Goal: Task Accomplishment & Management: Manage account settings

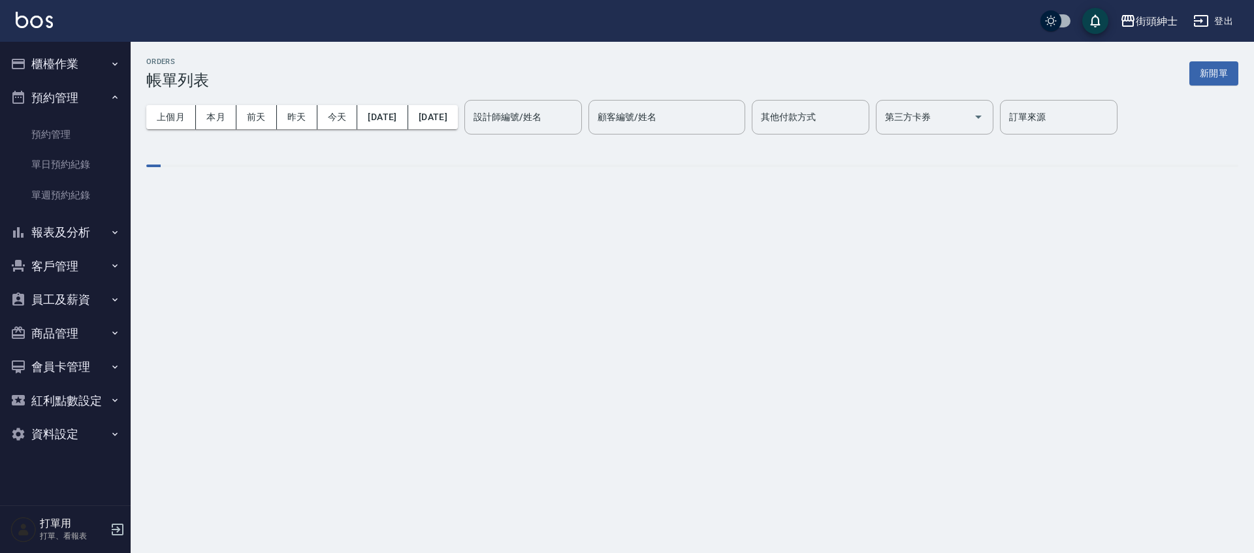
click at [91, 162] on link "單日預約紀錄" at bounding box center [65, 165] width 120 height 30
click at [59, 159] on link "單日預約紀錄" at bounding box center [65, 165] width 120 height 30
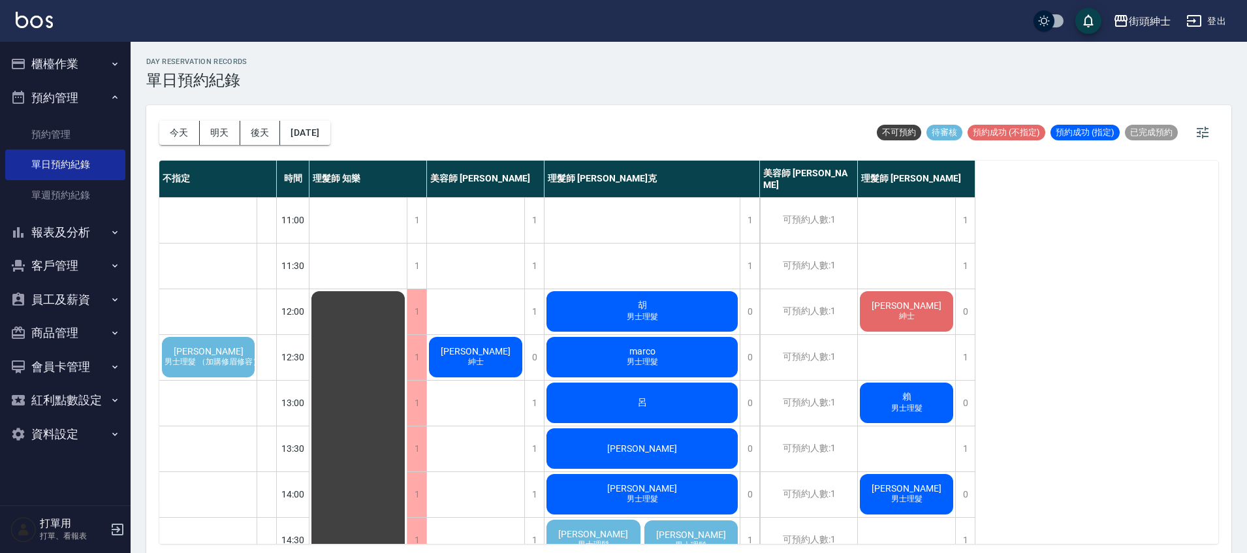
click at [216, 357] on span "男士理髮 （加購修眉修容）" at bounding box center [210, 362] width 101 height 11
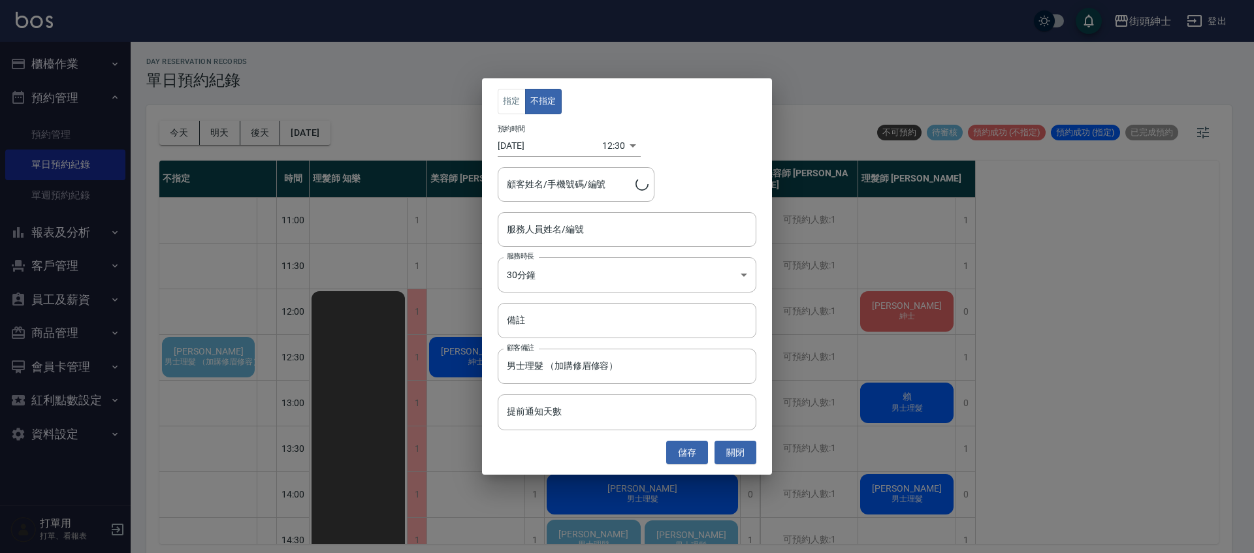
type input "[PERSON_NAME]/0976761024"
click at [615, 228] on input "服務人員姓名/編號" at bounding box center [627, 229] width 247 height 23
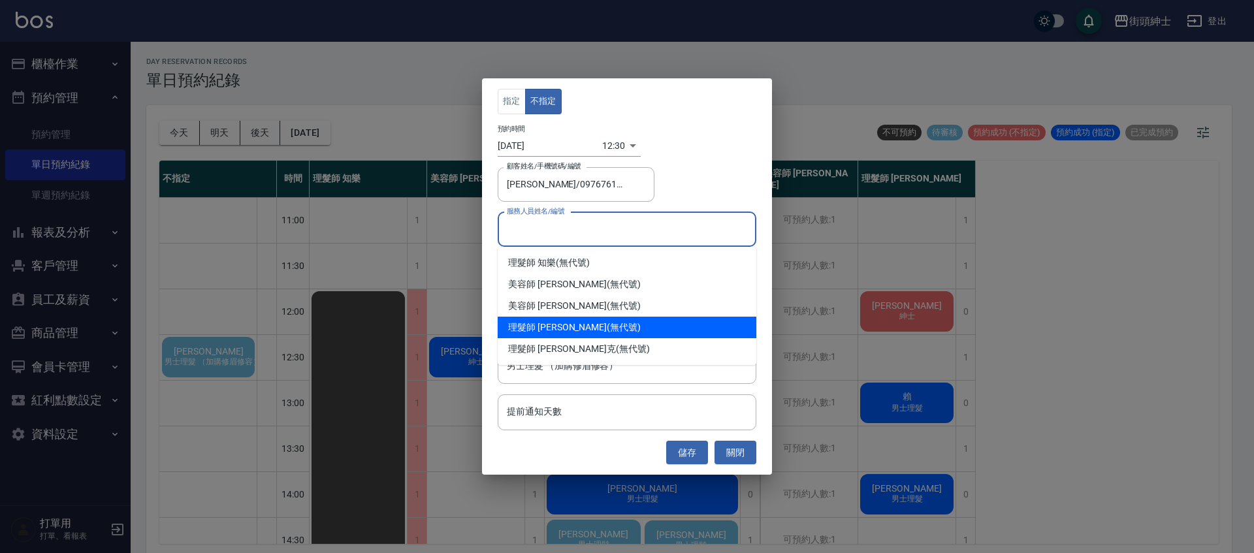
click at [573, 325] on div "理髮師 [PERSON_NAME] (無代號)" at bounding box center [627, 328] width 259 height 22
type input "理髮師 [PERSON_NAME](無代號)"
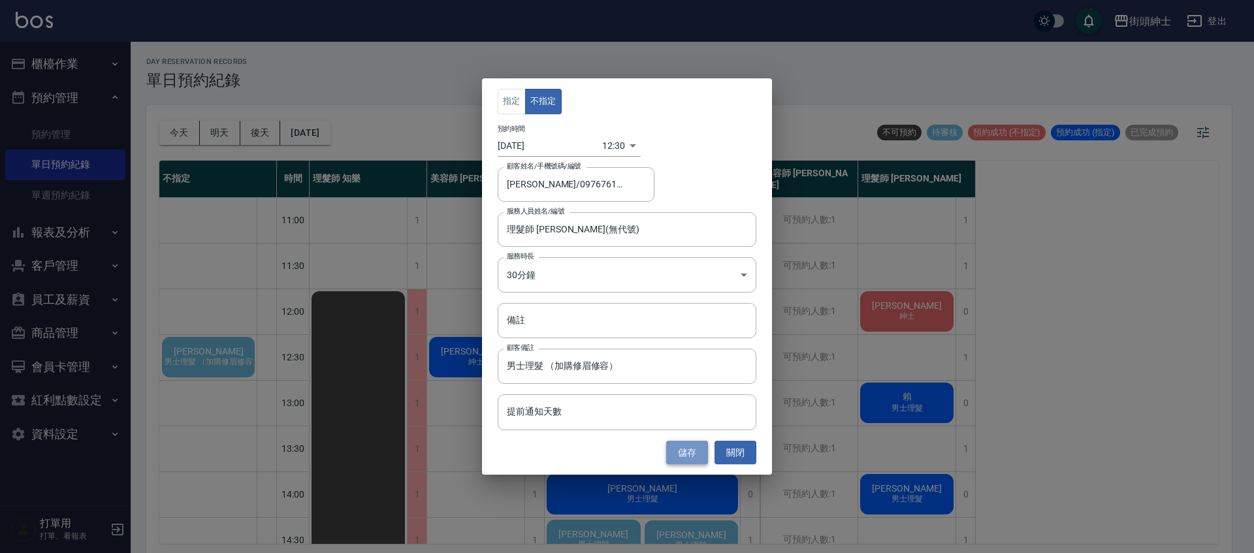
click at [687, 449] on button "儲存" at bounding box center [687, 453] width 42 height 24
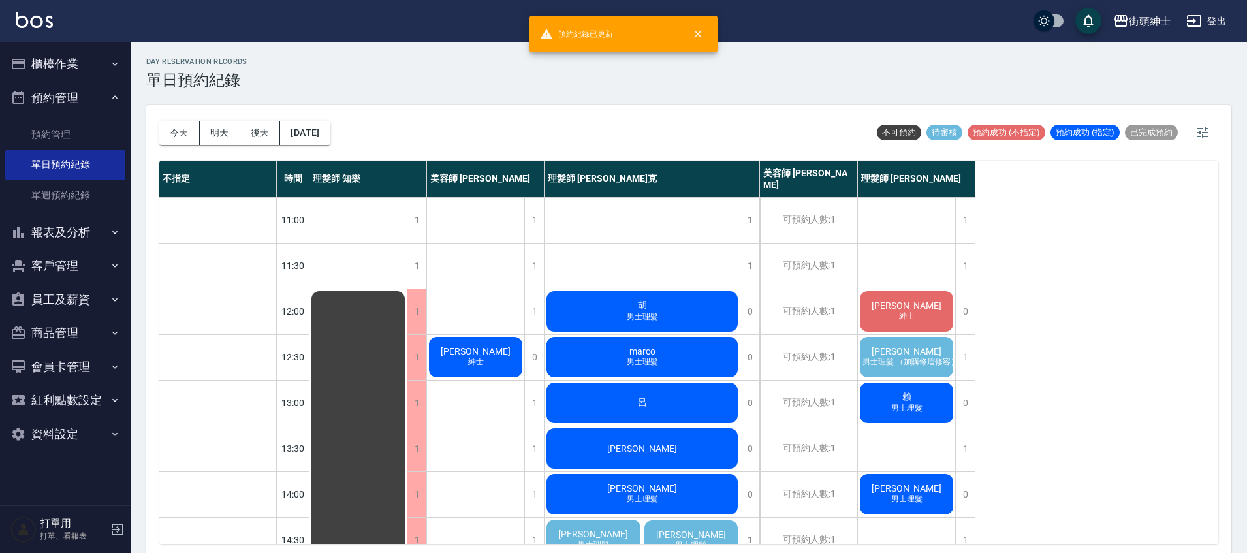
click at [906, 357] on span "男士理髮 （加購修眉修容）" at bounding box center [909, 362] width 101 height 11
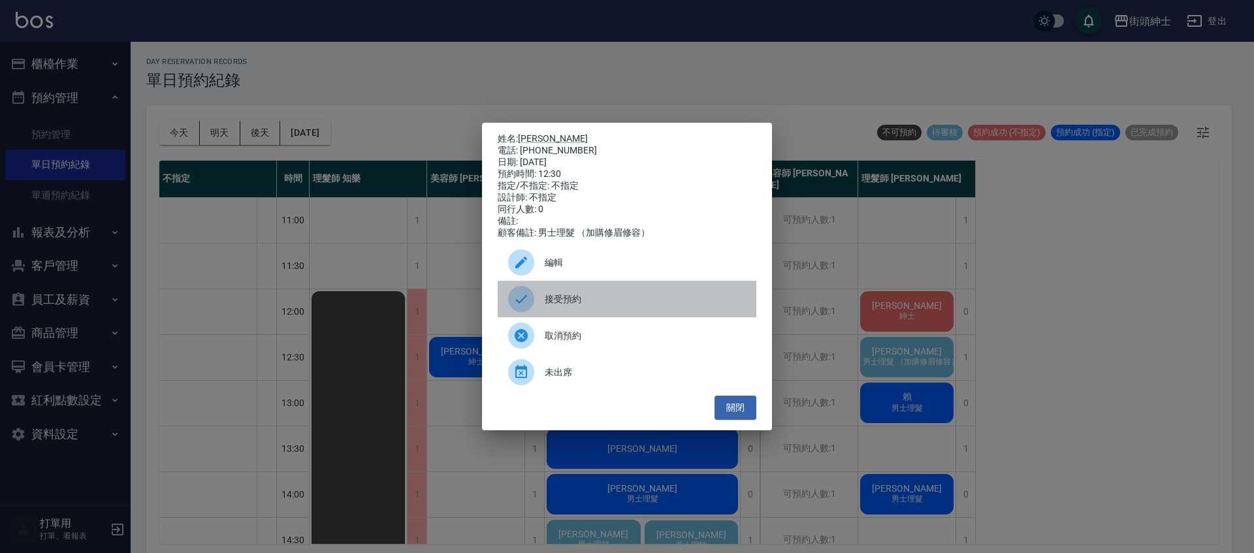
click at [586, 306] on span "接受預約" at bounding box center [645, 300] width 201 height 14
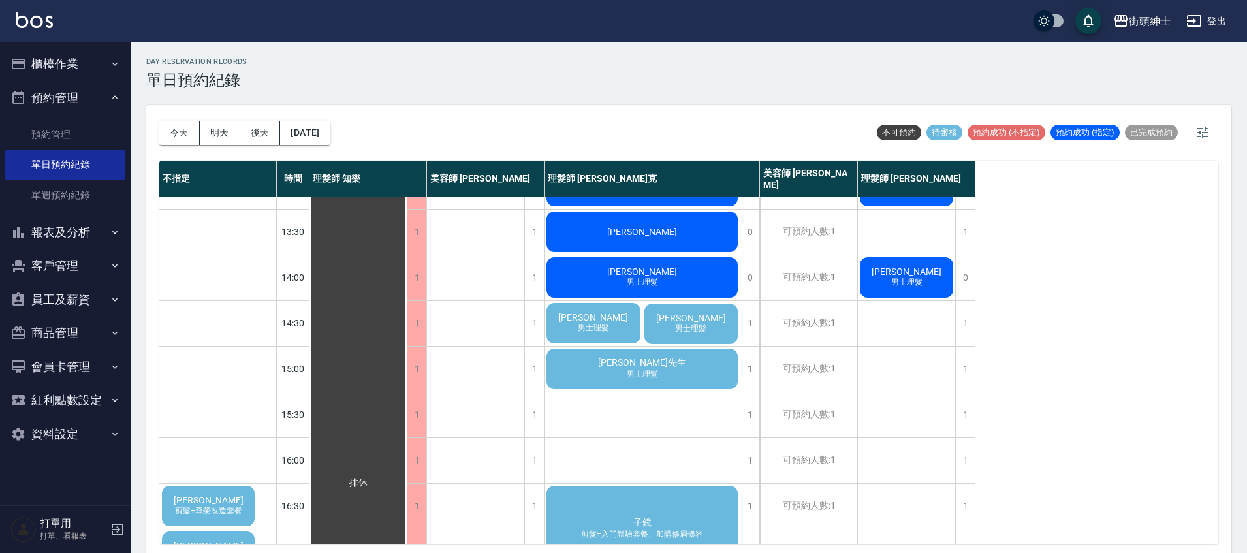
scroll to position [218, 0]
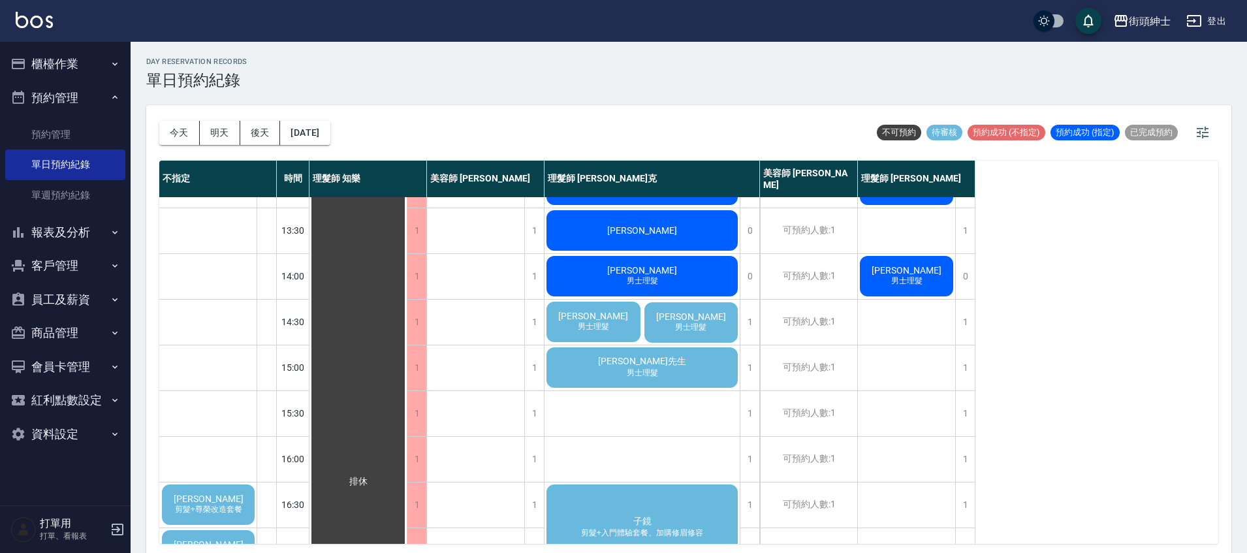
click at [651, 372] on span "男士理髮" at bounding box center [642, 373] width 37 height 11
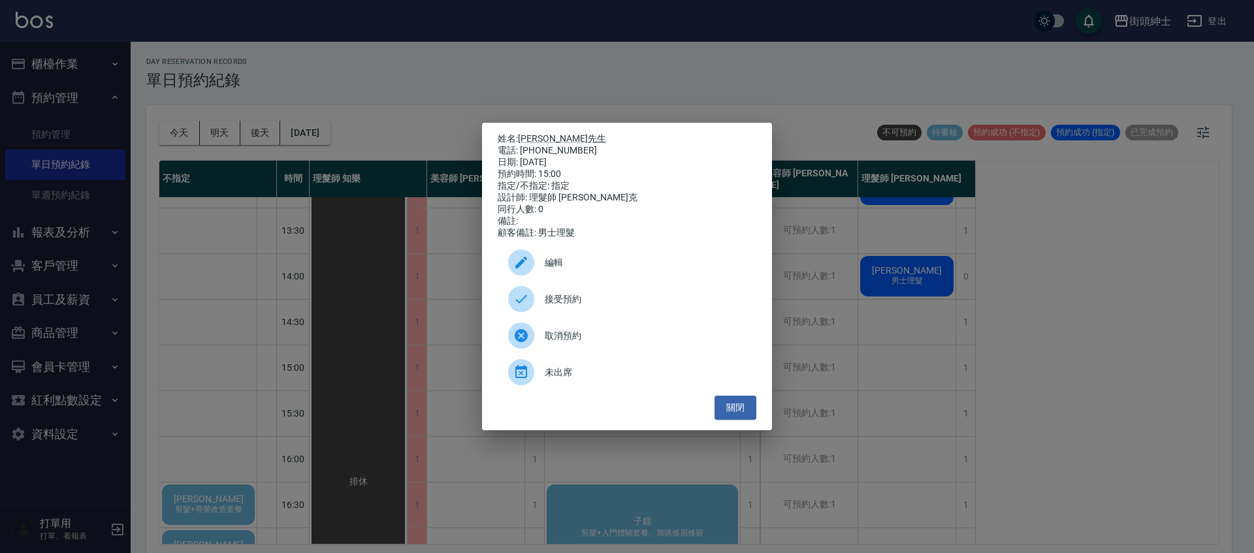
click at [630, 316] on div "接受預約" at bounding box center [627, 299] width 259 height 37
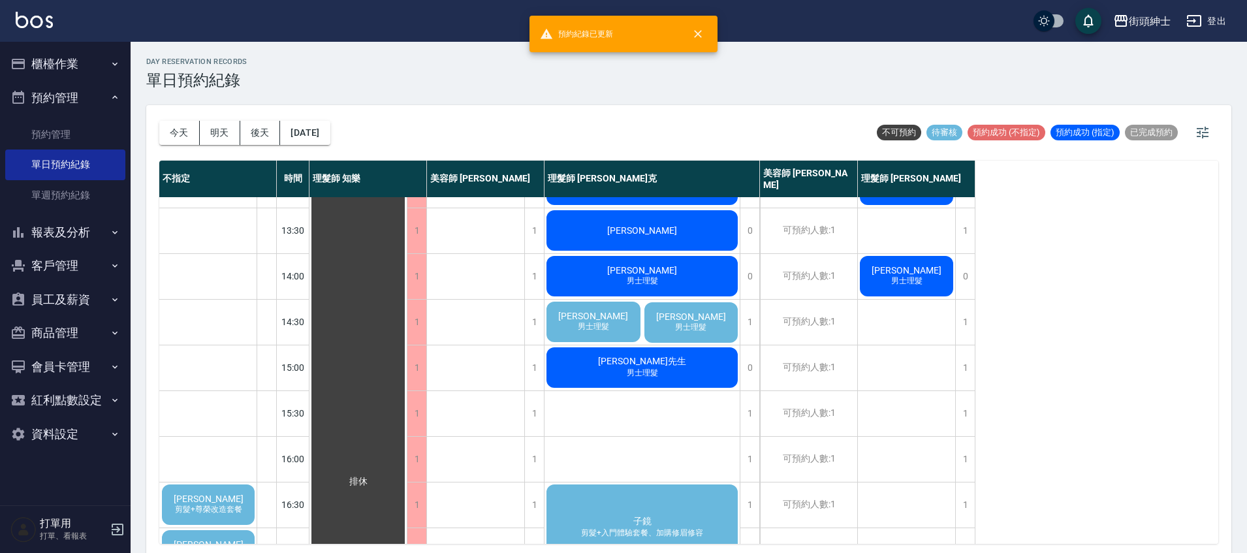
click at [701, 317] on div "[PERSON_NAME] 男士理髮" at bounding box center [692, 322] width 98 height 44
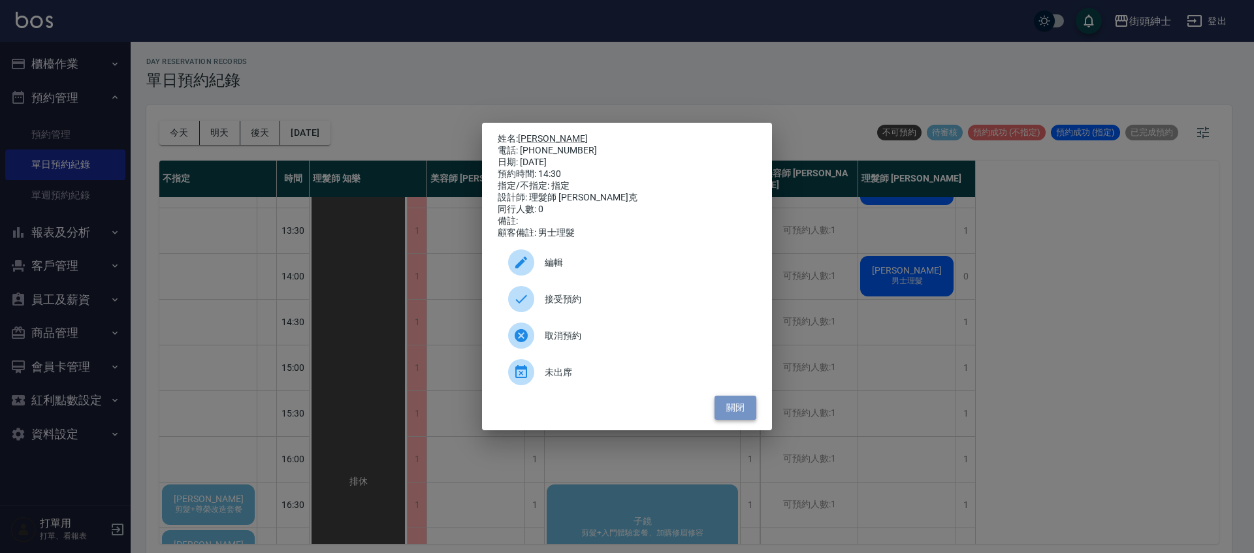
click at [733, 415] on button "關閉" at bounding box center [735, 408] width 42 height 24
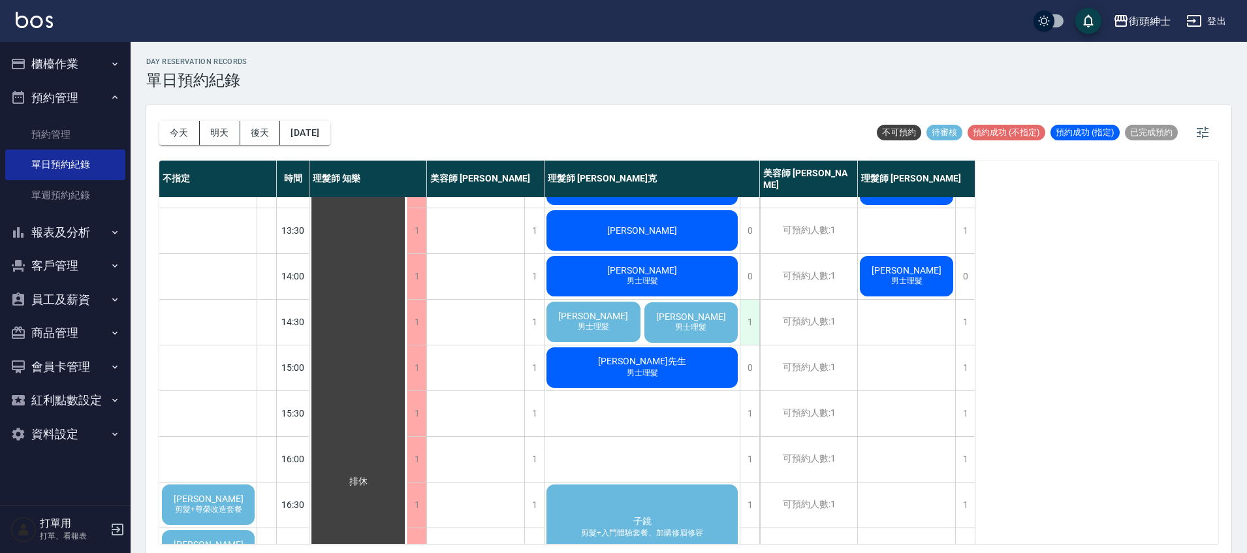
click at [748, 330] on div "1" at bounding box center [750, 322] width 20 height 45
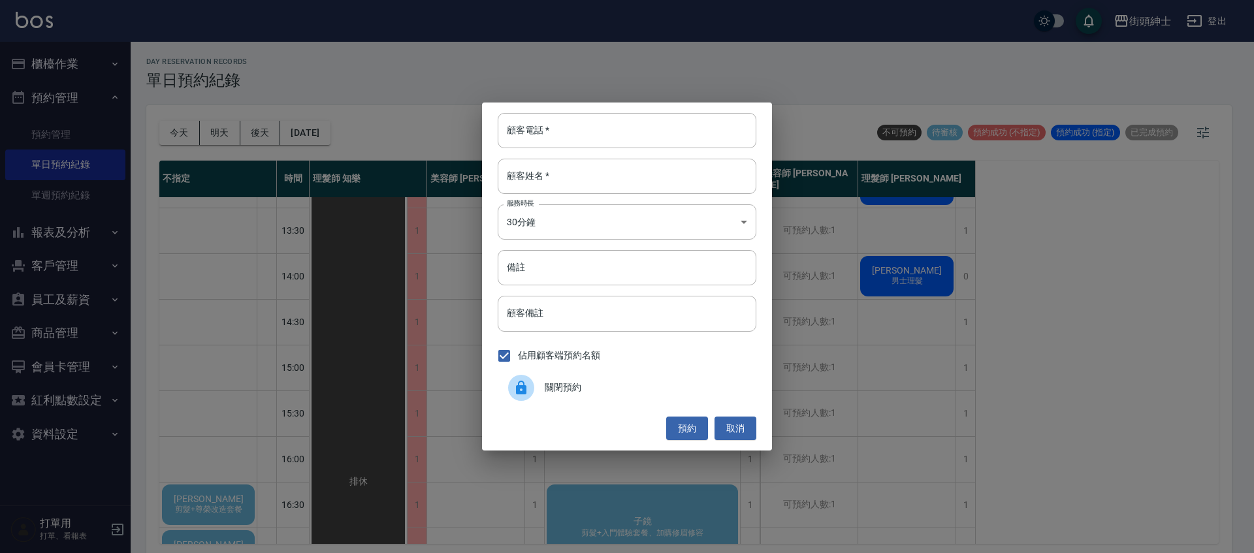
click at [583, 398] on div "關閉預約" at bounding box center [627, 388] width 259 height 37
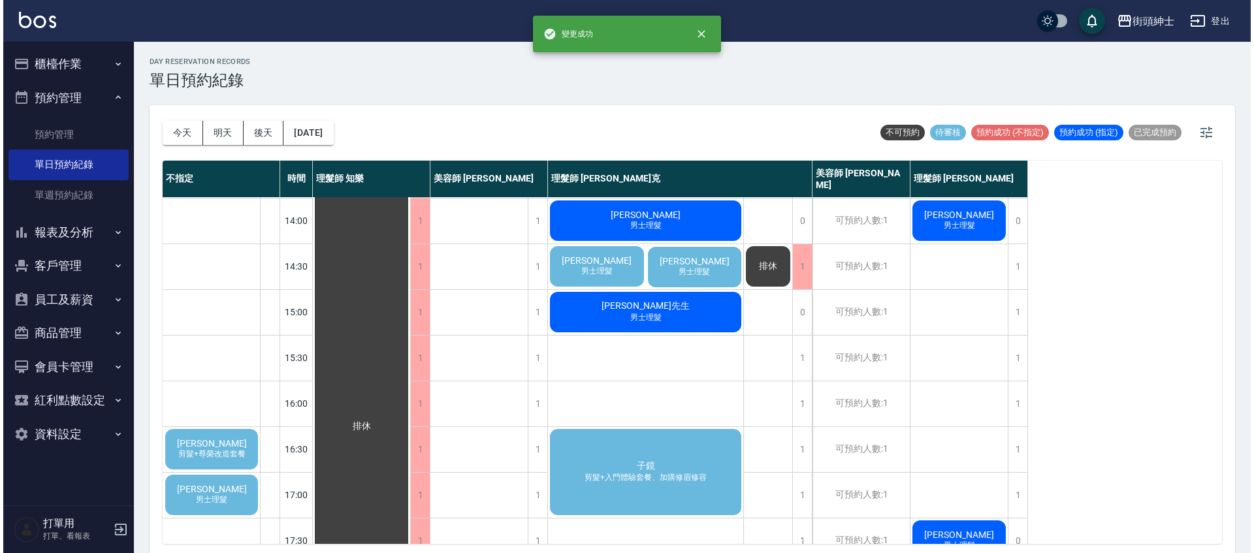
scroll to position [312, 0]
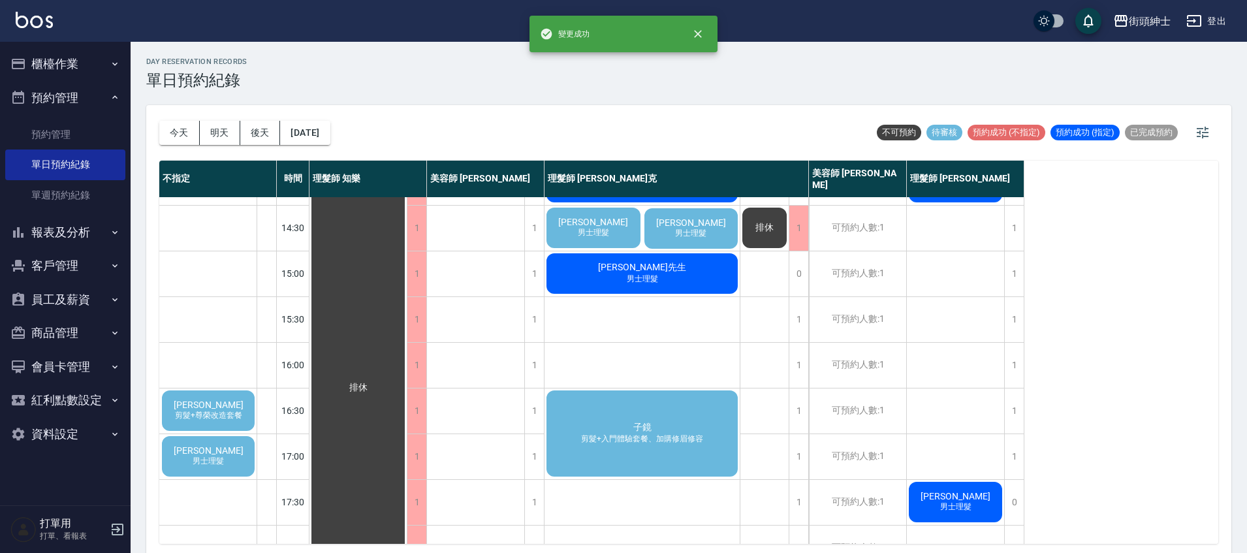
click at [680, 443] on span "剪髮+入門體驗套餐、加購修眉修容" at bounding box center [642, 439] width 127 height 11
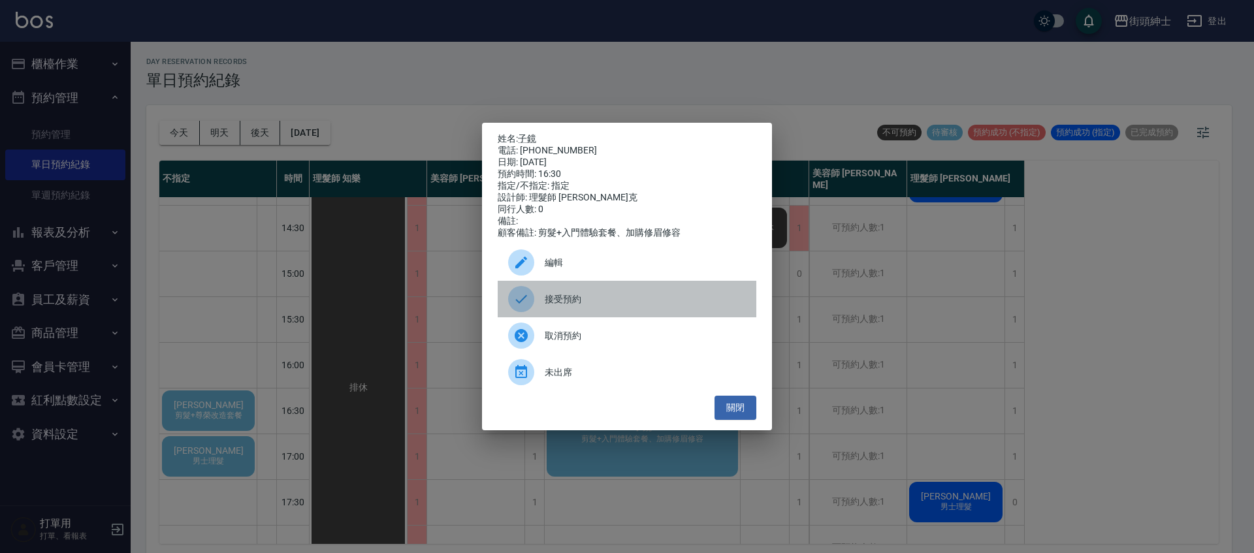
click at [597, 303] on span "接受預約" at bounding box center [645, 300] width 201 height 14
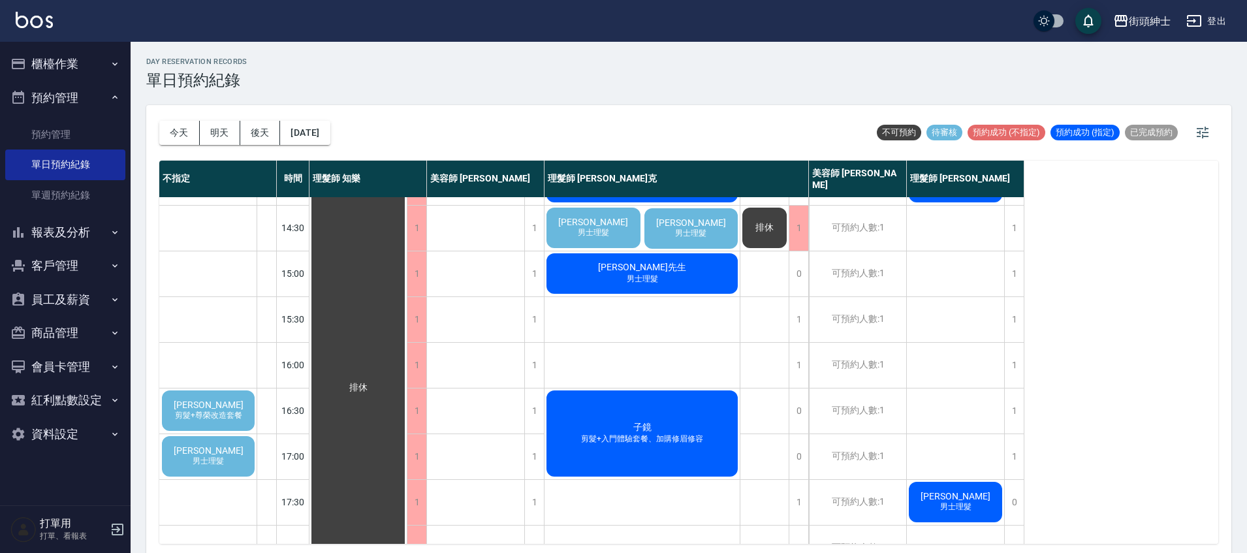
click at [660, 431] on div "子鏡 剪髮+入門體驗套餐、加購修眉修容" at bounding box center [642, 434] width 195 height 90
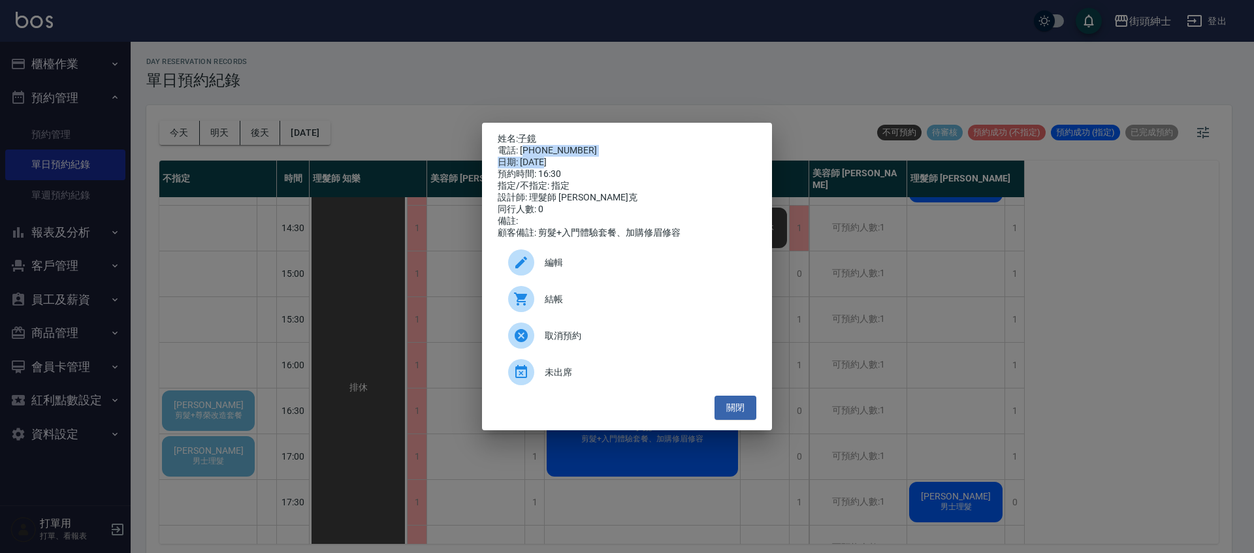
drag, startPoint x: 523, startPoint y: 146, endPoint x: 532, endPoint y: 148, distance: 9.4
click at [542, 152] on div "電話: [PHONE_NUMBER]" at bounding box center [627, 151] width 259 height 12
drag, startPoint x: 520, startPoint y: 147, endPoint x: 581, endPoint y: 150, distance: 60.8
click at [581, 150] on div "電話: [PHONE_NUMBER]" at bounding box center [627, 151] width 259 height 12
copy div "0975320727"
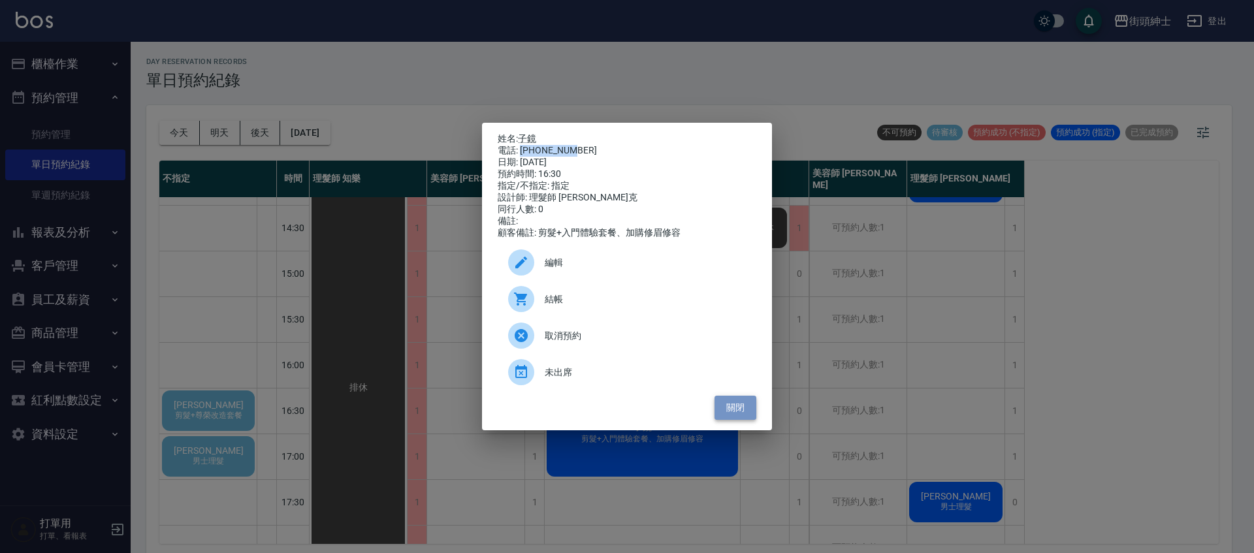
click at [734, 420] on button "關閉" at bounding box center [735, 408] width 42 height 24
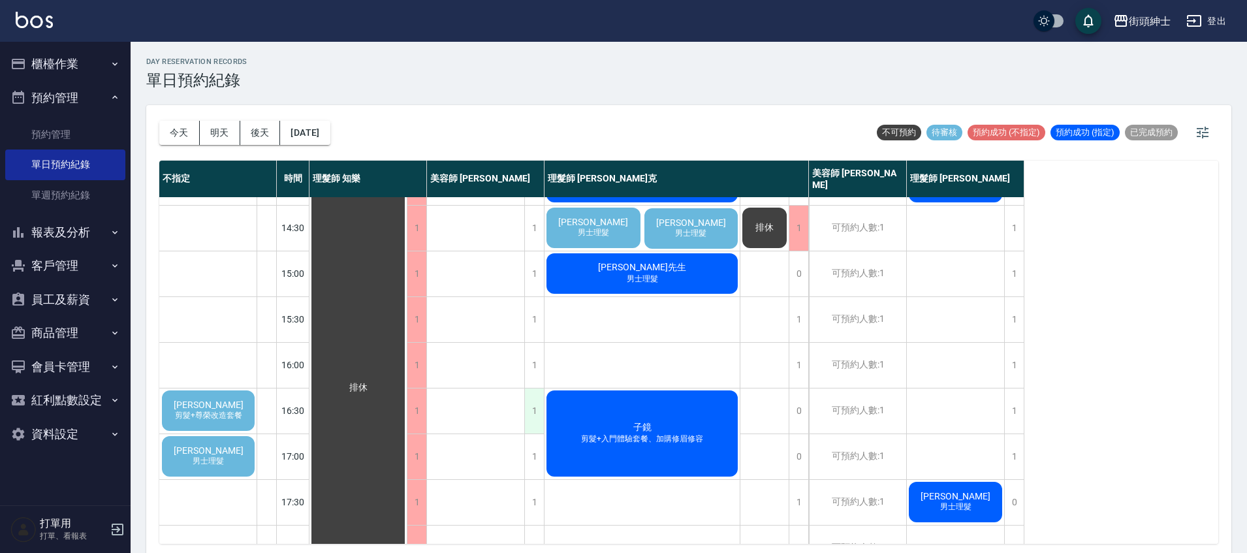
click at [534, 409] on div "1" at bounding box center [534, 411] width 20 height 45
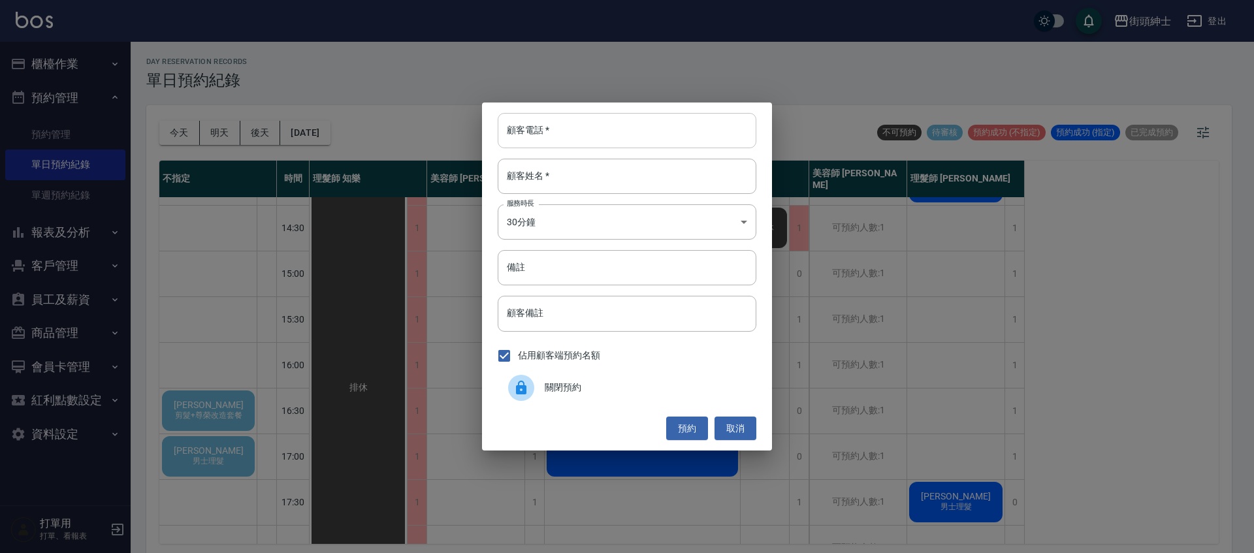
click at [568, 139] on input "顧客電話   *" at bounding box center [627, 130] width 259 height 35
paste input "0975320727"
type input "0975320727"
drag, startPoint x: 593, startPoint y: 199, endPoint x: 603, endPoint y: 184, distance: 18.3
click at [594, 199] on div "顧客電話   * [PHONE_NUMBER] 顧客電話   * 顧客姓名   * 顧客姓名   * 服務時長 30分鐘 1 服務時長 備註 備註 顧客備註 …" at bounding box center [627, 277] width 290 height 348
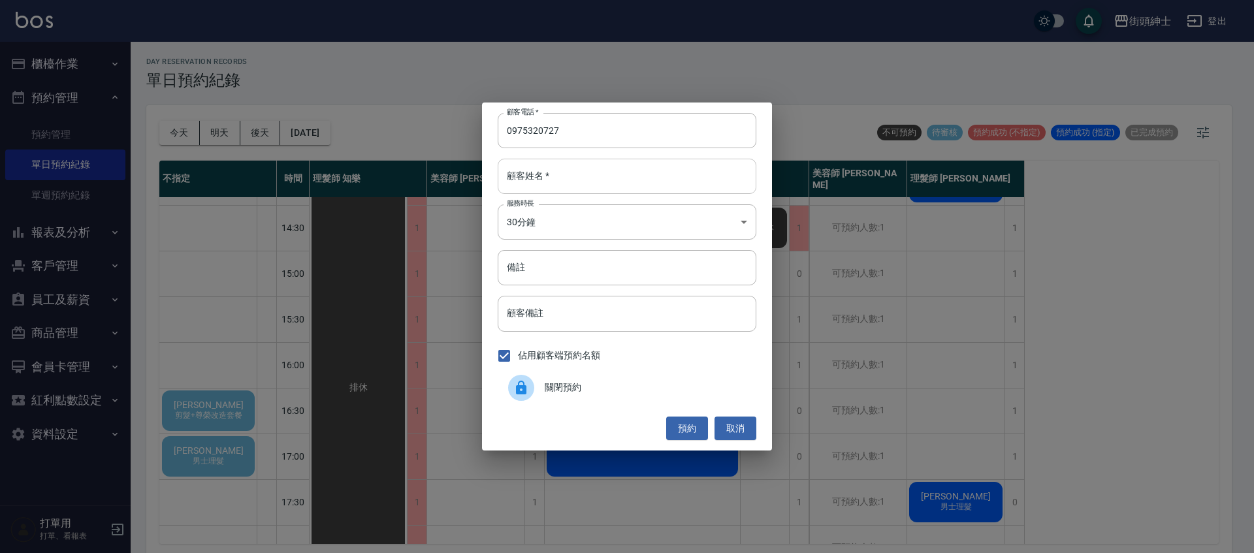
drag, startPoint x: 608, startPoint y: 176, endPoint x: 615, endPoint y: 183, distance: 10.2
click at [611, 177] on input "顧客姓名   *" at bounding box center [627, 176] width 259 height 35
click at [624, 307] on input "顧客備註" at bounding box center [627, 313] width 259 height 35
type input "ㄖ"
click at [660, 277] on input "備註" at bounding box center [627, 267] width 259 height 35
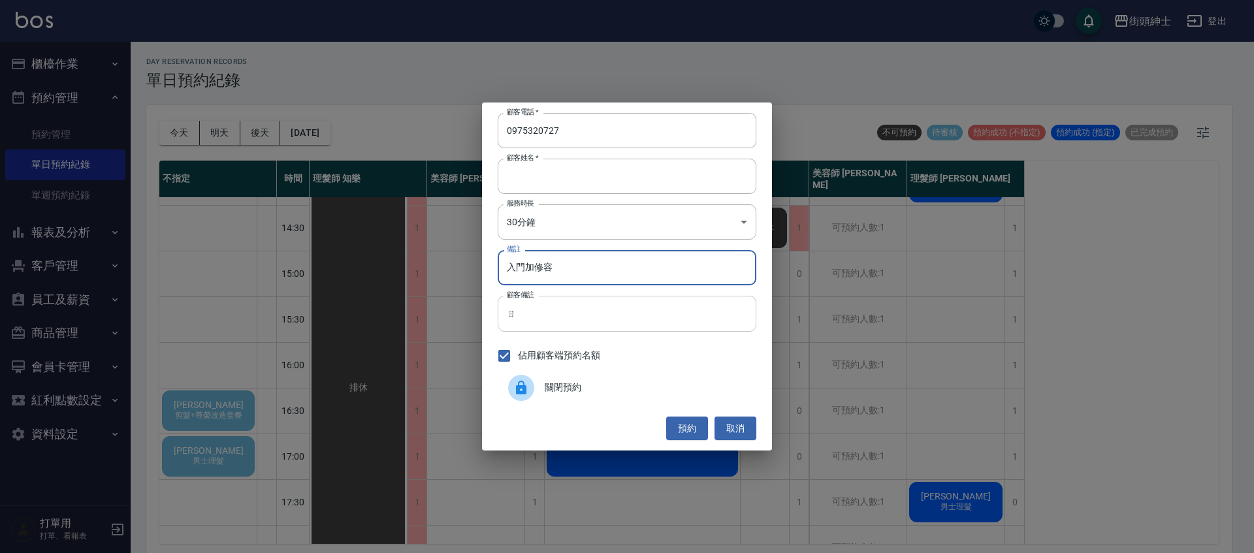
type input "入門加修容"
click at [575, 315] on input "ㄖ" at bounding box center [627, 313] width 259 height 35
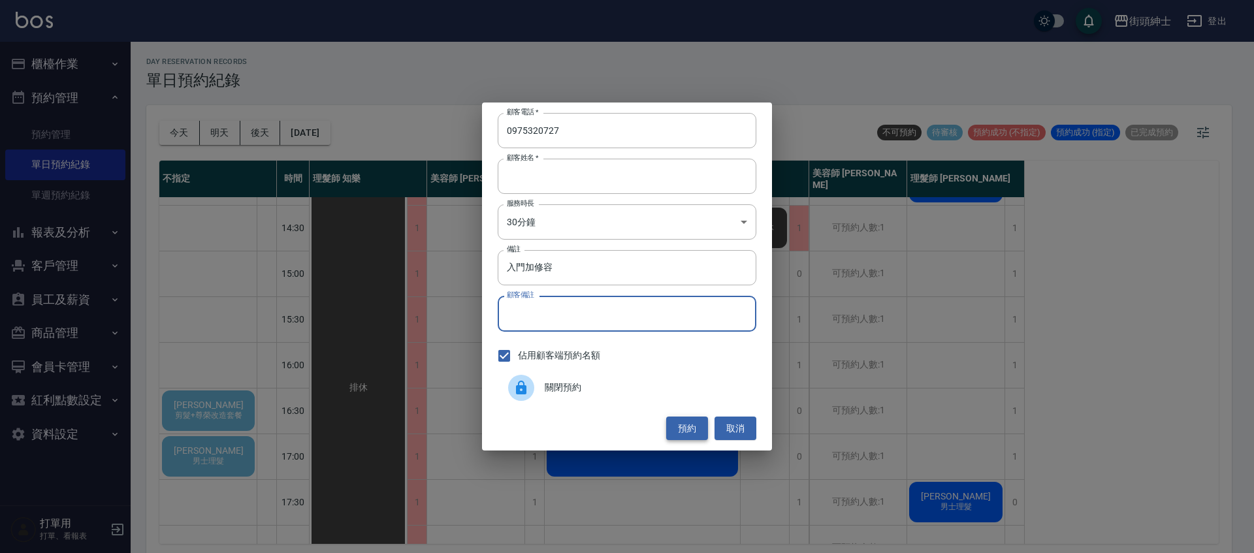
click at [692, 432] on button "預約" at bounding box center [687, 429] width 42 height 24
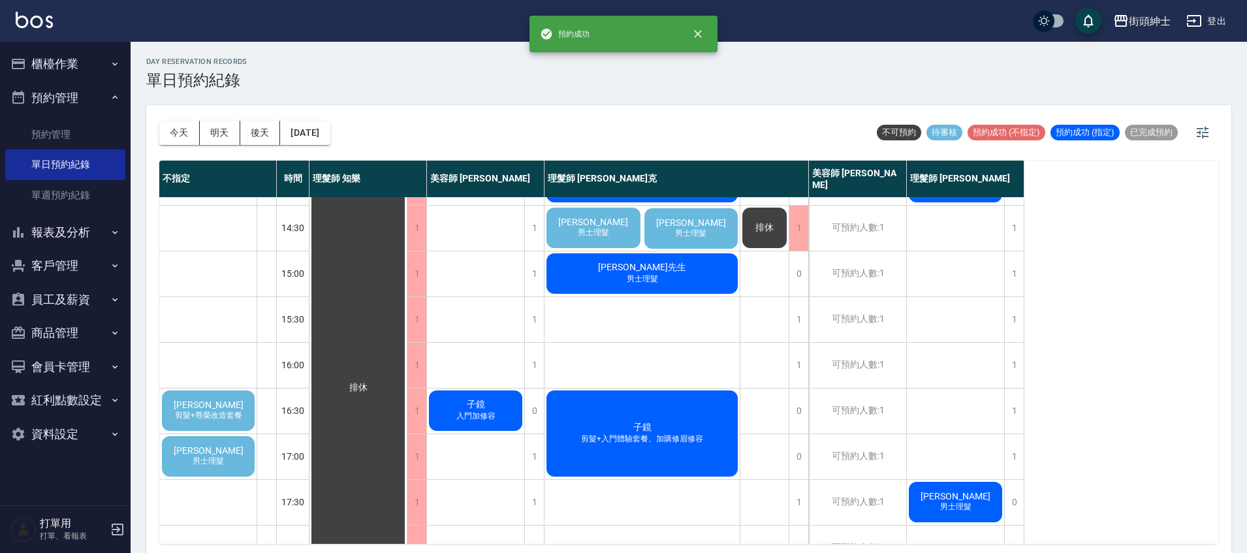
click at [607, 436] on span "剪髮+入門體驗套餐、加購修眉修容" at bounding box center [642, 439] width 127 height 11
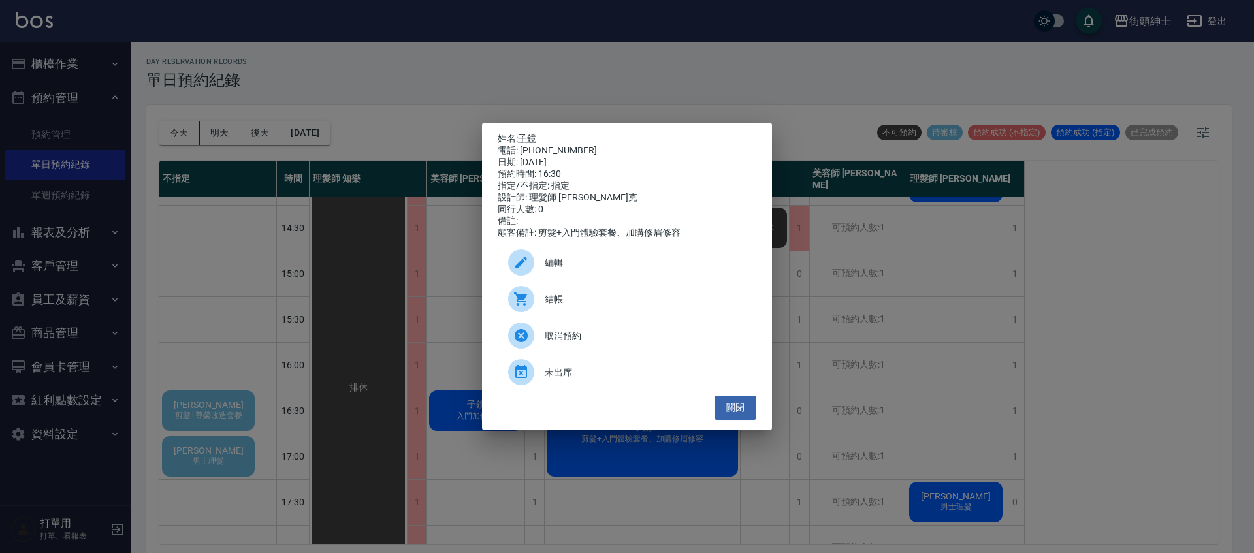
click at [619, 257] on div "編輯" at bounding box center [627, 262] width 259 height 37
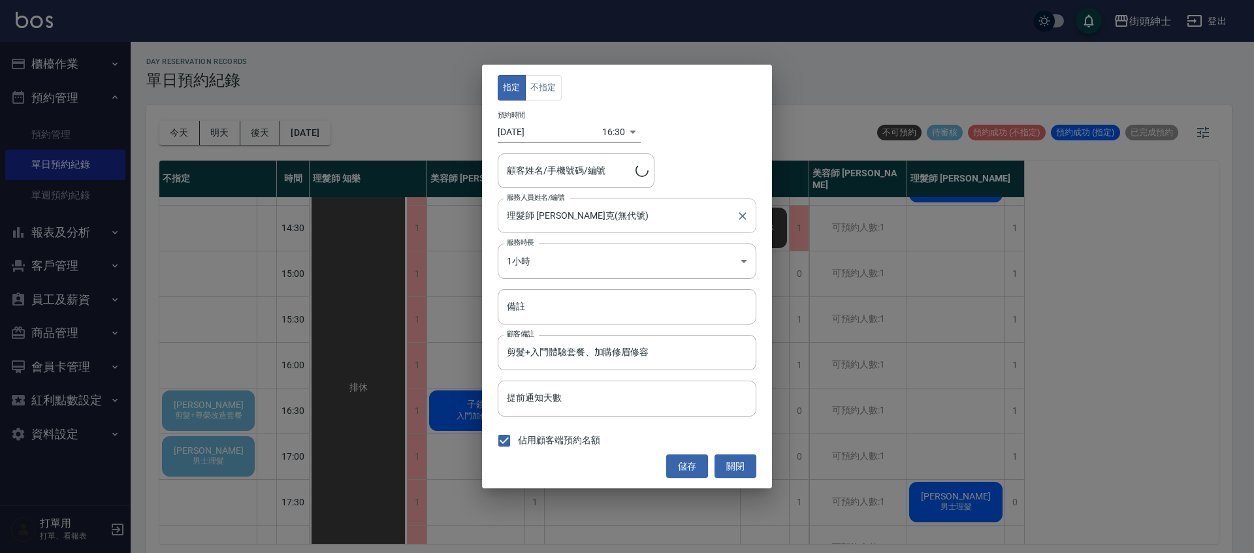
type input "子鏡/0975320727"
click at [602, 136] on body "街頭紳士 登出 櫃檯作業 打帳單 帳單列表 營業儀表板 現金收支登錄 材料自購登錄 每日結帳 排班表 現場電腦打卡 預約管理 預約管理 單日預約紀錄 單週預約…" at bounding box center [627, 278] width 1254 height 557
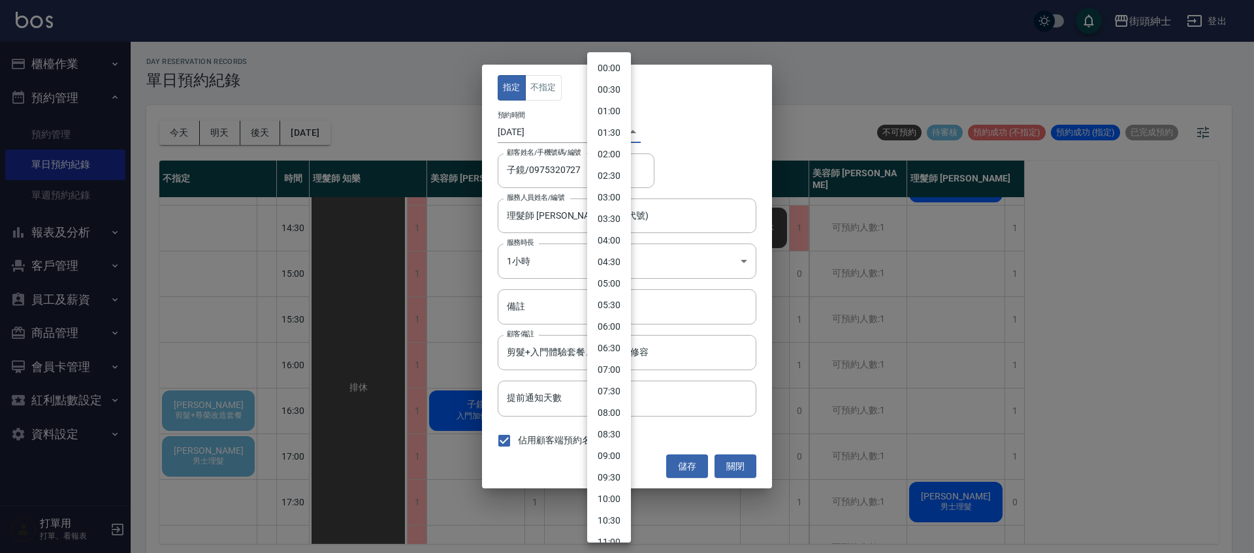
scroll to position [482, 0]
click at [547, 244] on div at bounding box center [627, 276] width 1254 height 553
click at [611, 138] on body "街頭紳士 登出 櫃檯作業 打帳單 帳單列表 營業儀表板 現金收支登錄 材料自購登錄 每日結帳 排班表 現場電腦打卡 預約管理 預約管理 單日預約紀錄 單週預約…" at bounding box center [627, 278] width 1254 height 557
click at [608, 318] on li "17:00" at bounding box center [609, 319] width 44 height 22
type input "1759741200000"
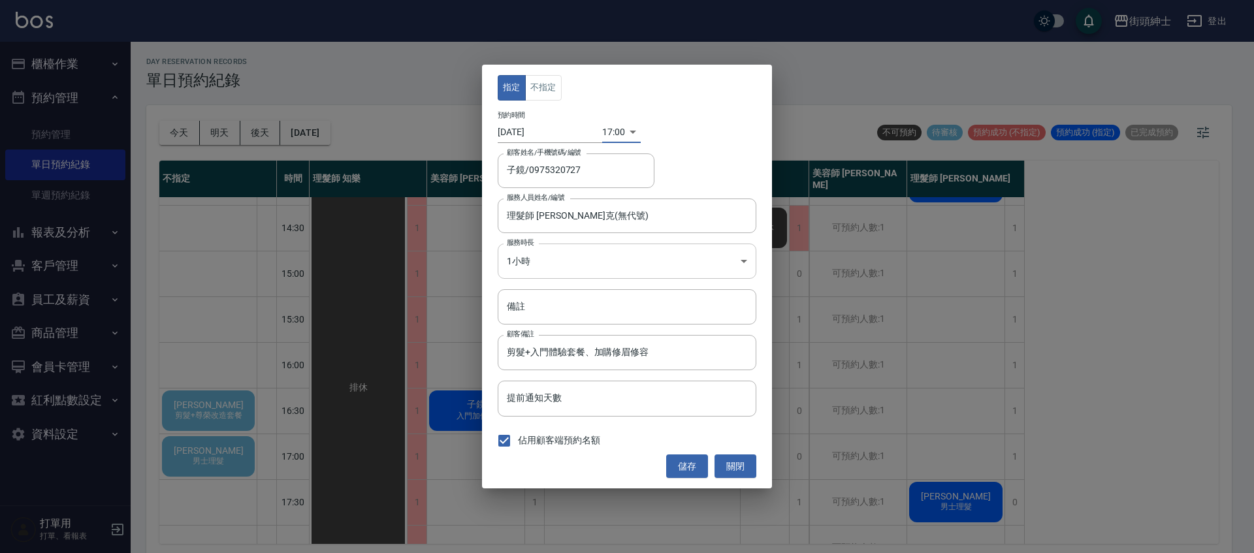
click at [550, 252] on body "街頭紳士 登出 櫃檯作業 打帳單 帳單列表 營業儀表板 現金收支登錄 材料自購登錄 每日結帳 排班表 現場電腦打卡 預約管理 預約管理 單日預約紀錄 單週預約…" at bounding box center [627, 278] width 1254 height 557
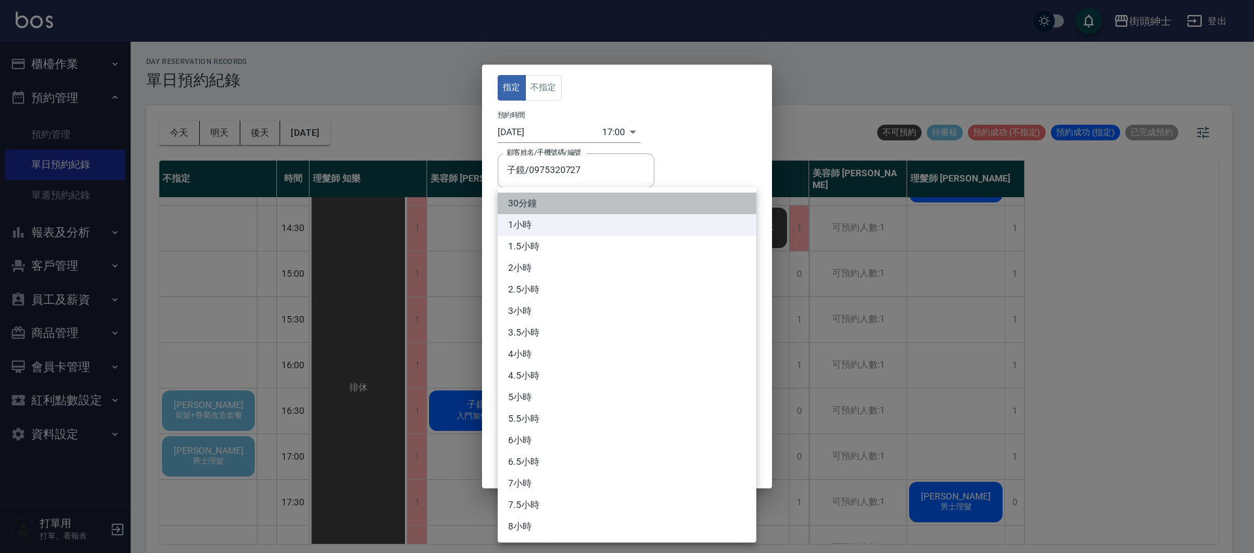
click at [564, 206] on li "30分鐘" at bounding box center [627, 204] width 259 height 22
type input "1"
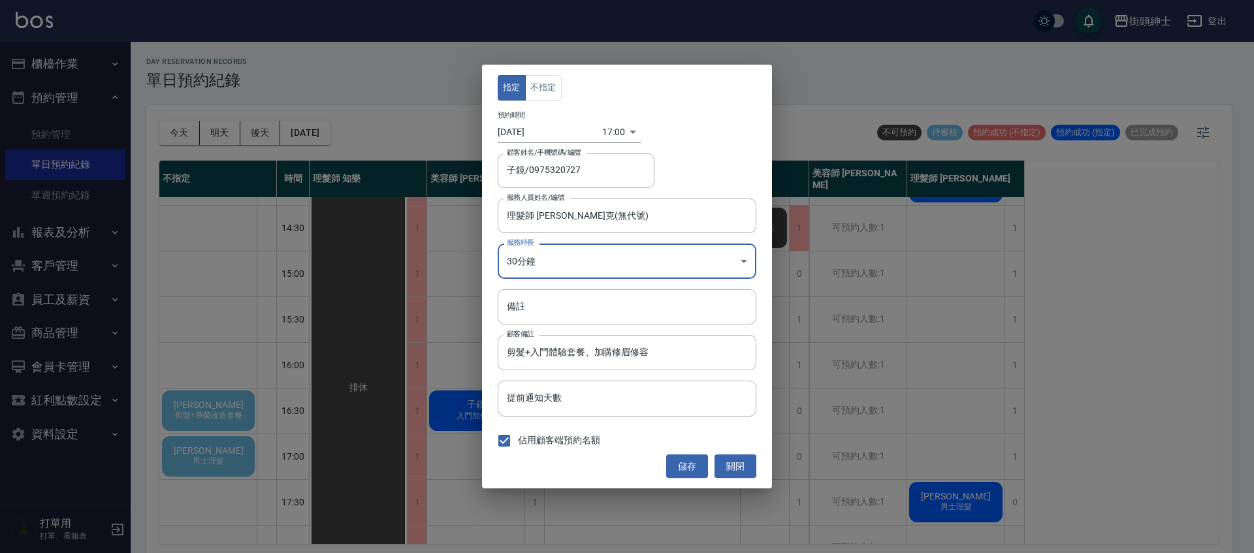
click at [687, 460] on button "儲存" at bounding box center [687, 467] width 42 height 24
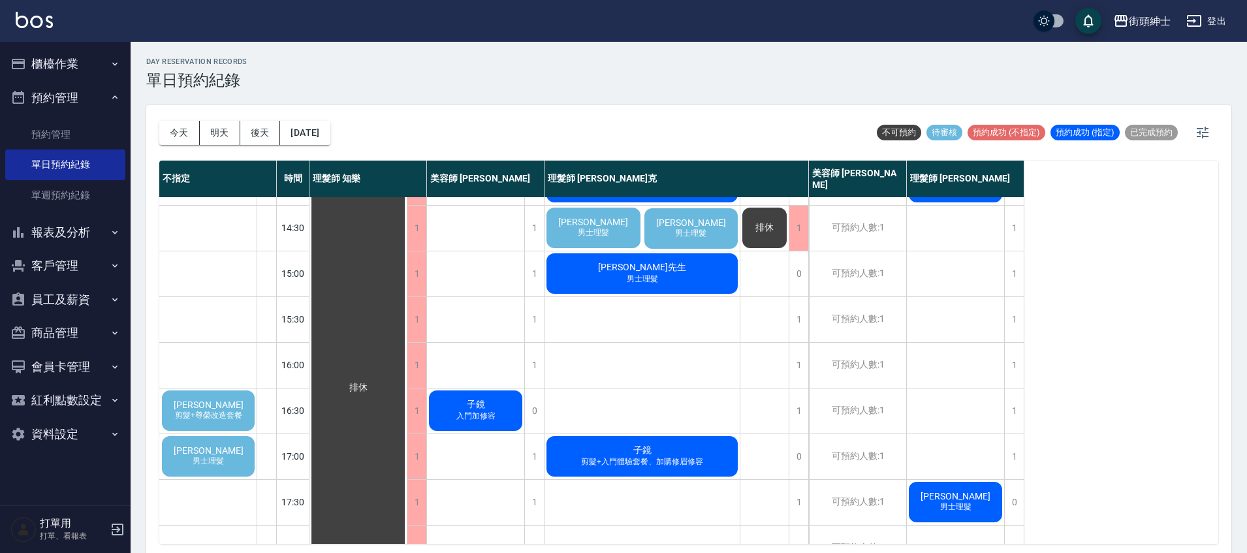
click at [235, 410] on div "[PERSON_NAME]髮+尊榮改造套餐" at bounding box center [208, 411] width 97 height 44
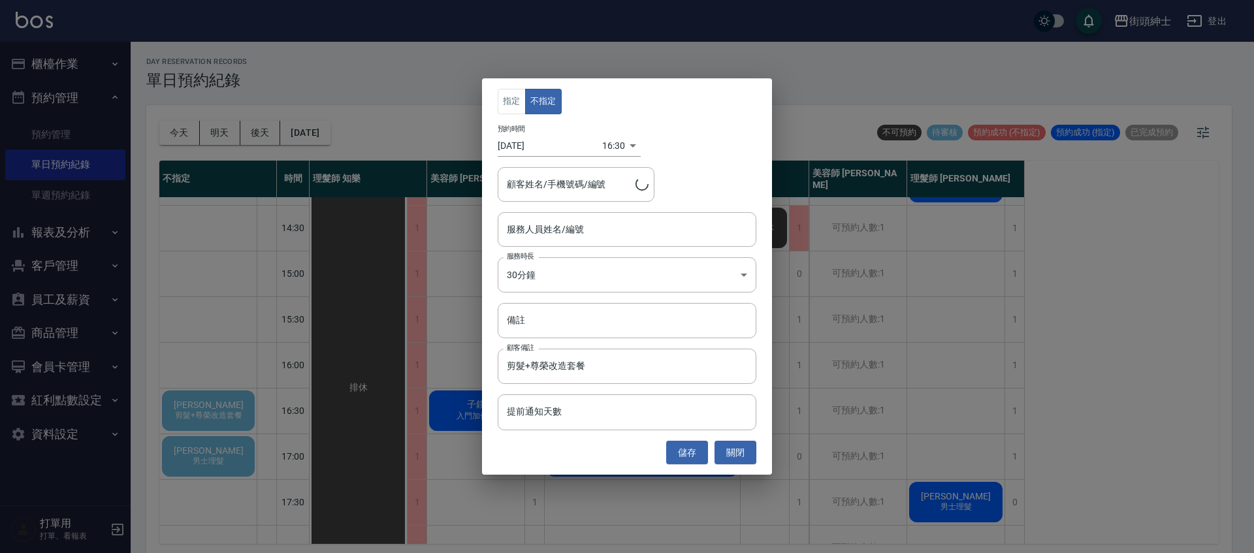
type input "[PERSON_NAME]/0972021706"
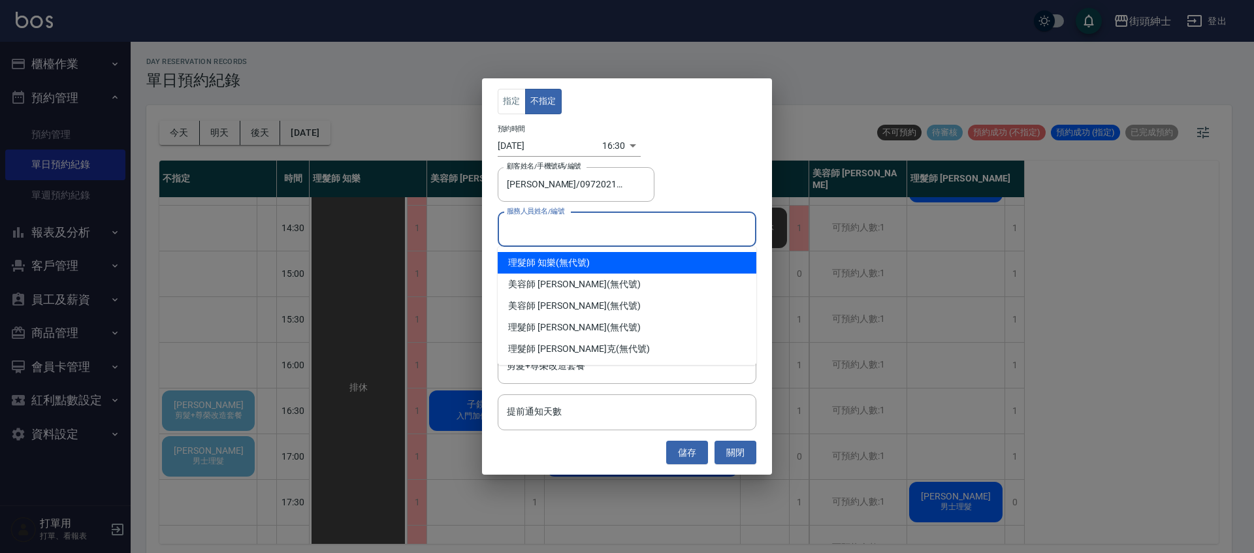
click at [556, 231] on input "服務人員姓名/編號" at bounding box center [627, 229] width 247 height 23
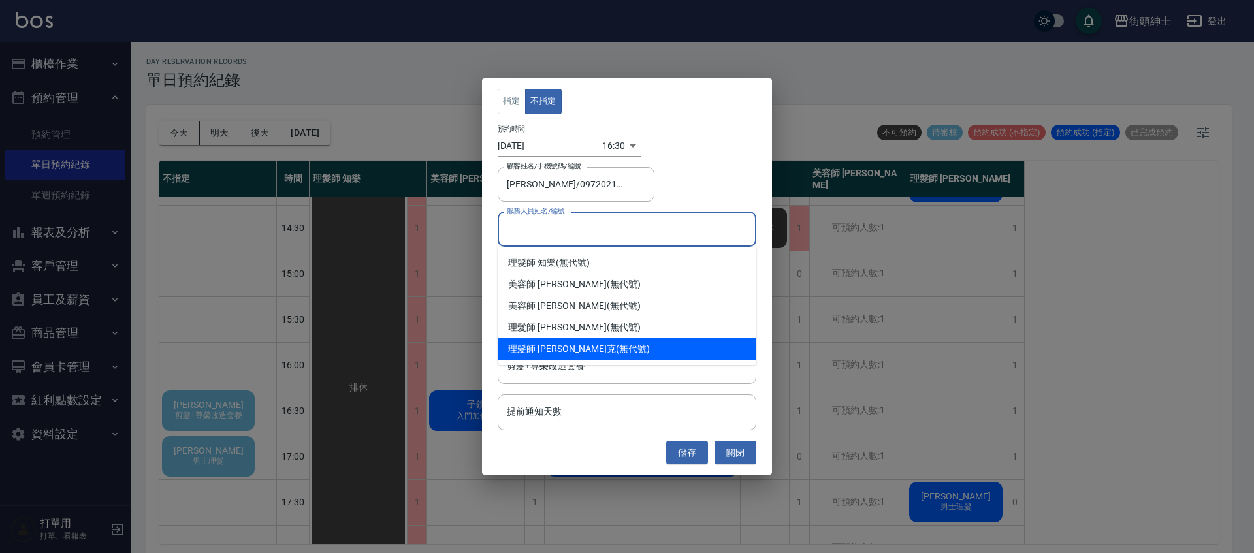
click at [560, 345] on span "理髮師 [PERSON_NAME]克" at bounding box center [562, 349] width 108 height 14
type input "理髮師 [PERSON_NAME]克(無代號)"
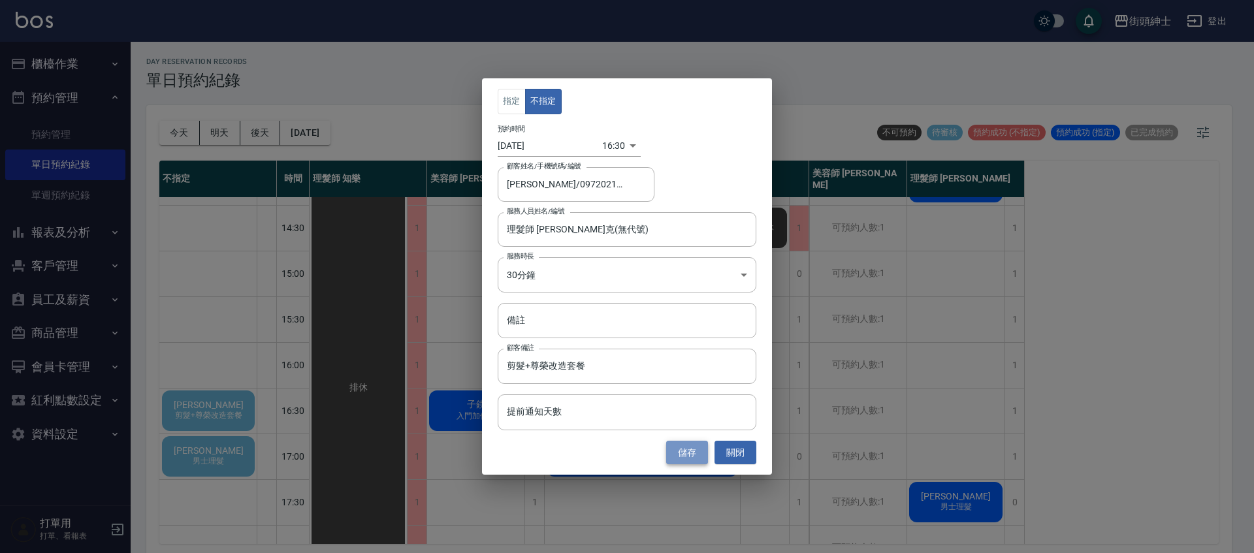
click at [679, 452] on button "儲存" at bounding box center [687, 453] width 42 height 24
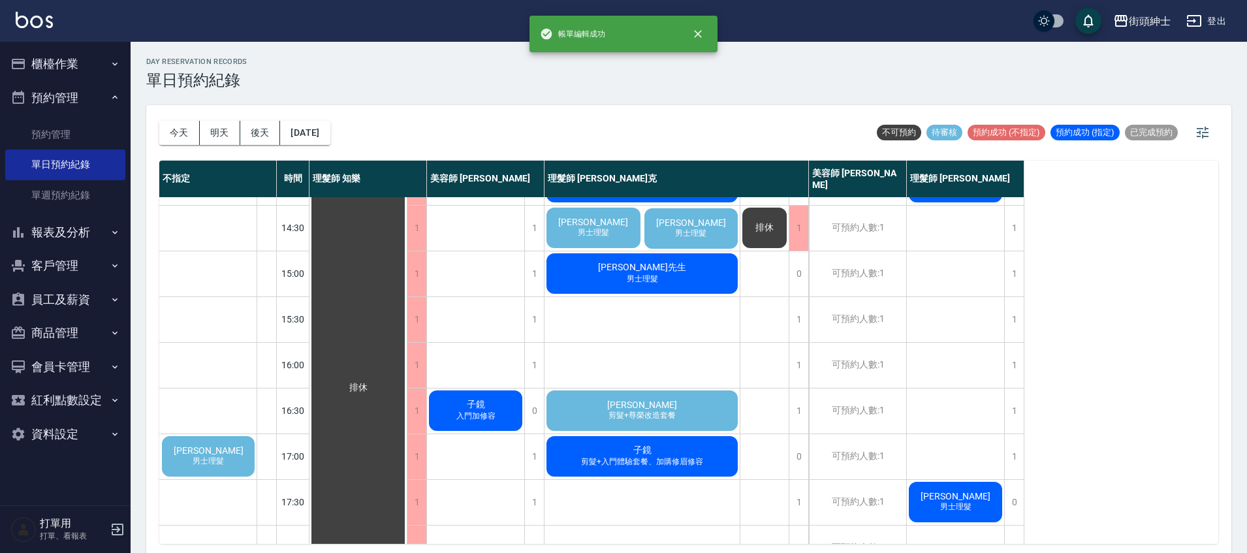
click at [676, 409] on div "[PERSON_NAME]髮+尊榮改造套餐" at bounding box center [642, 411] width 195 height 44
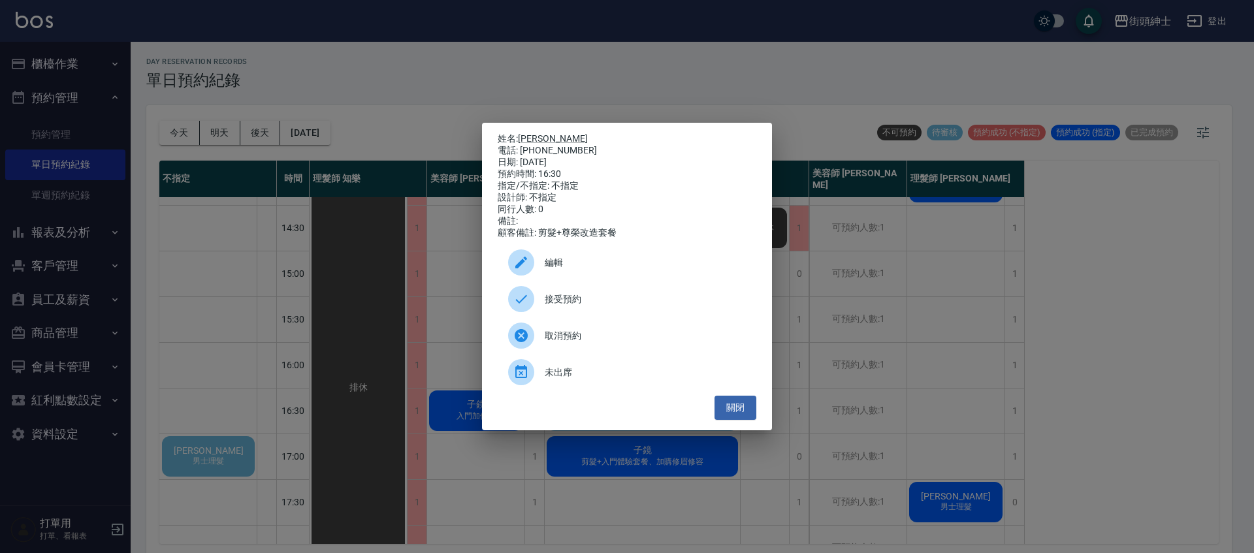
click at [562, 306] on span "接受預約" at bounding box center [645, 300] width 201 height 14
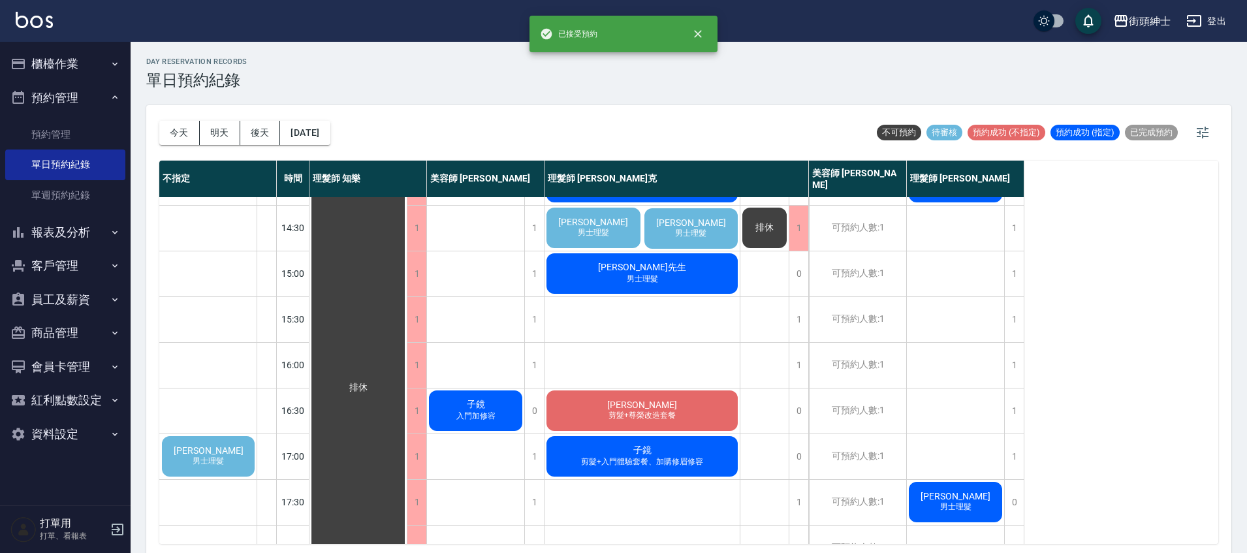
click at [608, 415] on span "剪髮+尊榮改造套餐" at bounding box center [642, 415] width 72 height 11
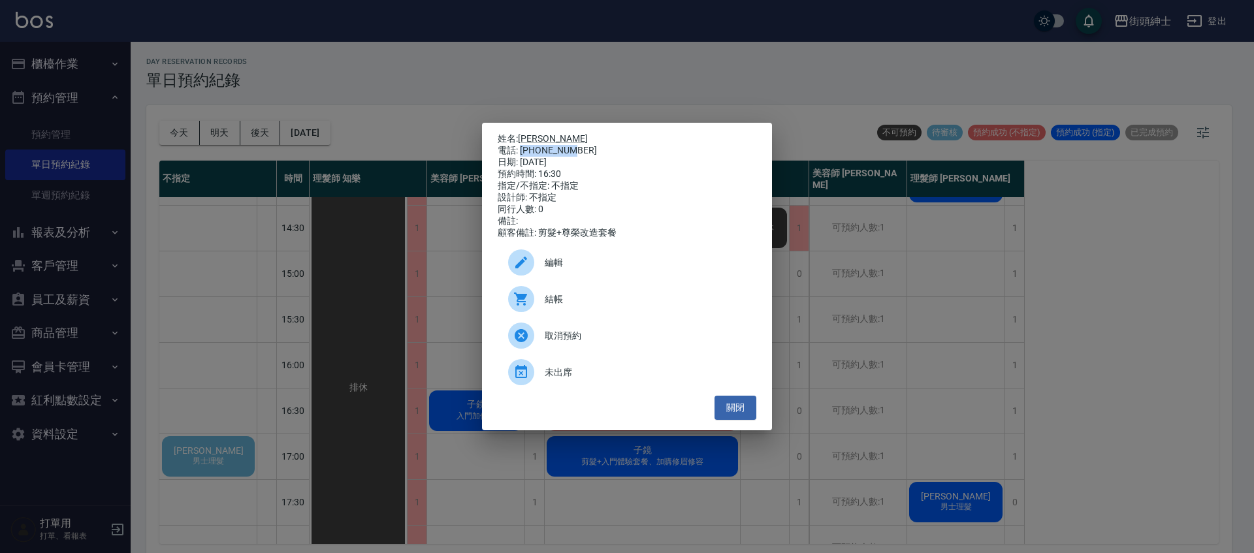
drag, startPoint x: 522, startPoint y: 148, endPoint x: 571, endPoint y: 148, distance: 49.0
click at [571, 148] on div "電話: [PHONE_NUMBER]" at bounding box center [627, 151] width 259 height 12
copy div "0972021706"
click at [424, 294] on div "姓名: [PERSON_NAME]: [PHONE_NUMBER] 日期: [DATE] 預約時間: 16:30 指定/不指定: 不指定 設計師: 不指定 同…" at bounding box center [627, 276] width 1254 height 553
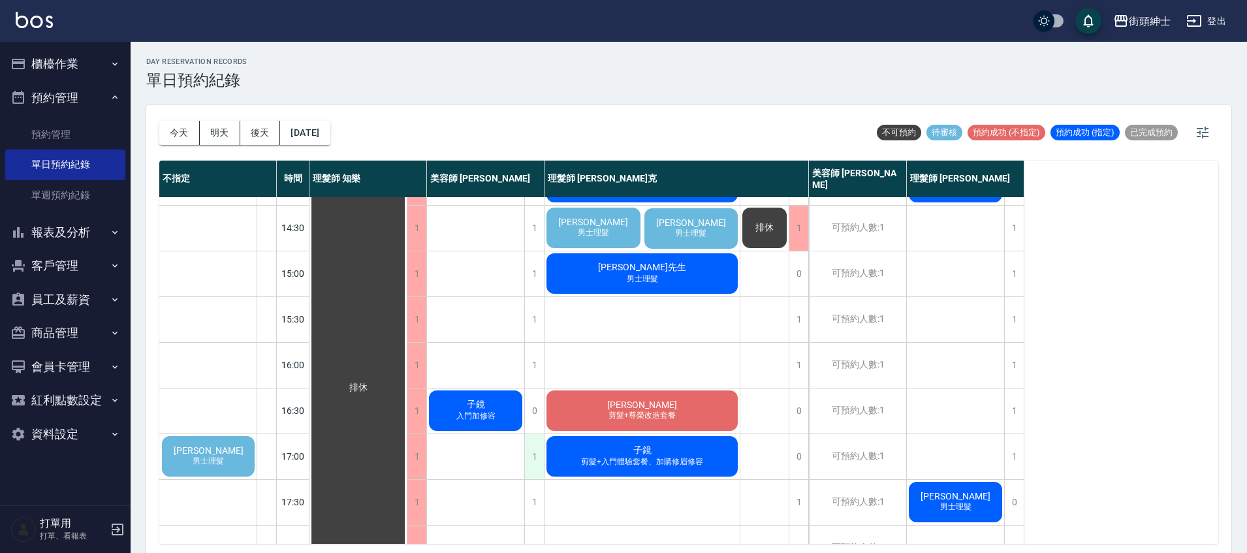
click at [536, 453] on div "1" at bounding box center [534, 456] width 20 height 45
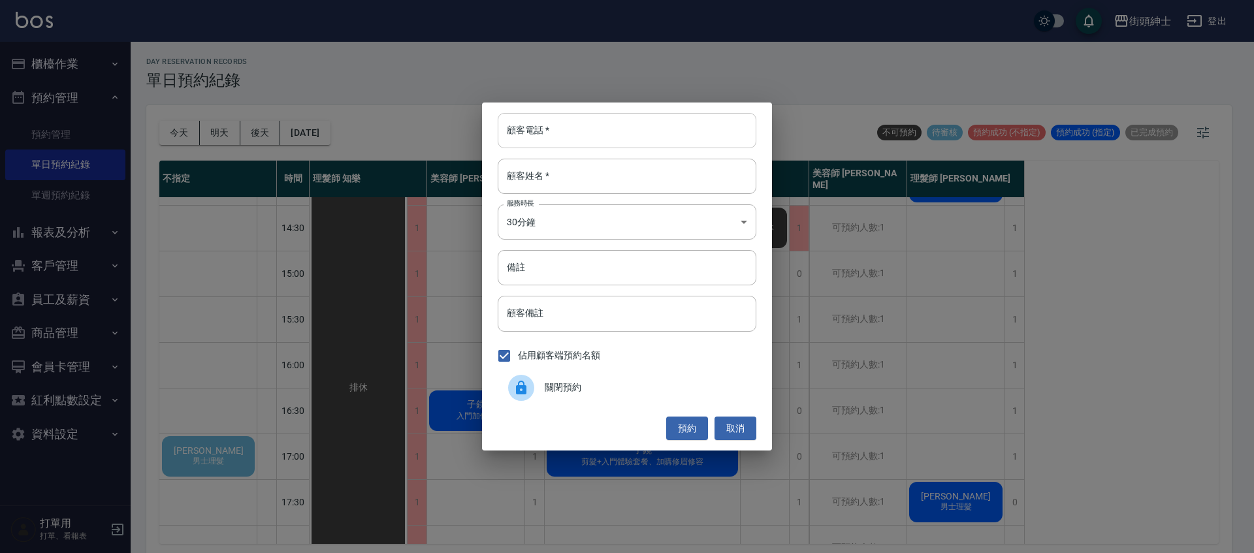
click at [632, 132] on input "顧客電話   *" at bounding box center [627, 130] width 259 height 35
paste input "0972021706"
type input "0972021706"
click at [584, 176] on input "顧客姓名   *" at bounding box center [627, 176] width 259 height 35
type input "ㄟ"
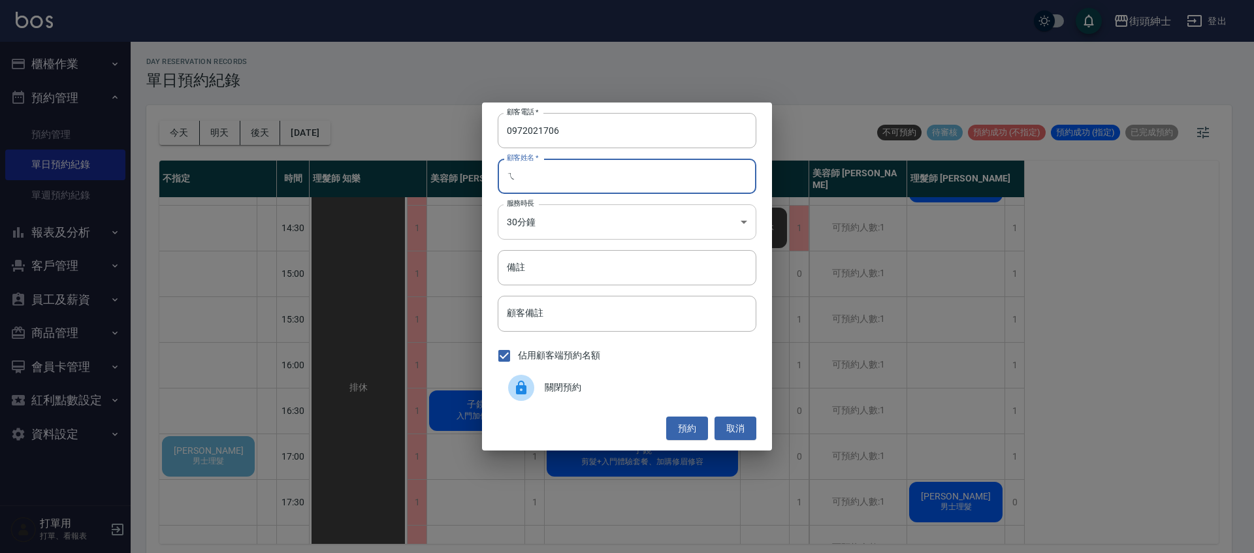
click at [556, 227] on body "街頭紳士 登出 櫃檯作業 打帳單 帳單列表 營業儀表板 現金收支登錄 材料自購登錄 每日結帳 排班表 現場電腦打卡 預約管理 預約管理 單日預約紀錄 單週預約…" at bounding box center [627, 278] width 1254 height 557
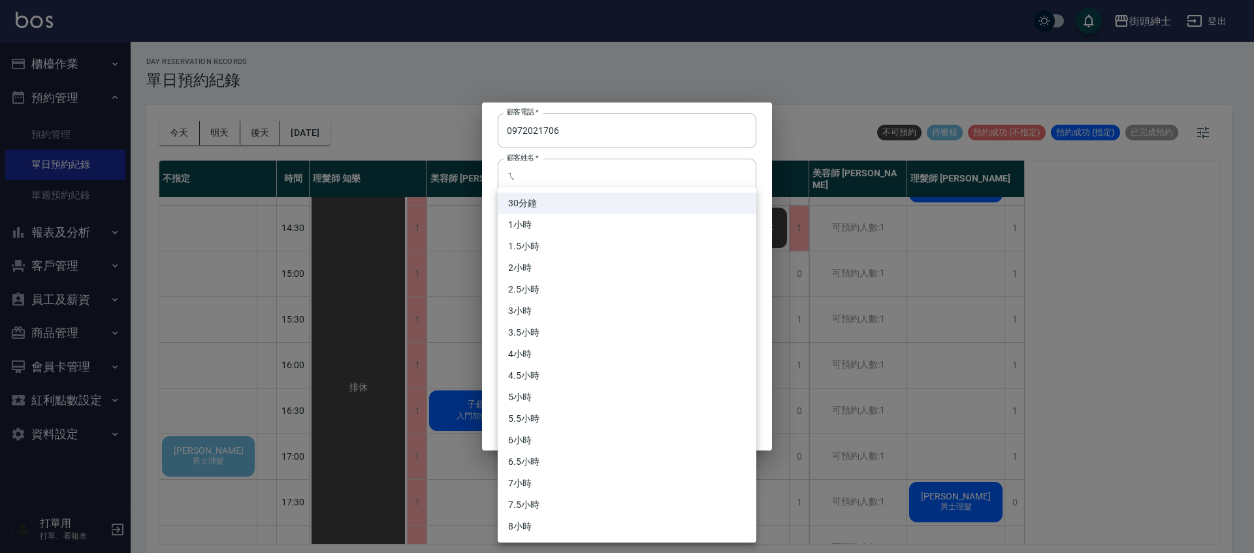
click at [690, 152] on div at bounding box center [627, 276] width 1254 height 553
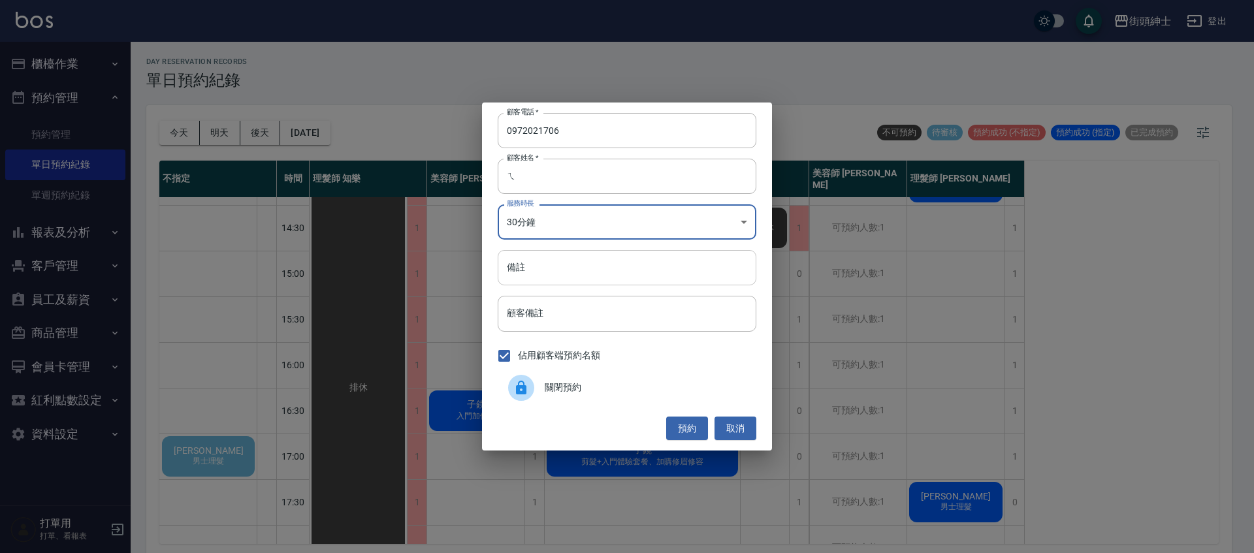
click at [552, 271] on input "備註" at bounding box center [627, 267] width 259 height 35
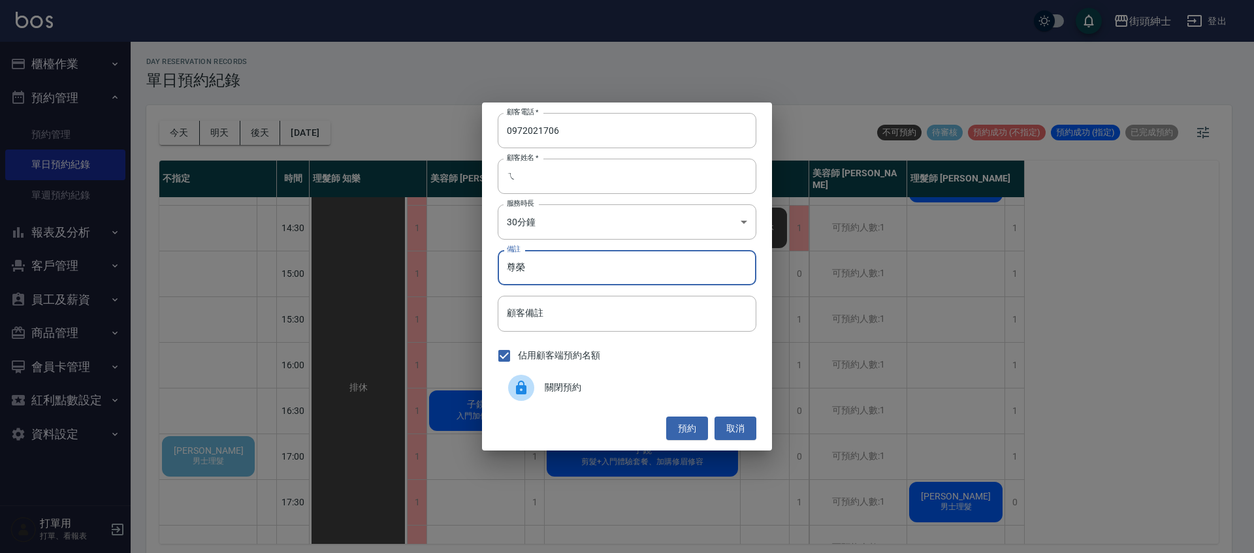
type input "尊榮"
drag, startPoint x: 592, startPoint y: 176, endPoint x: 586, endPoint y: 170, distance: 8.3
click at [592, 176] on input "ㄟ" at bounding box center [627, 176] width 259 height 35
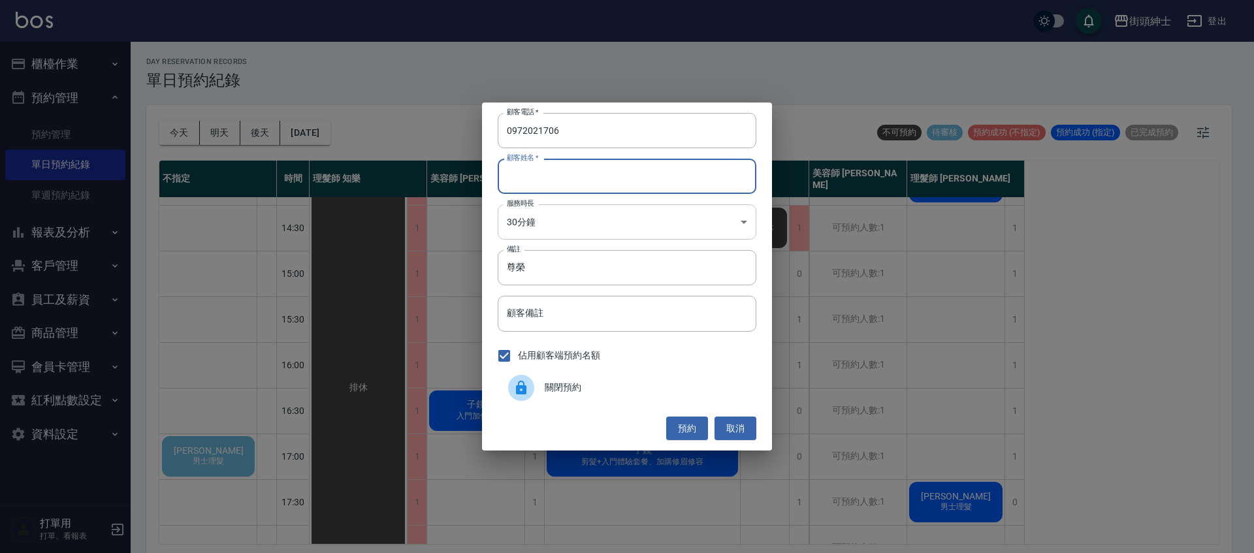
click at [604, 226] on body "街頭紳士 登出 櫃檯作業 打帳單 帳單列表 營業儀表板 現金收支登錄 材料自購登錄 每日結帳 排班表 現場電腦打卡 預約管理 預約管理 單日預約紀錄 單週預約…" at bounding box center [627, 278] width 1254 height 557
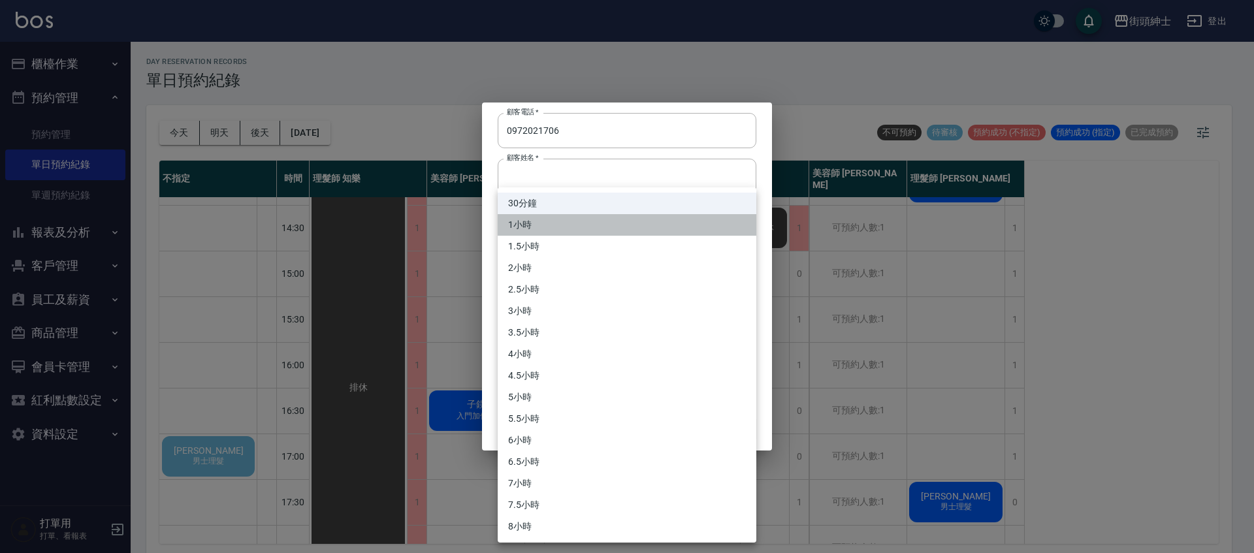
drag, startPoint x: 601, startPoint y: 224, endPoint x: 681, endPoint y: 394, distance: 188.2
click at [601, 225] on li "1小時" at bounding box center [627, 225] width 259 height 22
type input "2"
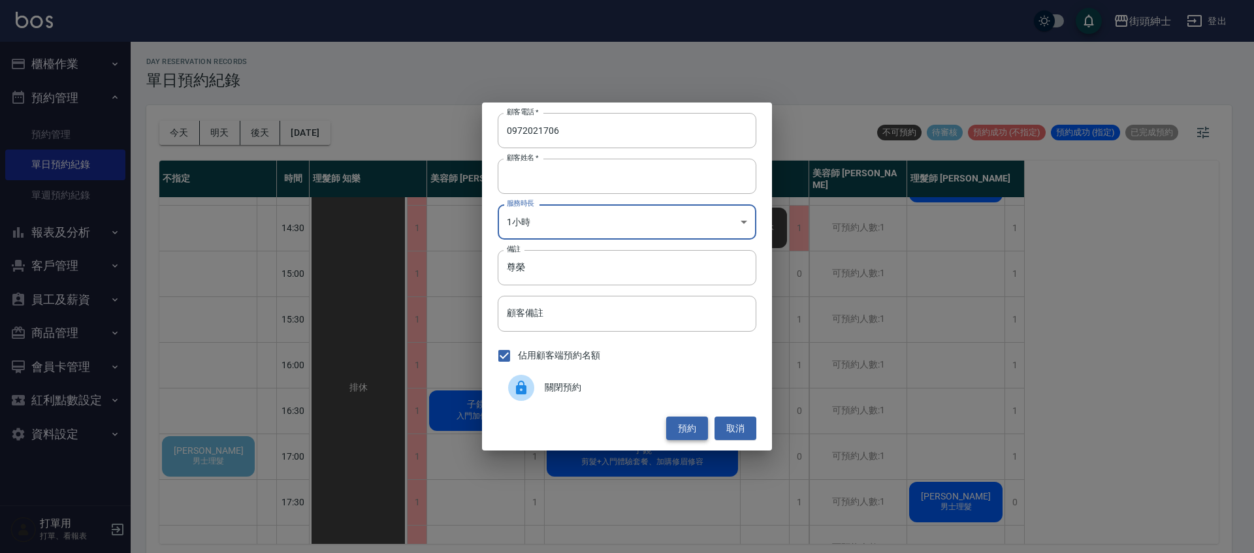
click at [689, 430] on button "預約" at bounding box center [687, 429] width 42 height 24
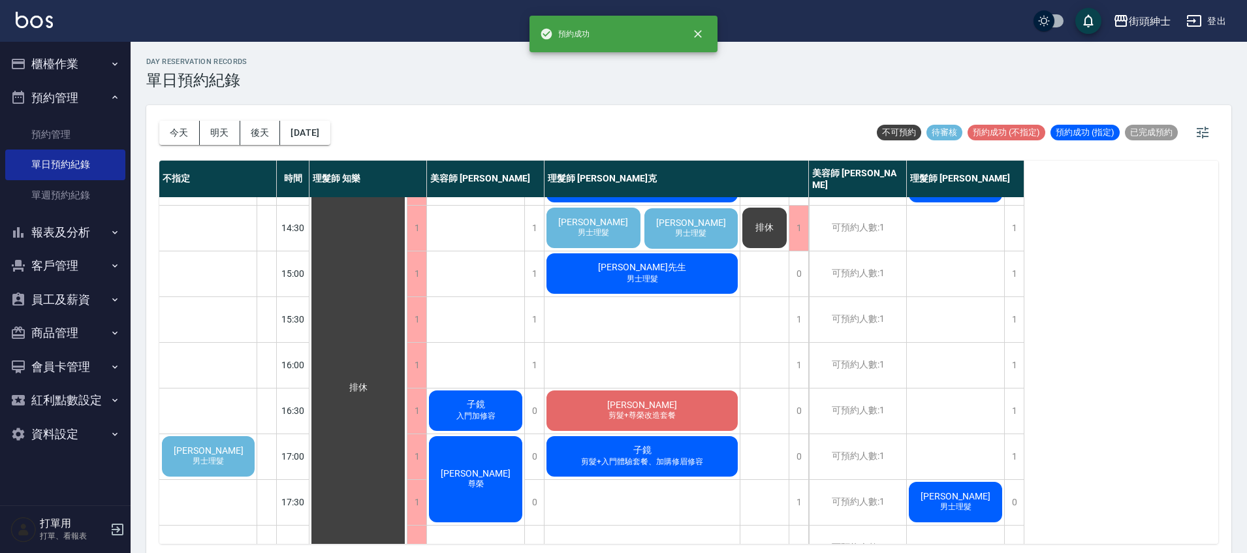
click at [227, 456] on div "[PERSON_NAME] 男士理髮" at bounding box center [208, 456] width 97 height 44
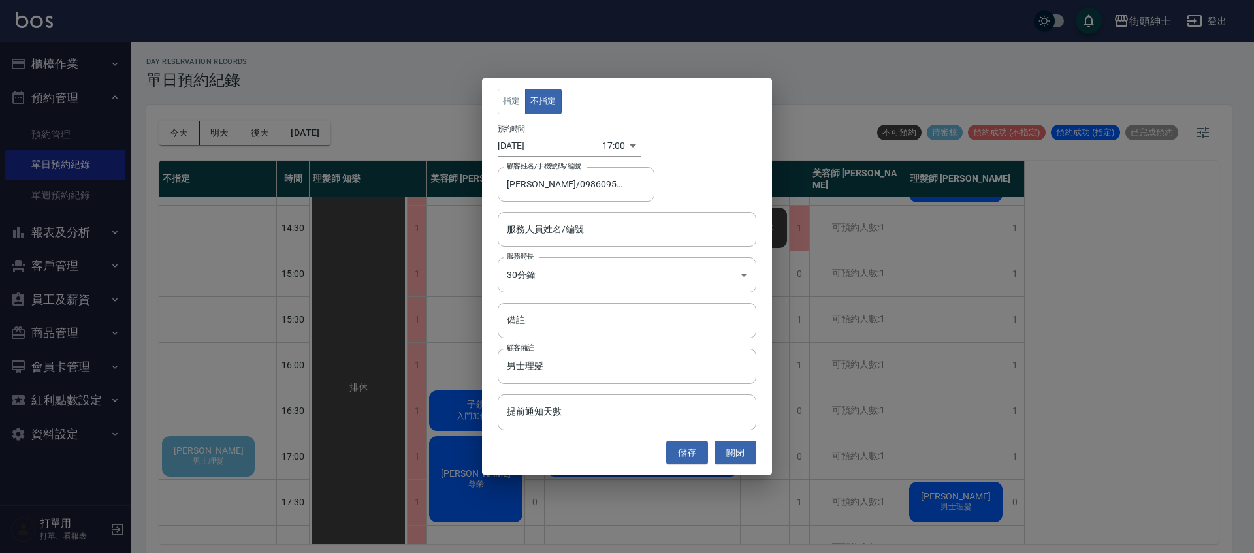
type input "[PERSON_NAME]/0986095122"
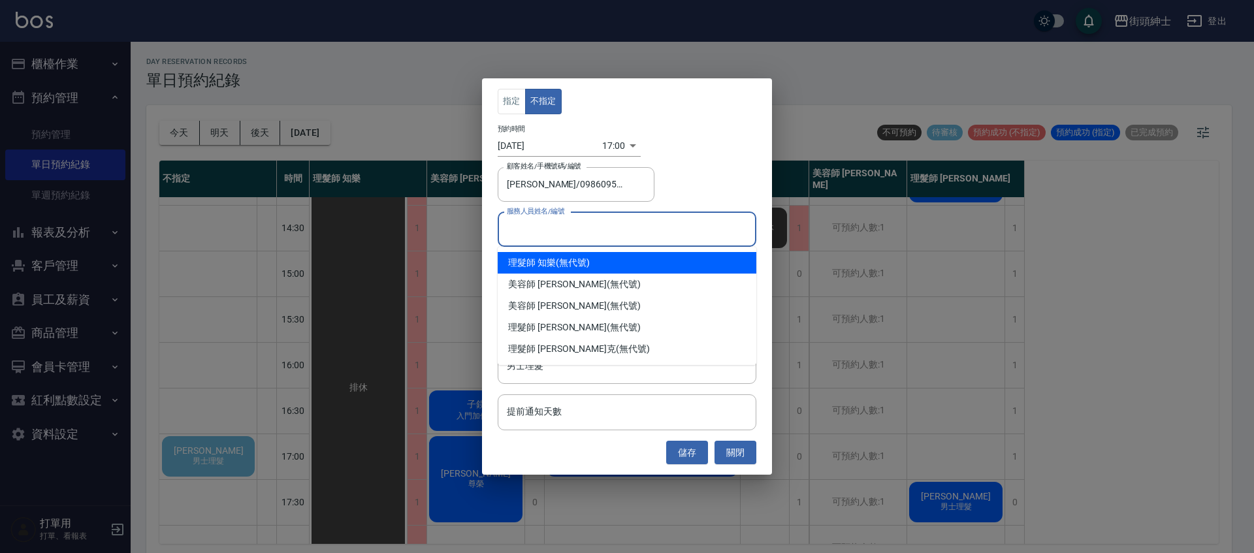
click at [575, 231] on input "服務人員姓名/編號" at bounding box center [627, 229] width 247 height 23
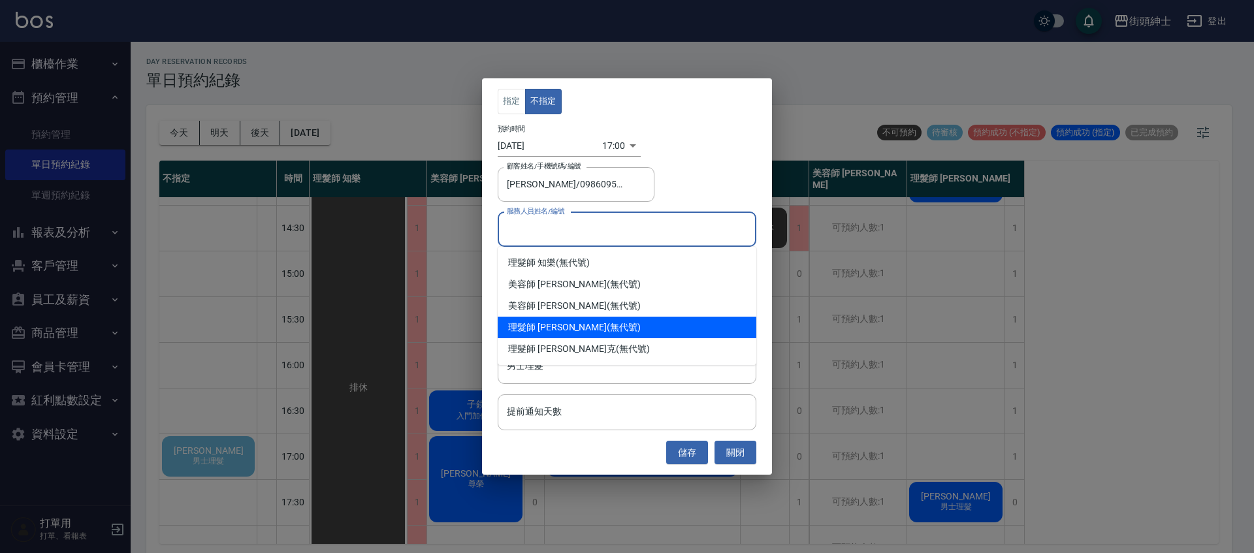
click at [579, 330] on div "理髮師 [PERSON_NAME] (無代號)" at bounding box center [627, 328] width 259 height 22
type input "理髮師 [PERSON_NAME](無代號)"
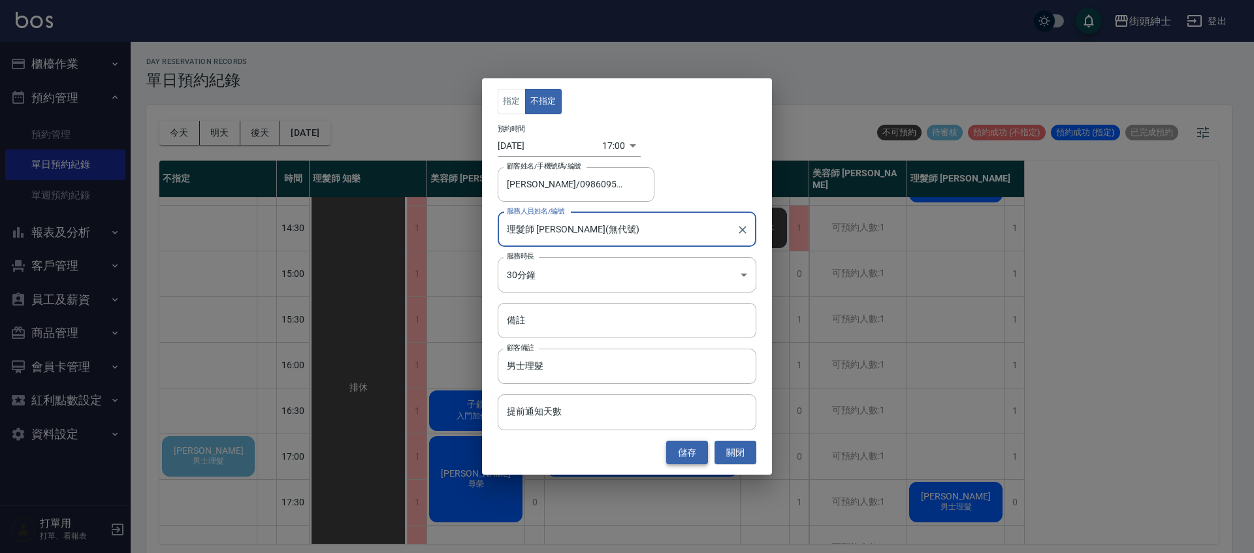
click at [696, 457] on button "儲存" at bounding box center [687, 453] width 42 height 24
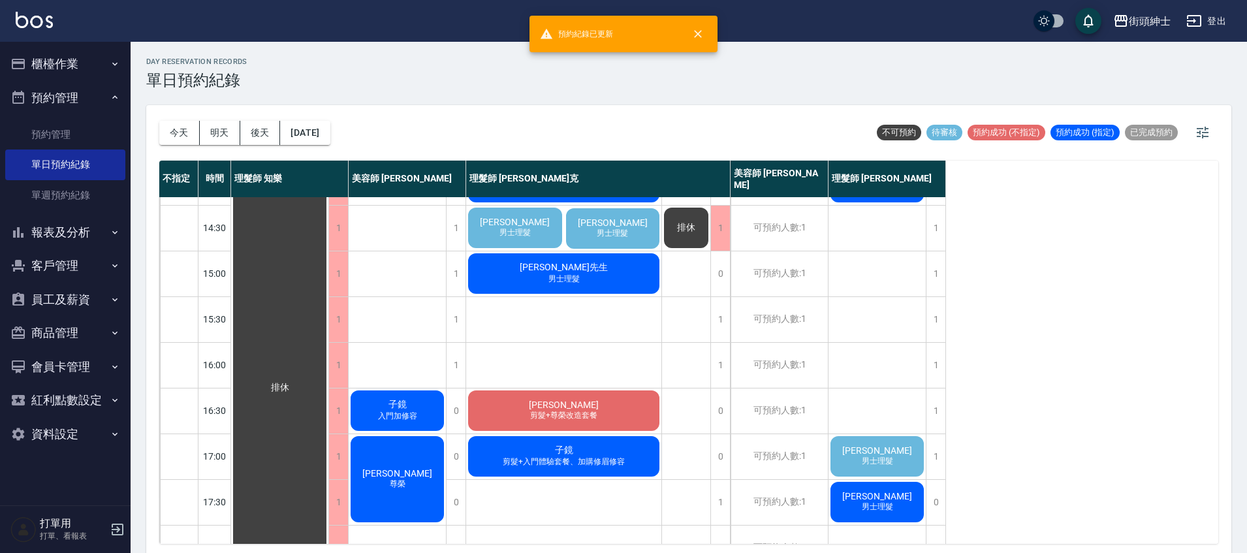
click at [881, 458] on span "男士理髮" at bounding box center [877, 461] width 37 height 11
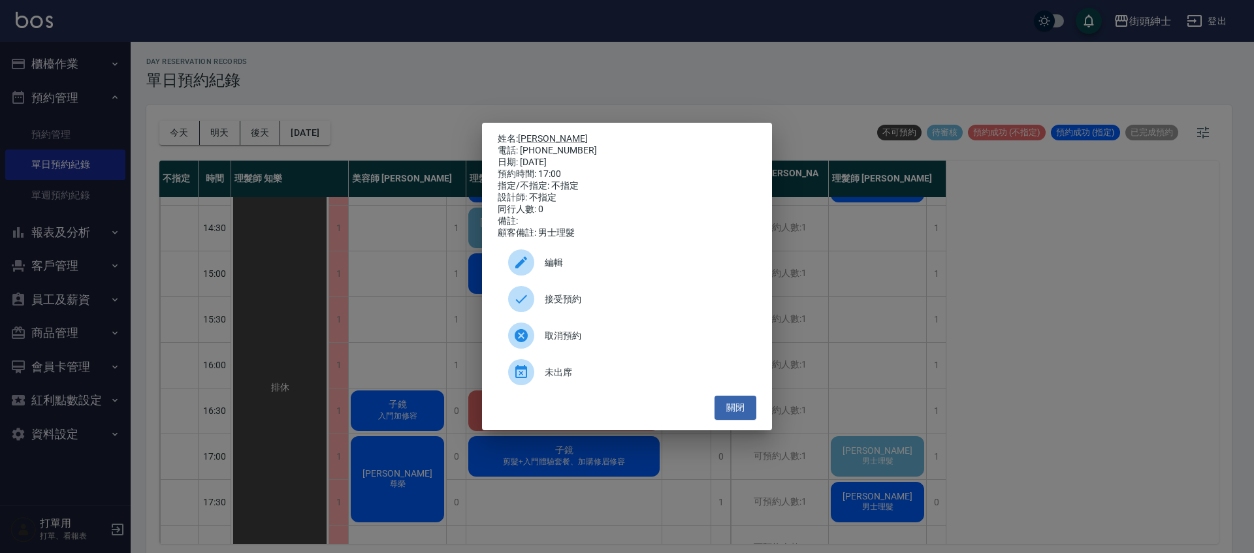
click at [654, 303] on span "接受預約" at bounding box center [645, 300] width 201 height 14
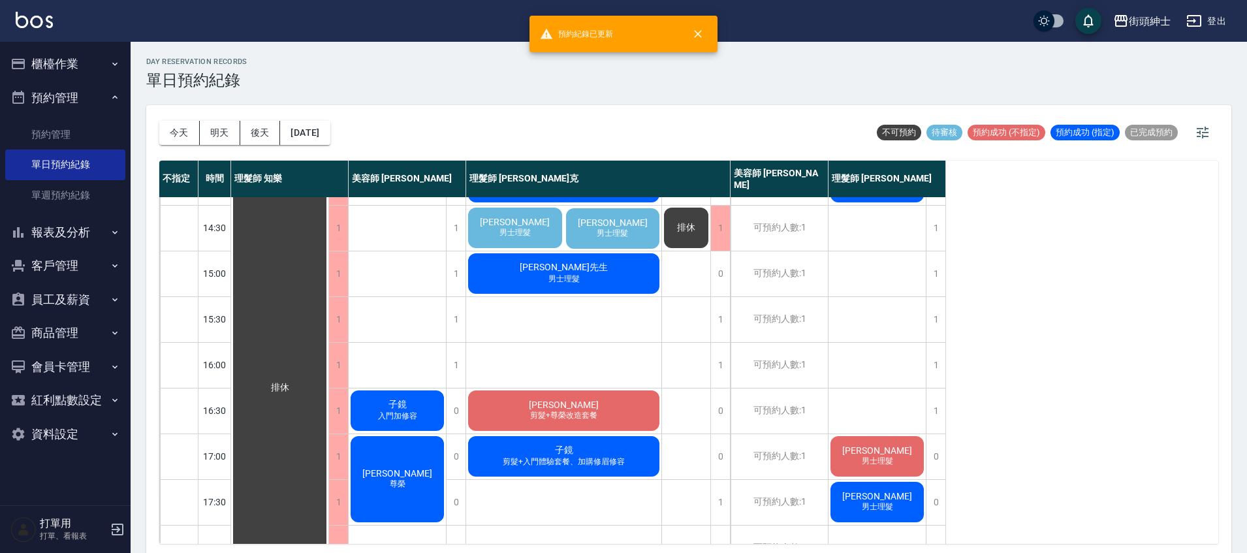
click at [614, 227] on span "[PERSON_NAME]" at bounding box center [612, 222] width 75 height 10
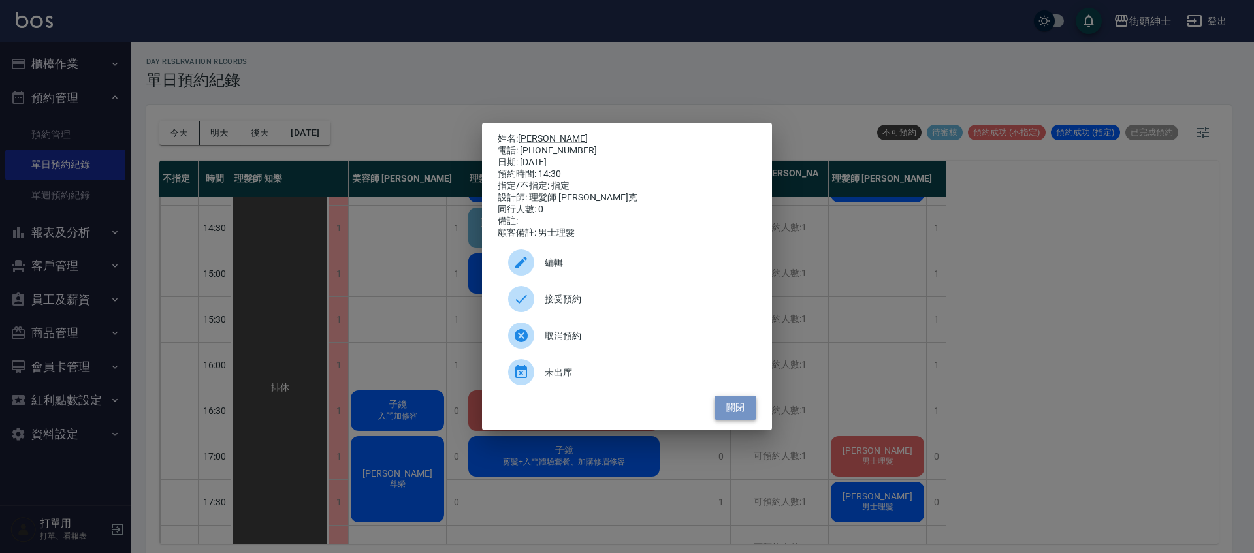
click at [741, 411] on button "關閉" at bounding box center [735, 408] width 42 height 24
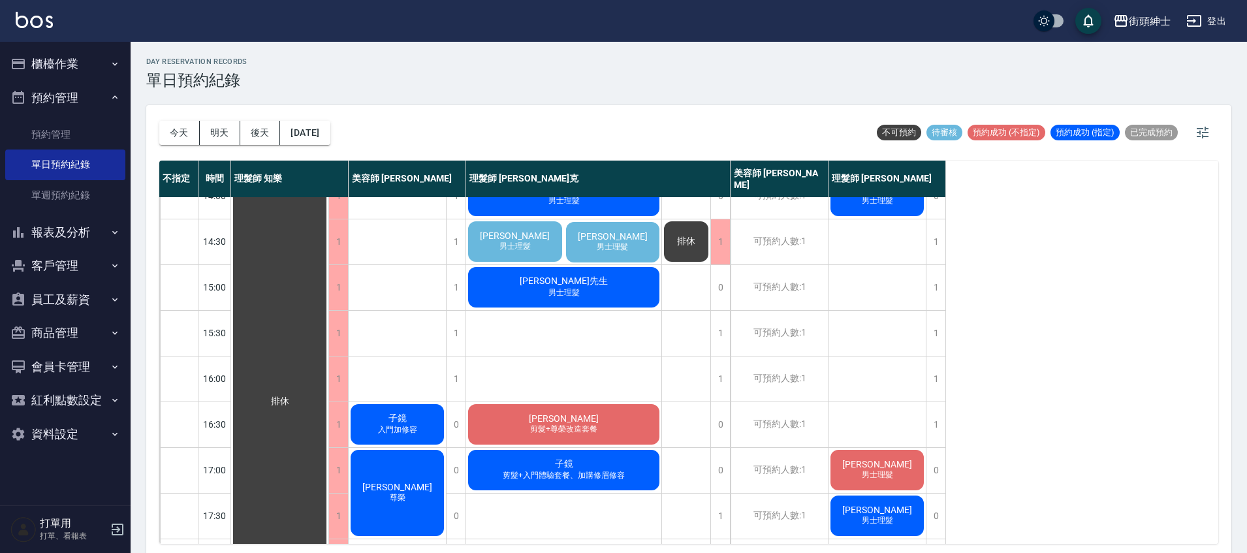
scroll to position [319, 0]
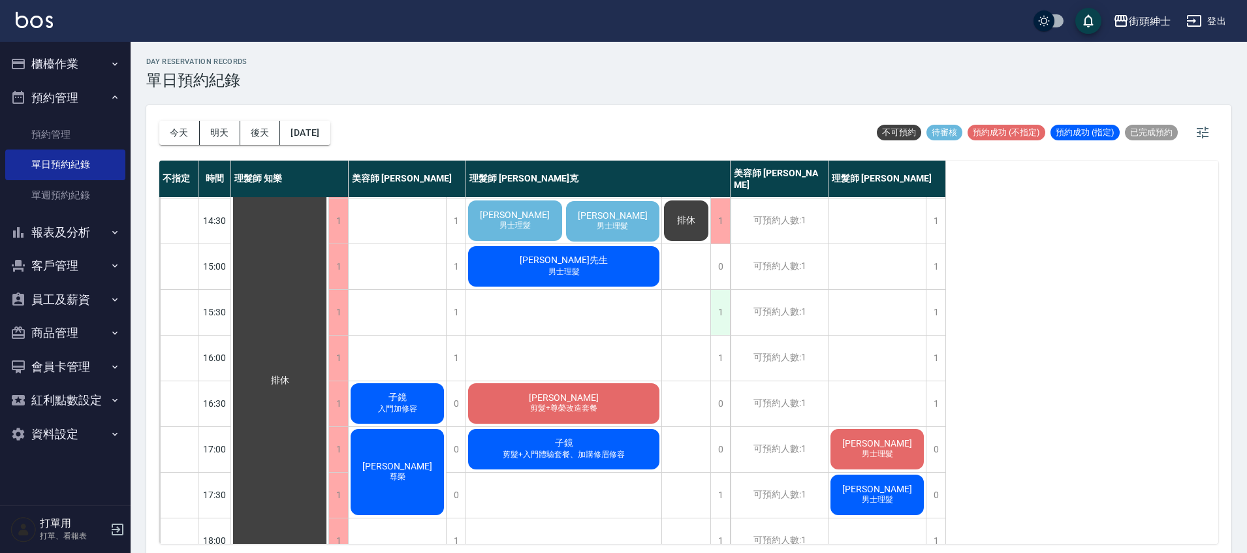
click at [724, 319] on div "1" at bounding box center [721, 312] width 20 height 45
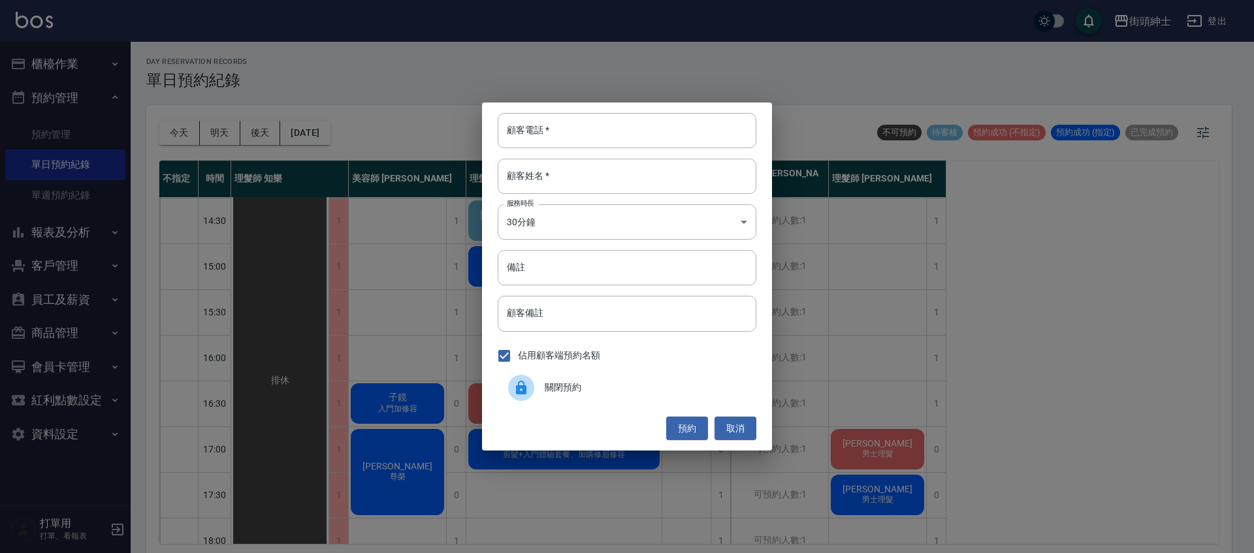
click at [593, 378] on div "關閉預約" at bounding box center [627, 388] width 259 height 37
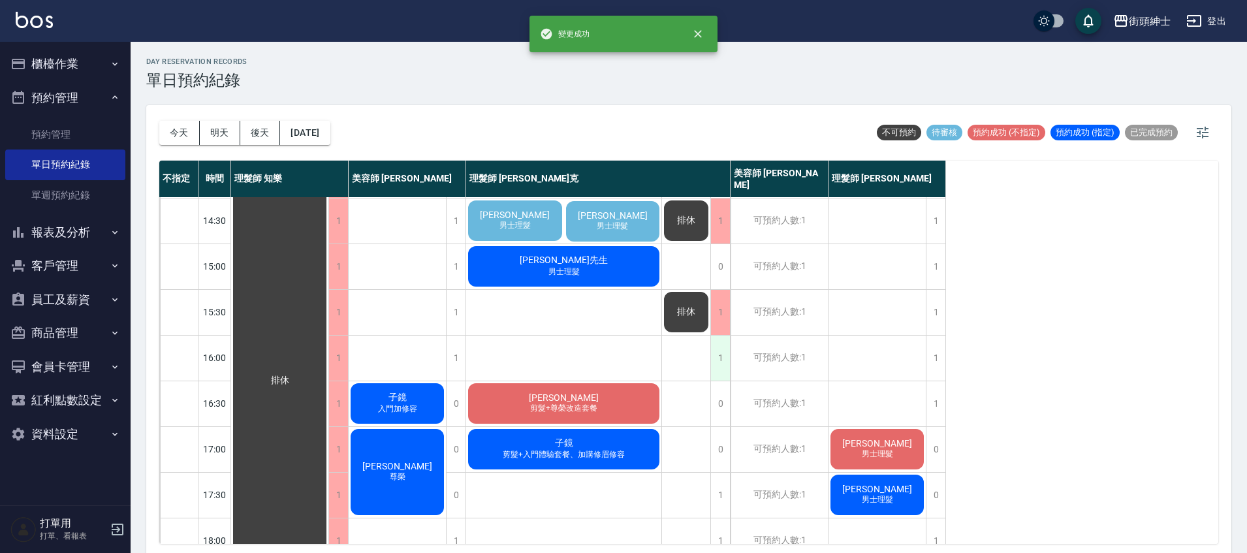
click at [723, 365] on div "1" at bounding box center [721, 358] width 20 height 45
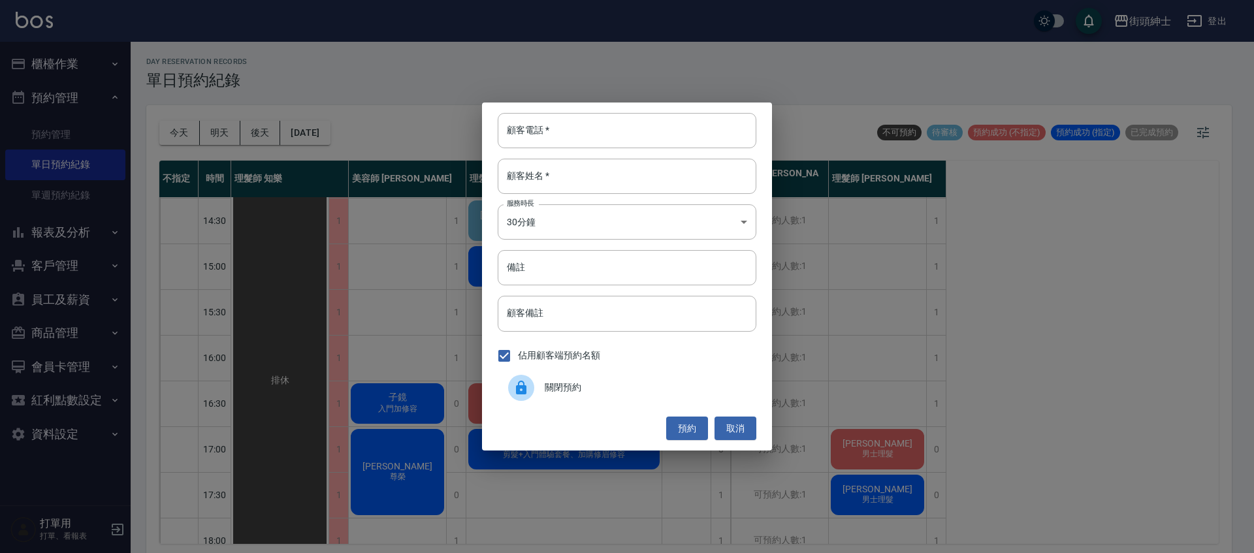
click at [577, 388] on span "關閉預約" at bounding box center [645, 388] width 201 height 14
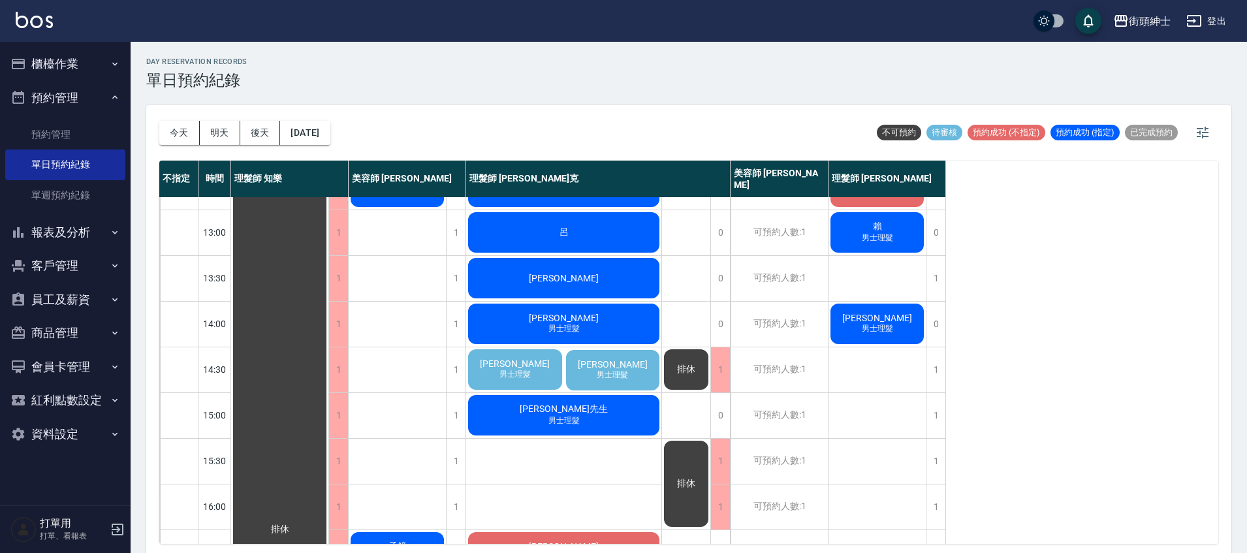
scroll to position [178, 0]
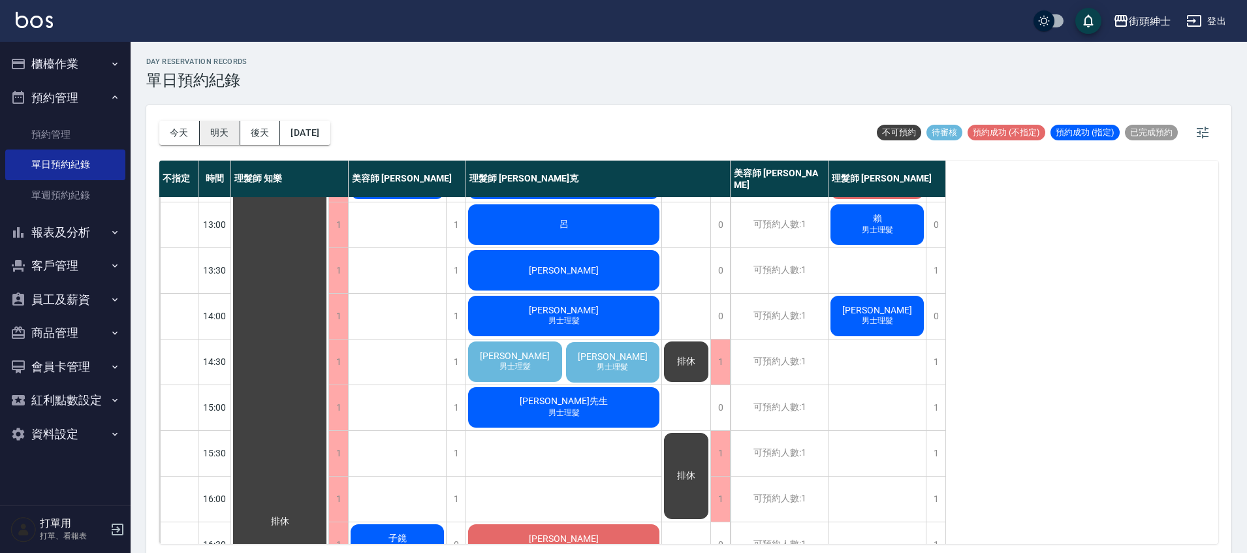
click at [230, 134] on button "明天" at bounding box center [220, 133] width 40 height 24
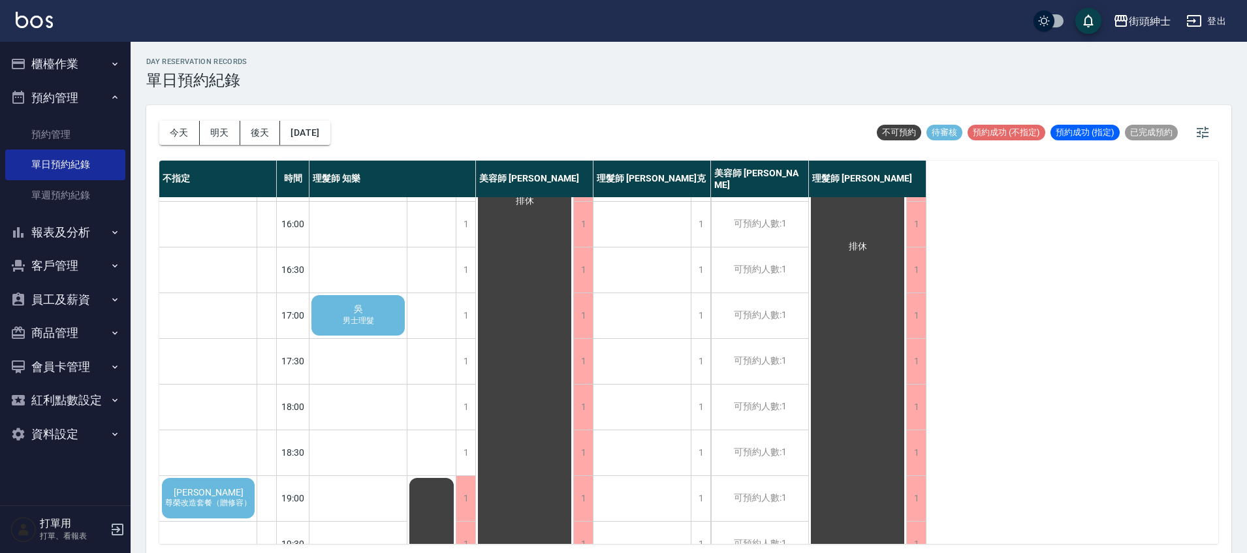
scroll to position [624, 0]
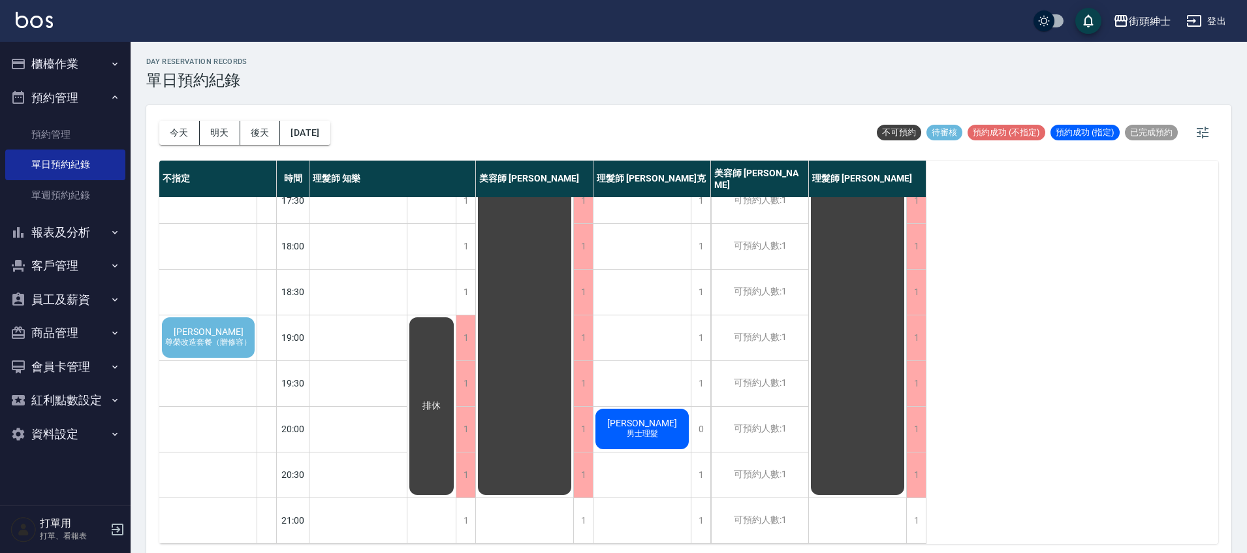
click at [233, 323] on div "[PERSON_NAME] 尊榮改造套餐（贈修容）" at bounding box center [208, 337] width 97 height 44
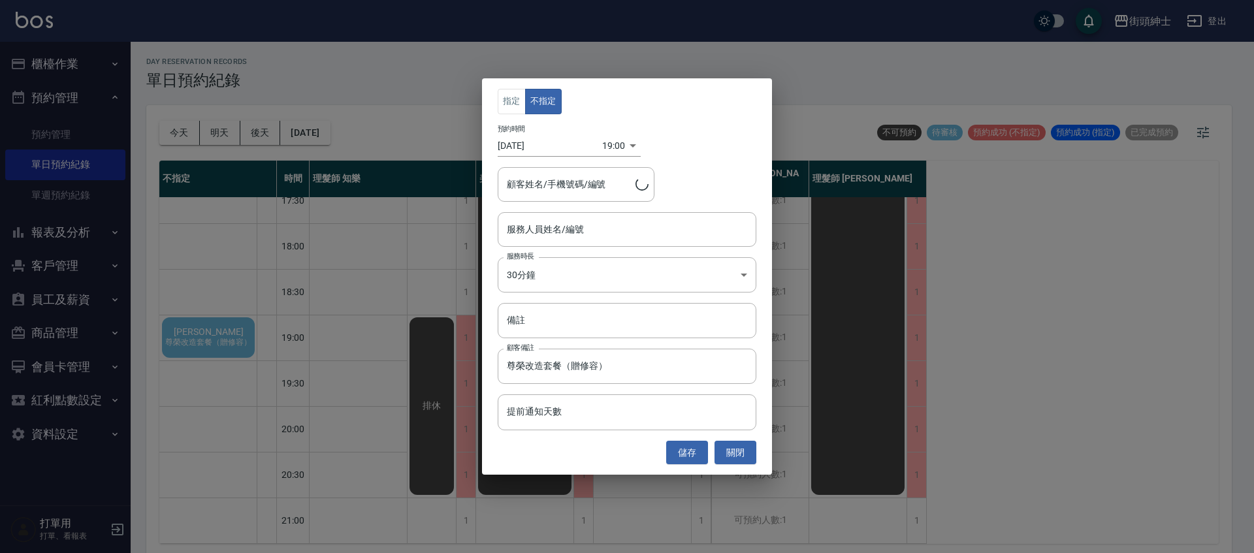
type input "[PERSON_NAME]/0975232220"
click at [629, 227] on input "服務人員姓名/編號" at bounding box center [627, 229] width 247 height 23
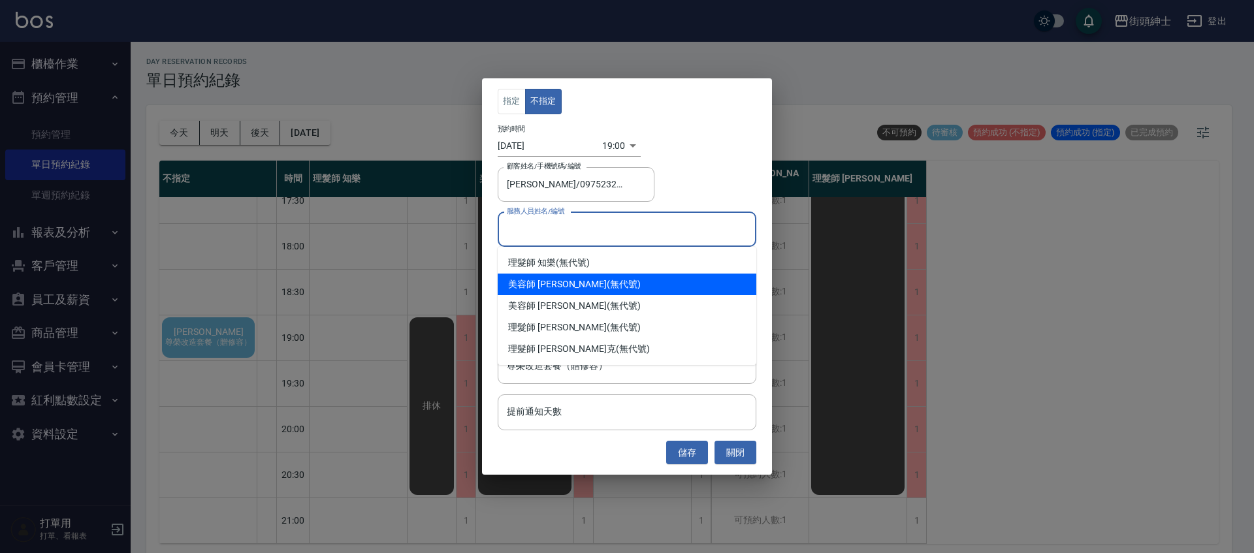
click at [602, 283] on div "美容師 [PERSON_NAME] (無代號)" at bounding box center [627, 285] width 259 height 22
type input "美容師 [PERSON_NAME](無代號)"
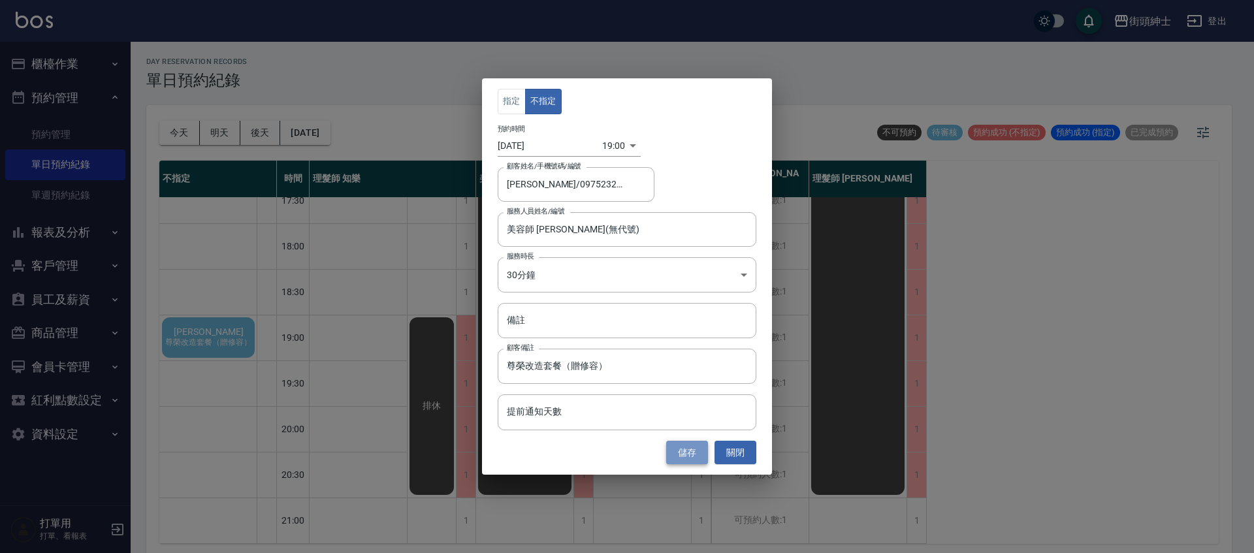
click at [690, 443] on button "儲存" at bounding box center [687, 453] width 42 height 24
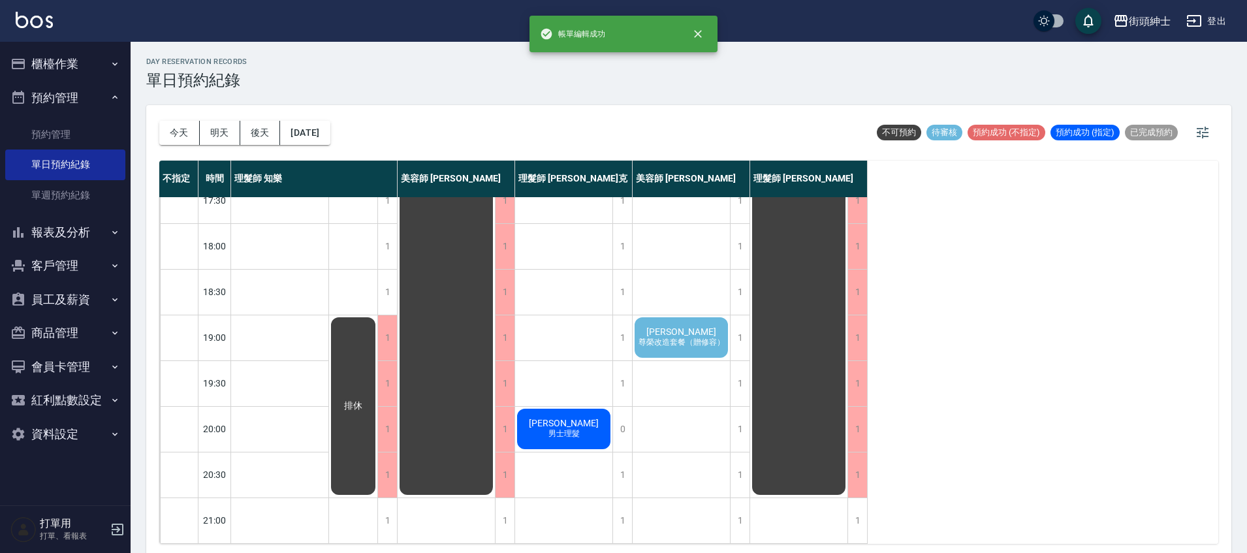
click at [689, 327] on span "[PERSON_NAME]" at bounding box center [681, 332] width 75 height 10
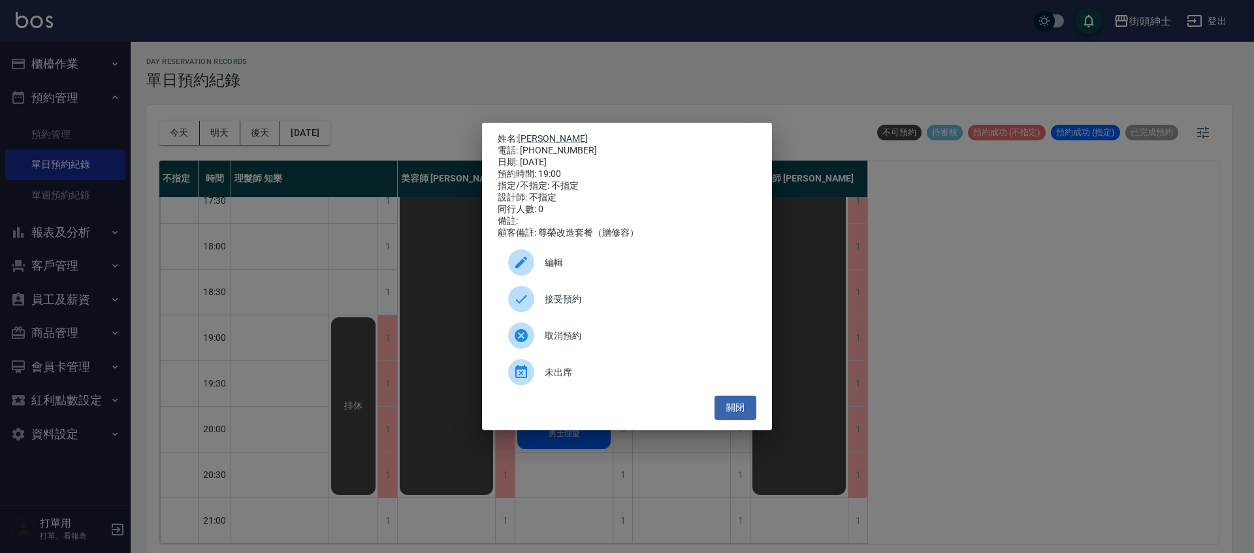
click at [600, 306] on span "接受預約" at bounding box center [645, 300] width 201 height 14
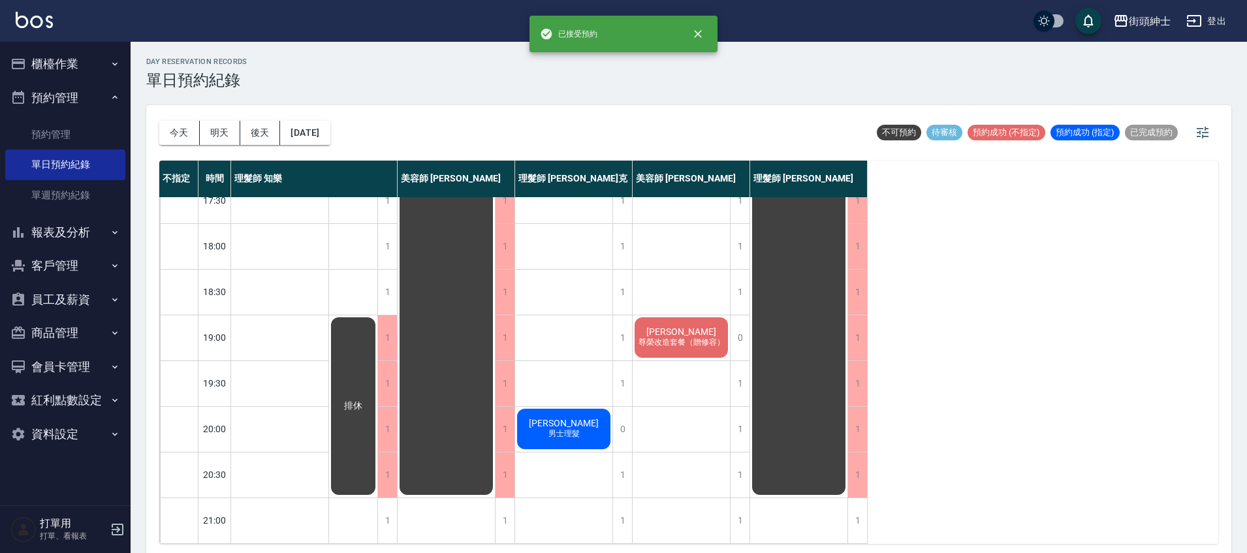
click at [687, 337] on span "尊榮改造套餐（贈修容）" at bounding box center [681, 342] width 91 height 11
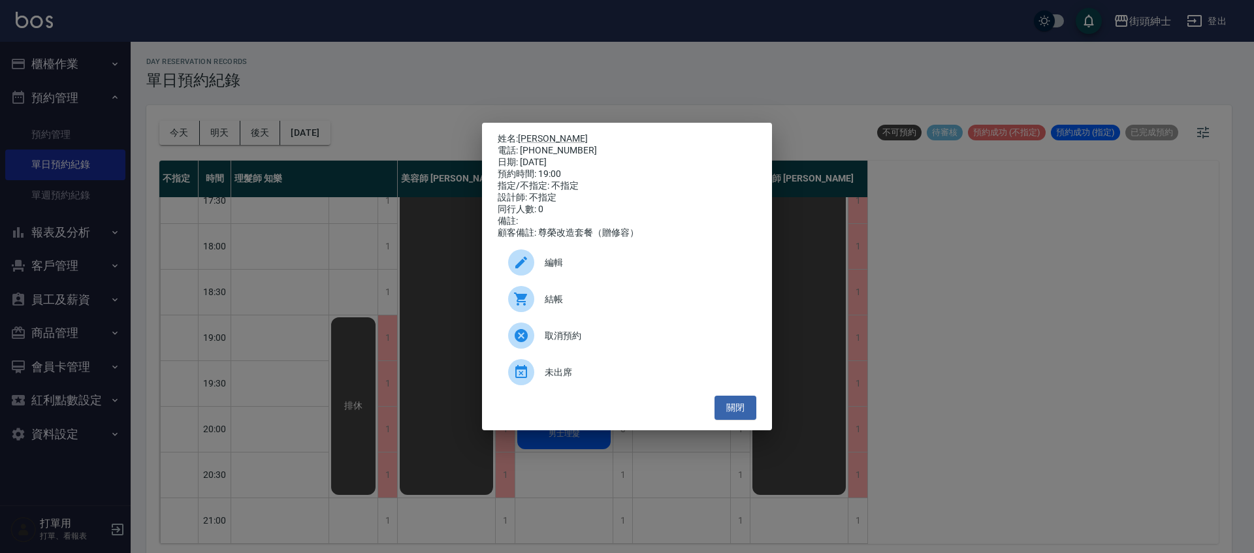
click at [601, 270] on span "編輯" at bounding box center [645, 263] width 201 height 14
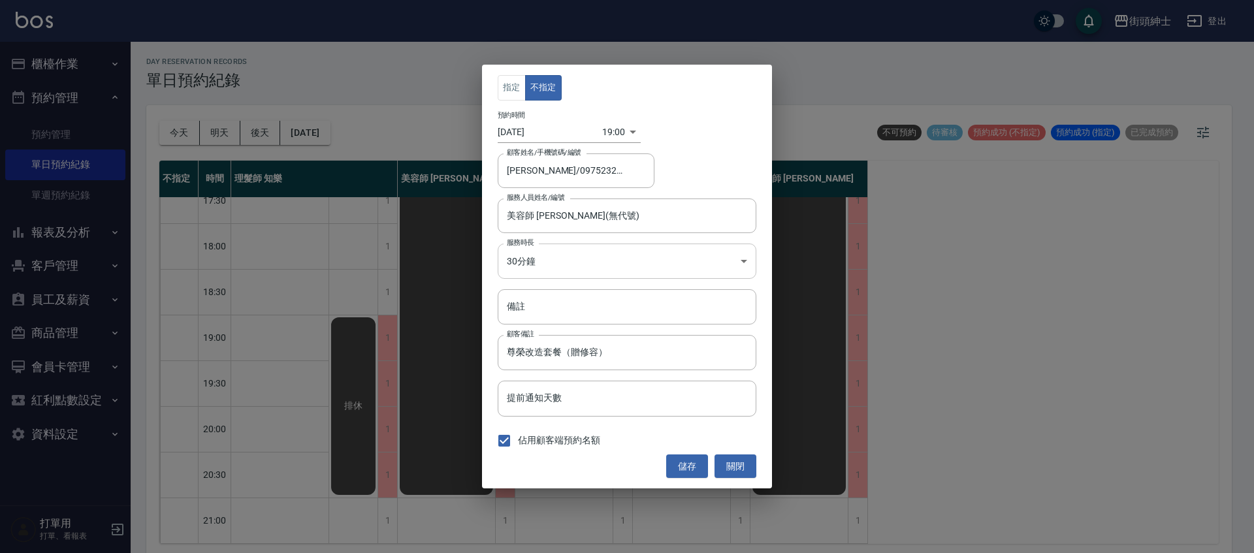
click at [548, 251] on body "街頭紳士 登出 櫃檯作業 打帳單 帳單列表 營業儀表板 現金收支登錄 材料自購登錄 每日結帳 排班表 現場電腦打卡 預約管理 預約管理 單日預約紀錄 單週預約…" at bounding box center [627, 278] width 1254 height 557
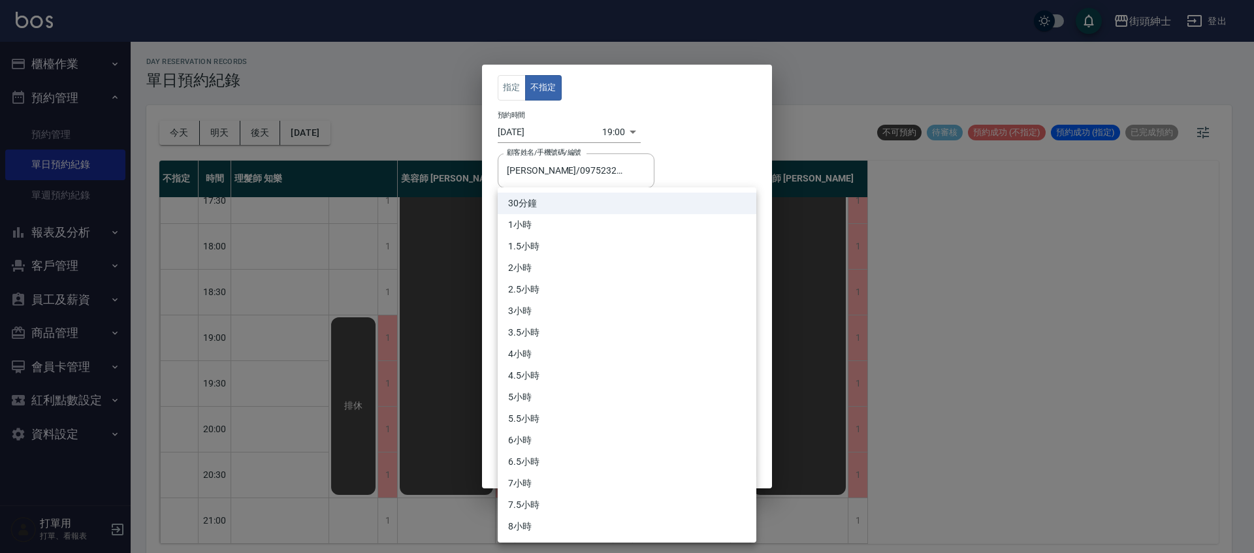
click at [557, 220] on li "1小時" at bounding box center [627, 225] width 259 height 22
type input "2"
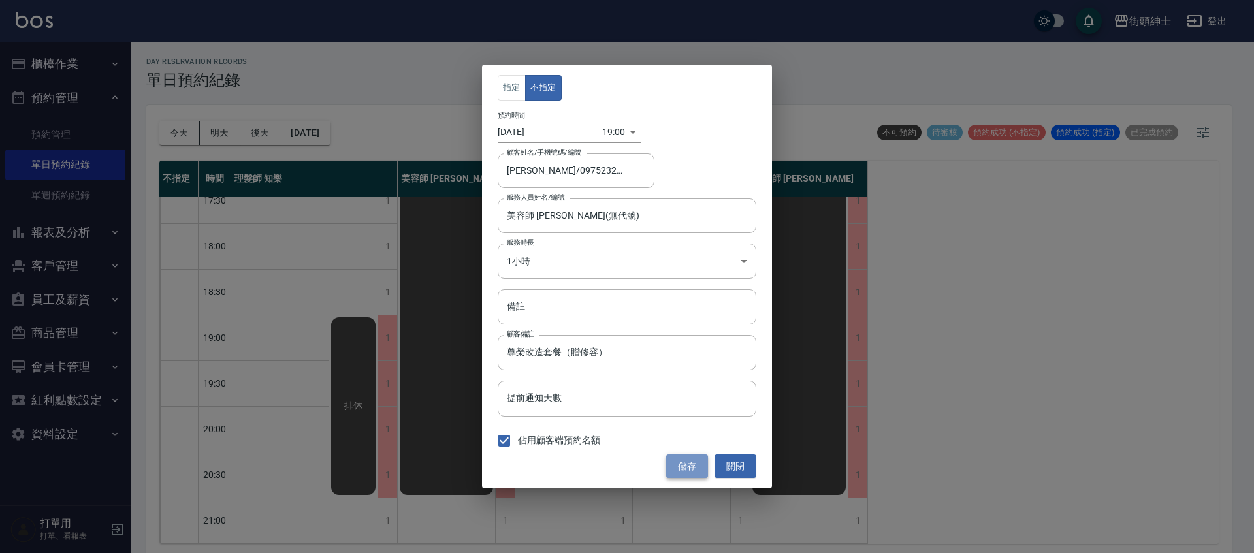
click at [675, 466] on button "儲存" at bounding box center [687, 467] width 42 height 24
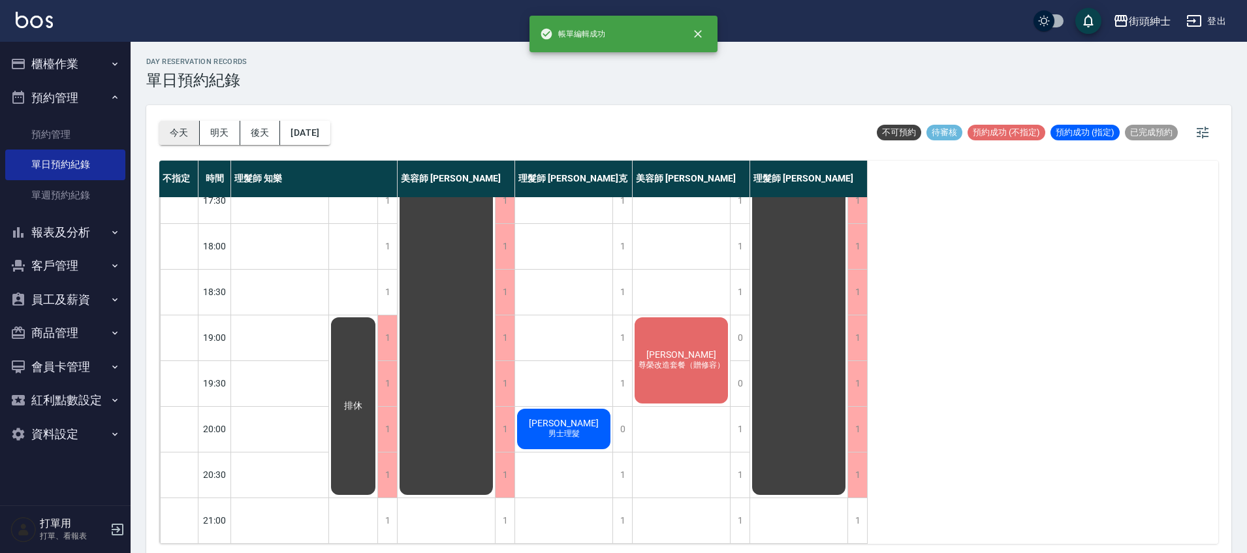
click at [176, 133] on button "今天" at bounding box center [179, 133] width 40 height 24
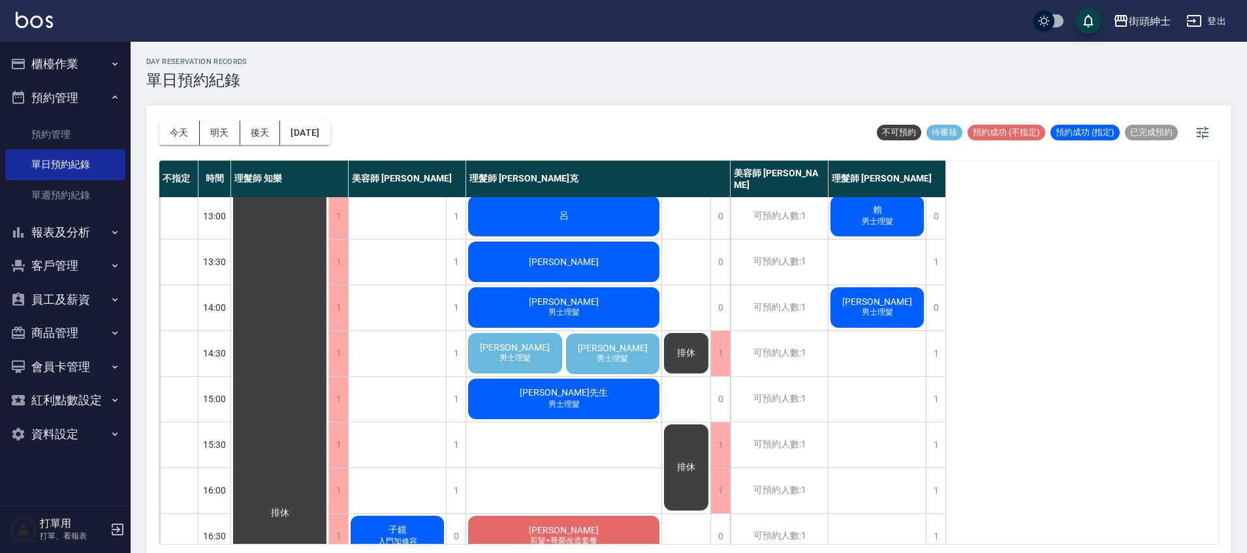
scroll to position [20, 0]
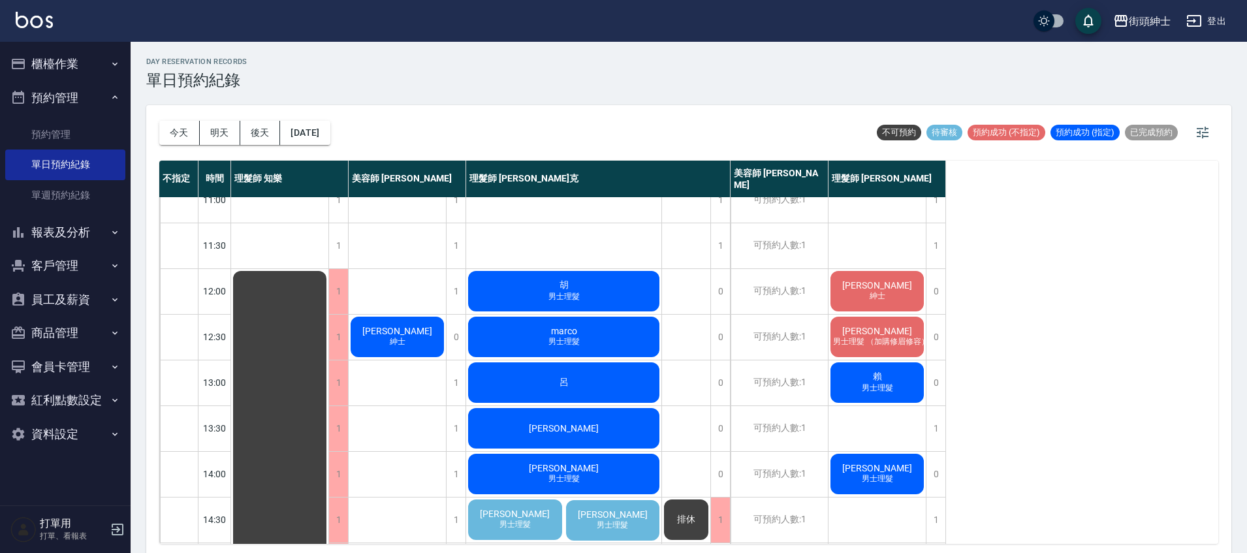
click at [517, 519] on span "[PERSON_NAME]" at bounding box center [514, 514] width 75 height 10
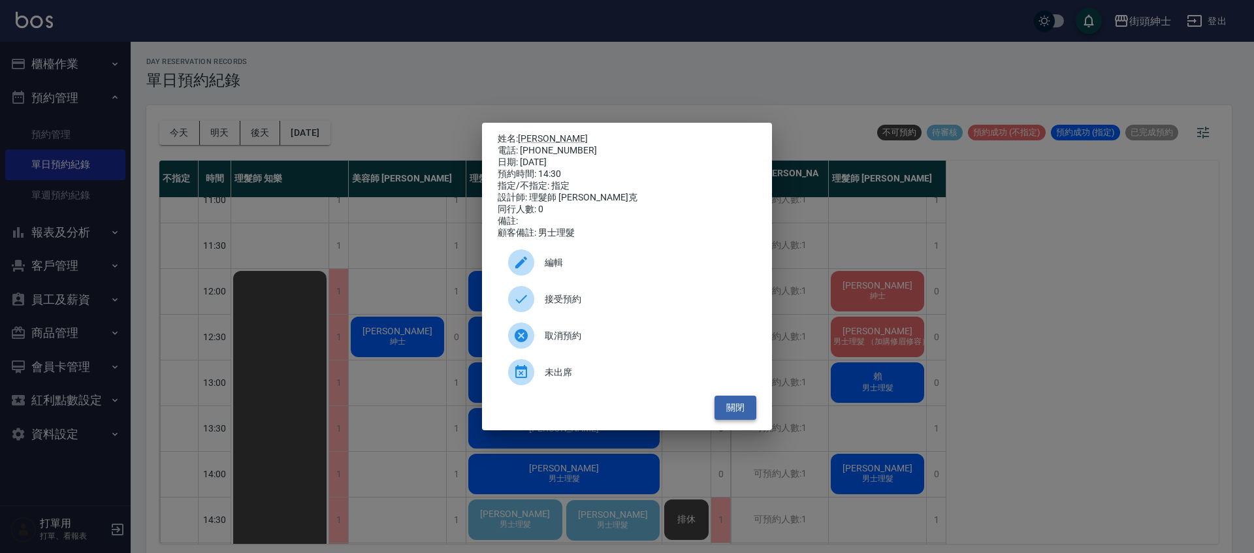
click at [745, 418] on button "關閉" at bounding box center [735, 408] width 42 height 24
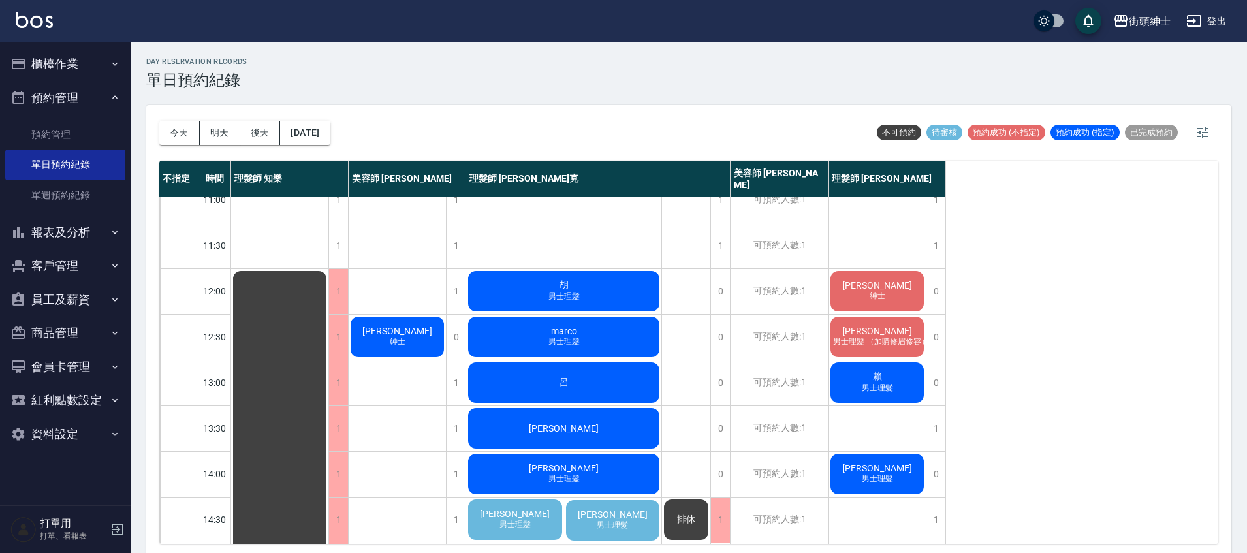
click at [231, 132] on button "明天" at bounding box center [220, 133] width 40 height 24
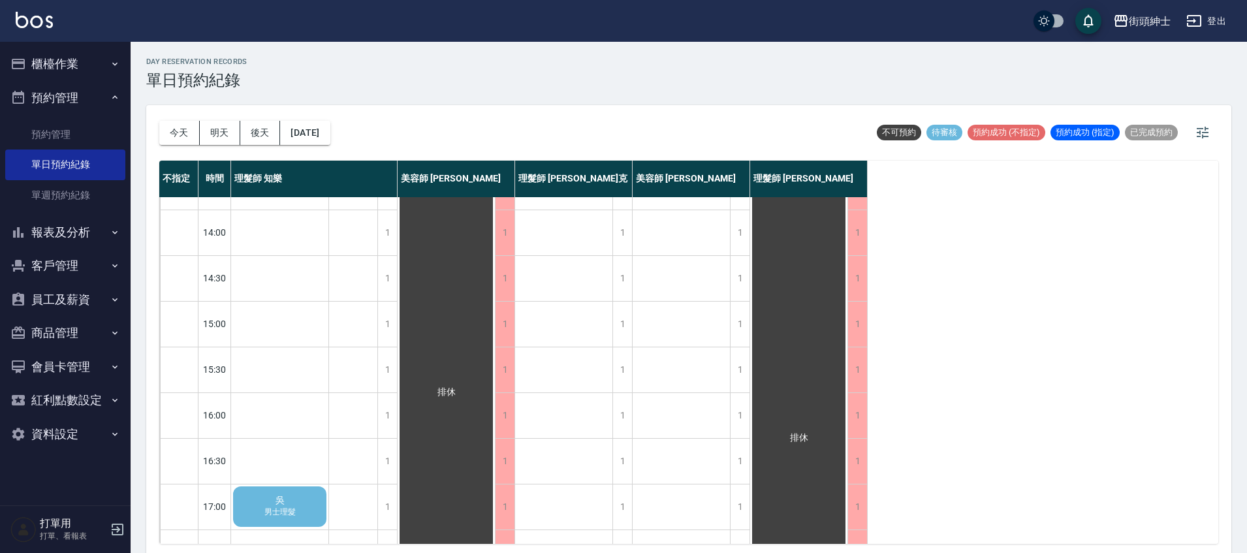
scroll to position [308, 0]
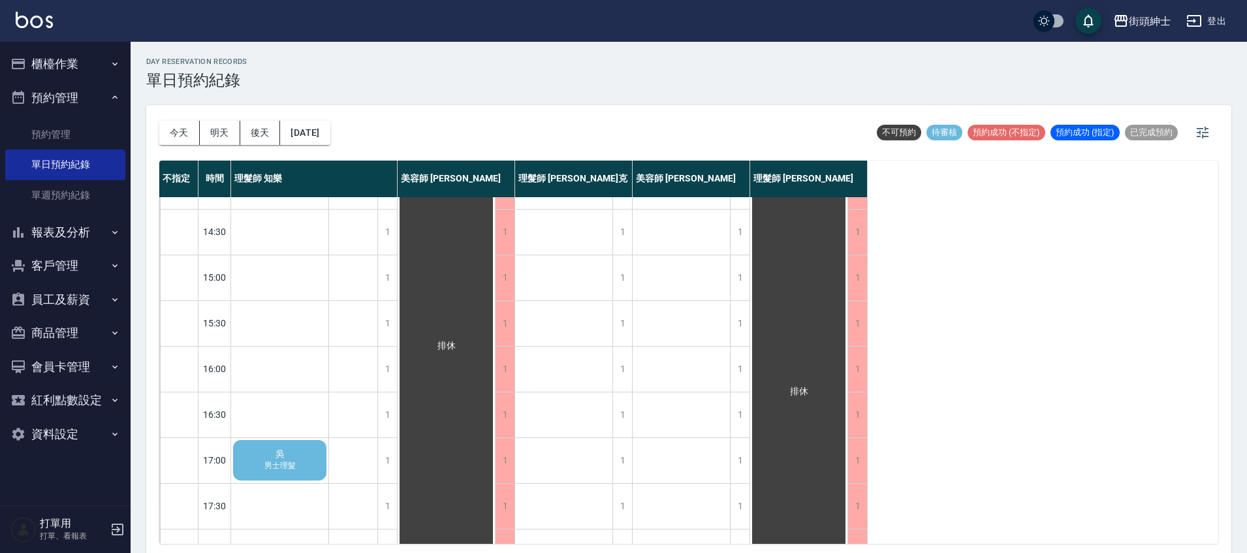
click at [274, 454] on span "吳" at bounding box center [280, 455] width 14 height 12
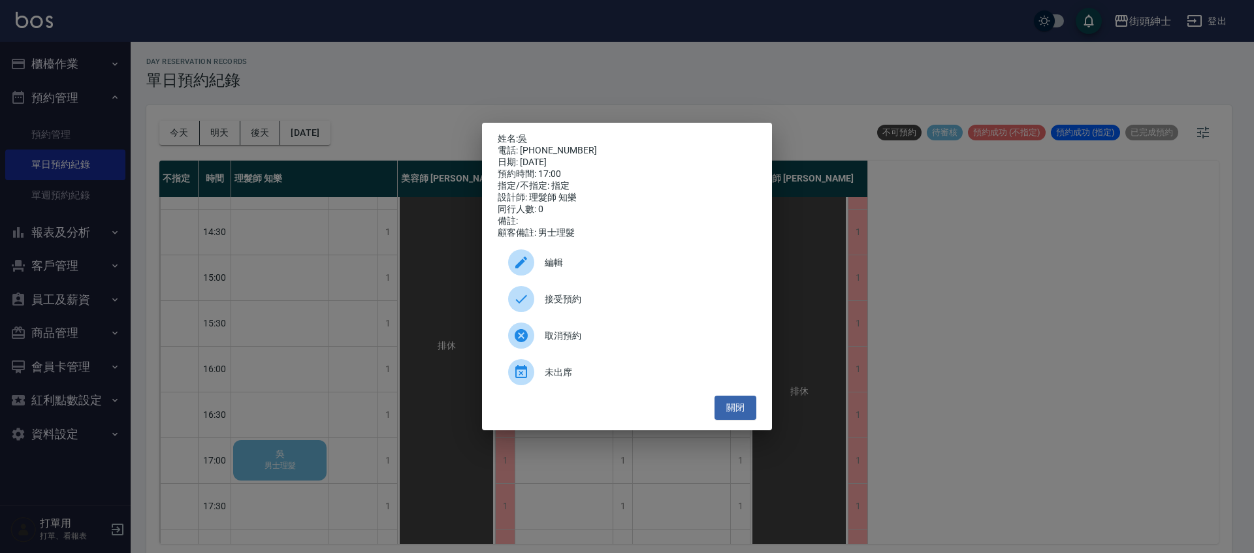
click at [603, 304] on span "接受預約" at bounding box center [645, 300] width 201 height 14
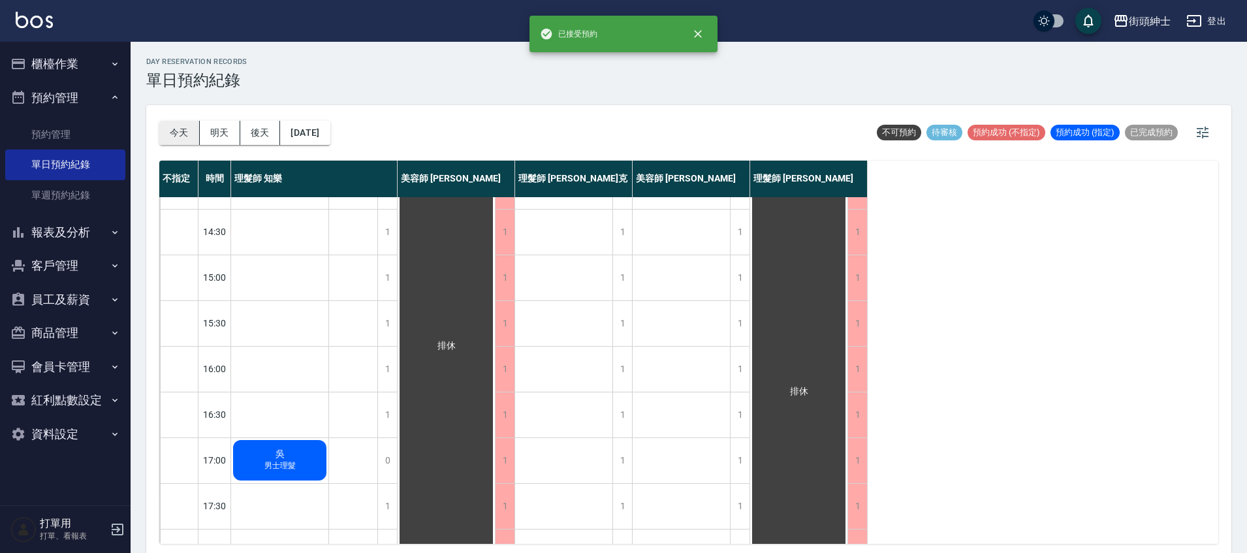
click at [183, 129] on button "今天" at bounding box center [179, 133] width 40 height 24
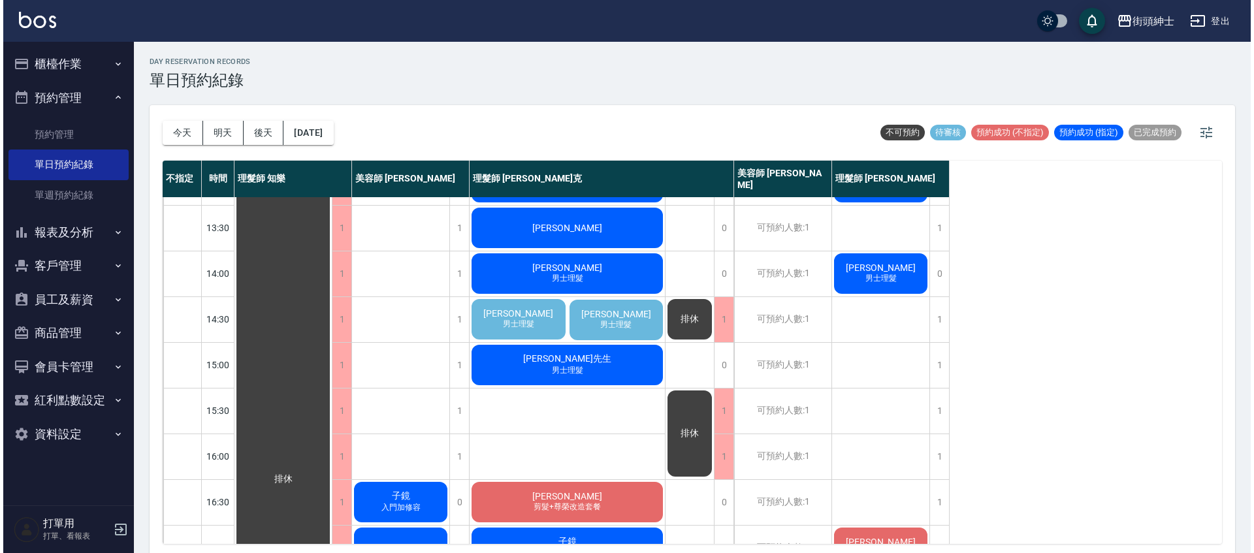
scroll to position [154, 0]
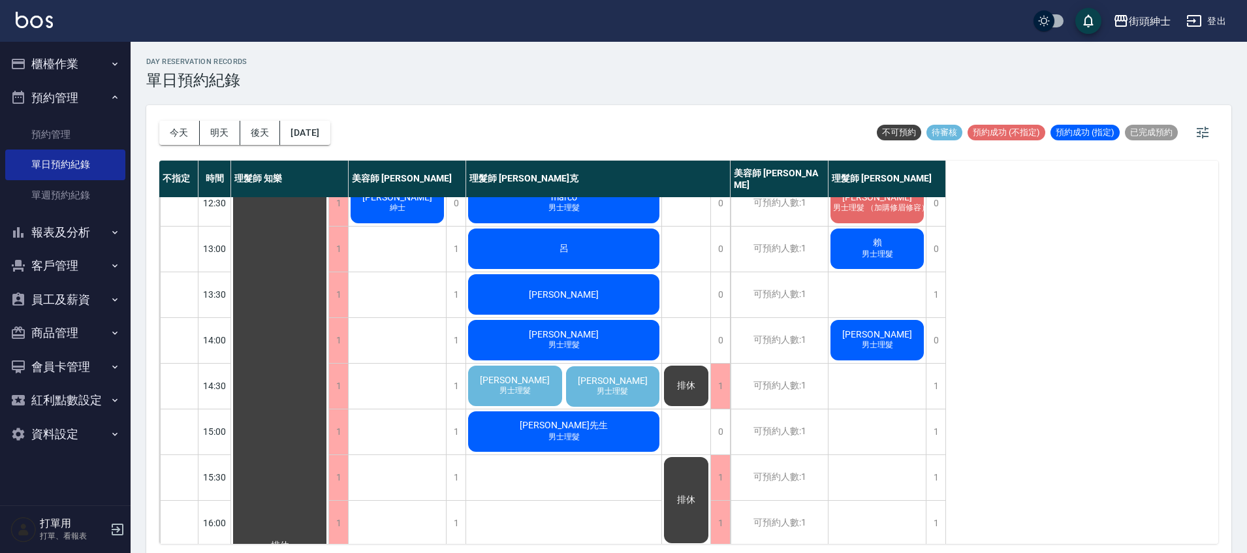
click at [530, 386] on span "男士理髮" at bounding box center [515, 390] width 37 height 11
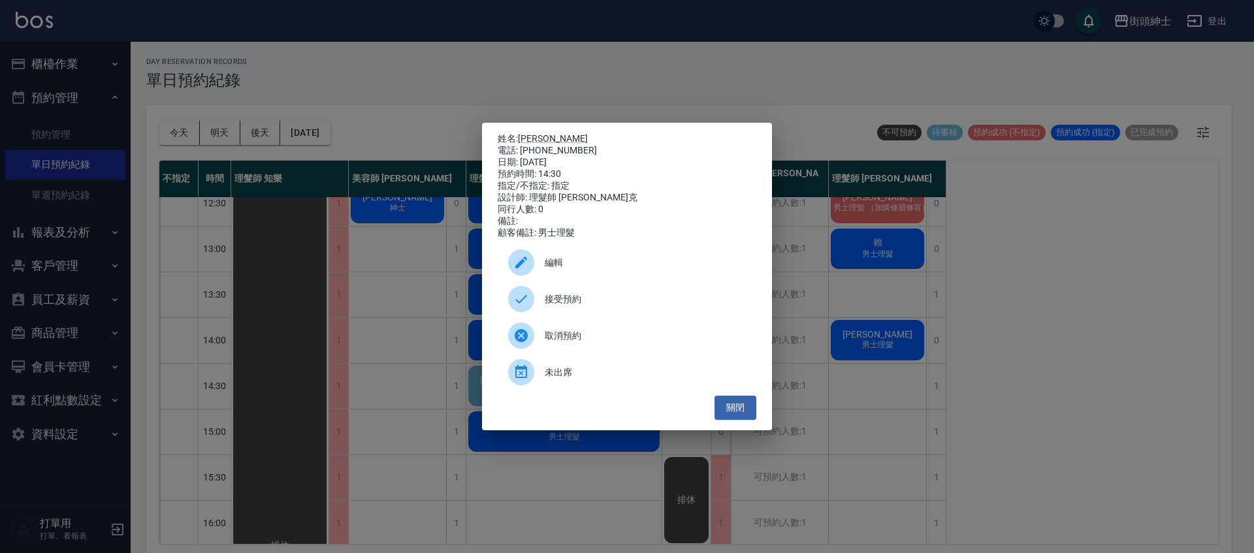
click at [600, 270] on span "編輯" at bounding box center [645, 263] width 201 height 14
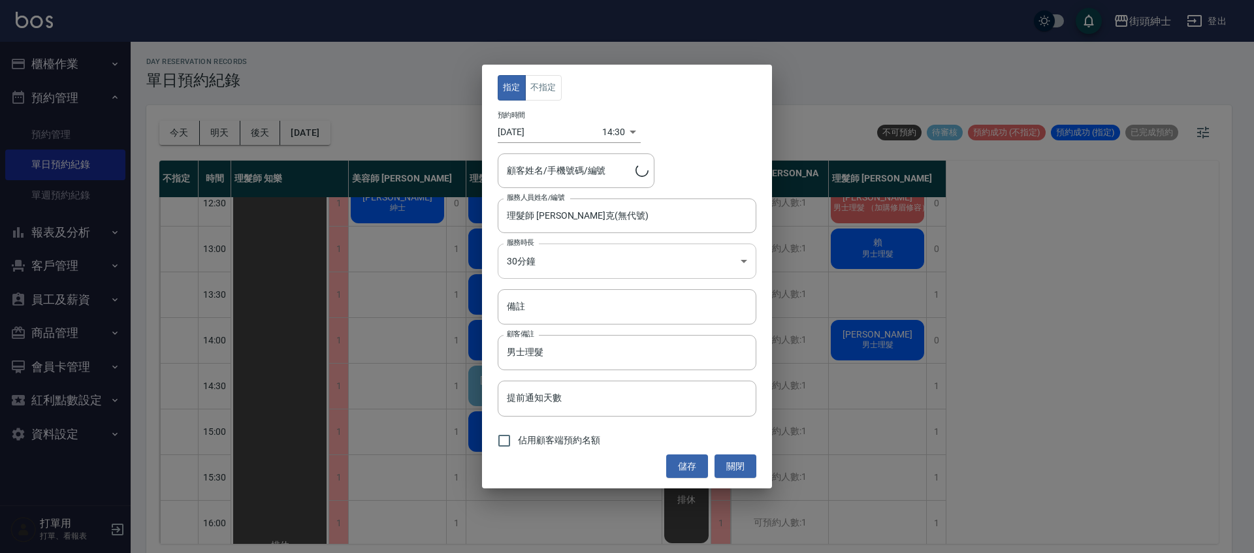
type input "[PERSON_NAME]/0985372826"
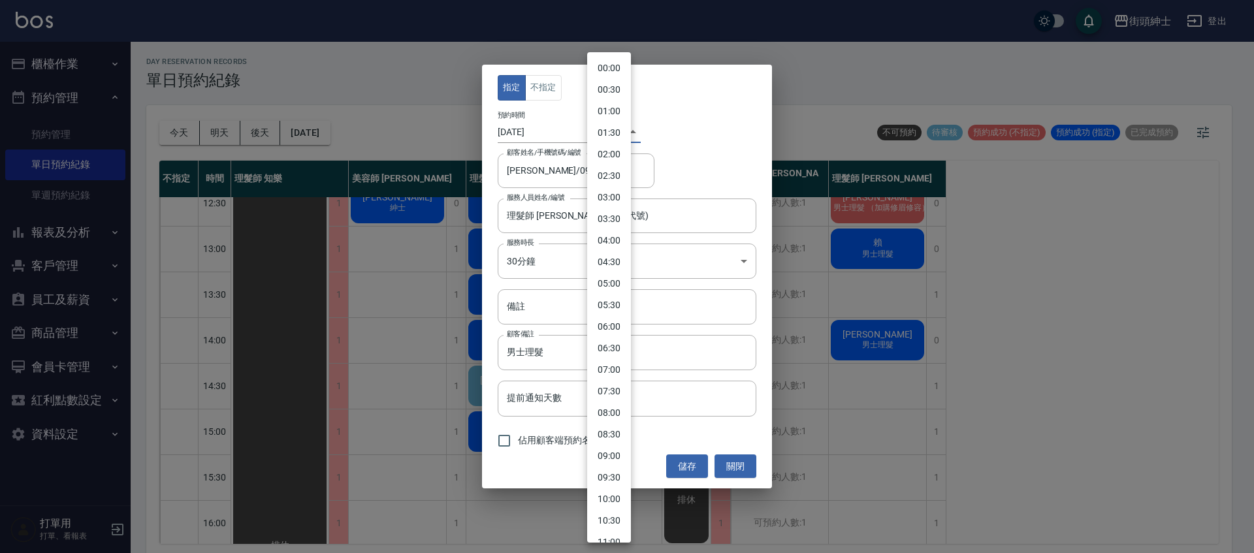
click at [606, 133] on body "街頭紳士 登出 櫃檯作業 打帳單 帳單列表 營業儀表板 現金收支登錄 材料自購登錄 每日結帳 排班表 現場電腦打卡 預約管理 預約管理 單日預約紀錄 單週預約…" at bounding box center [627, 278] width 1254 height 557
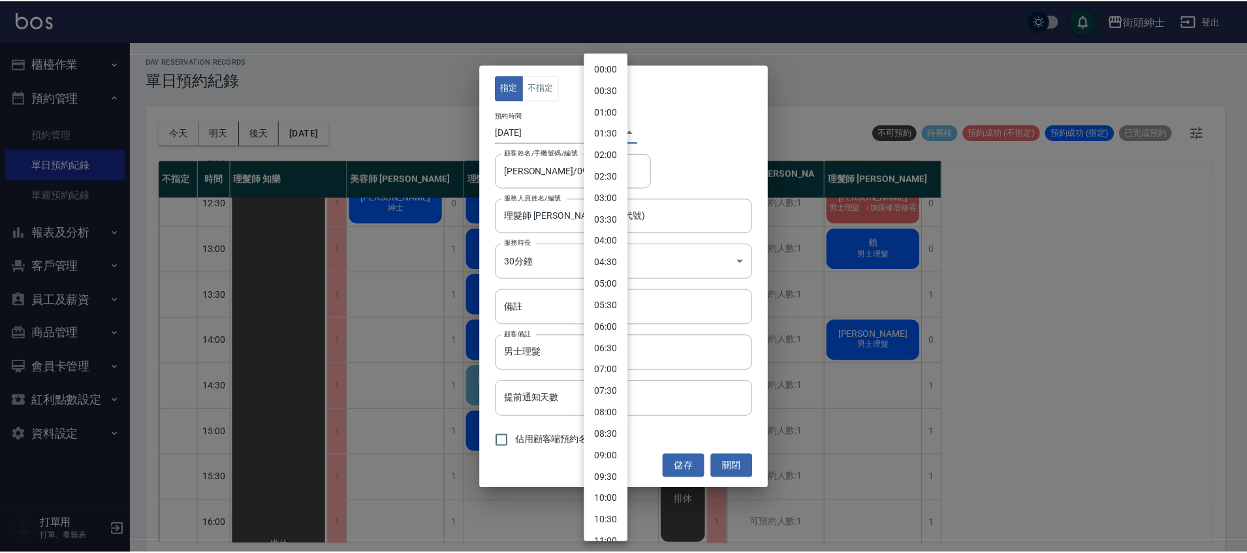
scroll to position [396, 0]
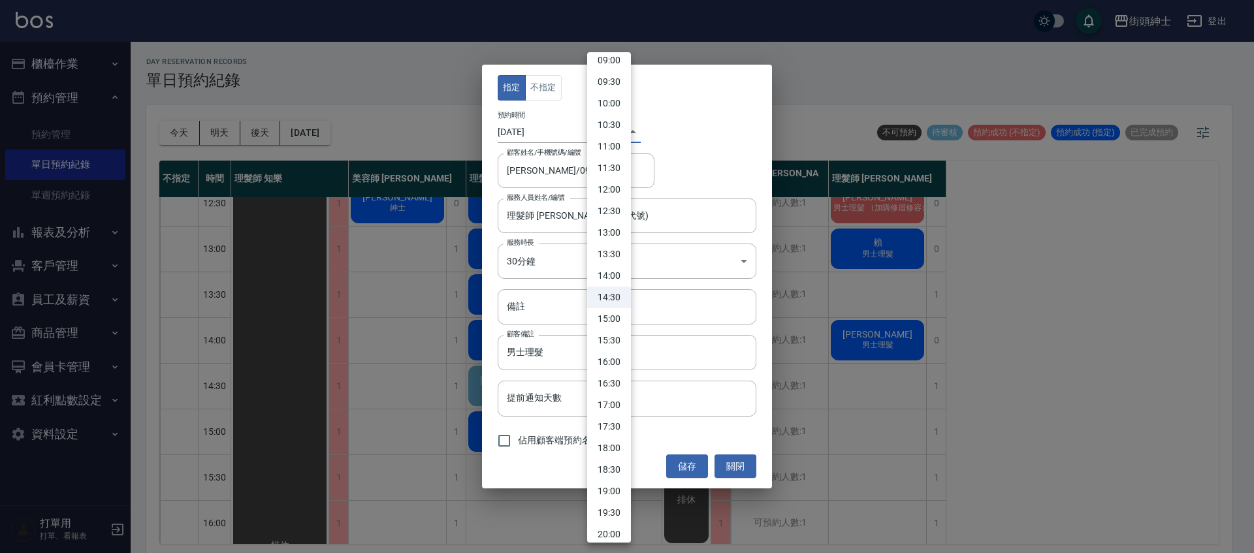
click at [617, 342] on li "15:30" at bounding box center [609, 341] width 44 height 22
type input "1759735800000"
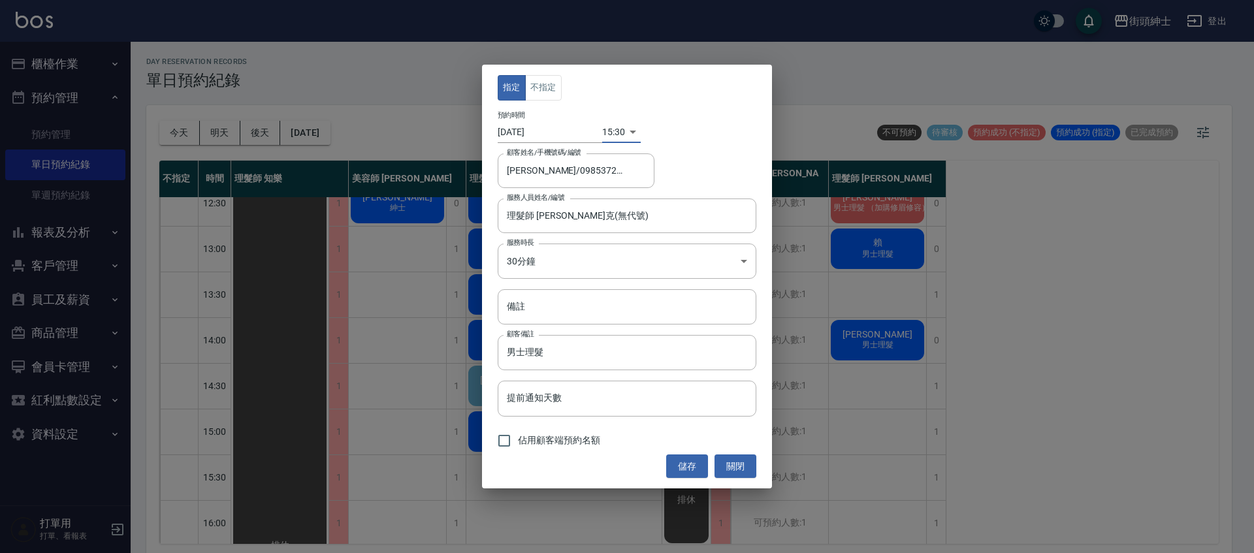
drag, startPoint x: 504, startPoint y: 445, endPoint x: 522, endPoint y: 449, distance: 19.2
click at [504, 445] on input "佔用顧客端預約名額" at bounding box center [503, 440] width 27 height 27
checkbox input "true"
click at [682, 464] on button "儲存" at bounding box center [687, 467] width 42 height 24
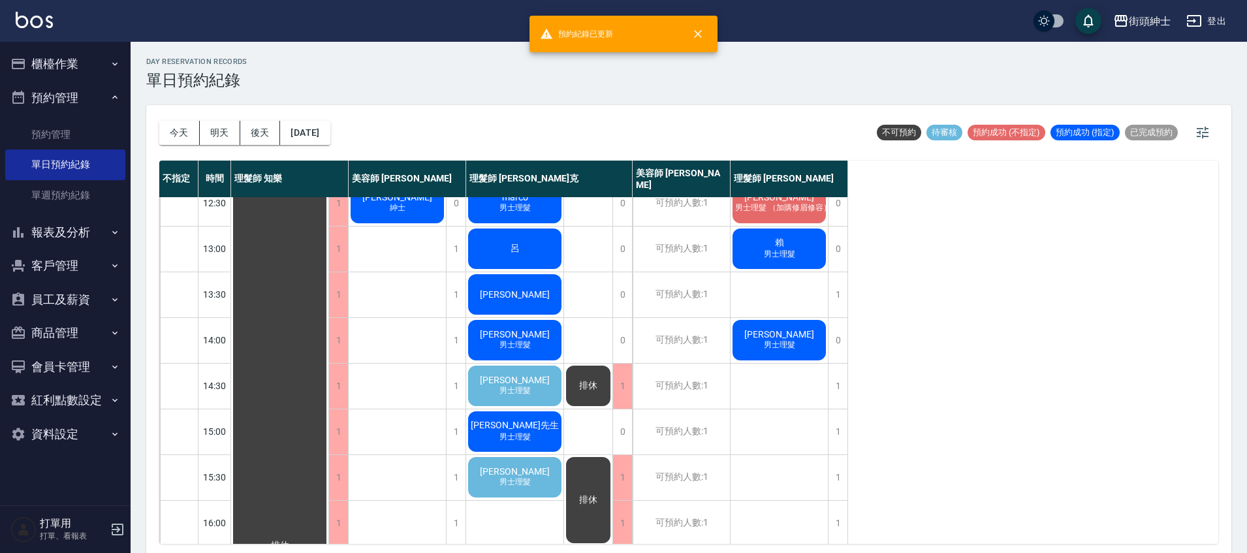
click at [538, 466] on div "[PERSON_NAME] 男士理髮" at bounding box center [514, 477] width 97 height 44
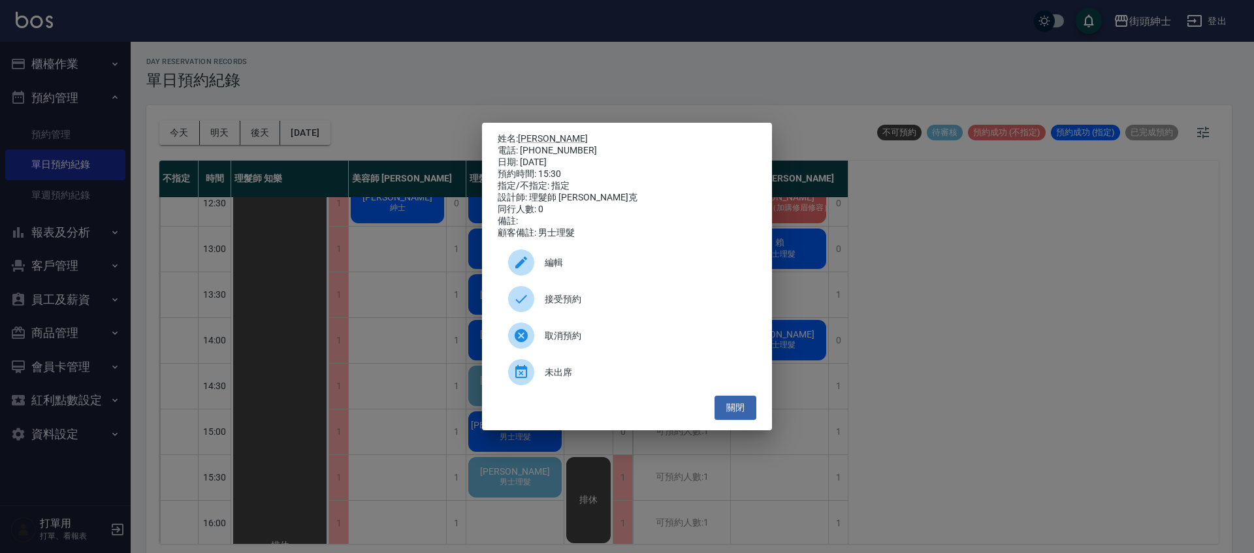
click at [643, 297] on div "接受預約" at bounding box center [627, 299] width 259 height 37
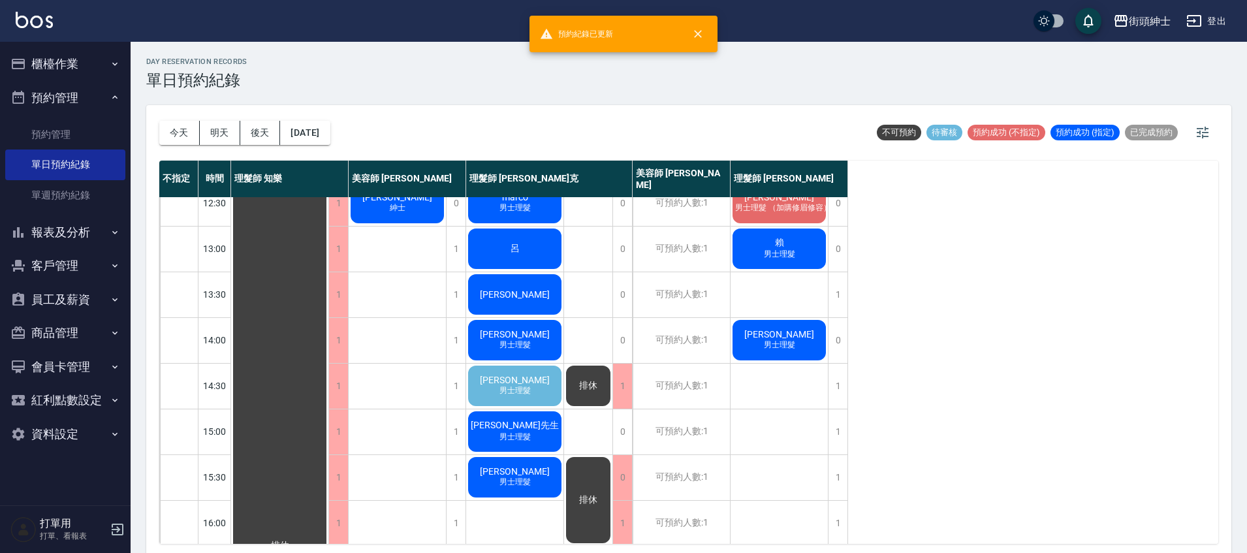
click at [519, 390] on span "男士理髮" at bounding box center [515, 390] width 37 height 11
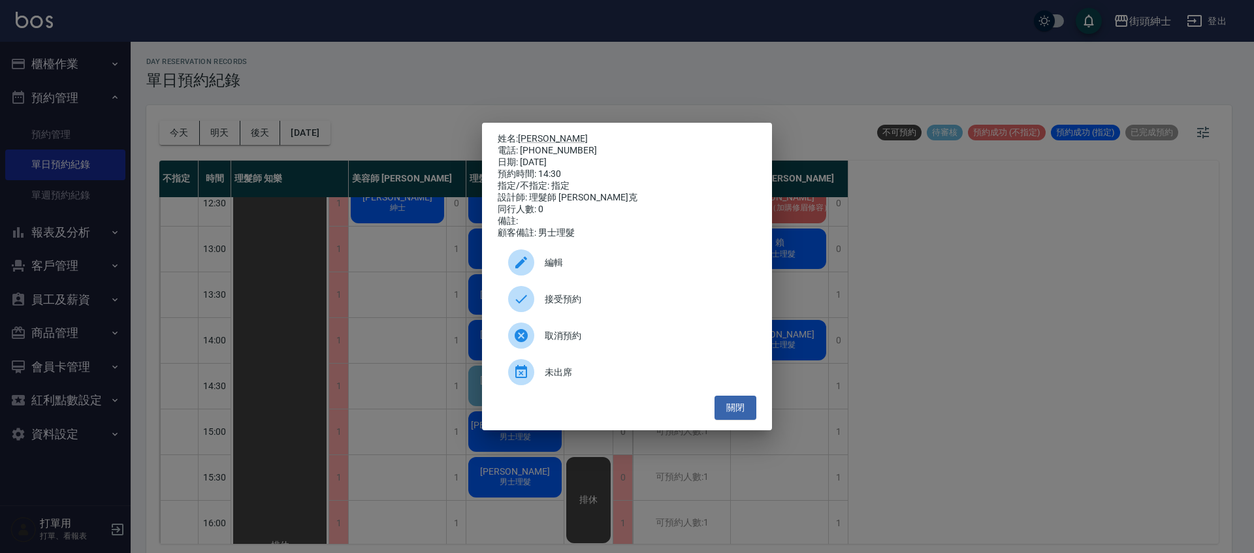
click at [585, 305] on span "接受預約" at bounding box center [645, 300] width 201 height 14
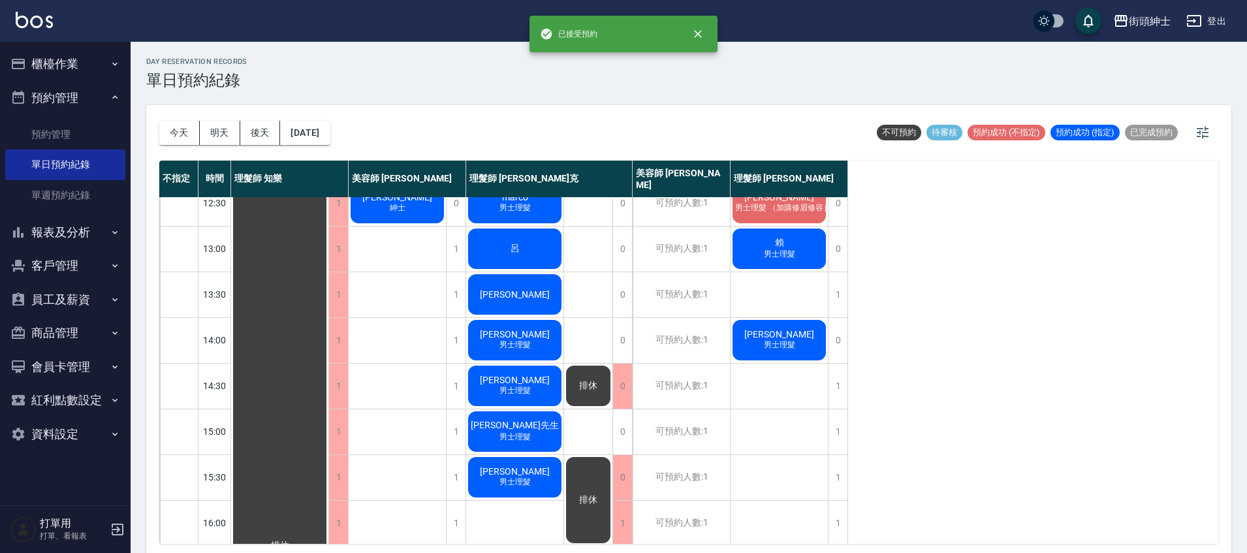
click at [591, 390] on span "排休" at bounding box center [589, 386] width 24 height 12
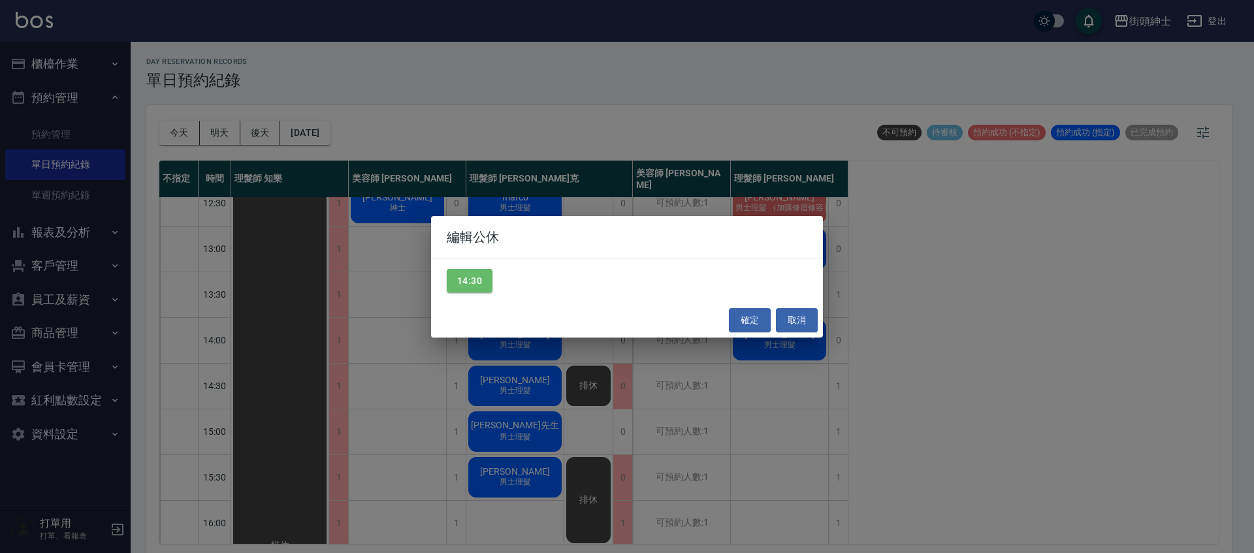
drag, startPoint x: 462, startPoint y: 288, endPoint x: 499, endPoint y: 293, distance: 36.9
click at [462, 288] on button "14:30" at bounding box center [470, 281] width 46 height 24
click at [746, 319] on button "確定" at bounding box center [750, 320] width 42 height 24
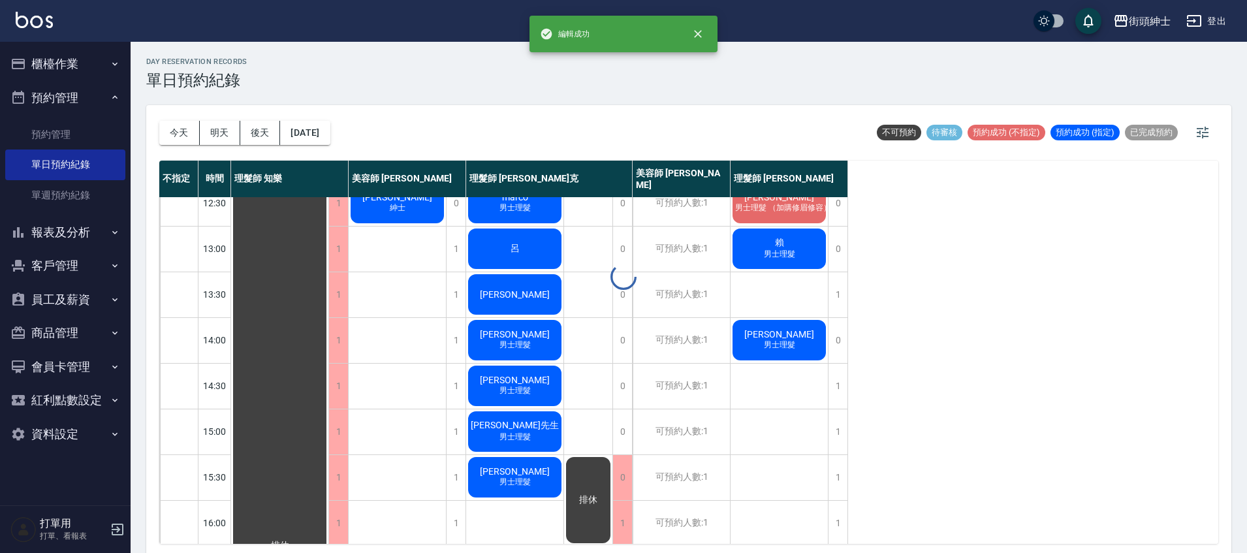
click at [590, 490] on div "排休" at bounding box center [588, 500] width 48 height 90
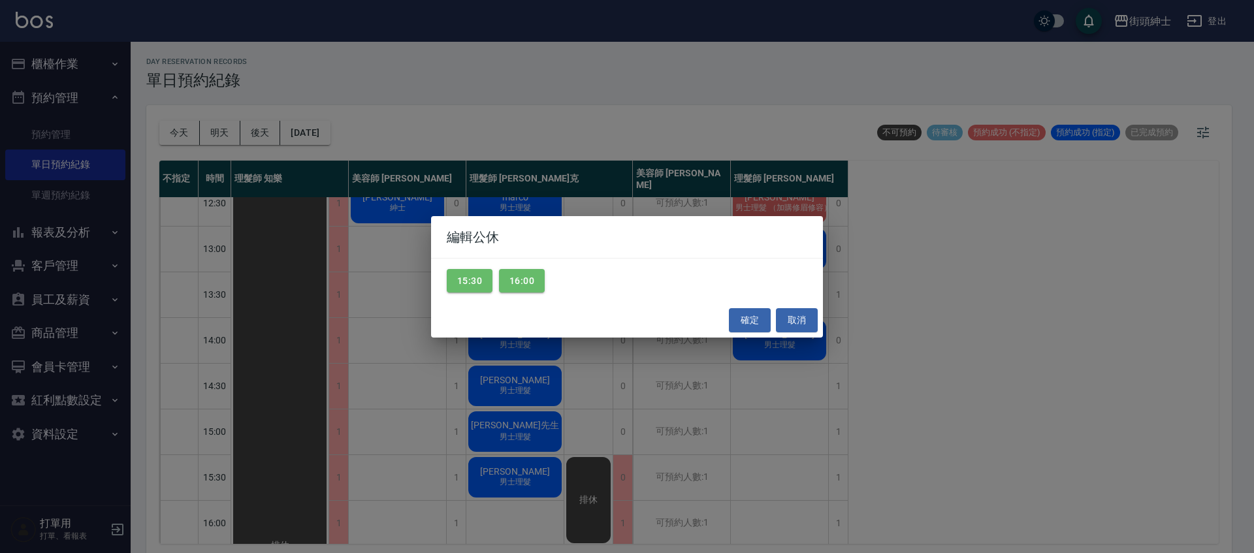
drag, startPoint x: 475, startPoint y: 281, endPoint x: 905, endPoint y: 310, distance: 430.6
click at [476, 282] on button "15:30" at bounding box center [470, 281] width 46 height 24
click at [751, 318] on button "確定" at bounding box center [750, 320] width 42 height 24
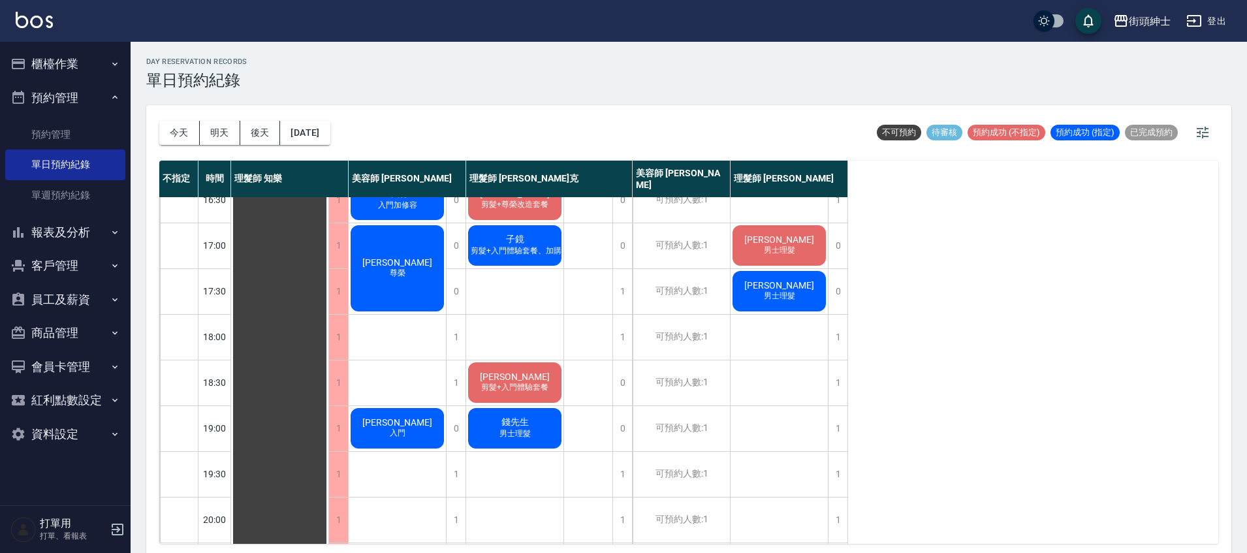
scroll to position [525, 0]
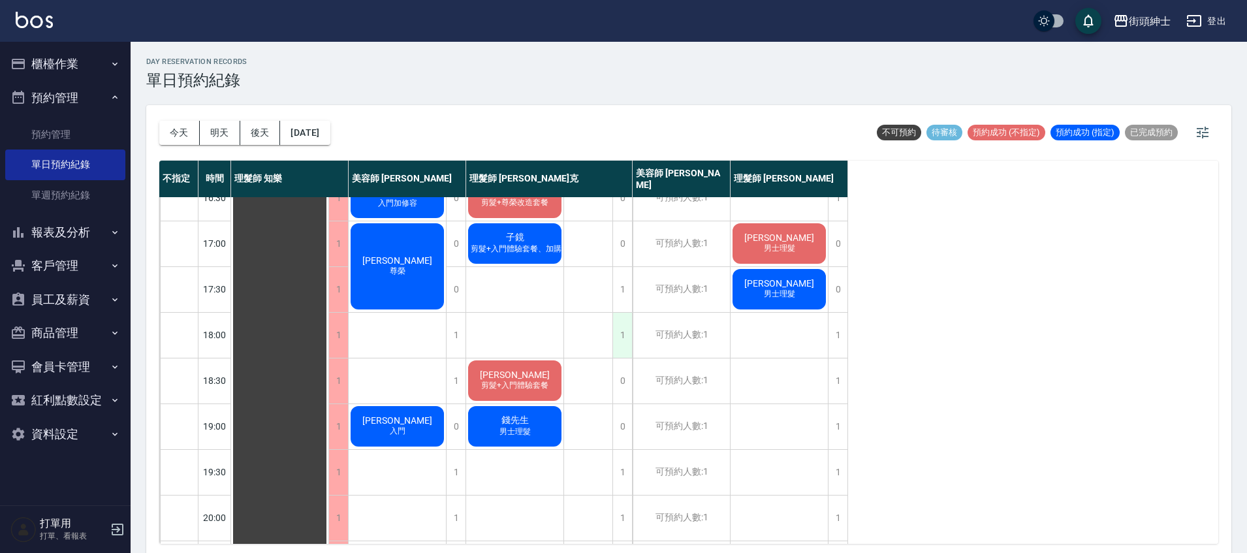
click at [615, 320] on div "1" at bounding box center [623, 335] width 20 height 45
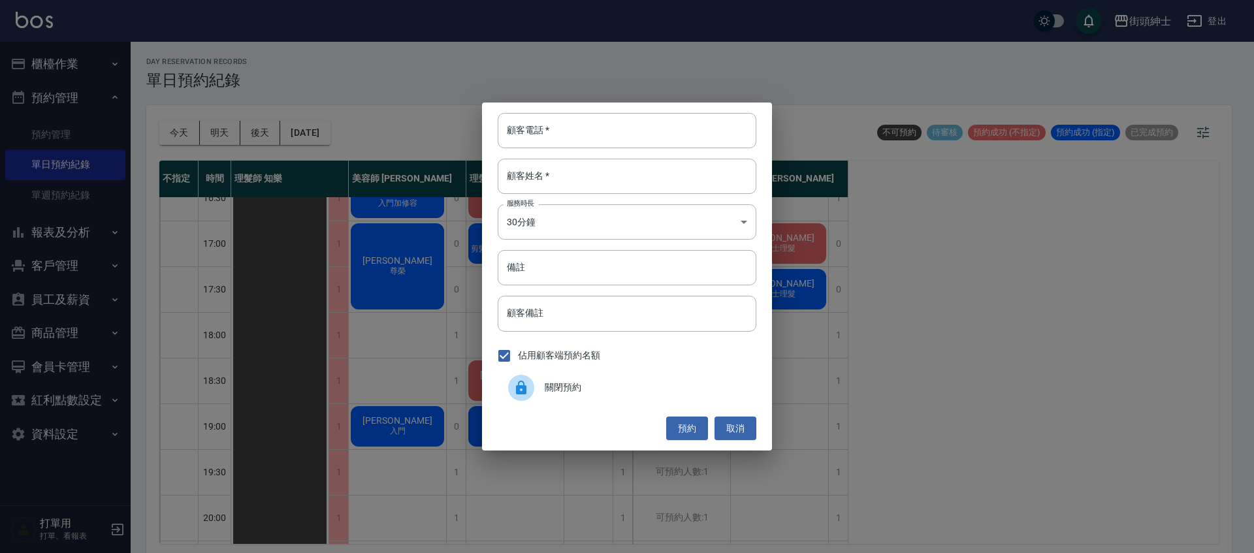
click at [607, 382] on span "關閉預約" at bounding box center [645, 388] width 201 height 14
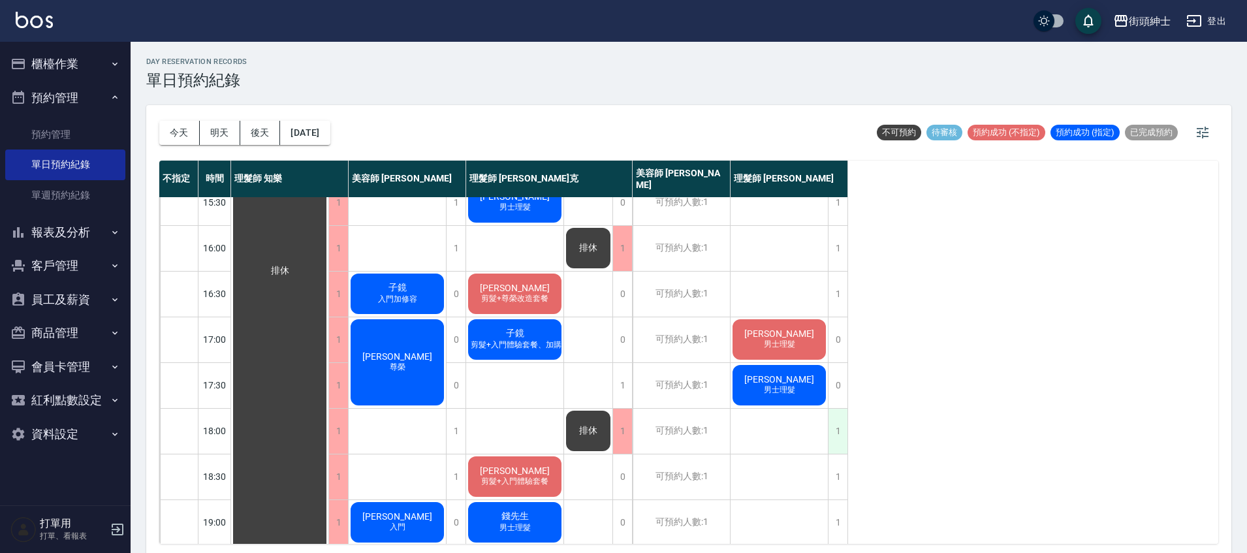
scroll to position [444, 0]
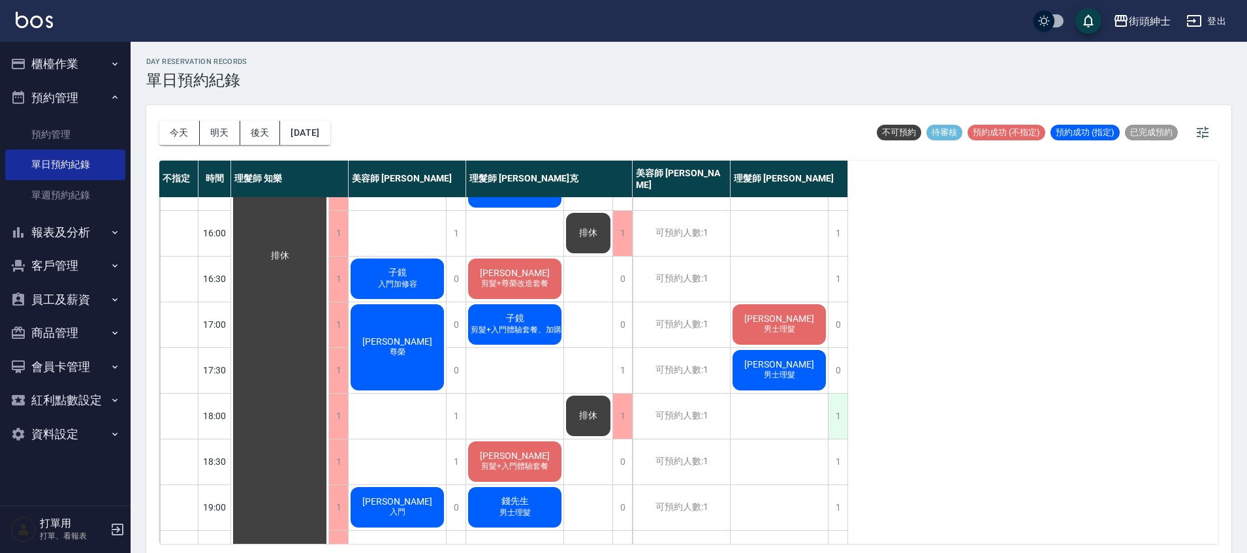
click at [836, 432] on div "1" at bounding box center [838, 416] width 20 height 45
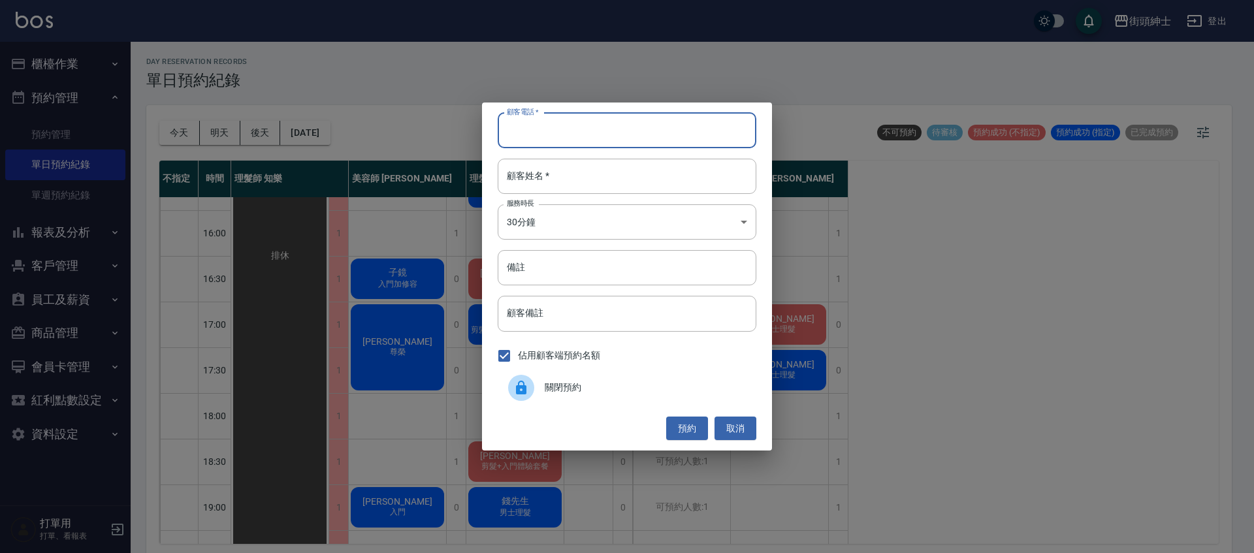
click at [647, 125] on input "顧客電話   *" at bounding box center [627, 130] width 259 height 35
type input "09"
click at [735, 425] on button "取消" at bounding box center [735, 429] width 42 height 24
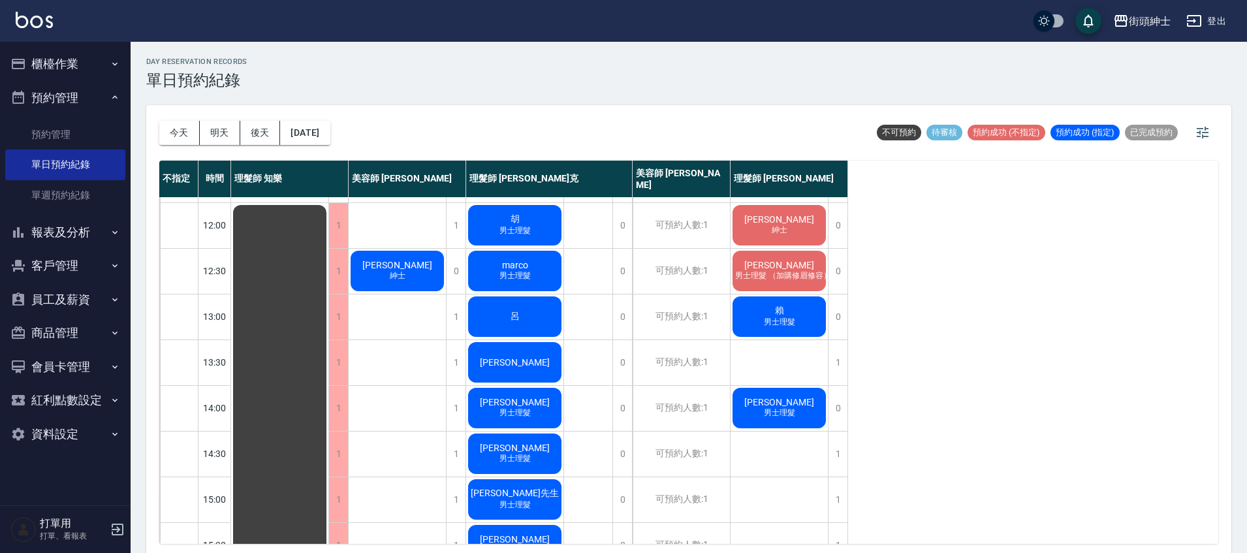
scroll to position [77, 0]
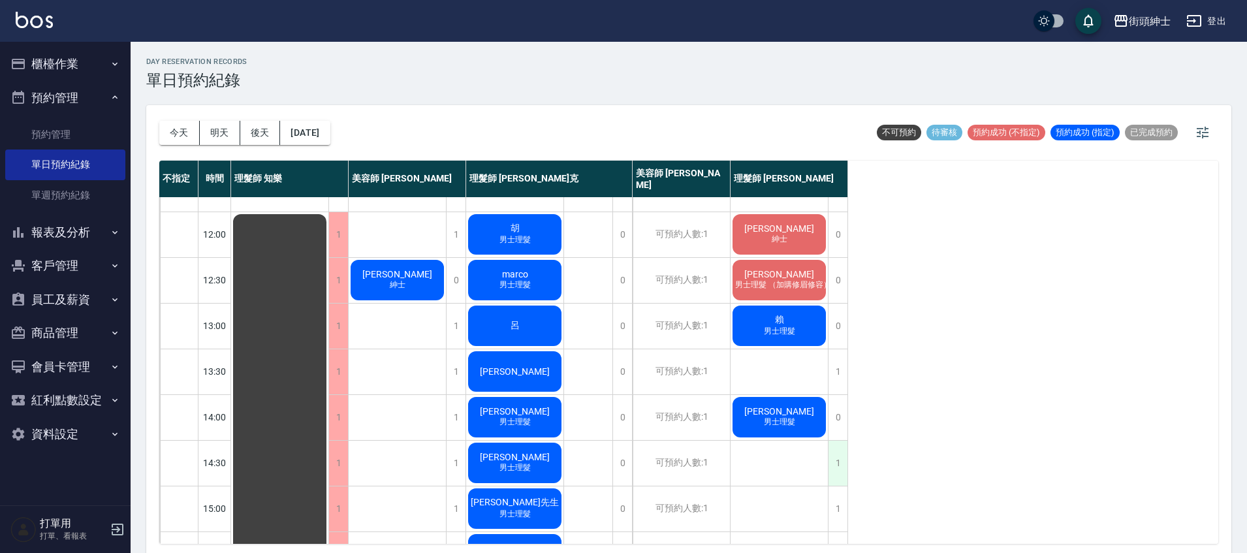
click at [839, 462] on div "1" at bounding box center [838, 463] width 20 height 45
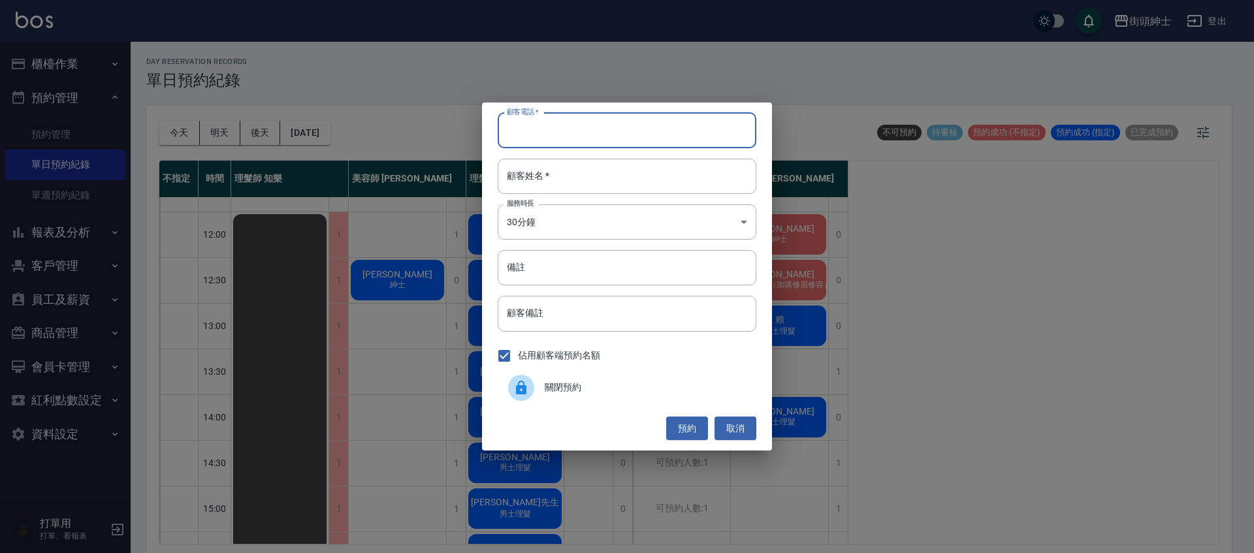
click at [589, 141] on input "顧客電話   *" at bounding box center [627, 130] width 259 height 35
type input "0926770976"
click at [644, 159] on input "顧客姓名   *" at bounding box center [627, 176] width 259 height 35
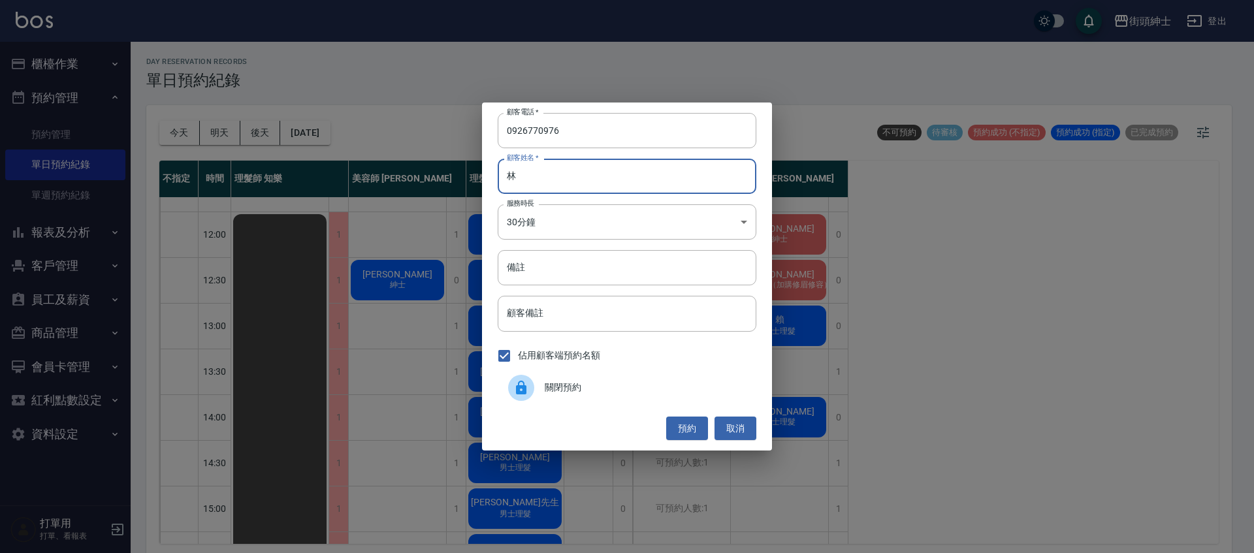
type input "林"
click at [694, 425] on button "預約" at bounding box center [687, 429] width 42 height 24
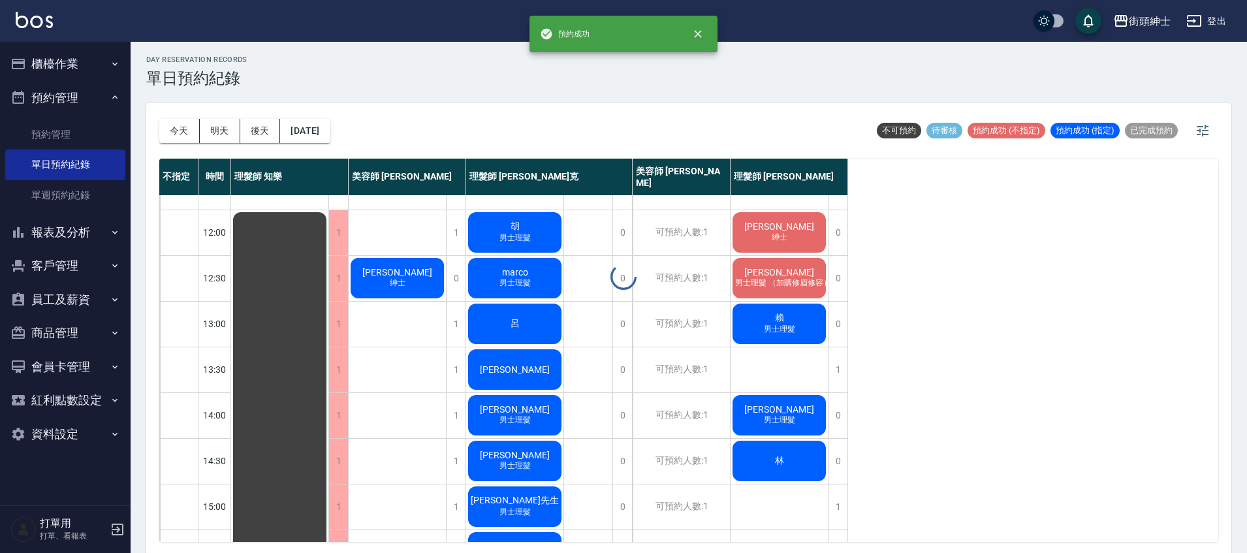
scroll to position [4, 0]
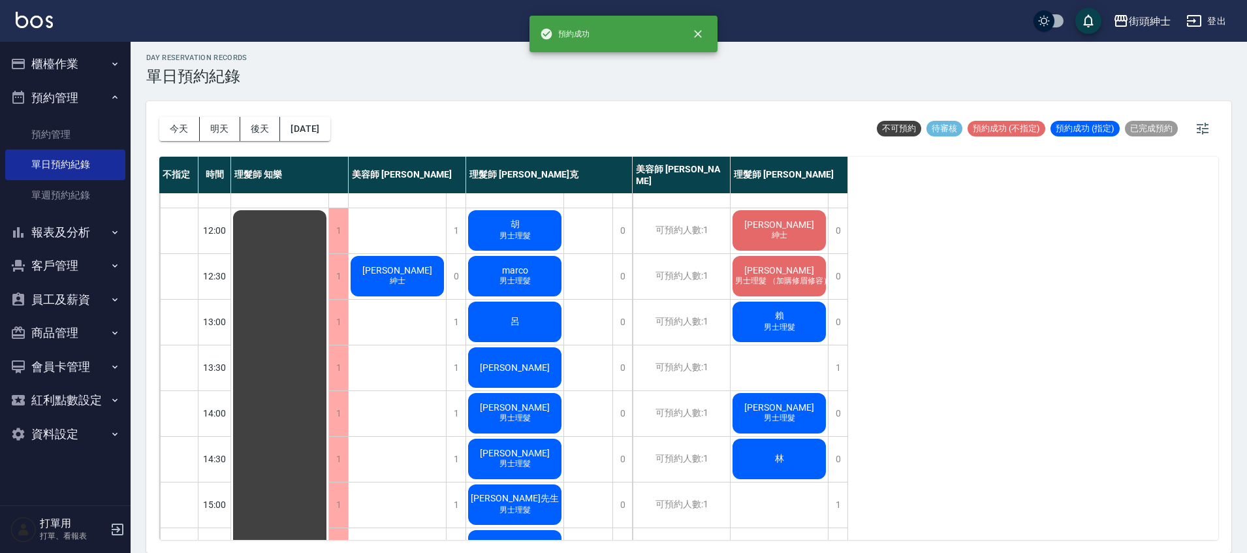
click at [806, 449] on div "林" at bounding box center [779, 459] width 97 height 44
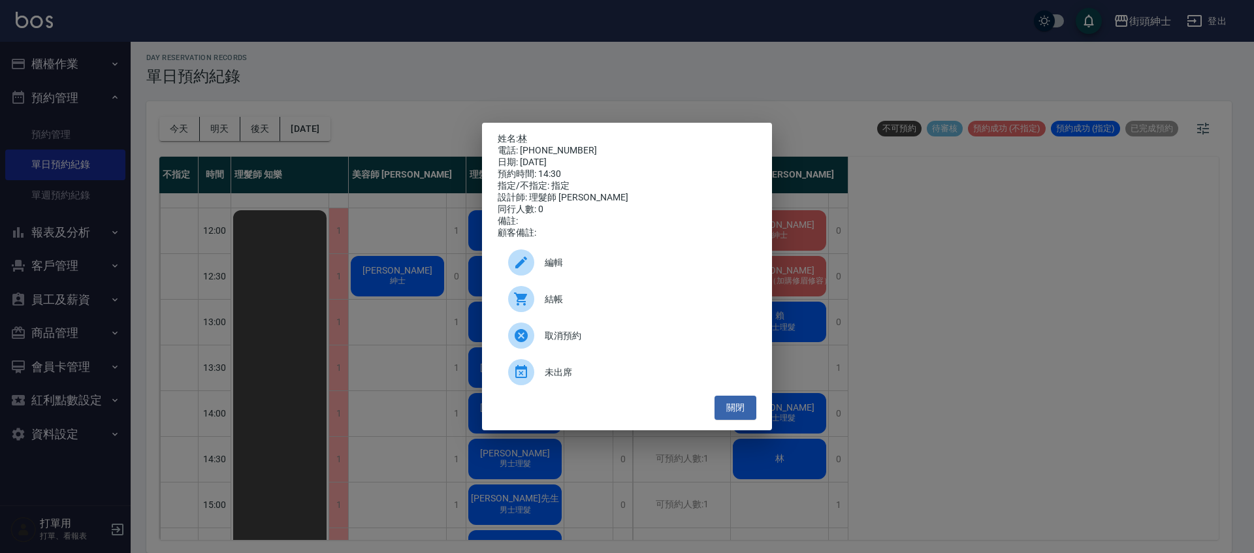
click at [553, 270] on span "編輯" at bounding box center [645, 263] width 201 height 14
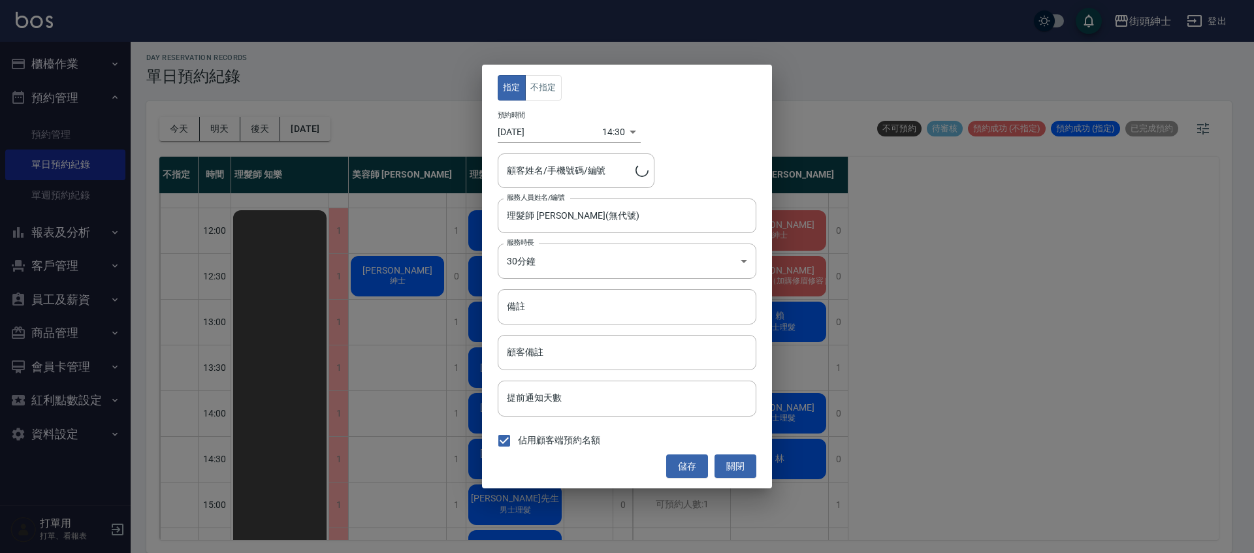
type input "林/0926770976"
click at [735, 464] on button "關閉" at bounding box center [735, 467] width 42 height 24
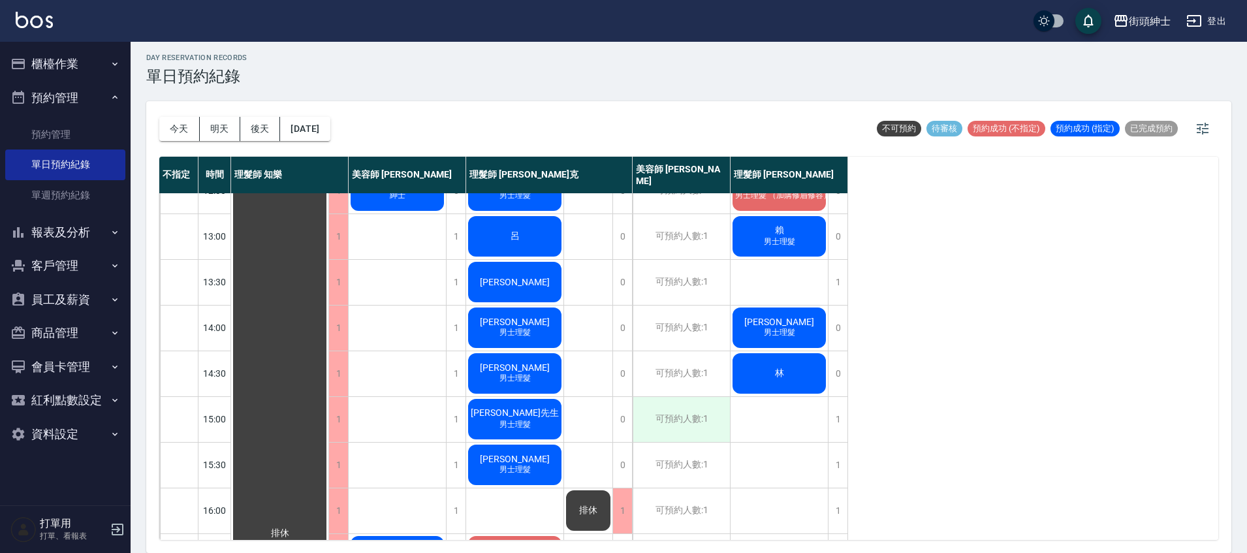
scroll to position [163, 0]
click at [757, 369] on div "林" at bounding box center [779, 373] width 97 height 44
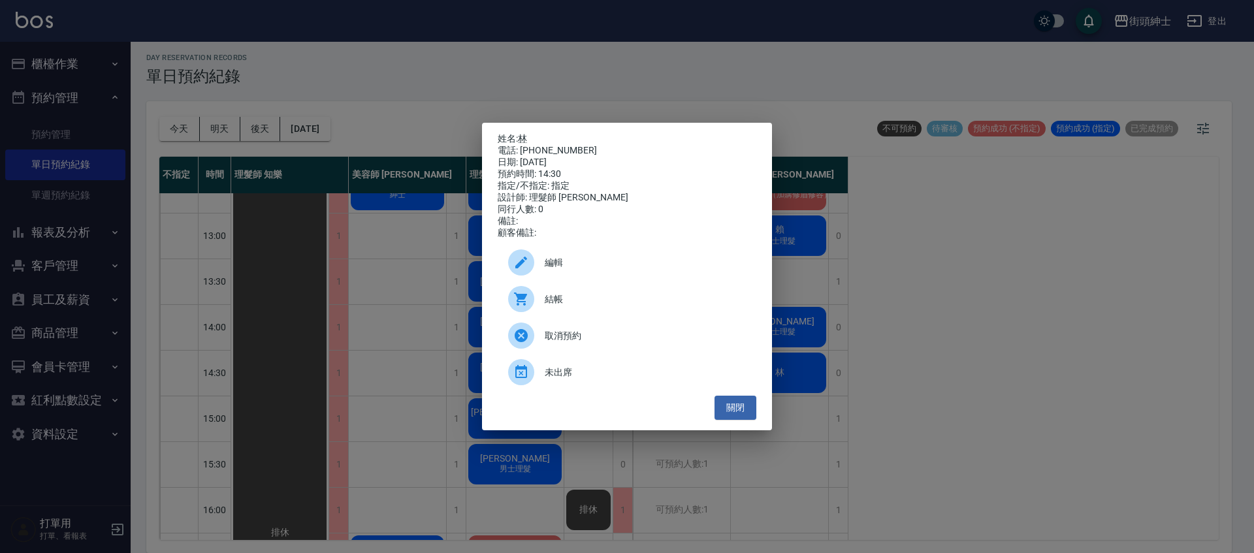
click at [594, 251] on div "編輯" at bounding box center [627, 262] width 259 height 37
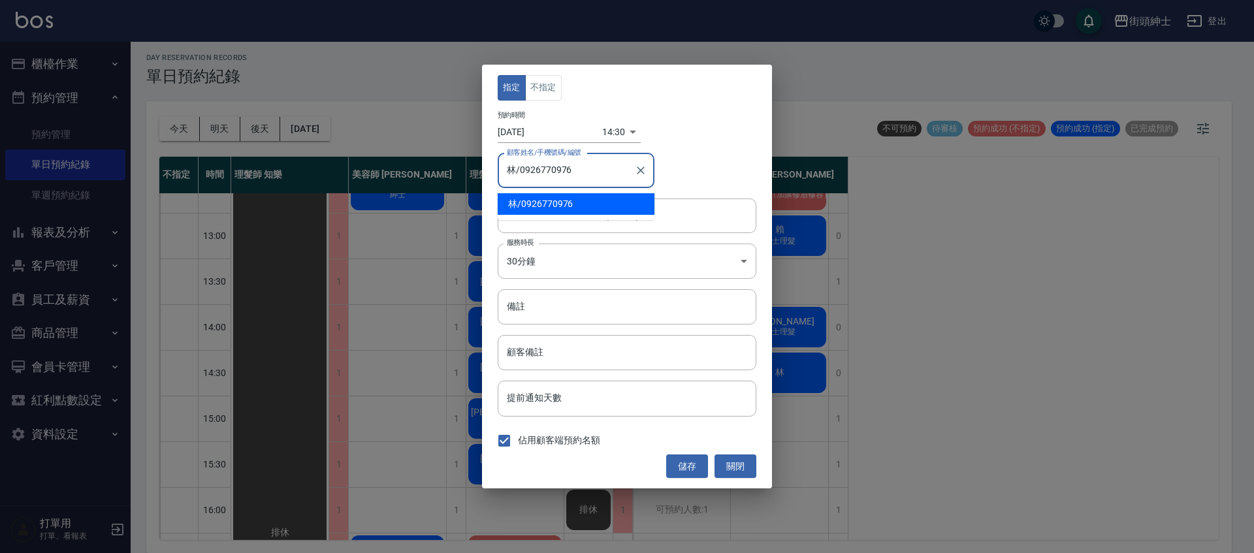
drag, startPoint x: 586, startPoint y: 168, endPoint x: 521, endPoint y: 170, distance: 65.3
click at [521, 170] on input "林/0926770976" at bounding box center [566, 170] width 125 height 23
click at [744, 475] on button "關閉" at bounding box center [735, 467] width 42 height 24
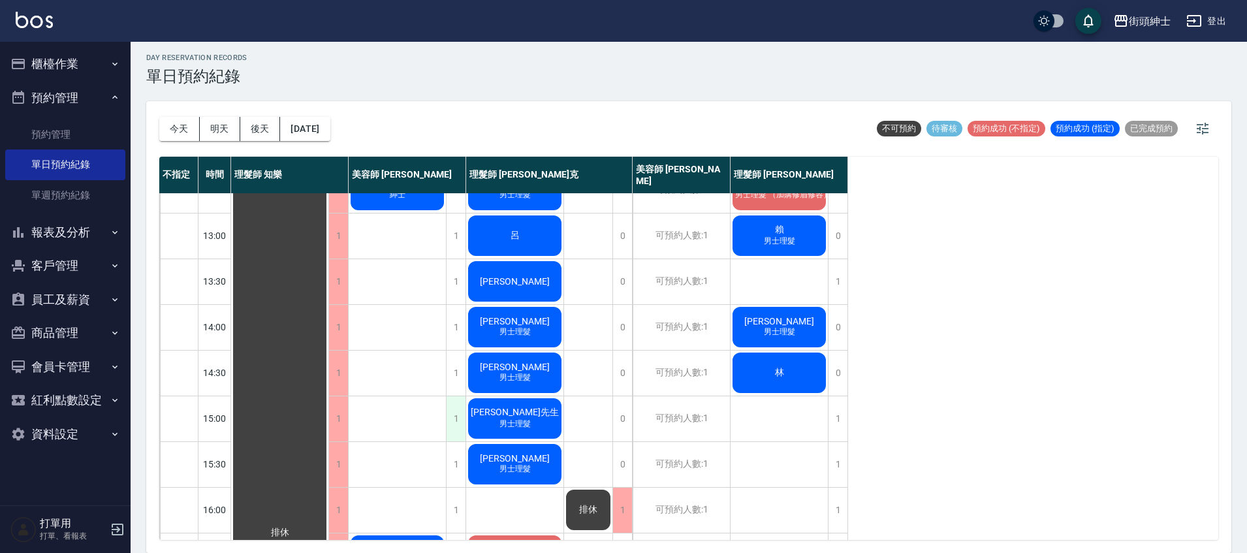
click at [453, 419] on div "1" at bounding box center [456, 418] width 20 height 45
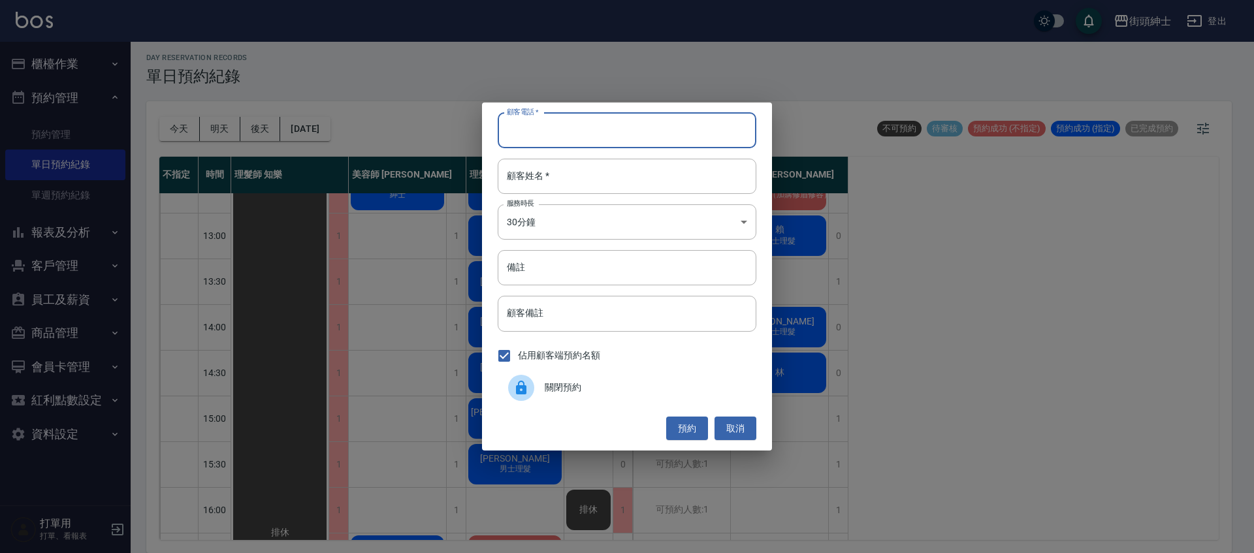
click at [562, 142] on input "顧客電話   *" at bounding box center [627, 130] width 259 height 35
paste input "0926770976"
type input "0926770976"
click at [613, 176] on input "顧客姓名   *" at bounding box center [627, 176] width 259 height 35
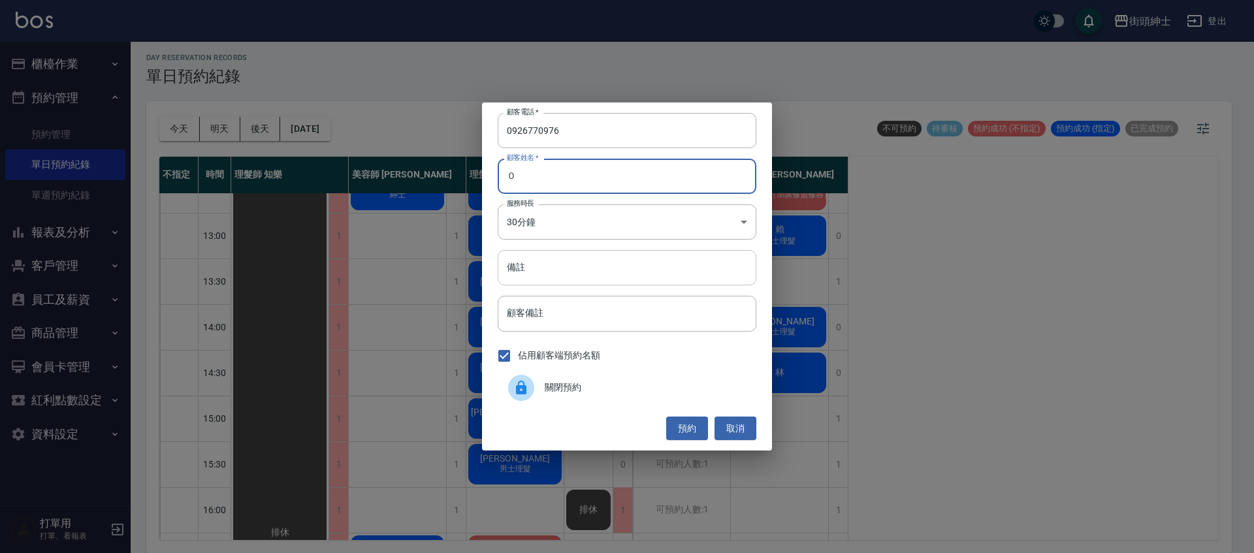
type input "０"
click at [585, 259] on input "備註" at bounding box center [627, 267] width 259 height 35
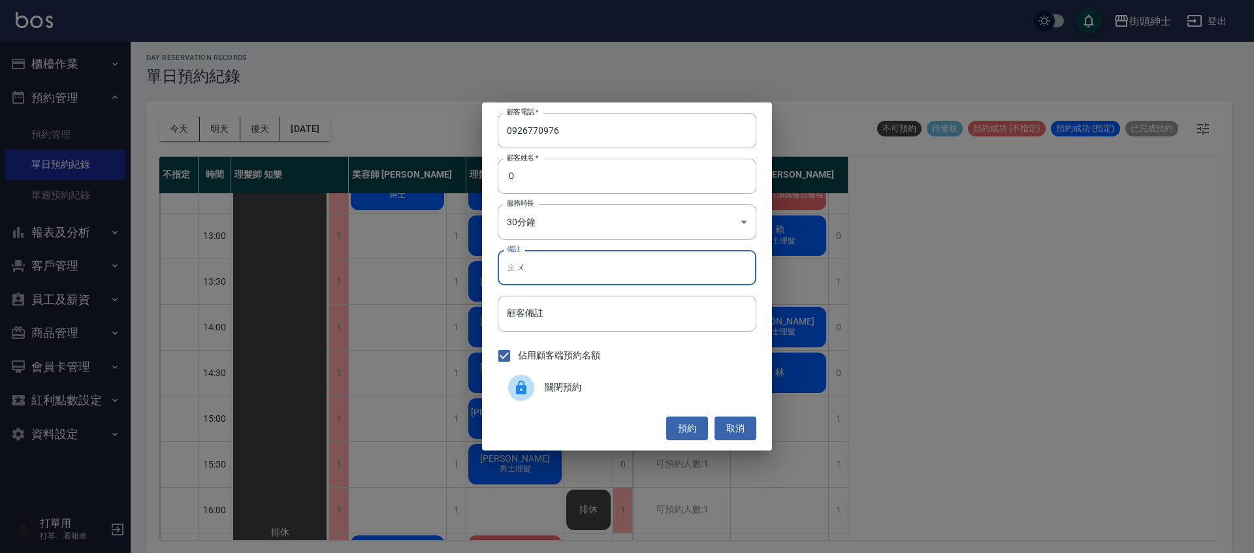
type input "ㄓ"
type input "作臉"
click at [679, 432] on button "預約" at bounding box center [687, 429] width 42 height 24
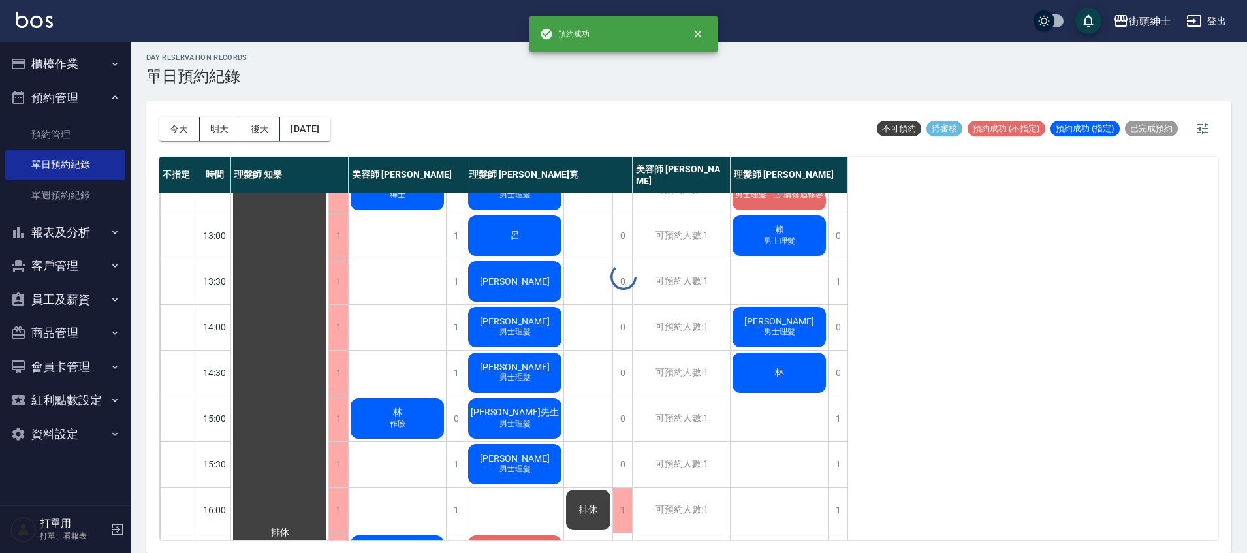
click at [782, 377] on span "林" at bounding box center [780, 373] width 14 height 12
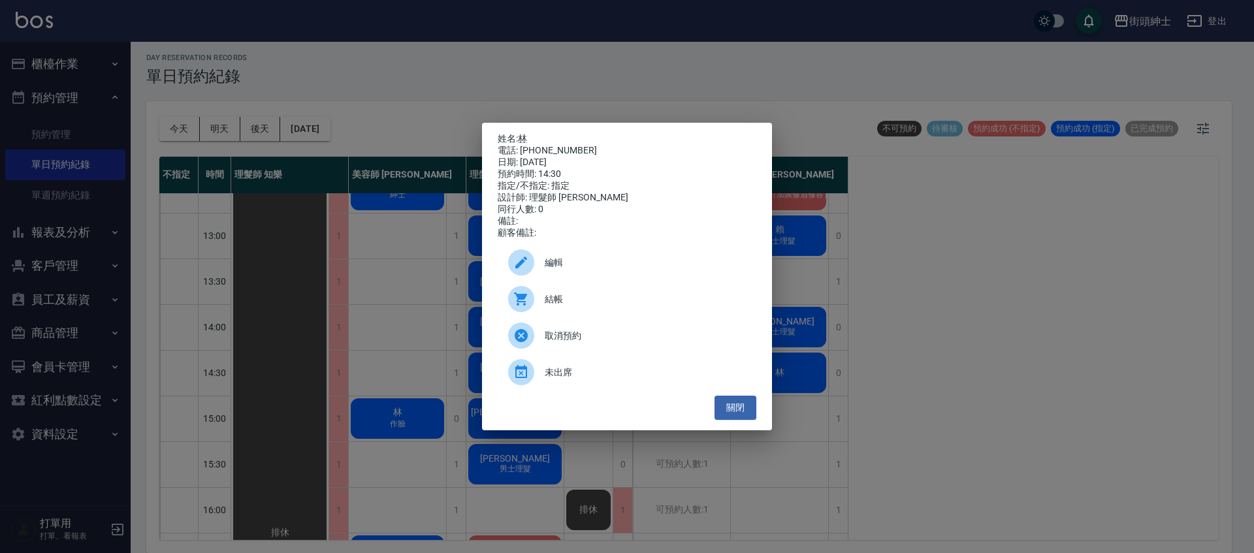
click at [588, 269] on span "編輯" at bounding box center [645, 263] width 201 height 14
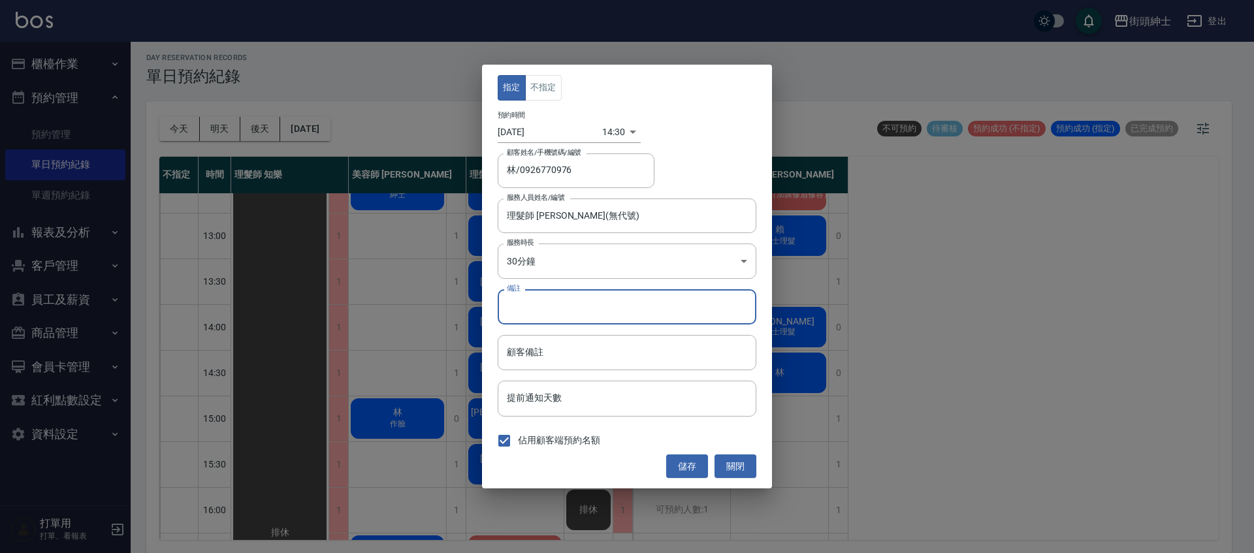
click at [584, 294] on input "備註" at bounding box center [627, 306] width 259 height 35
type input "簡"
type input "剪＋做臉"
click at [673, 468] on button "儲存" at bounding box center [687, 467] width 42 height 24
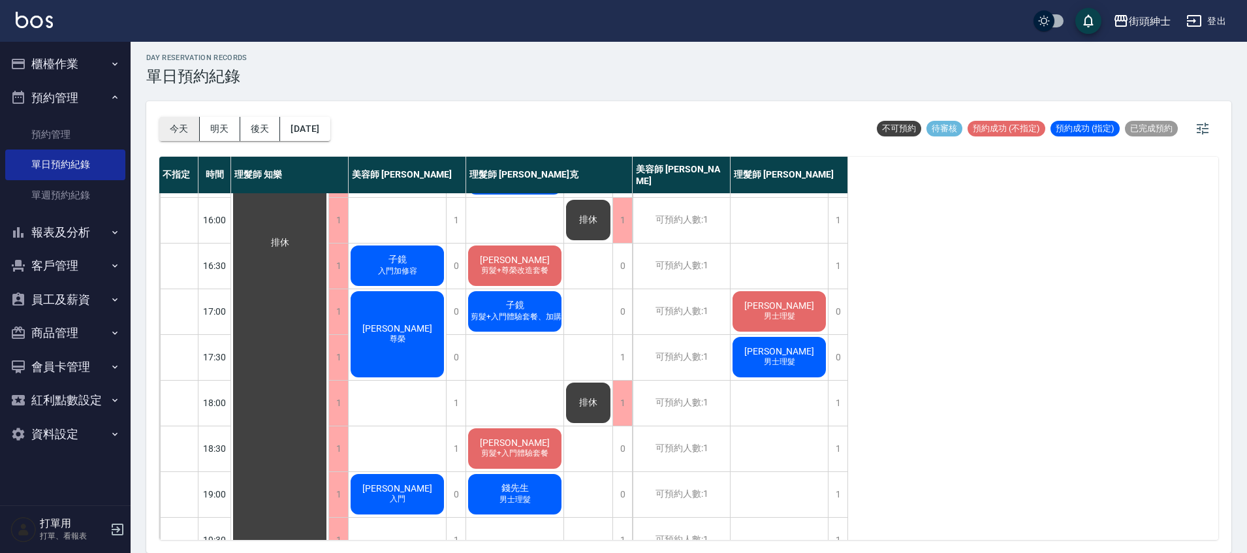
scroll to position [1, 0]
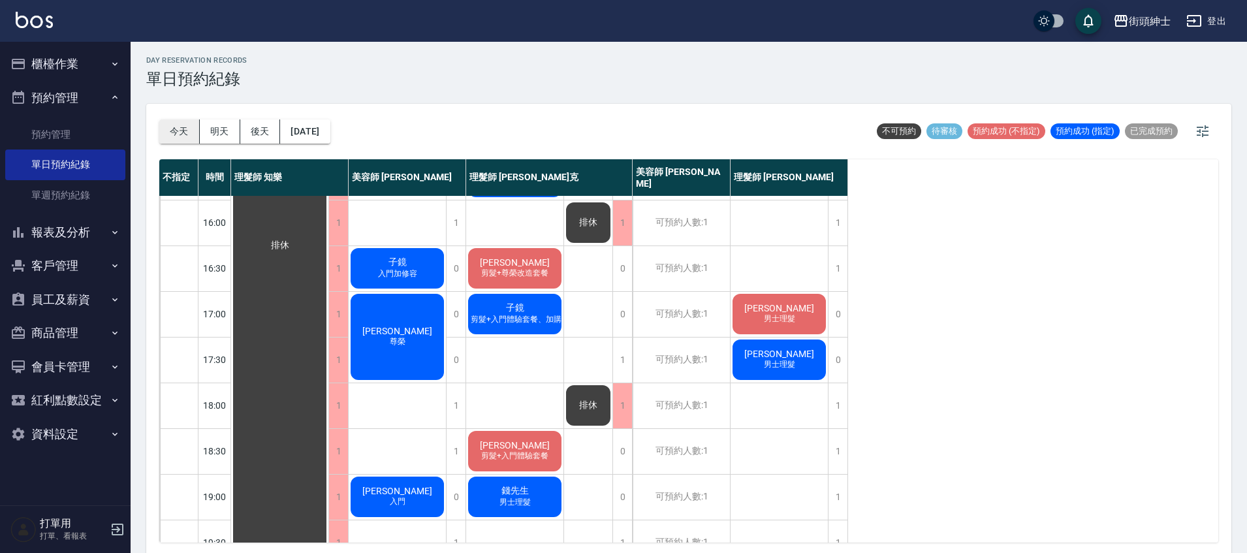
click at [180, 135] on button "今天" at bounding box center [179, 132] width 40 height 24
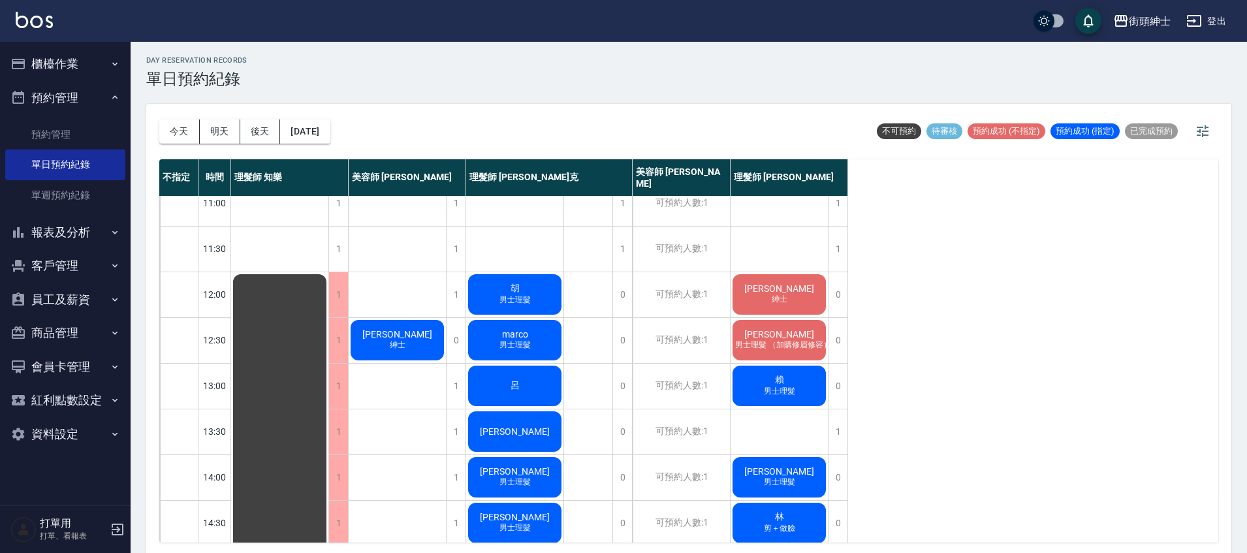
scroll to position [0, 0]
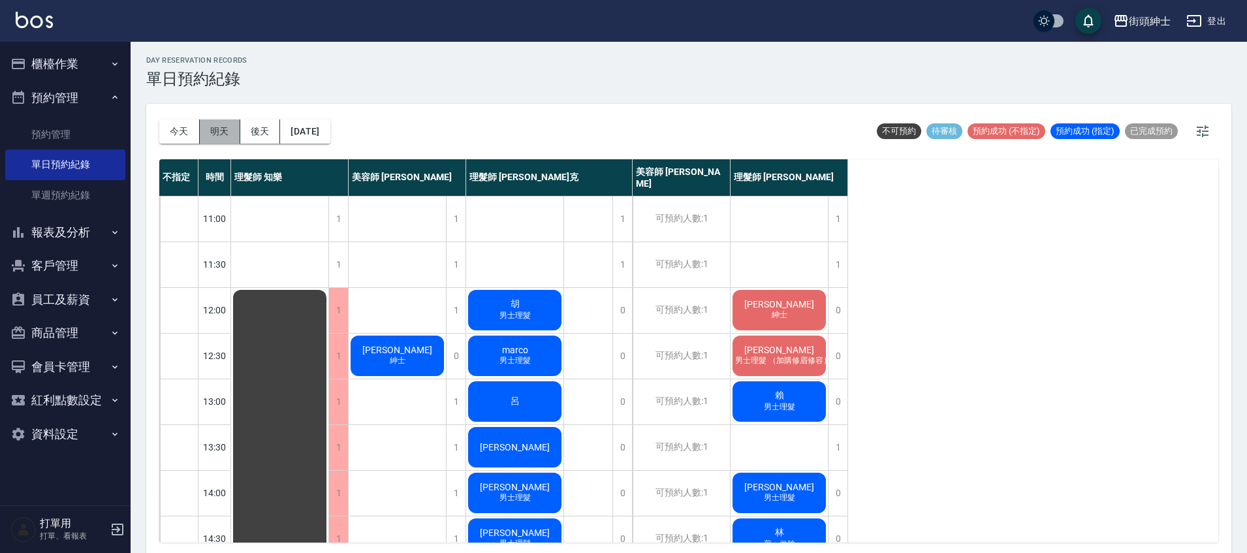
click at [221, 123] on button "明天" at bounding box center [220, 132] width 40 height 24
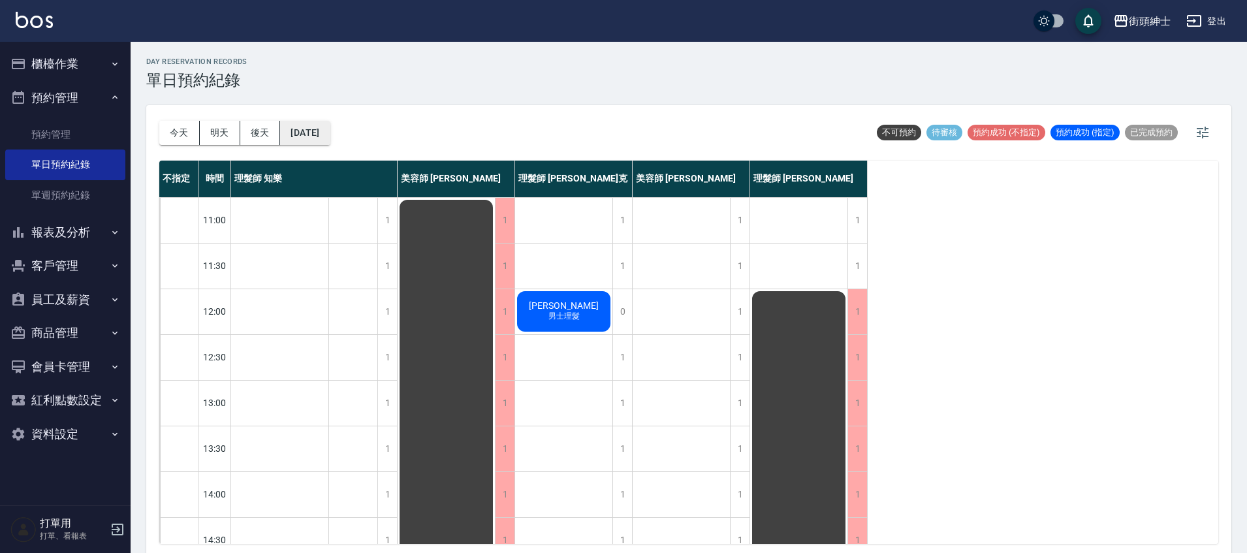
click at [330, 129] on button "[DATE]" at bounding box center [305, 133] width 50 height 24
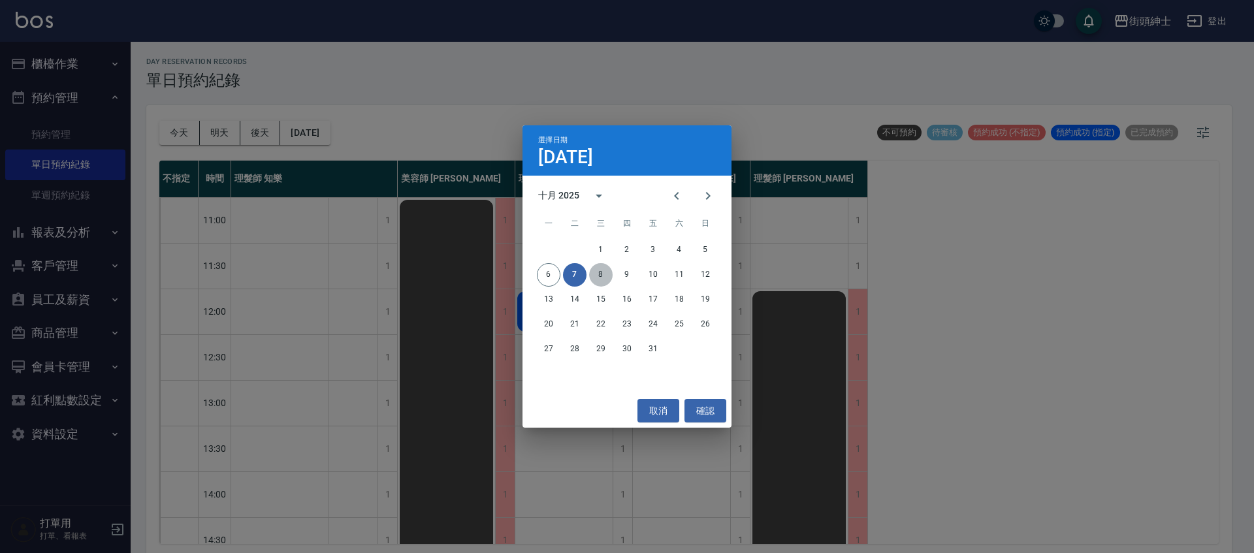
click at [607, 270] on button "8" at bounding box center [601, 275] width 24 height 24
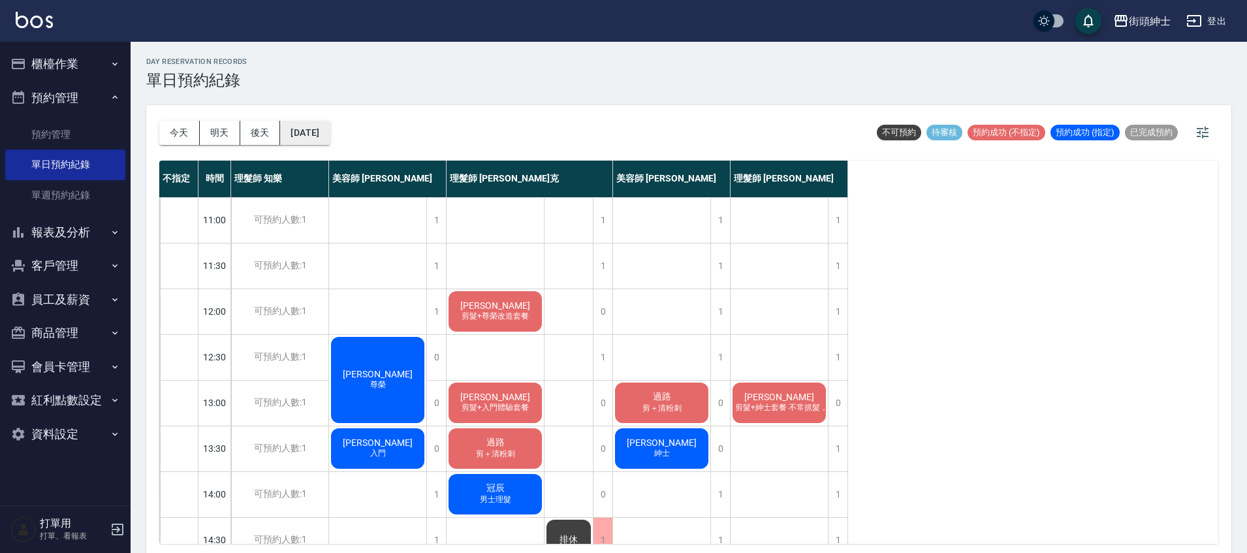
click at [296, 124] on button "[DATE]" at bounding box center [305, 133] width 50 height 24
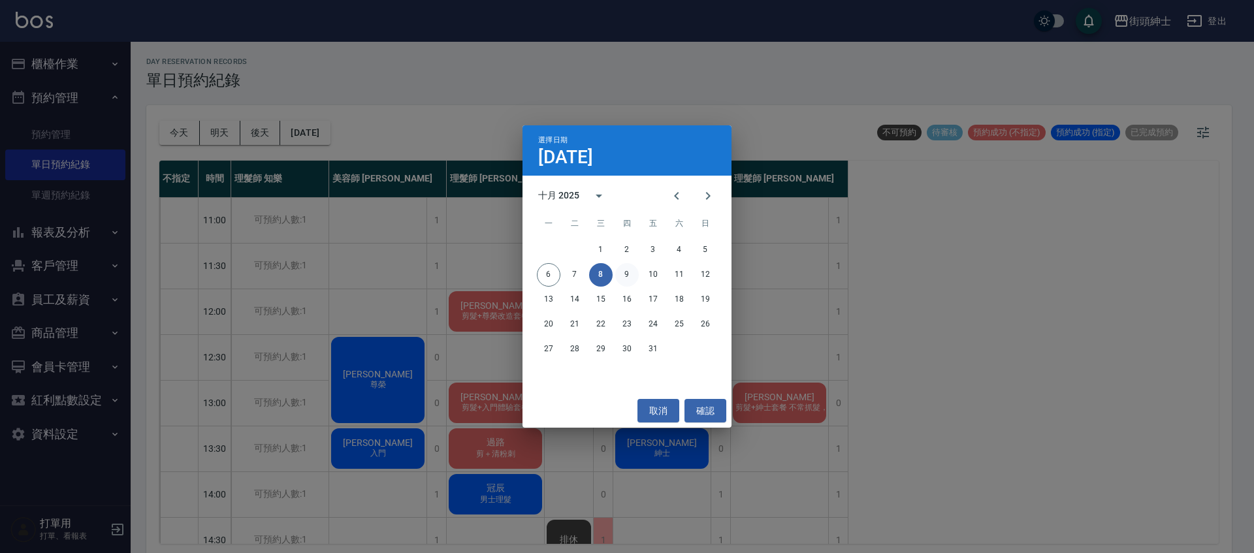
click at [624, 268] on button "9" at bounding box center [627, 275] width 24 height 24
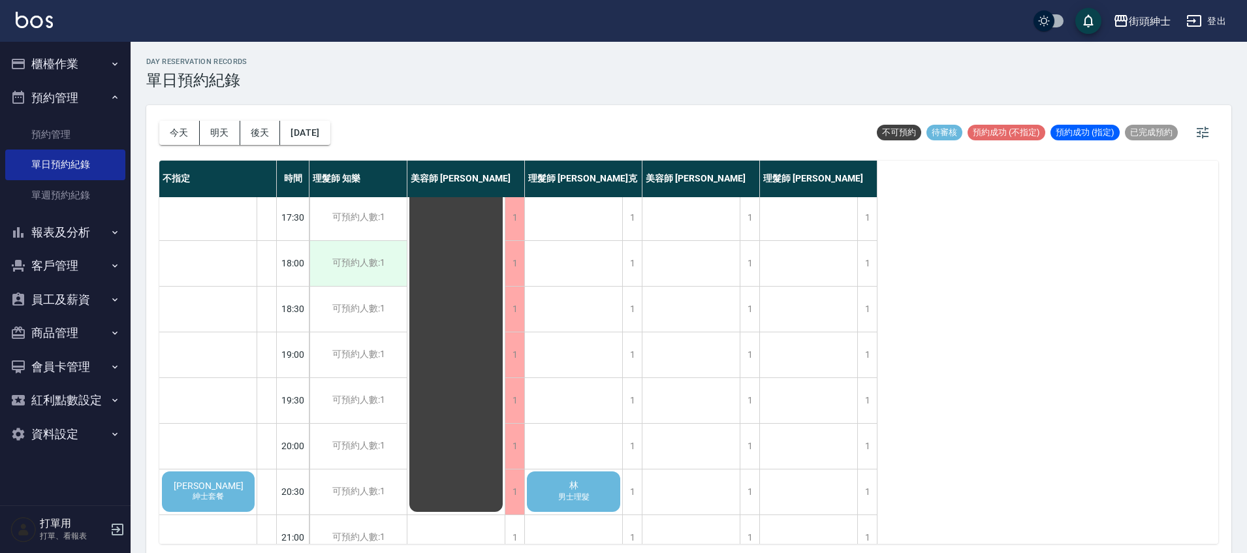
scroll to position [598, 0]
click at [325, 135] on button "[DATE]" at bounding box center [305, 133] width 50 height 24
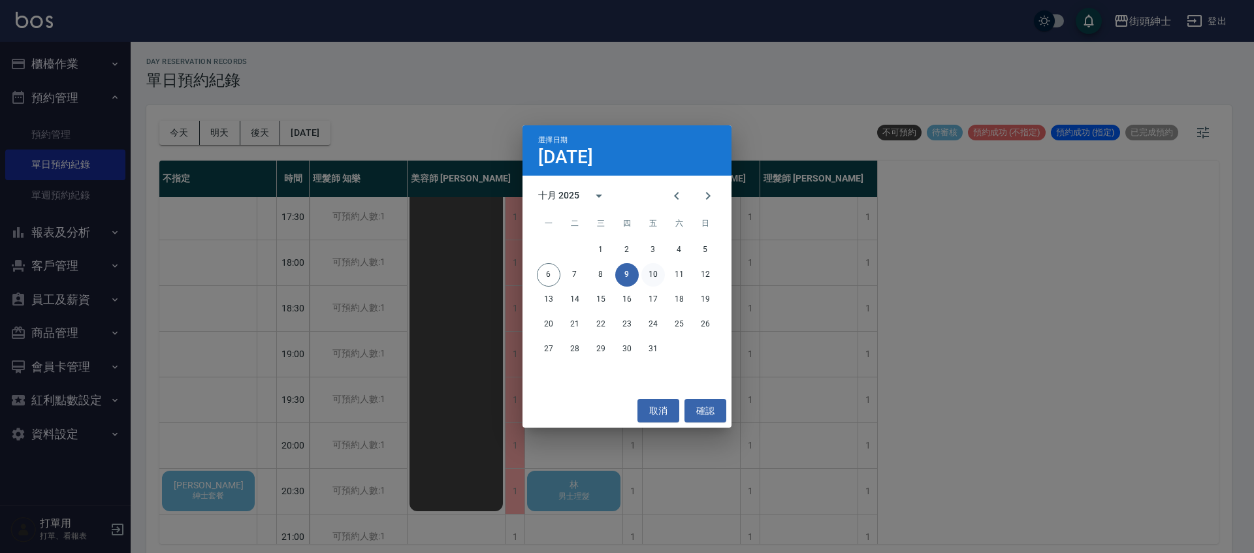
click at [654, 271] on button "10" at bounding box center [653, 275] width 24 height 24
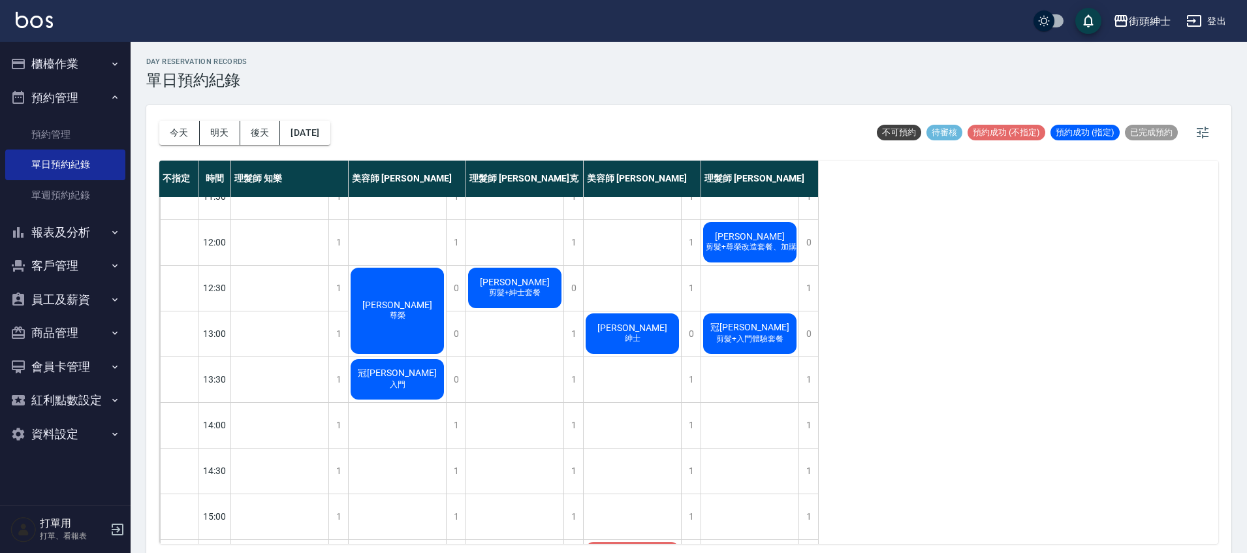
scroll to position [30, 0]
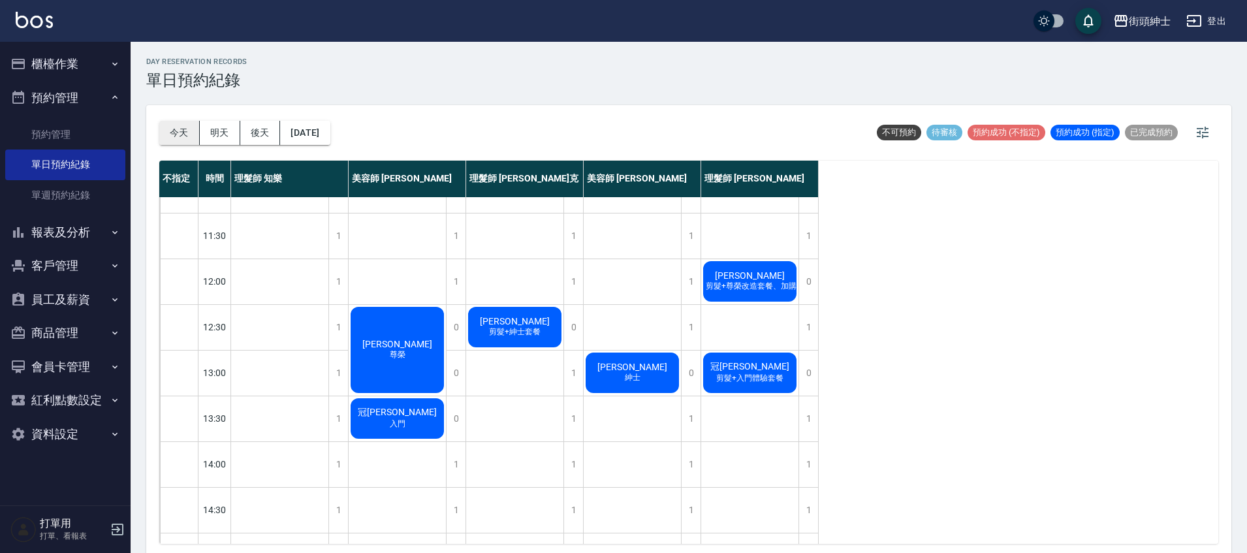
click at [193, 129] on button "今天" at bounding box center [179, 133] width 40 height 24
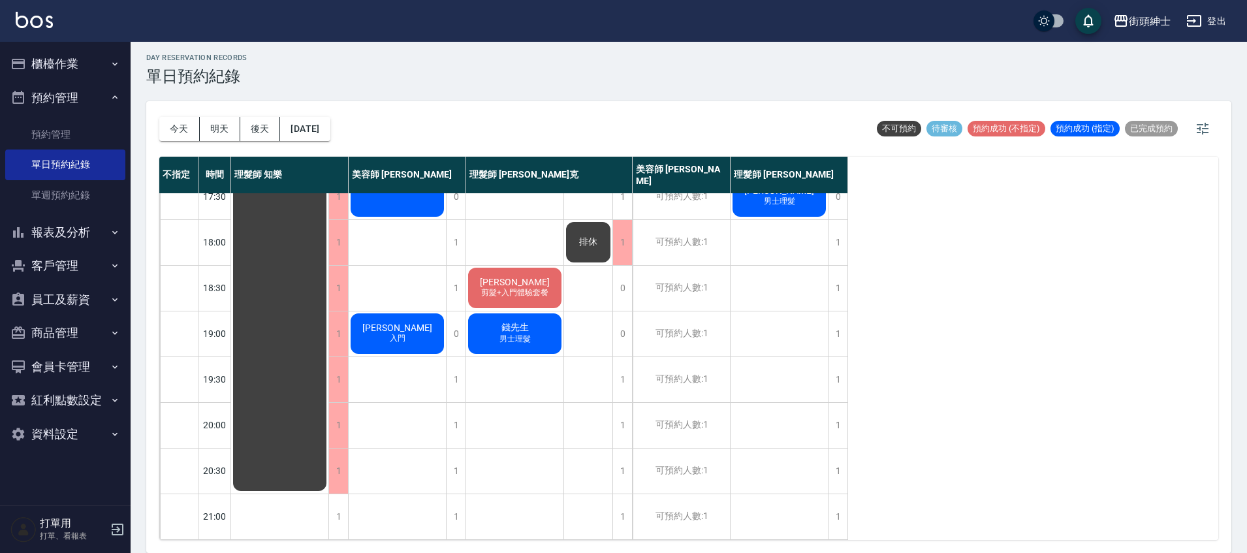
scroll to position [624, 0]
click at [310, 135] on button "[DATE]" at bounding box center [305, 129] width 50 height 24
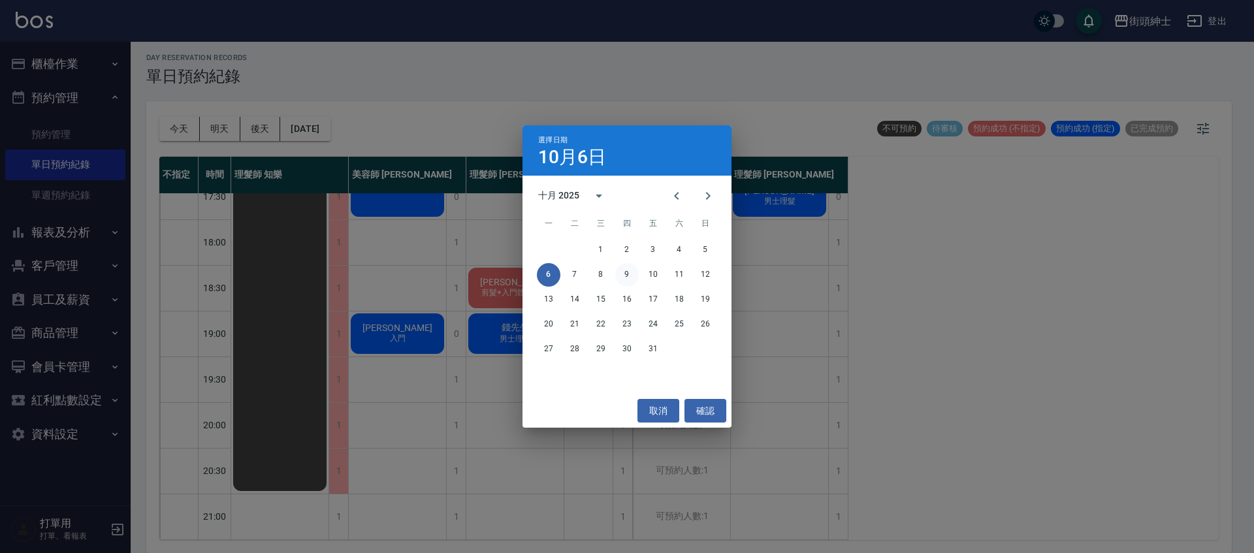
click at [628, 280] on button "9" at bounding box center [627, 275] width 24 height 24
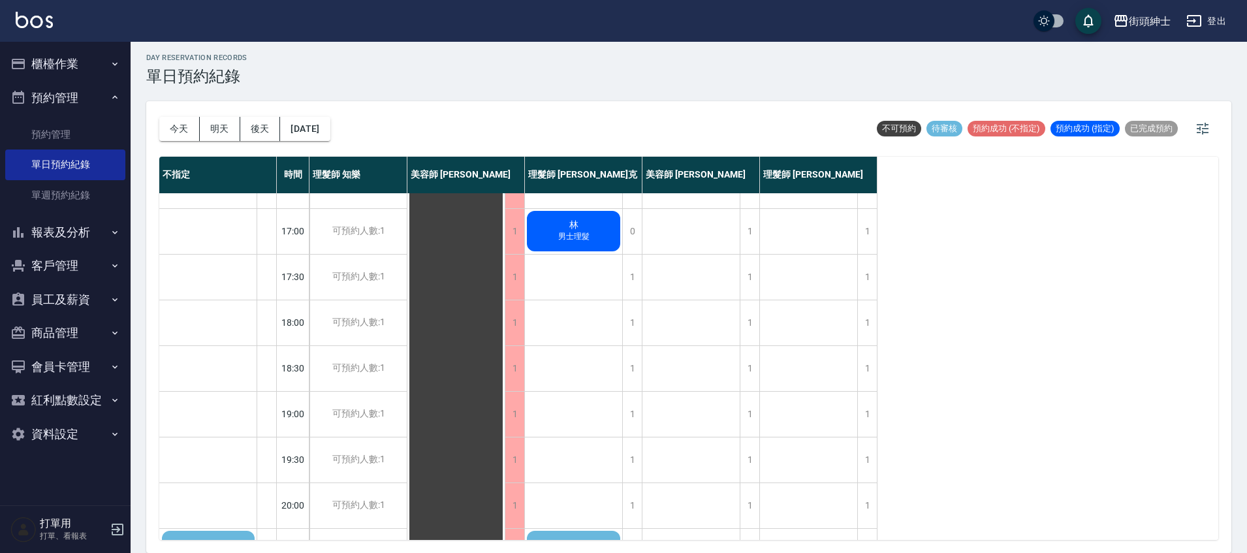
scroll to position [608, 0]
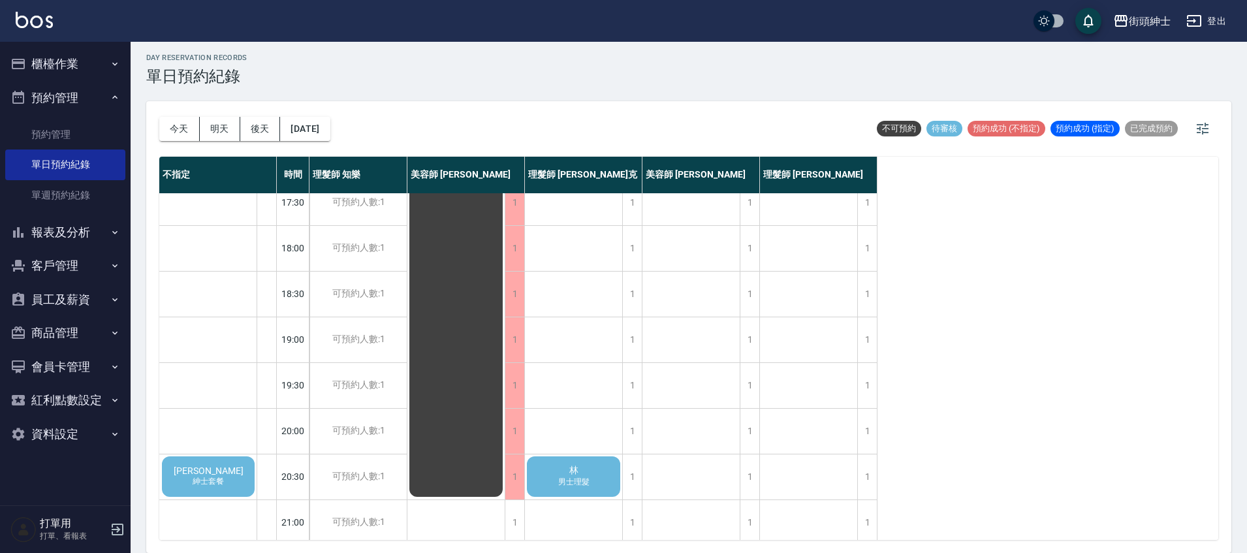
click at [599, 479] on div "林 男士理髮" at bounding box center [573, 477] width 97 height 44
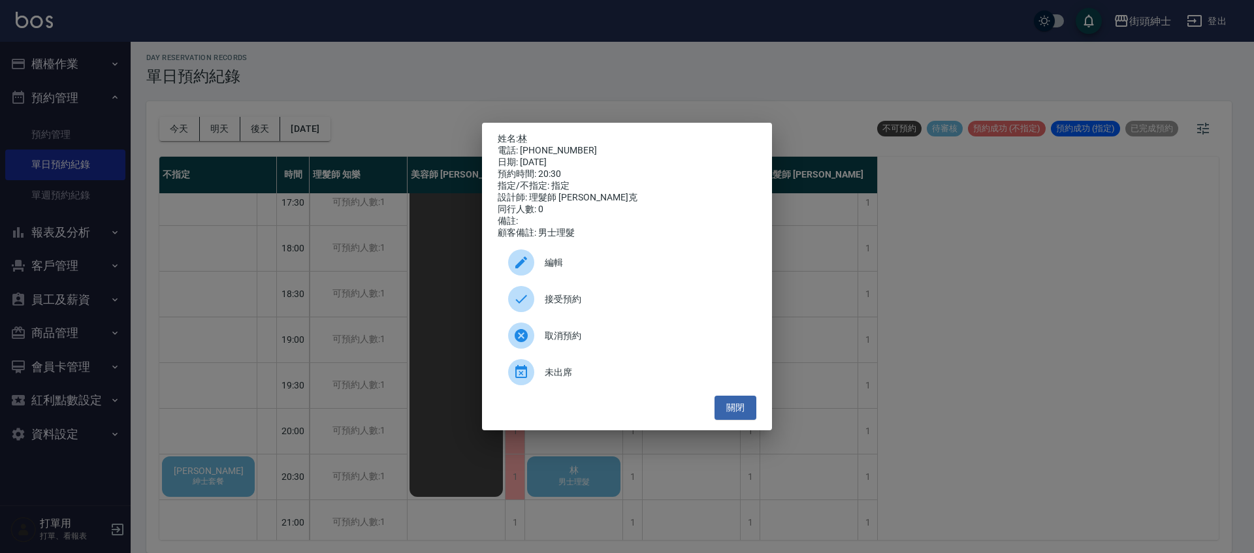
click at [586, 306] on span "接受預約" at bounding box center [645, 300] width 201 height 14
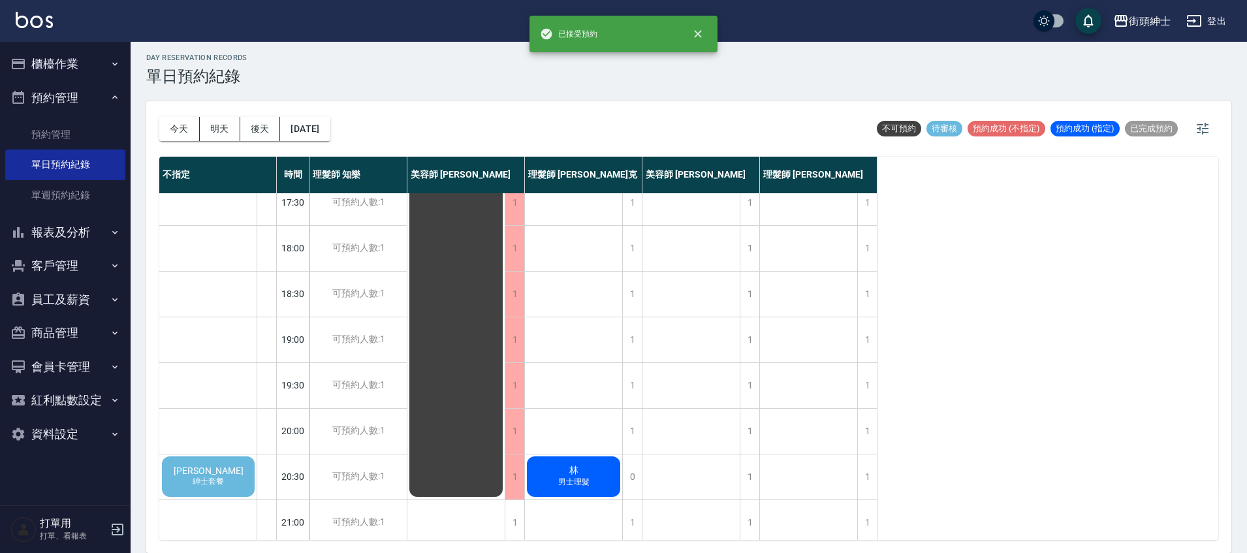
click at [183, 468] on div "[PERSON_NAME] 紳士套餐" at bounding box center [208, 477] width 97 height 44
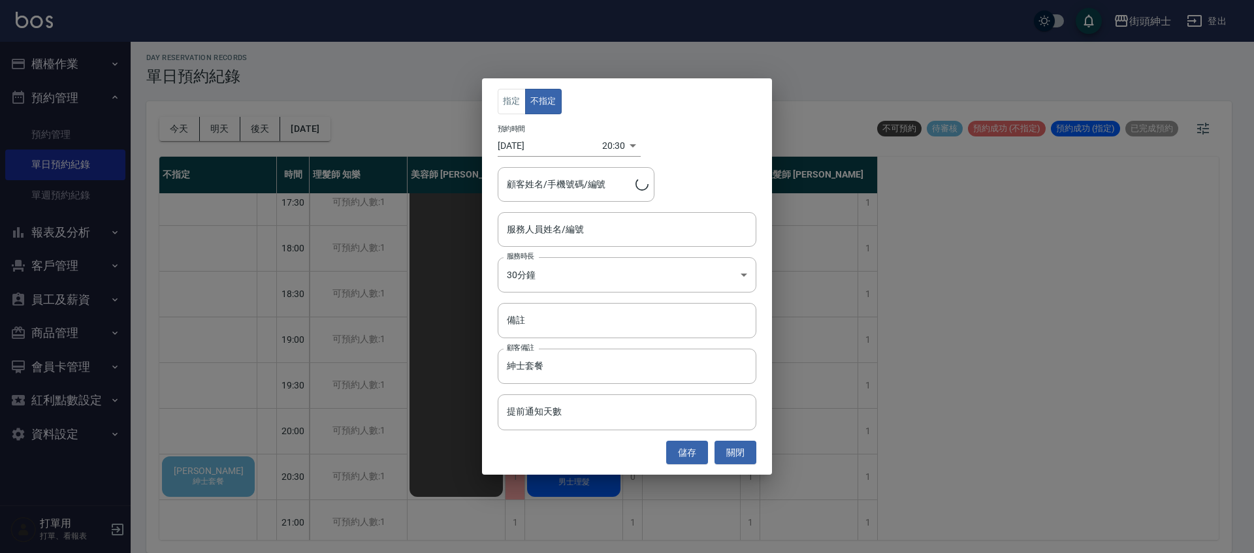
type input "[PERSON_NAME]/0963646610"
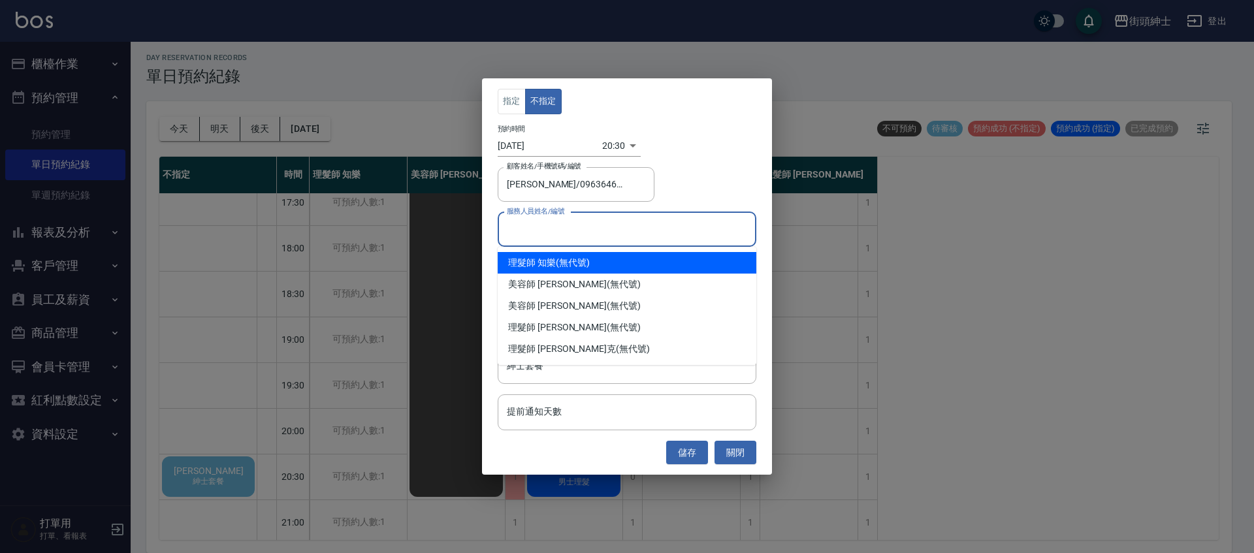
click at [632, 231] on input "服務人員姓名/編號" at bounding box center [627, 229] width 247 height 23
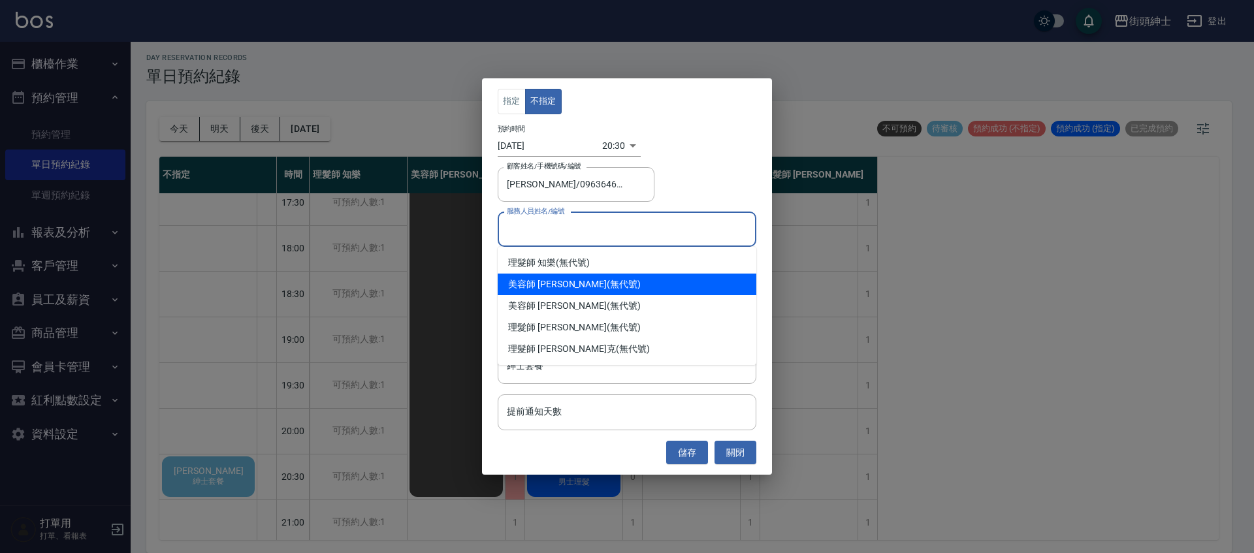
click at [583, 289] on div "美容師 [PERSON_NAME] (無代號)" at bounding box center [627, 285] width 259 height 22
type input "美容師 [PERSON_NAME](無代號)"
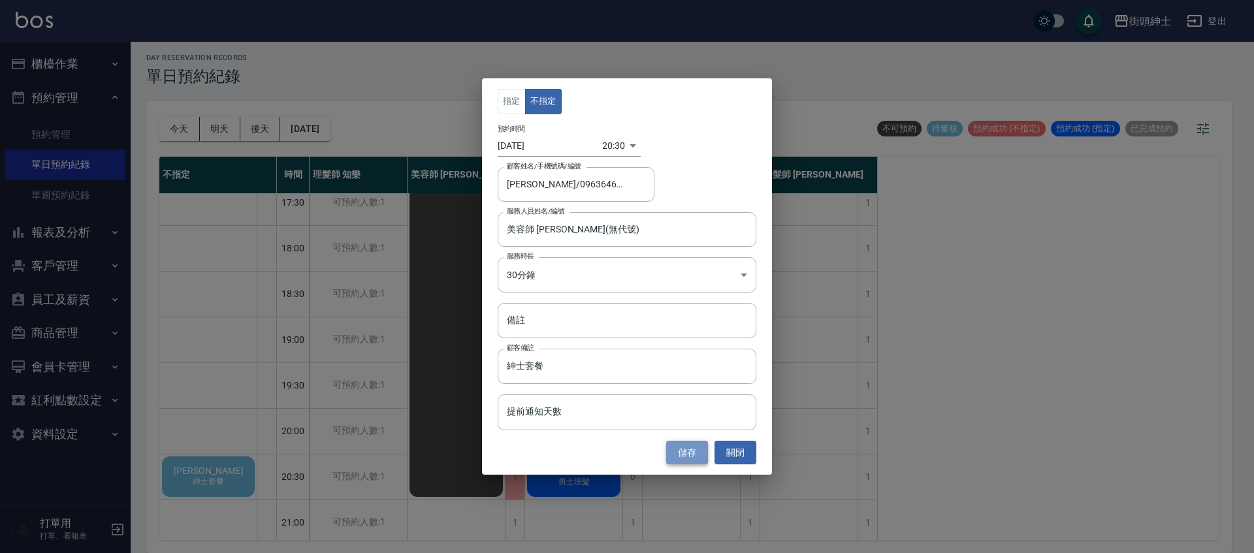
click at [688, 453] on button "儲存" at bounding box center [687, 453] width 42 height 24
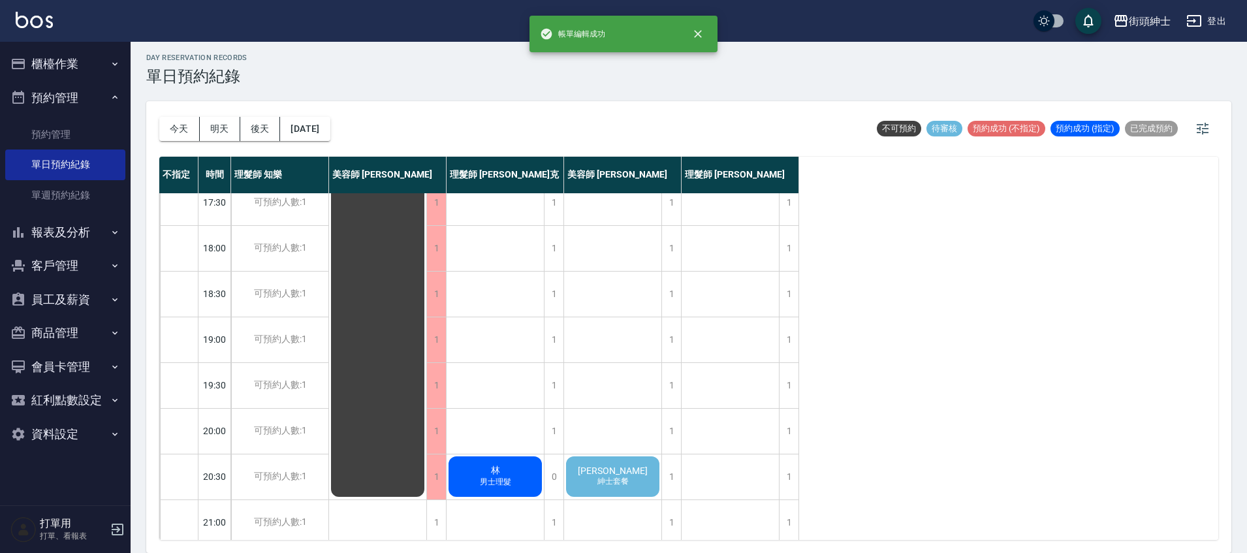
click at [626, 472] on span "[PERSON_NAME]" at bounding box center [612, 471] width 75 height 10
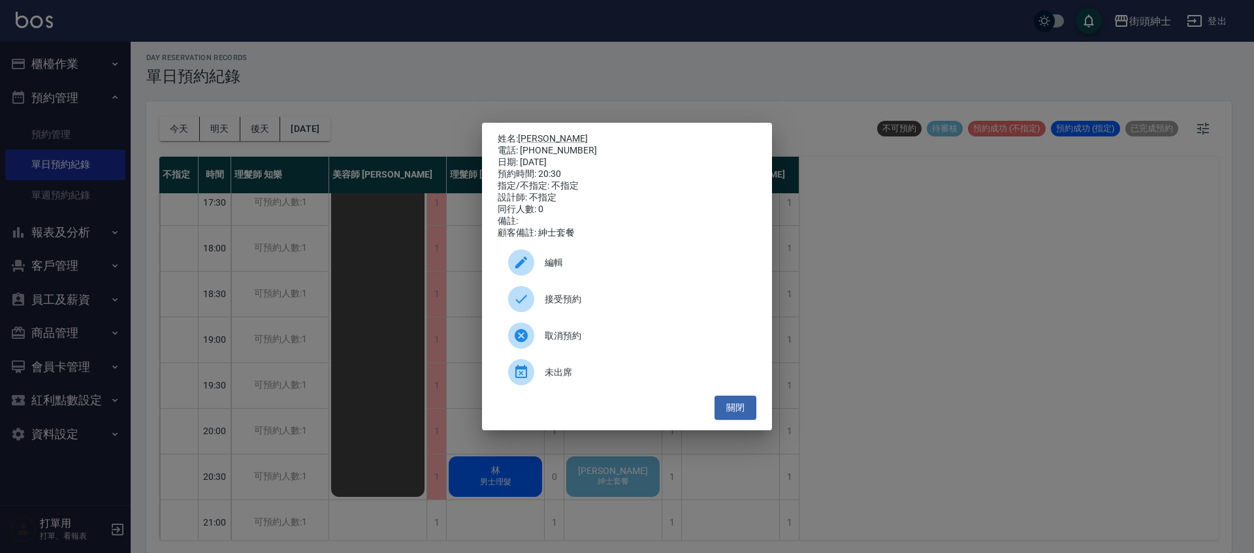
click at [615, 296] on div "接受預約" at bounding box center [627, 299] width 259 height 37
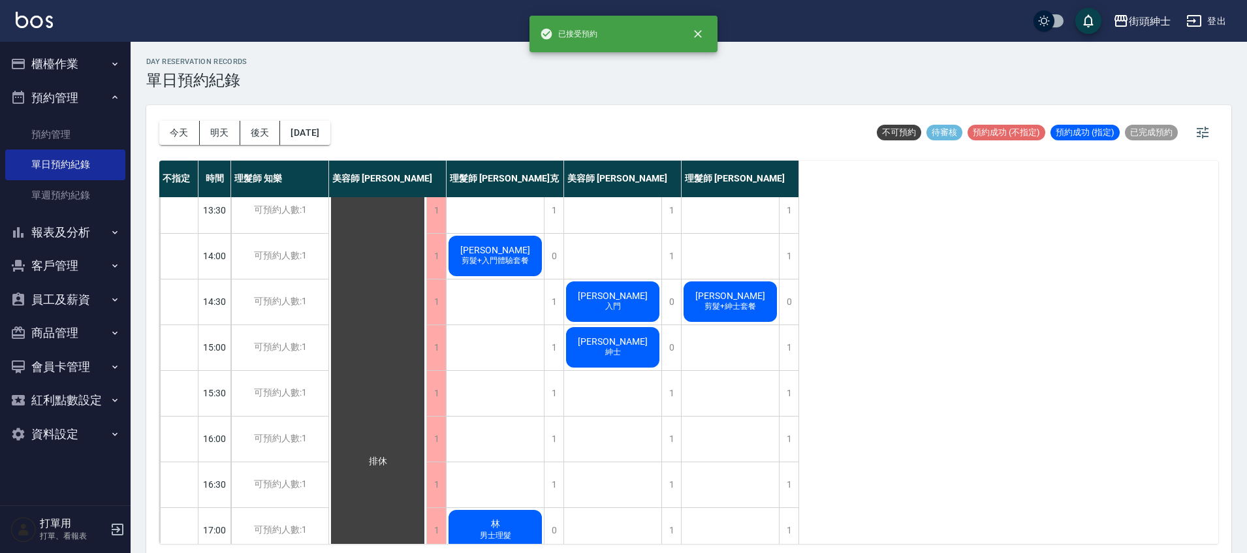
scroll to position [171, 0]
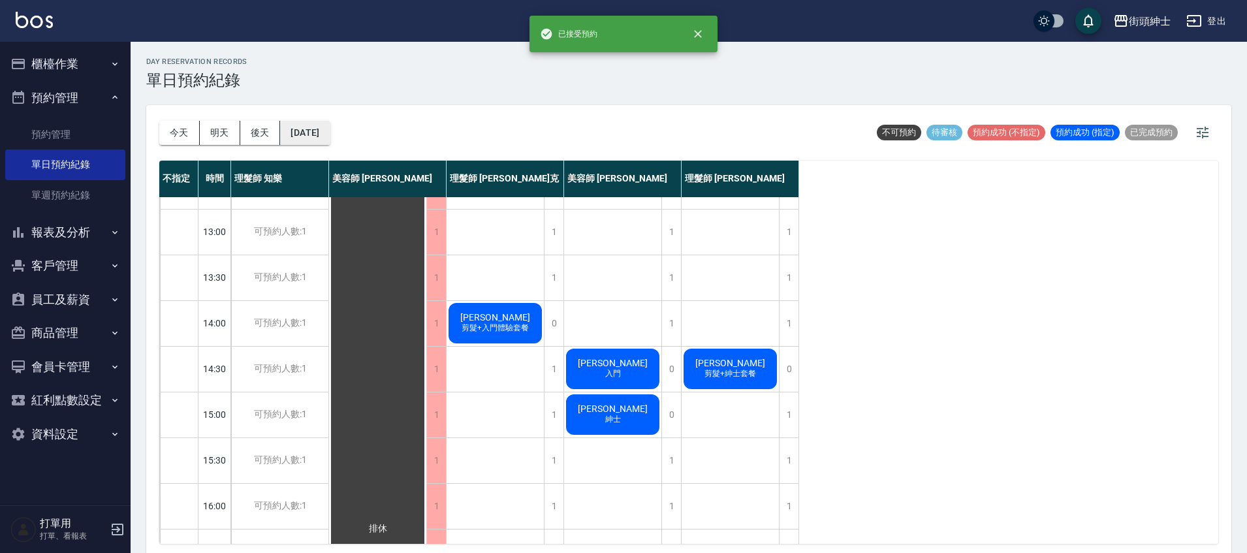
click at [327, 121] on div "[DATE] [DATE] [DATE] [DATE]" at bounding box center [244, 133] width 171 height 56
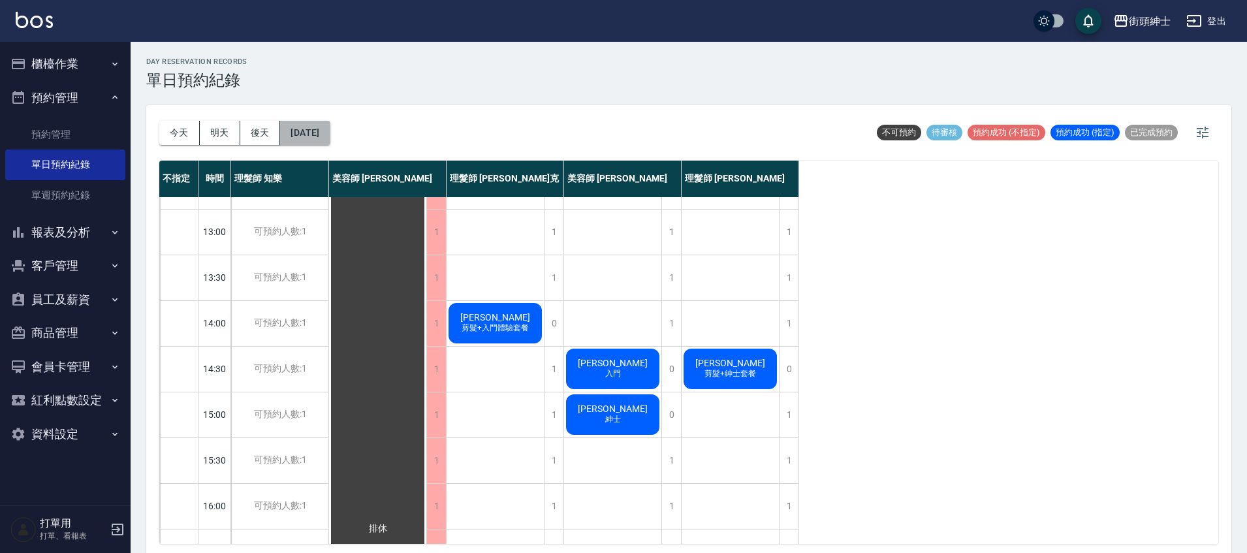
click at [330, 135] on button "[DATE]" at bounding box center [305, 133] width 50 height 24
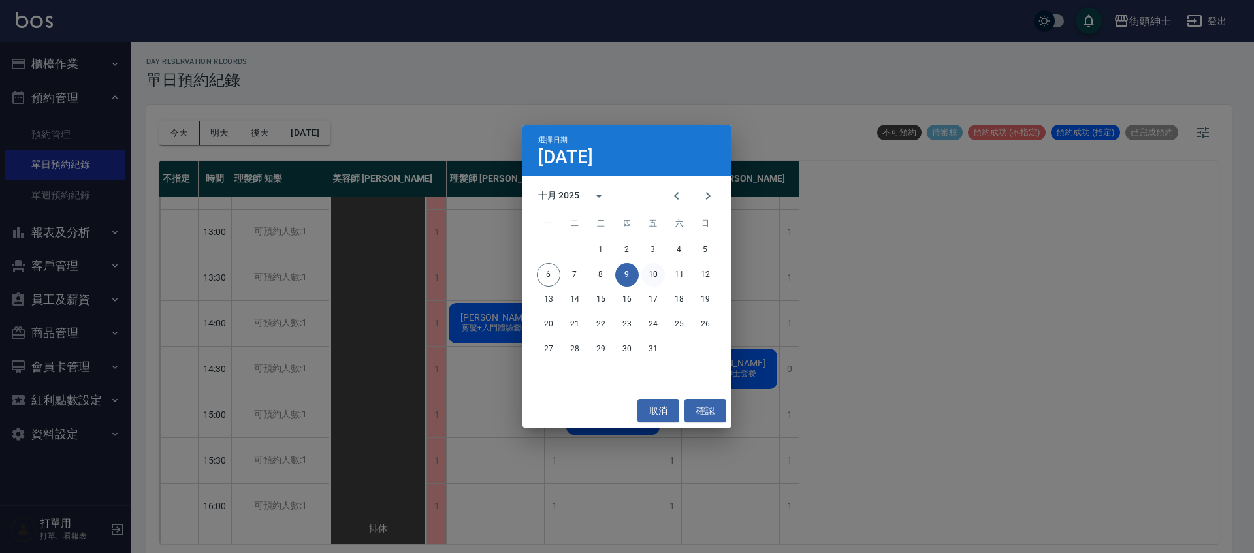
click at [664, 278] on button "10" at bounding box center [653, 275] width 24 height 24
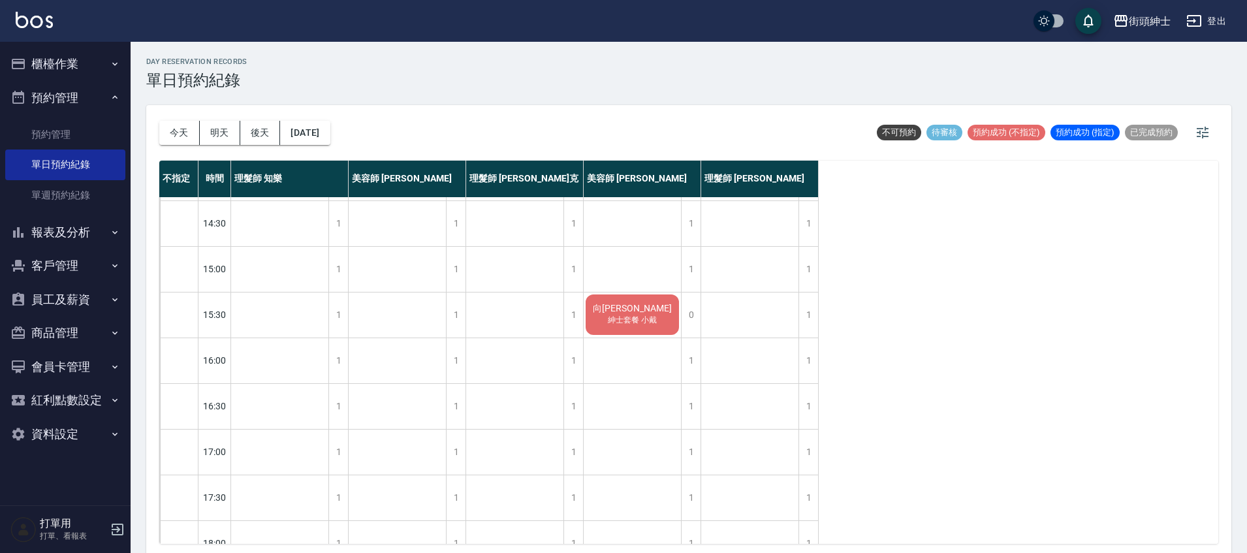
scroll to position [624, 0]
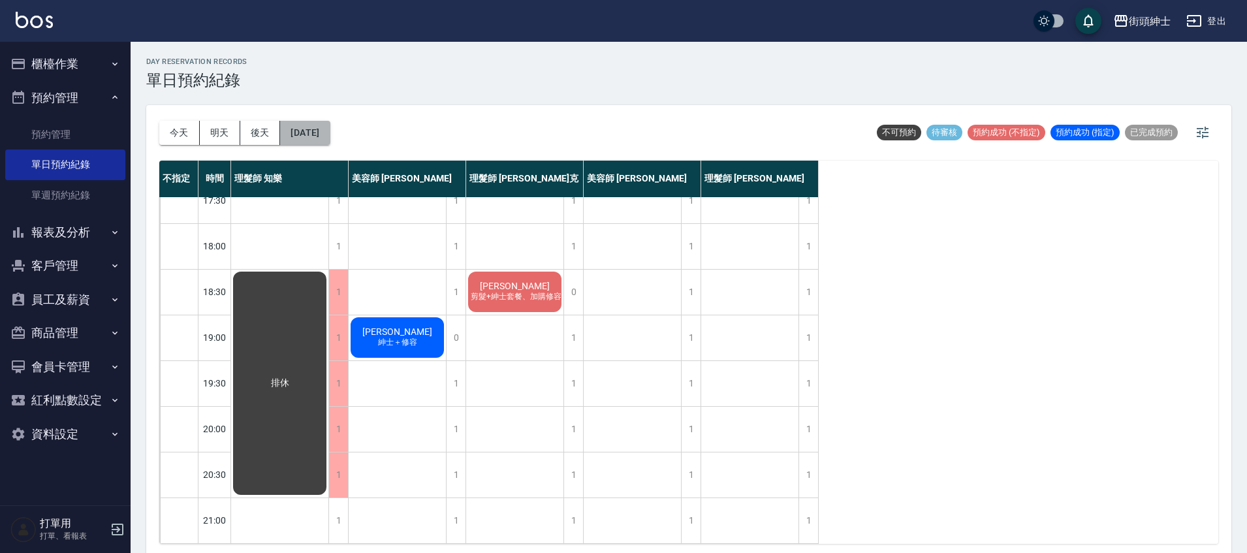
click at [314, 129] on button "[DATE]" at bounding box center [305, 133] width 50 height 24
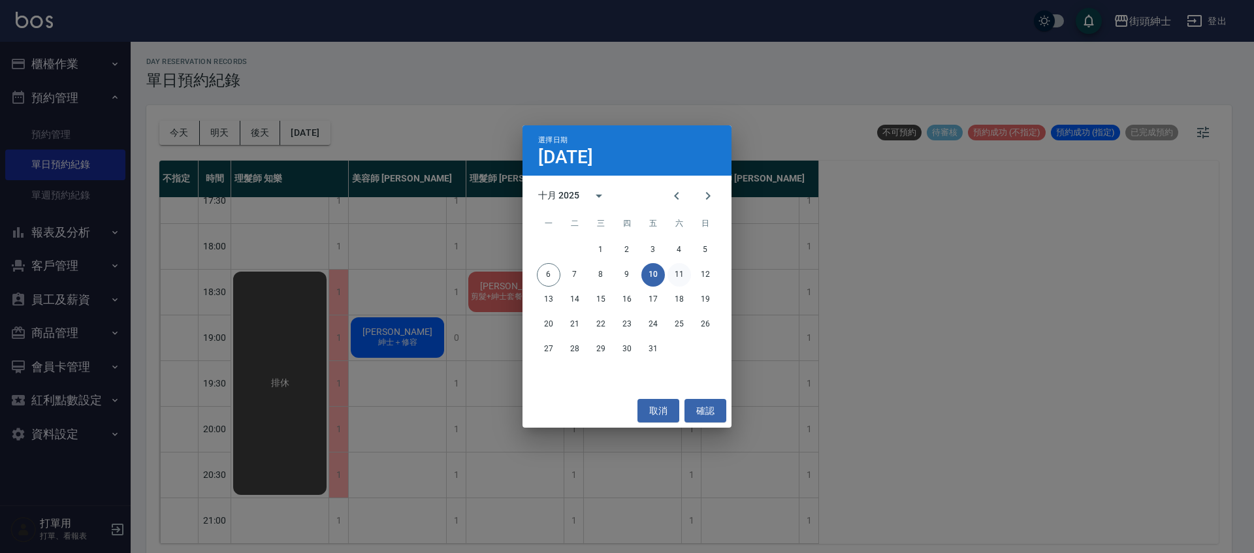
click at [681, 274] on button "11" at bounding box center [679, 275] width 24 height 24
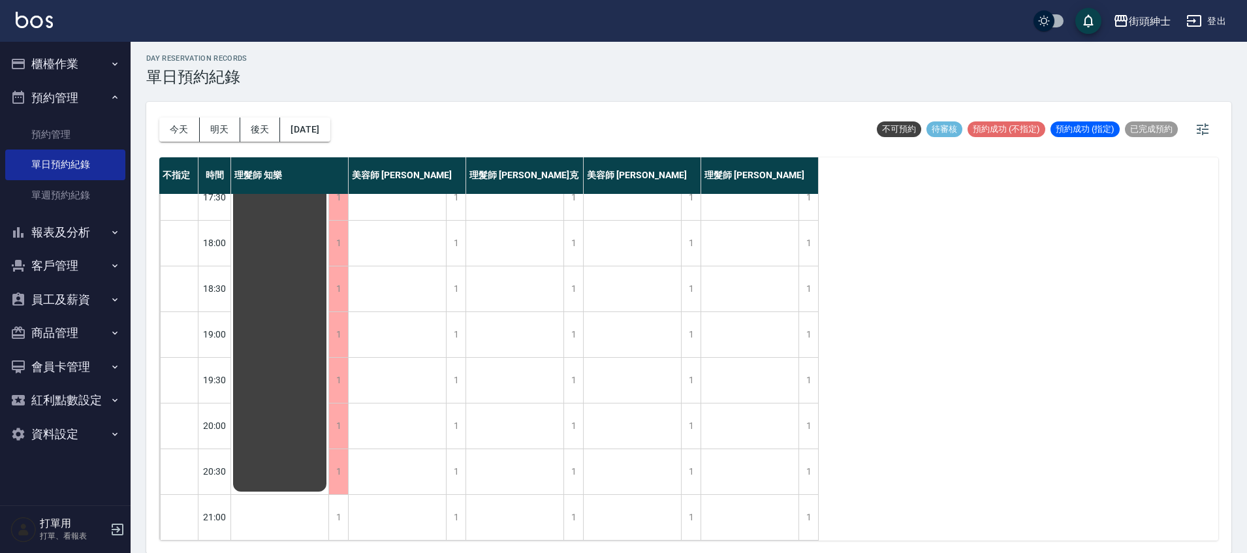
scroll to position [4, 0]
click at [330, 131] on button "[DATE]" at bounding box center [305, 129] width 50 height 24
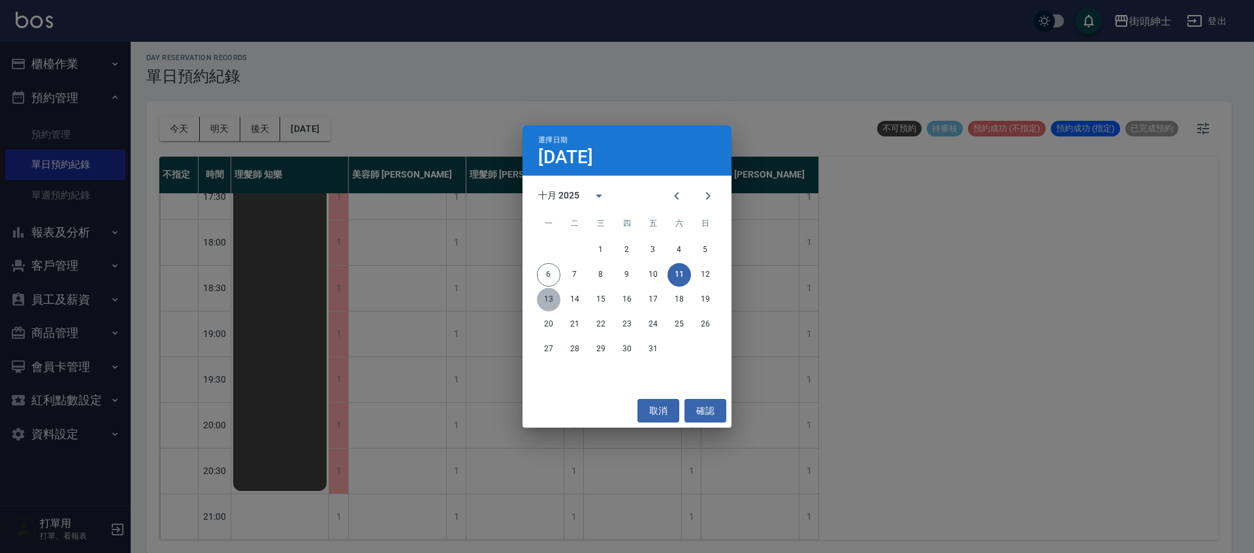
click at [555, 300] on button "13" at bounding box center [549, 300] width 24 height 24
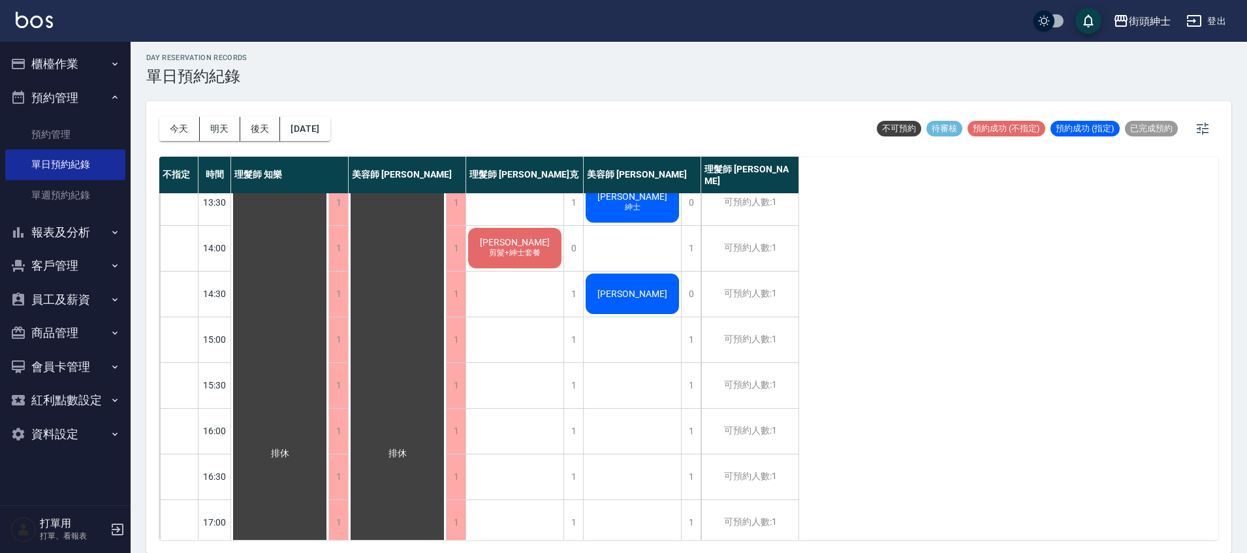
scroll to position [59, 0]
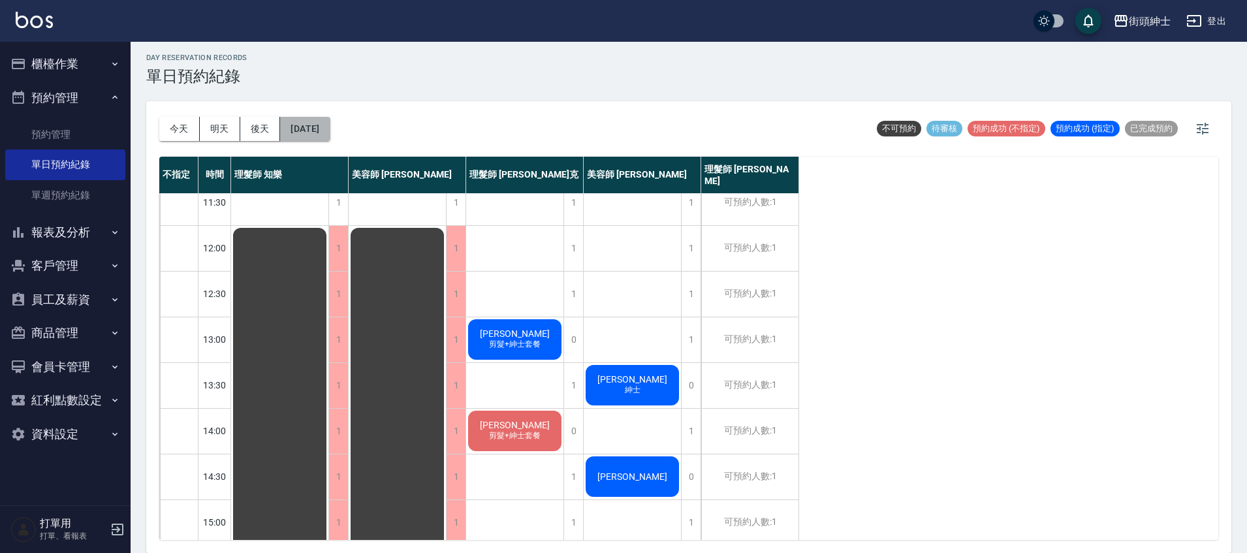
click at [318, 135] on button "[DATE]" at bounding box center [305, 129] width 50 height 24
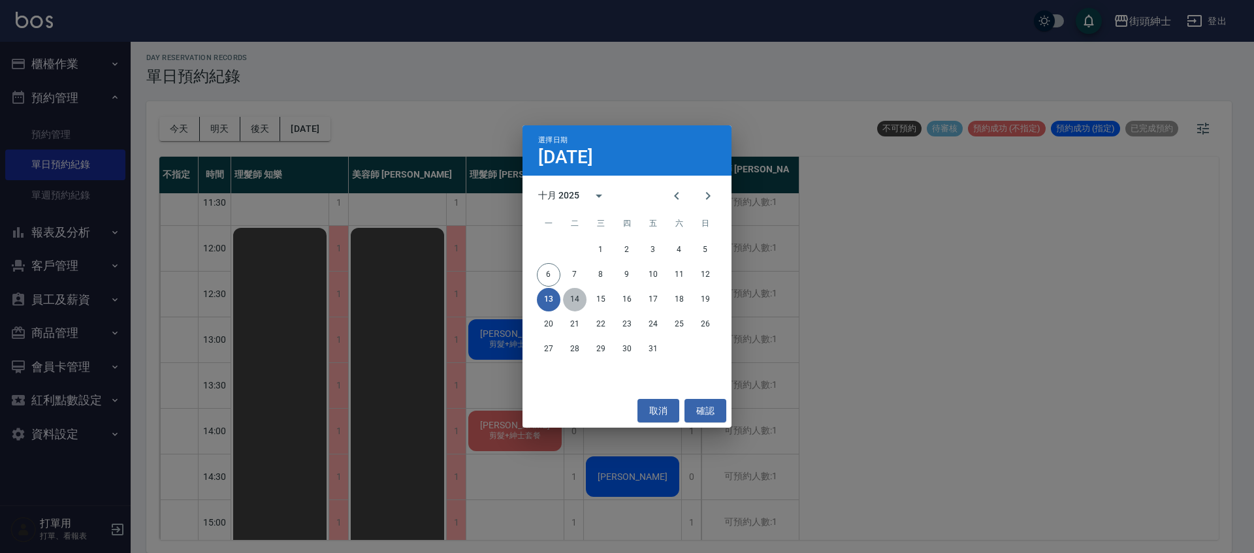
click at [581, 301] on button "14" at bounding box center [575, 300] width 24 height 24
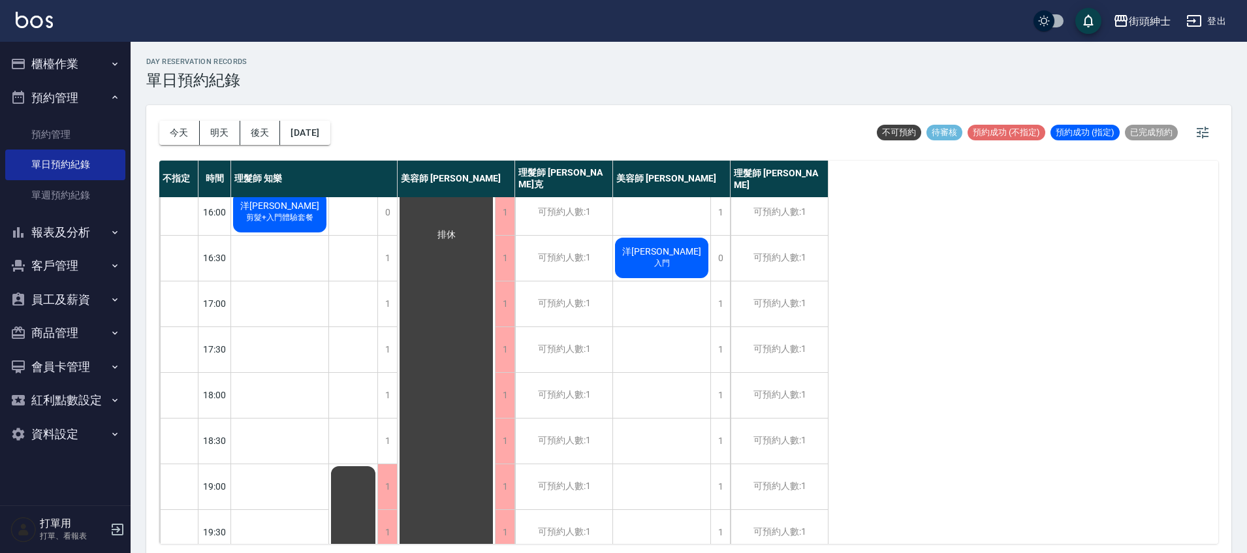
scroll to position [329, 0]
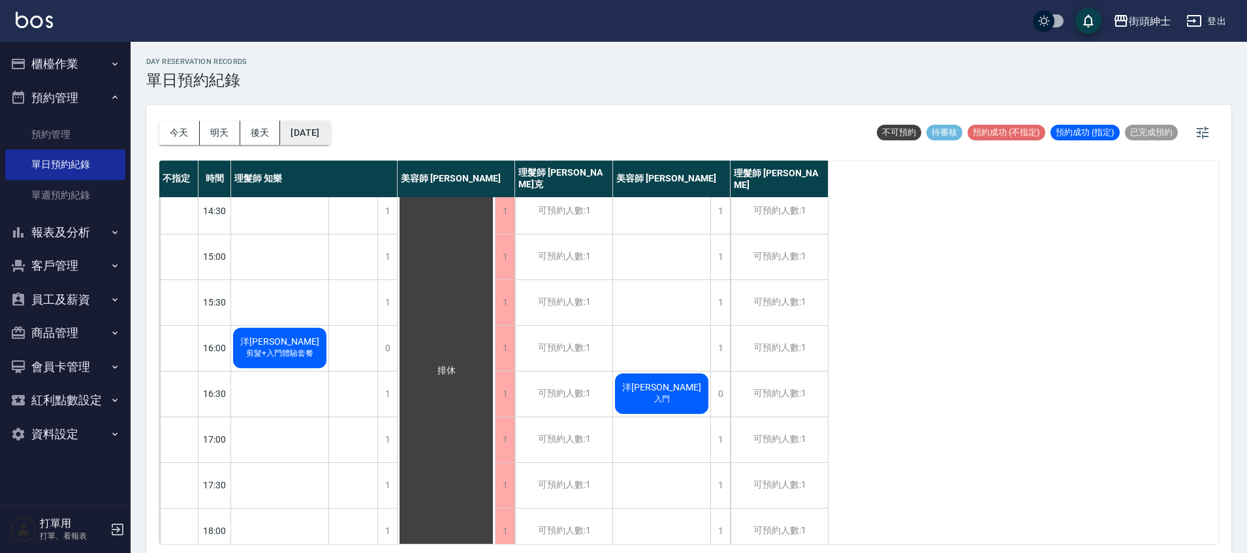
click at [330, 136] on button "[DATE]" at bounding box center [305, 133] width 50 height 24
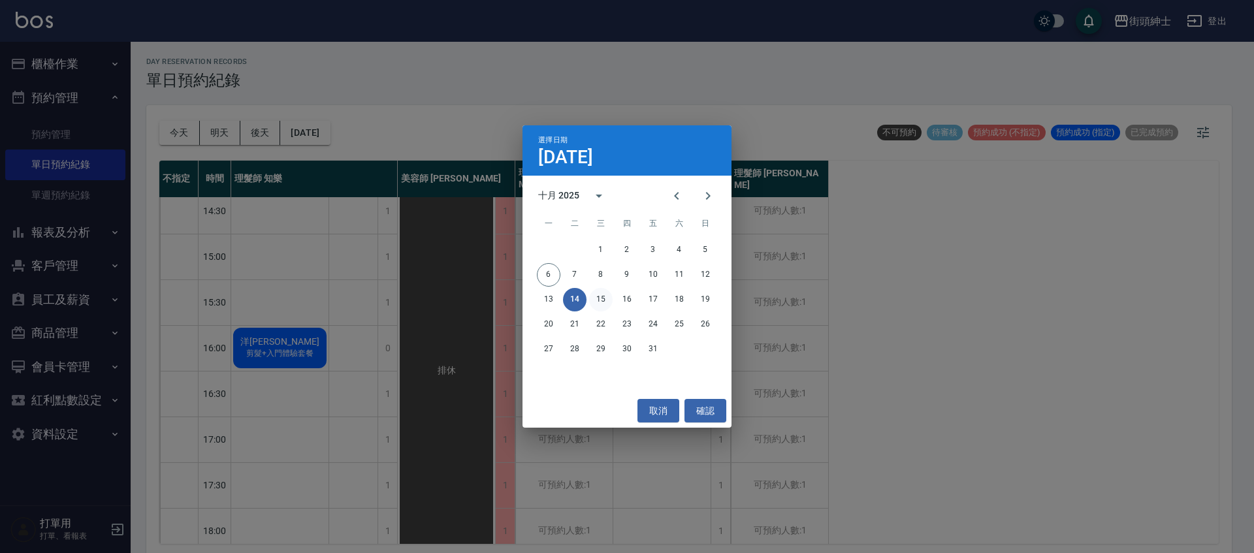
click at [597, 300] on button "15" at bounding box center [601, 300] width 24 height 24
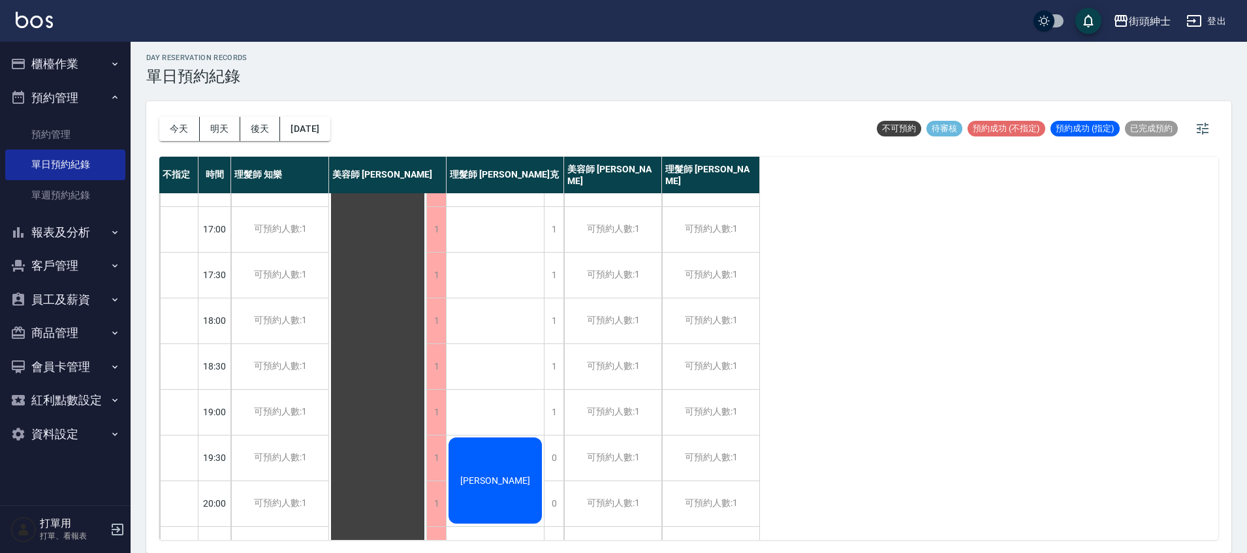
scroll to position [624, 0]
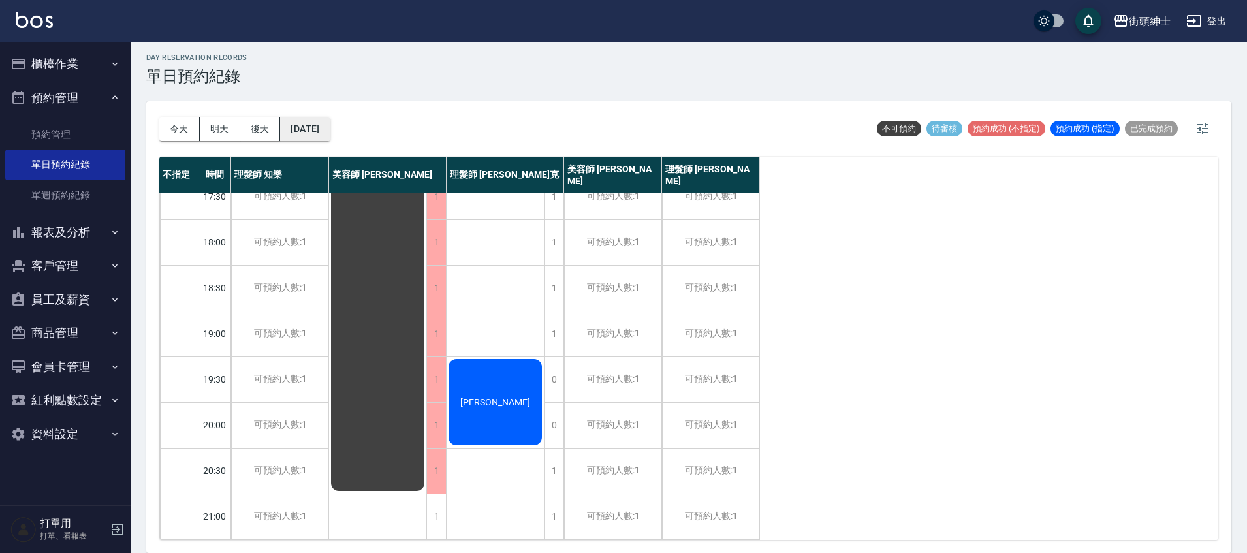
click at [328, 129] on button "[DATE]" at bounding box center [305, 129] width 50 height 24
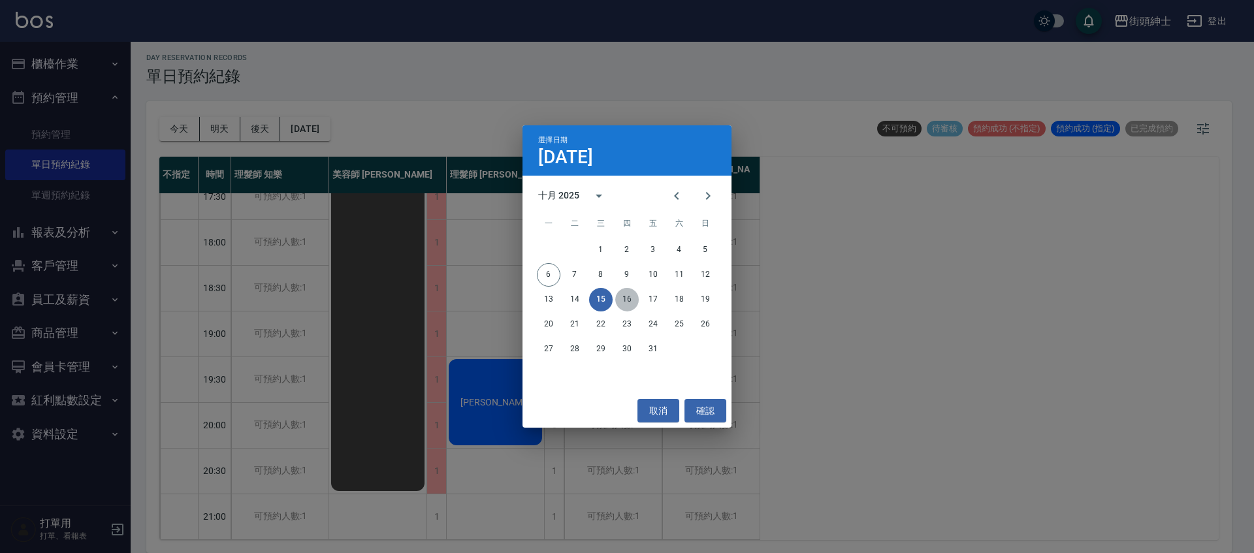
click at [623, 296] on button "16" at bounding box center [627, 300] width 24 height 24
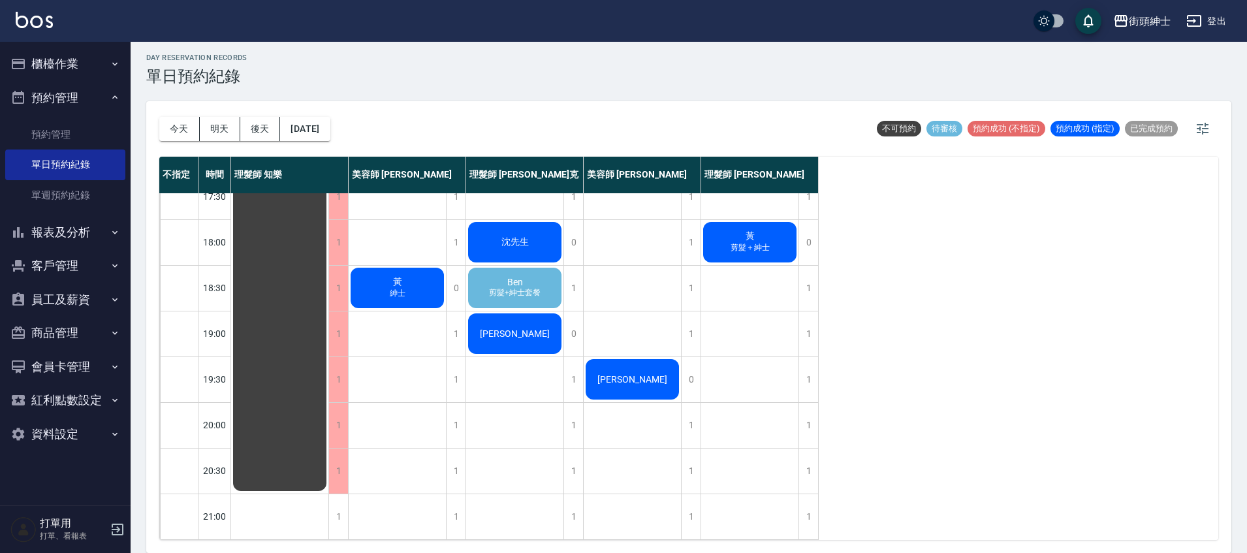
click at [519, 277] on span "Ben" at bounding box center [515, 282] width 21 height 10
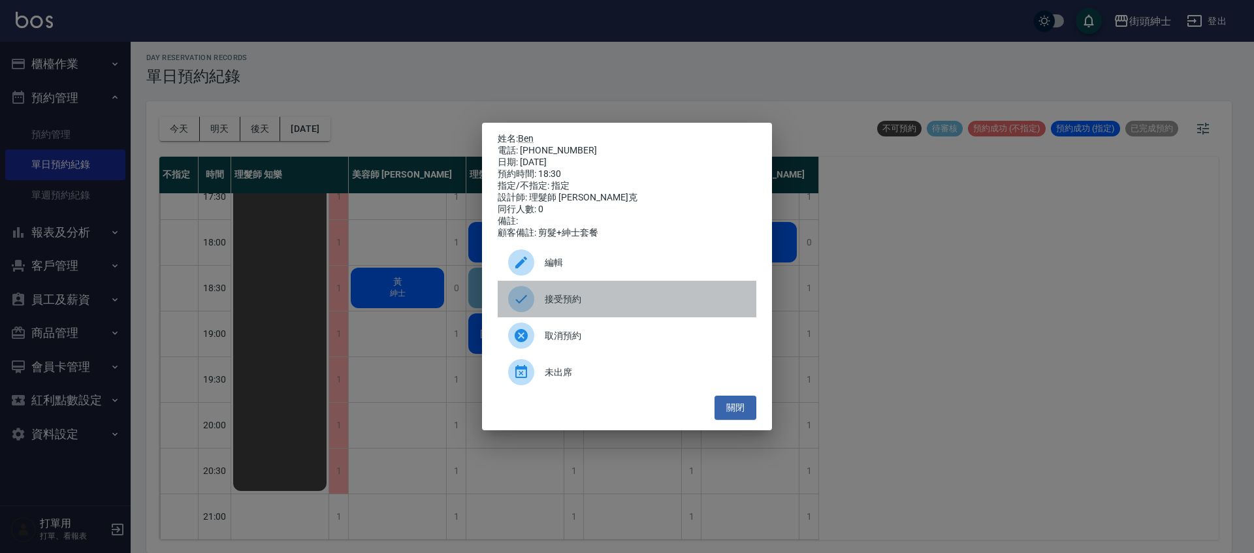
click at [637, 306] on span "接受預約" at bounding box center [645, 300] width 201 height 14
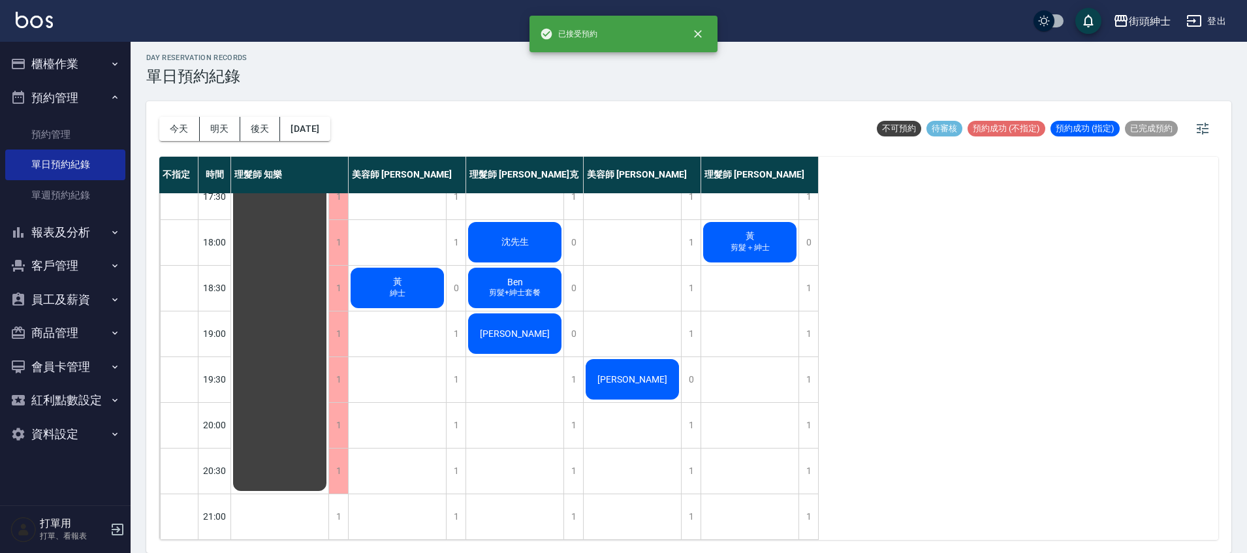
click at [496, 287] on span "剪髮+紳士套餐" at bounding box center [515, 292] width 57 height 11
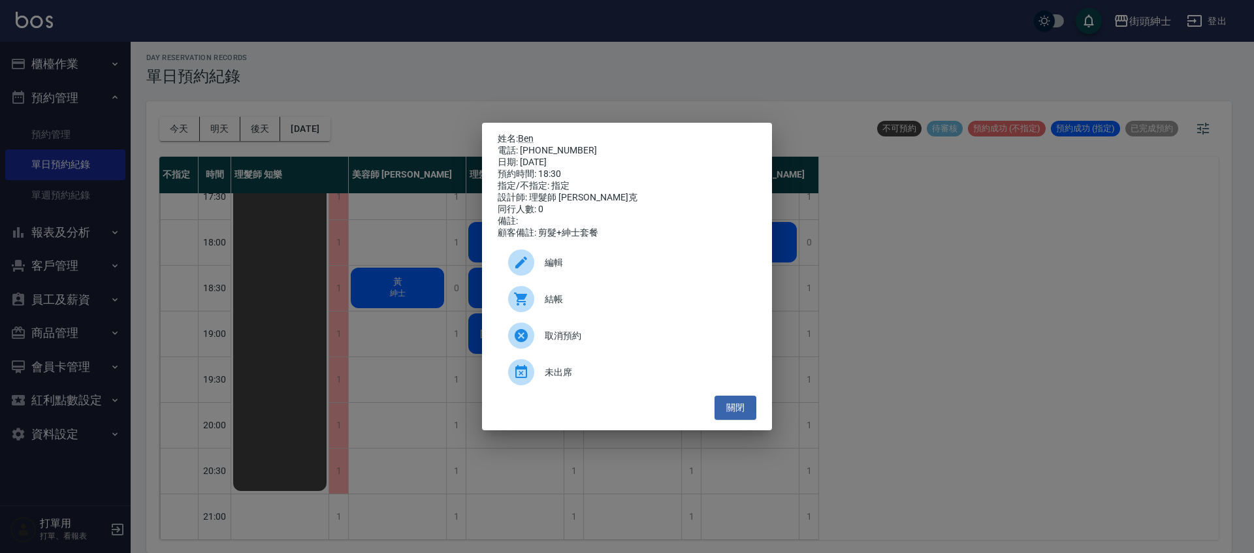
click at [584, 268] on span "編輯" at bounding box center [645, 263] width 201 height 14
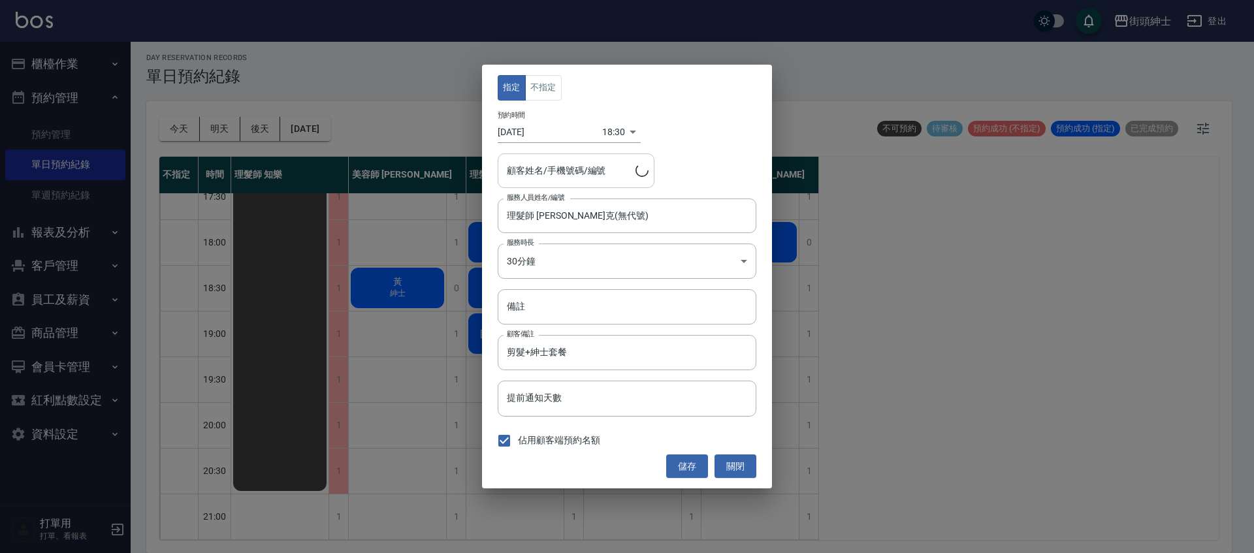
type input "[PERSON_NAME]/0988162024"
drag, startPoint x: 609, startPoint y: 170, endPoint x: 528, endPoint y: 170, distance: 80.3
click at [528, 170] on input "[PERSON_NAME]/0988162024" at bounding box center [566, 170] width 125 height 23
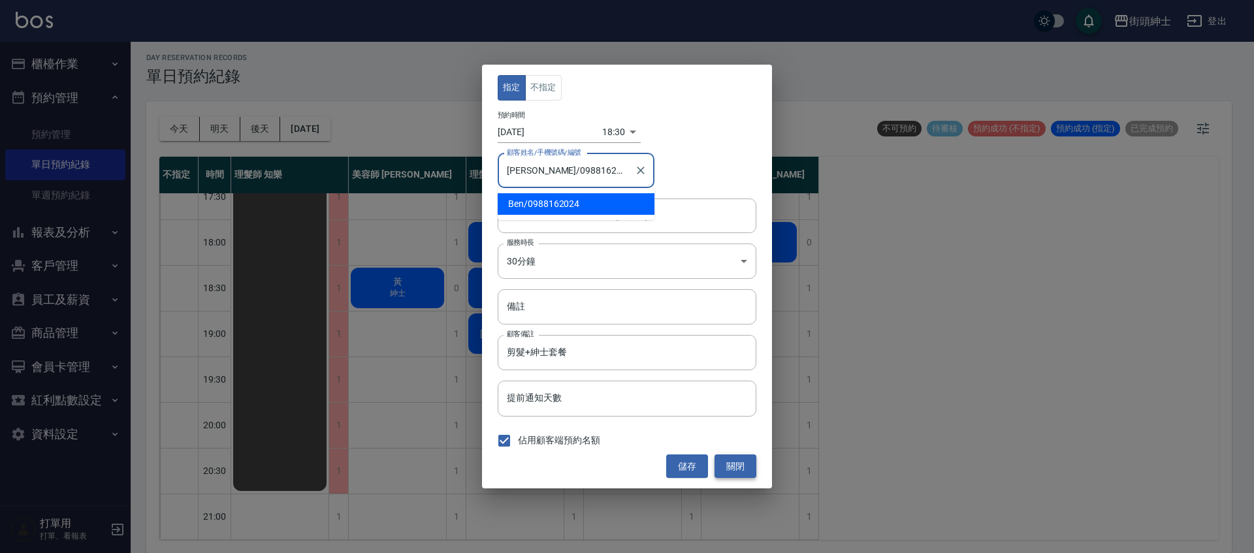
click at [722, 465] on button "關閉" at bounding box center [735, 467] width 42 height 24
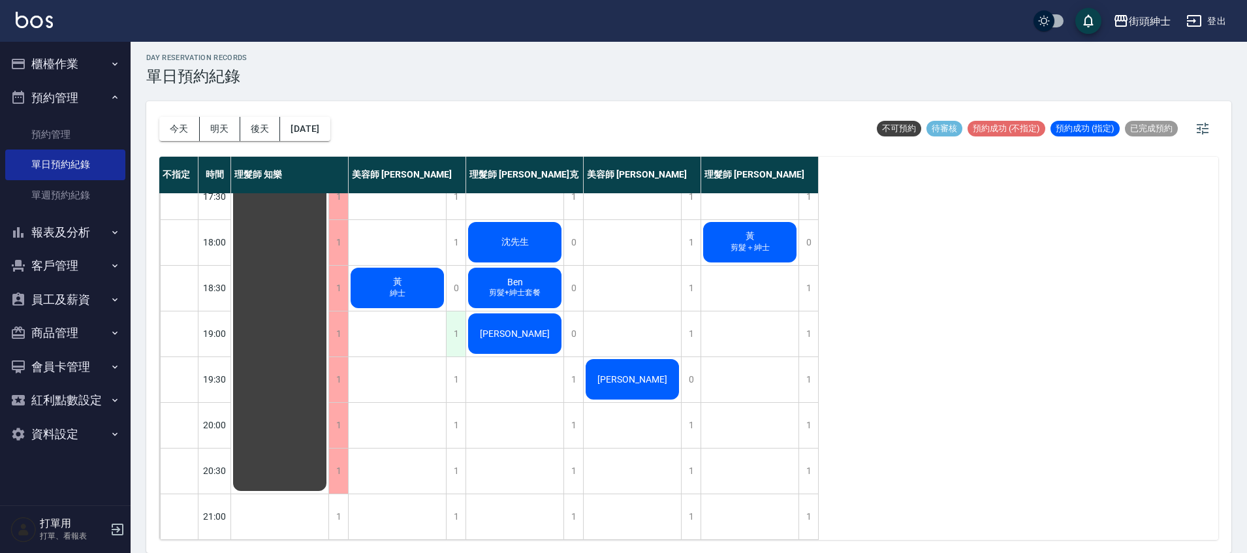
click at [451, 321] on div "1" at bounding box center [456, 334] width 20 height 45
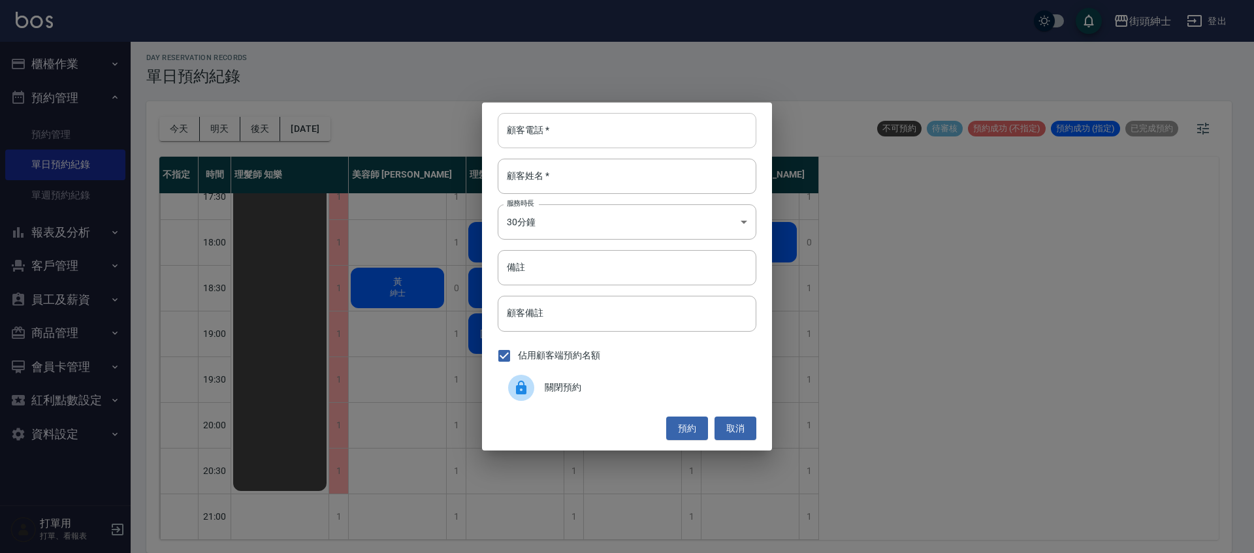
click at [560, 147] on input "顧客電話   *" at bounding box center [627, 130] width 259 height 35
paste input "0988162024"
type input "0988162024"
click at [593, 187] on input "顧客姓名   *" at bounding box center [627, 176] width 259 height 35
type input "０"
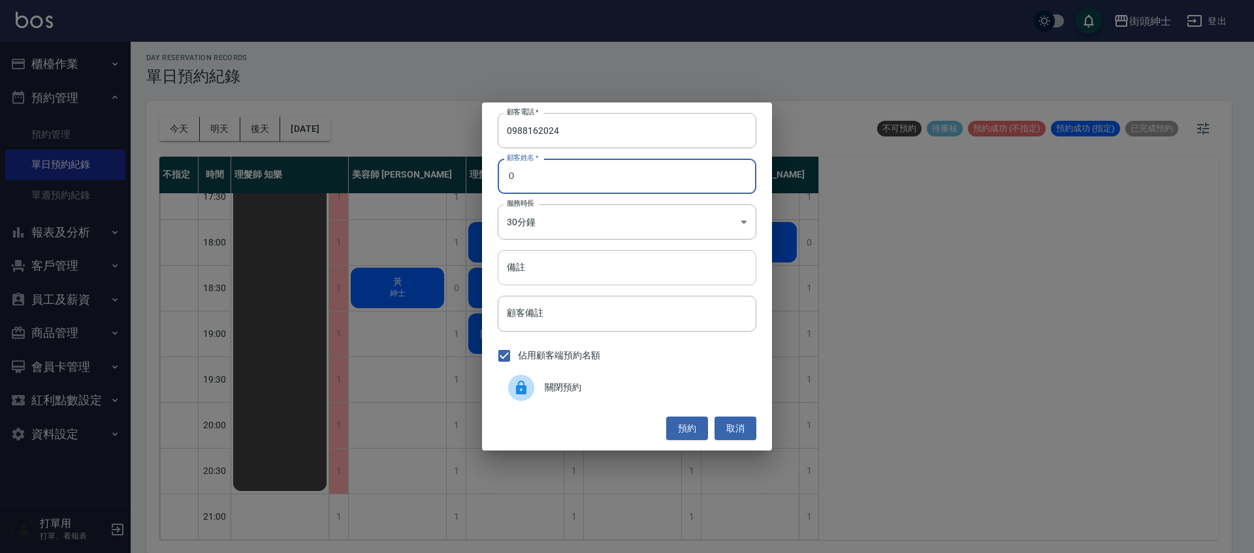
click at [511, 259] on div "備註 備註" at bounding box center [627, 267] width 259 height 35
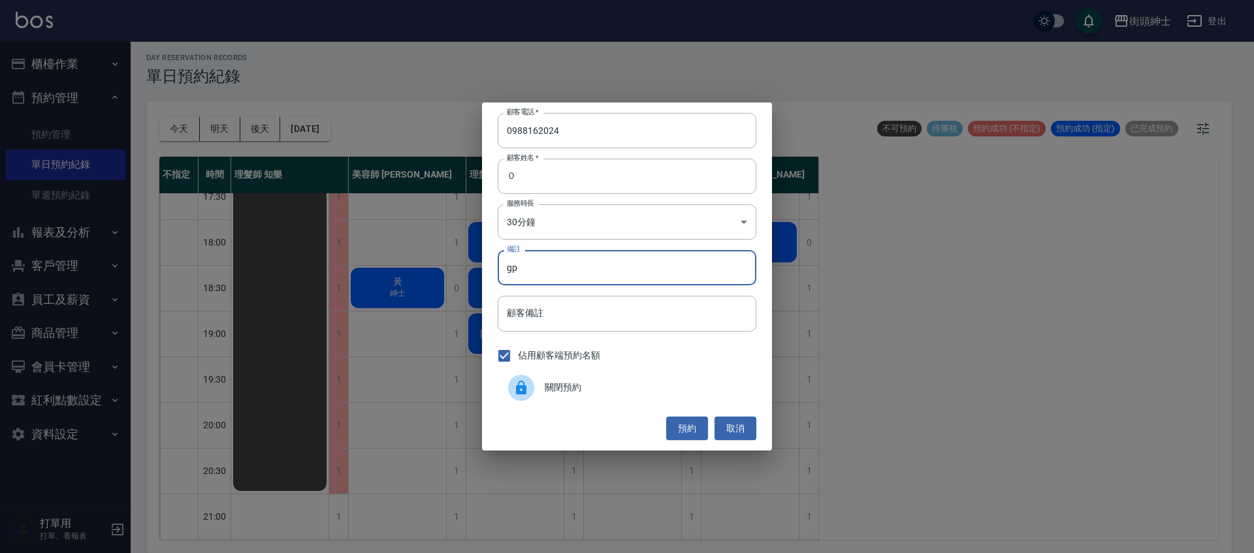
type input "g"
type input "紳士"
click at [673, 423] on button "預約" at bounding box center [687, 429] width 42 height 24
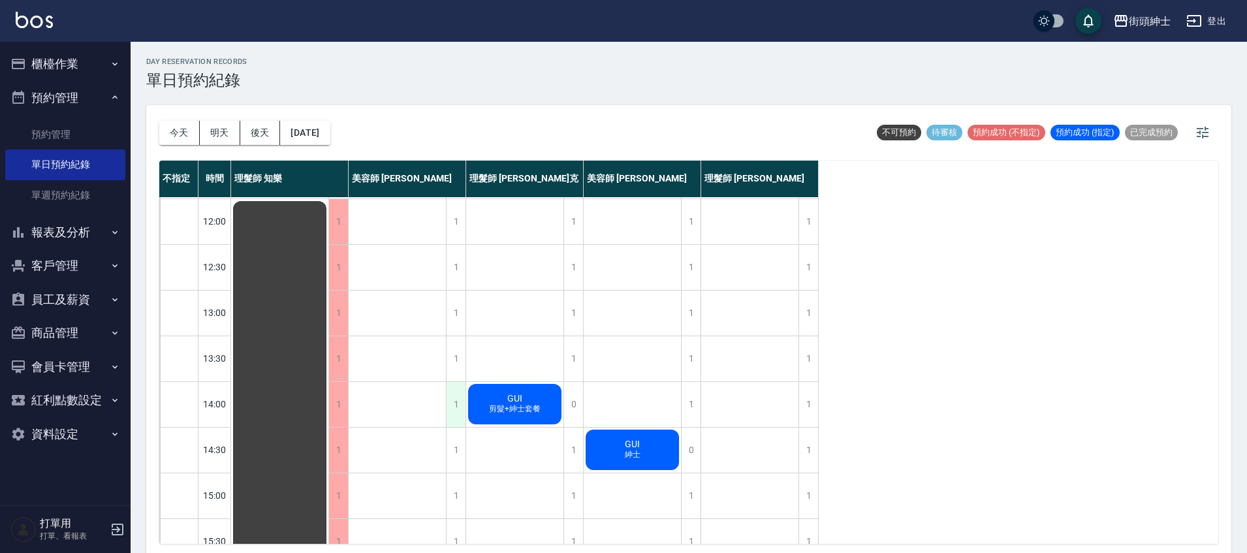
scroll to position [88, 0]
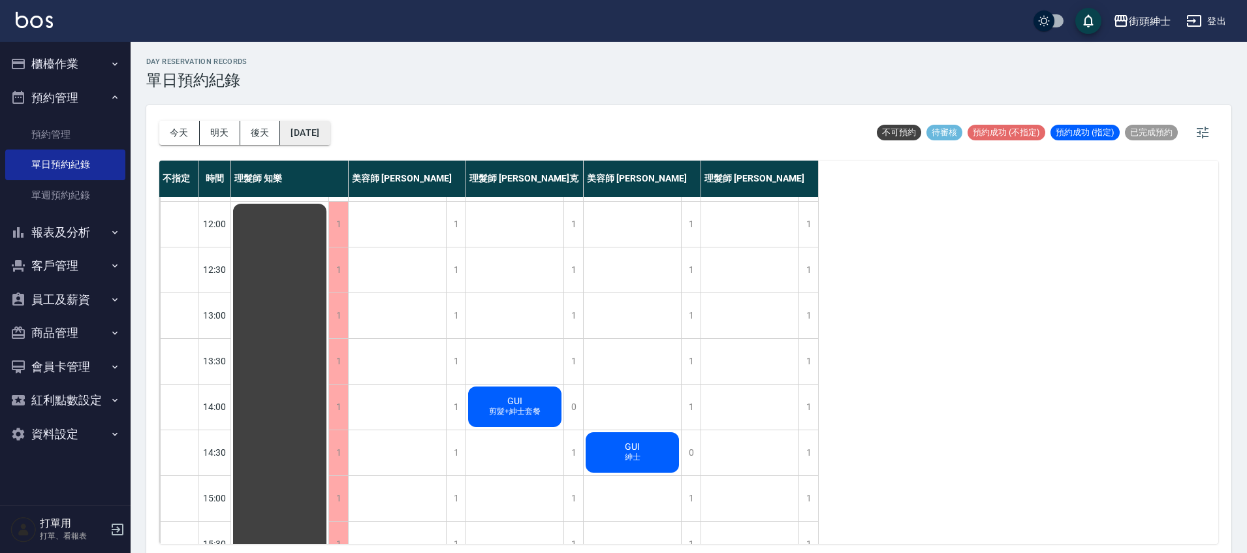
click at [312, 136] on button "[DATE]" at bounding box center [305, 133] width 50 height 24
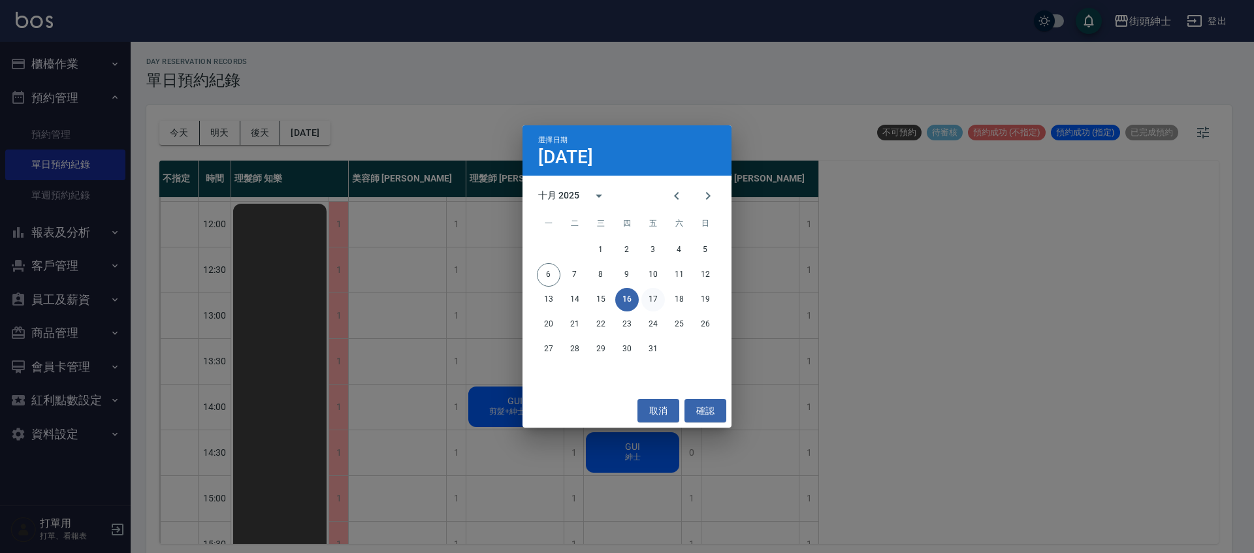
click at [652, 296] on button "17" at bounding box center [653, 300] width 24 height 24
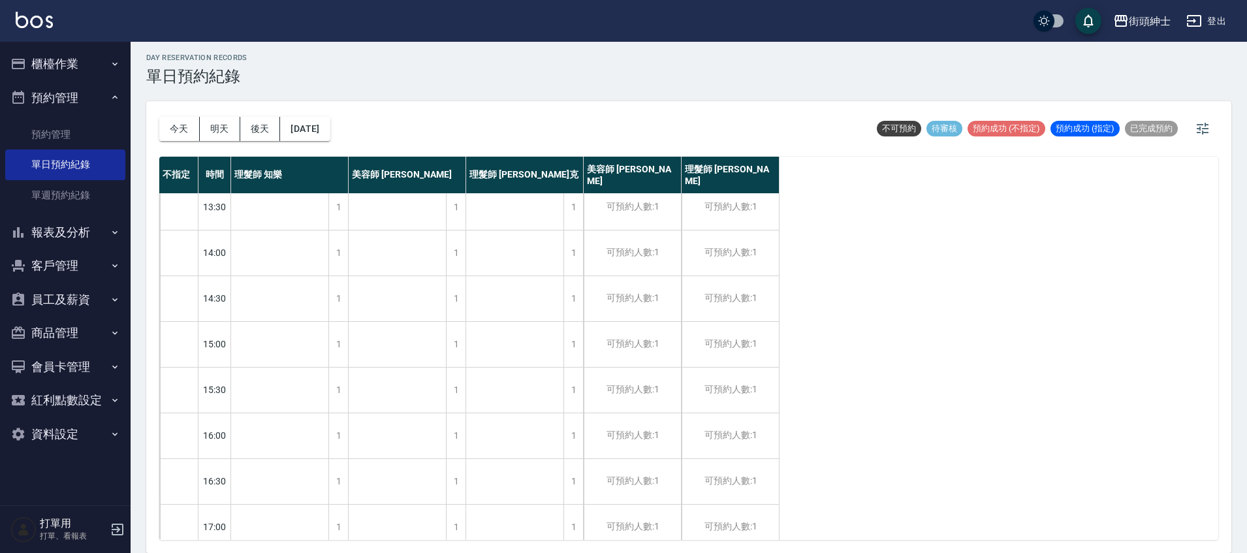
scroll to position [278, 0]
click at [300, 138] on button "[DATE]" at bounding box center [305, 129] width 50 height 24
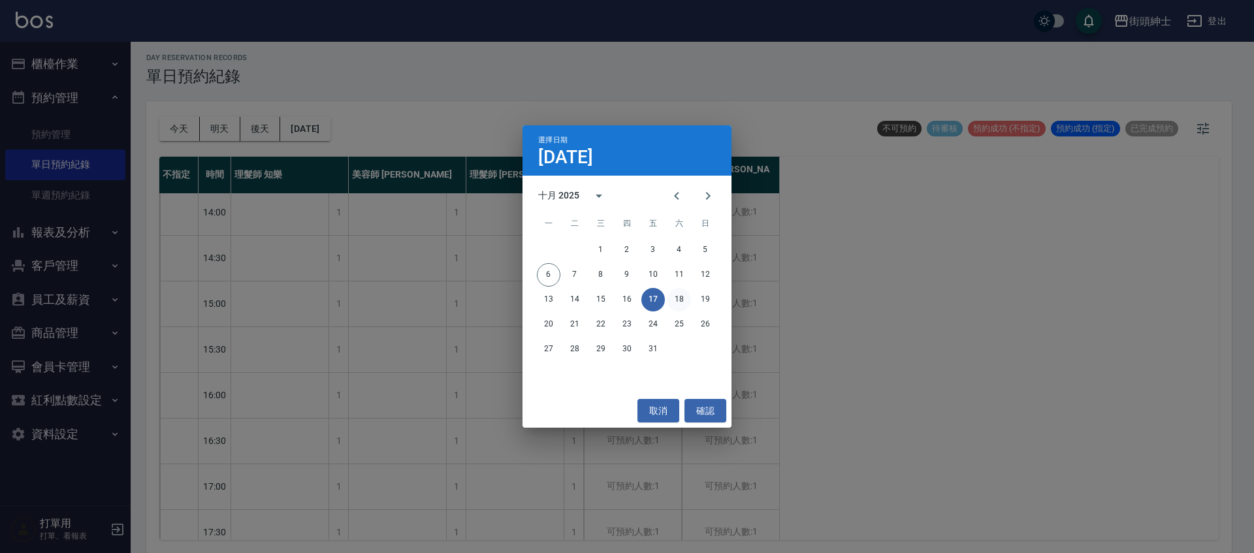
click at [673, 297] on button "18" at bounding box center [679, 300] width 24 height 24
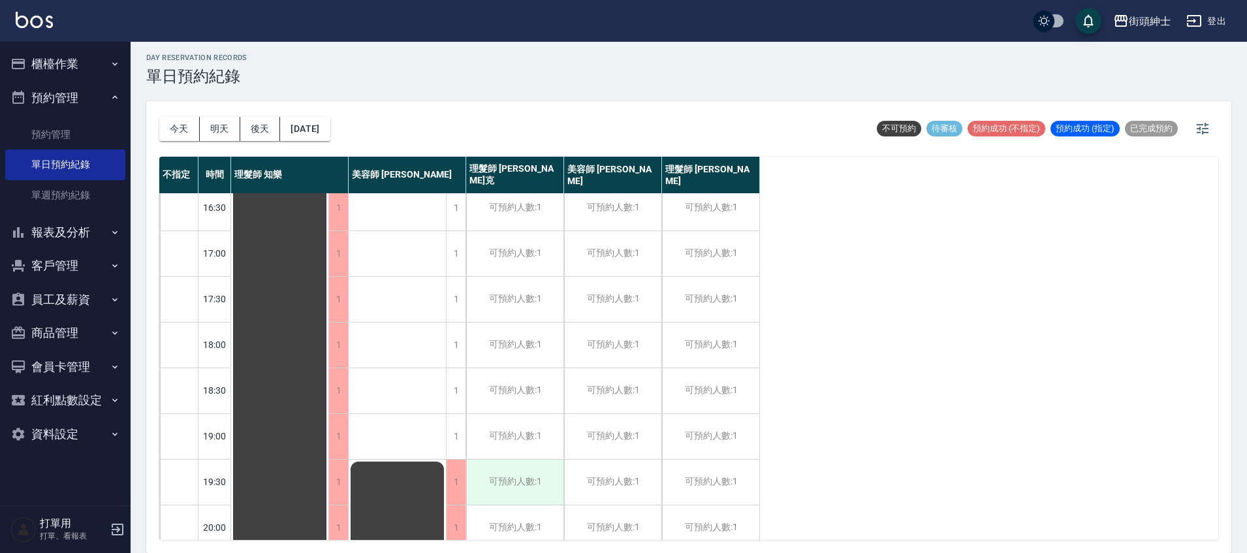
scroll to position [624, 0]
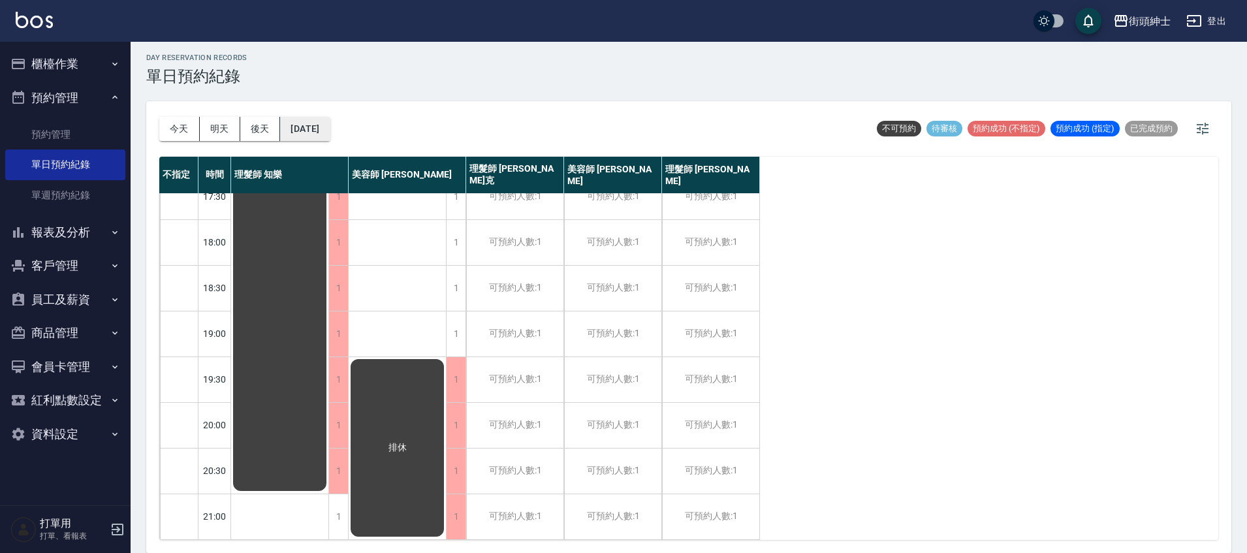
click at [314, 128] on button "[DATE]" at bounding box center [305, 129] width 50 height 24
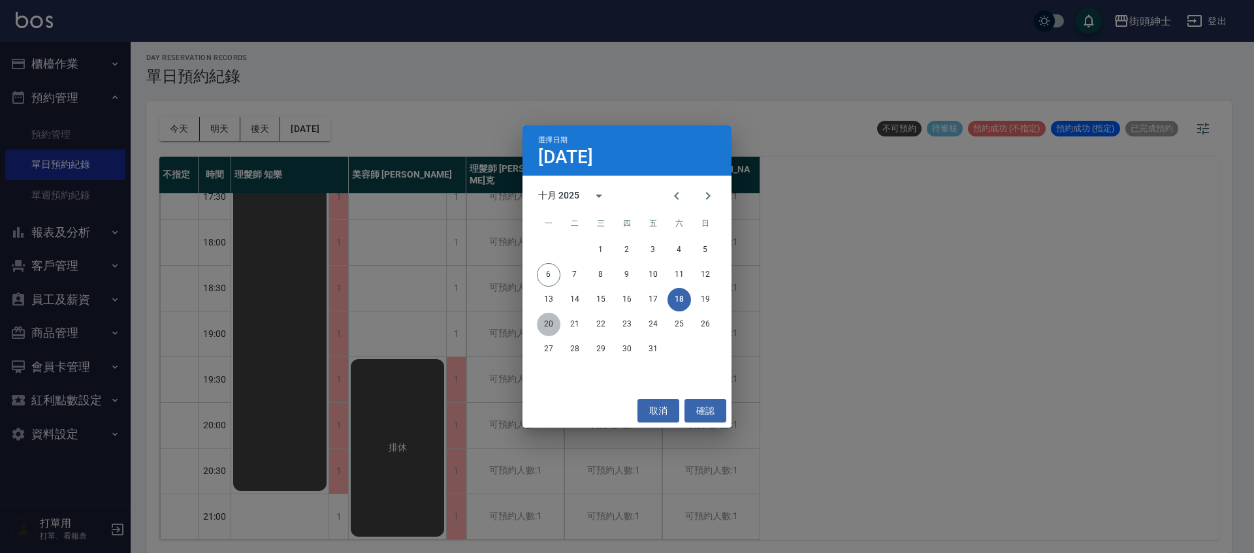
click at [554, 315] on button "20" at bounding box center [549, 325] width 24 height 24
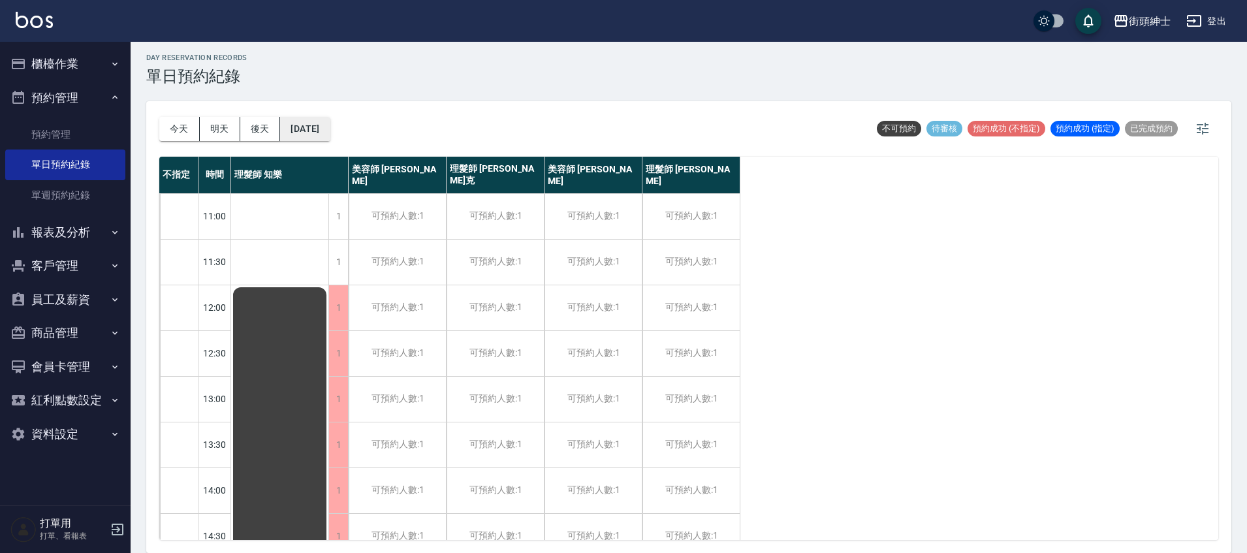
click at [330, 136] on button "[DATE]" at bounding box center [305, 129] width 50 height 24
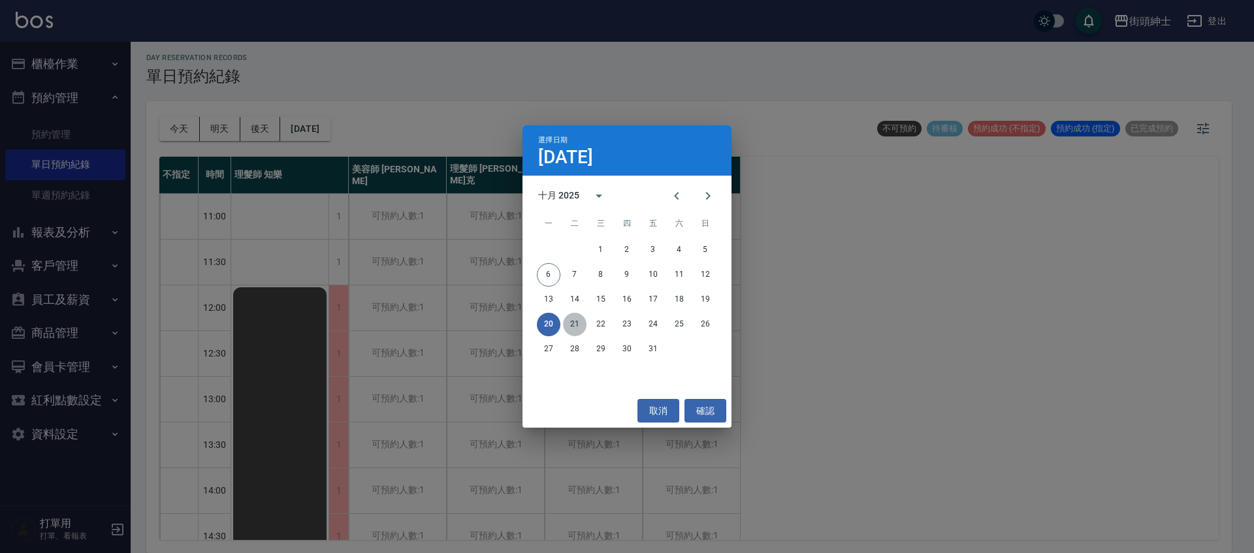
click at [575, 317] on button "21" at bounding box center [575, 325] width 24 height 24
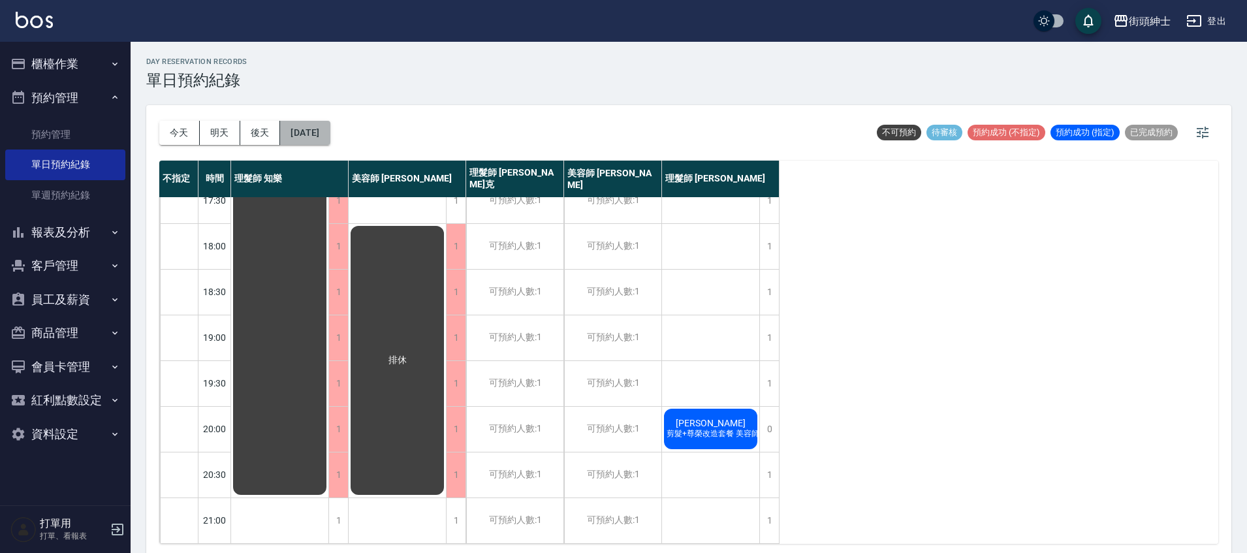
click at [330, 134] on button "[DATE]" at bounding box center [305, 133] width 50 height 24
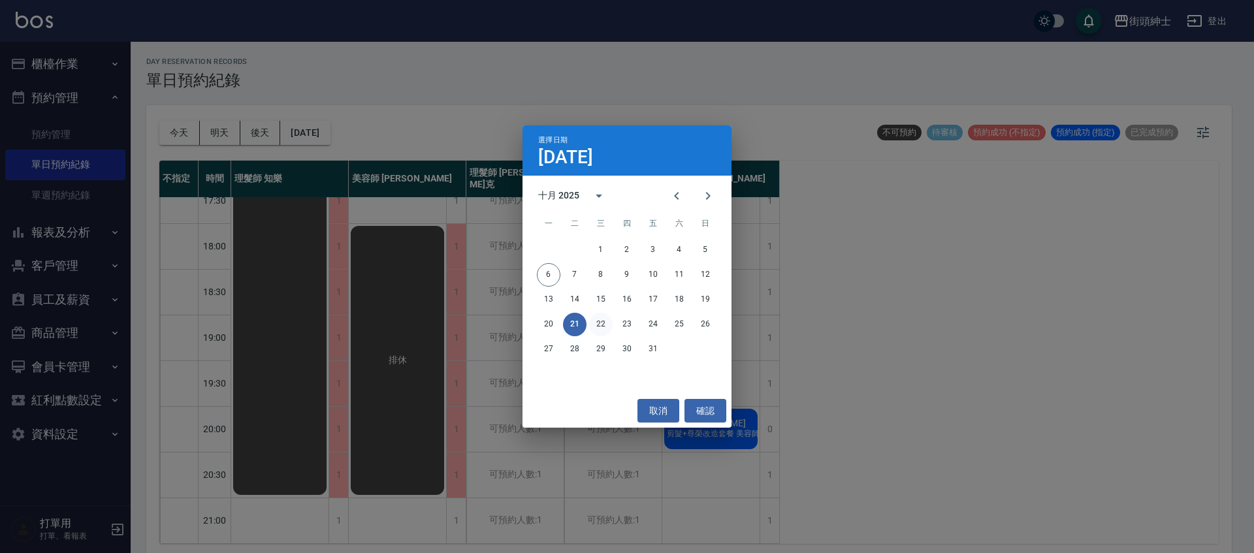
click at [607, 317] on button "22" at bounding box center [601, 325] width 24 height 24
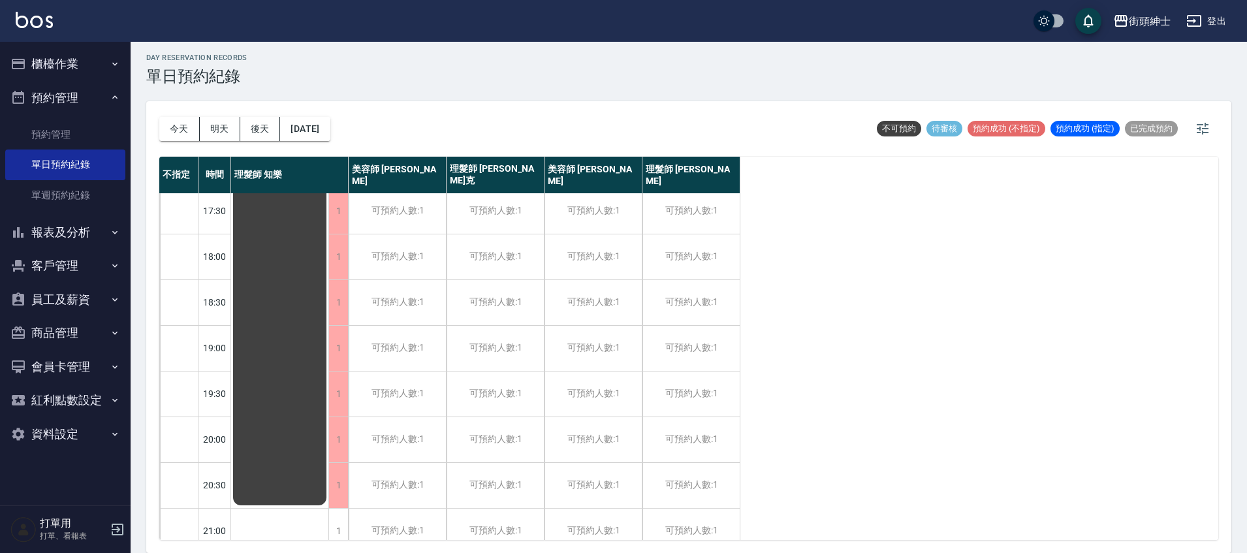
scroll to position [624, 0]
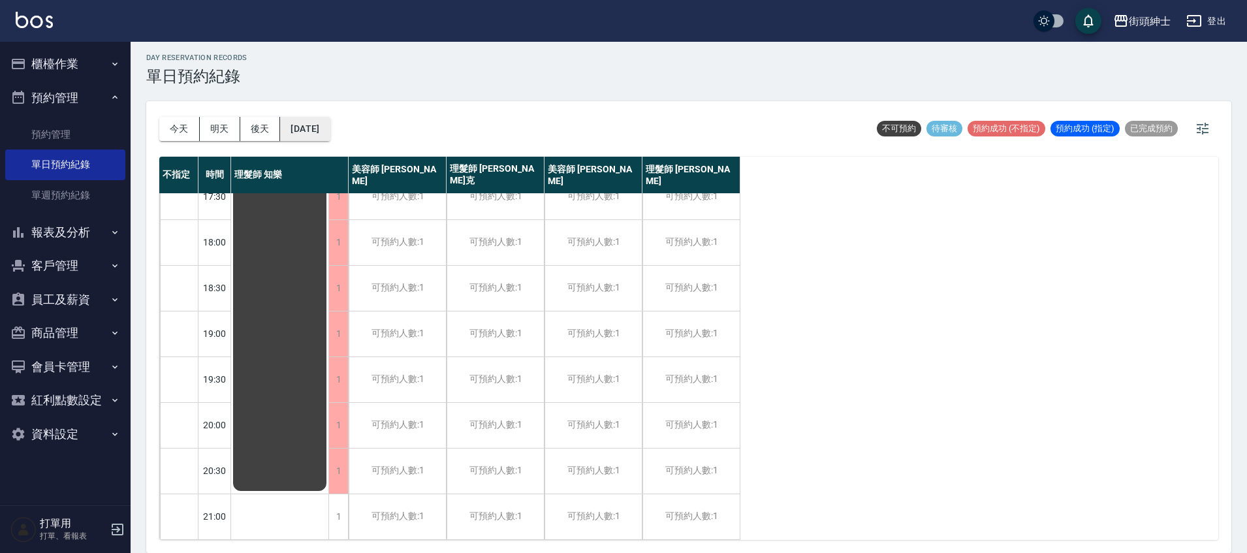
drag, startPoint x: 300, startPoint y: 114, endPoint x: 304, endPoint y: 120, distance: 6.7
click at [300, 114] on div "[DATE] [DATE] [DATE] [DATE]" at bounding box center [244, 129] width 171 height 56
click at [316, 129] on button "[DATE]" at bounding box center [305, 129] width 50 height 24
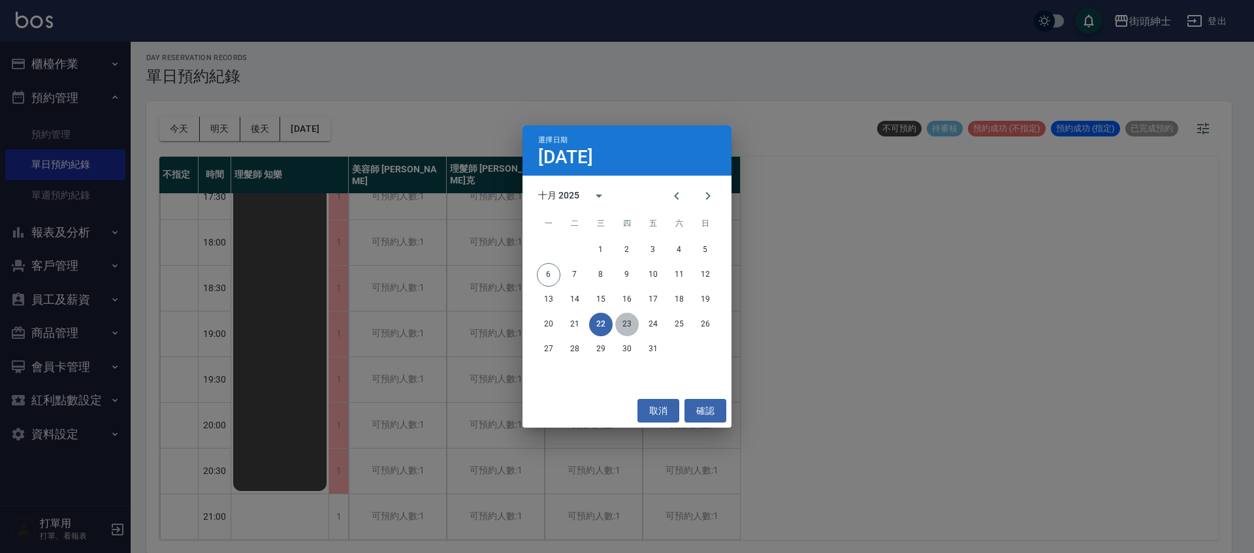
click at [630, 317] on button "23" at bounding box center [627, 325] width 24 height 24
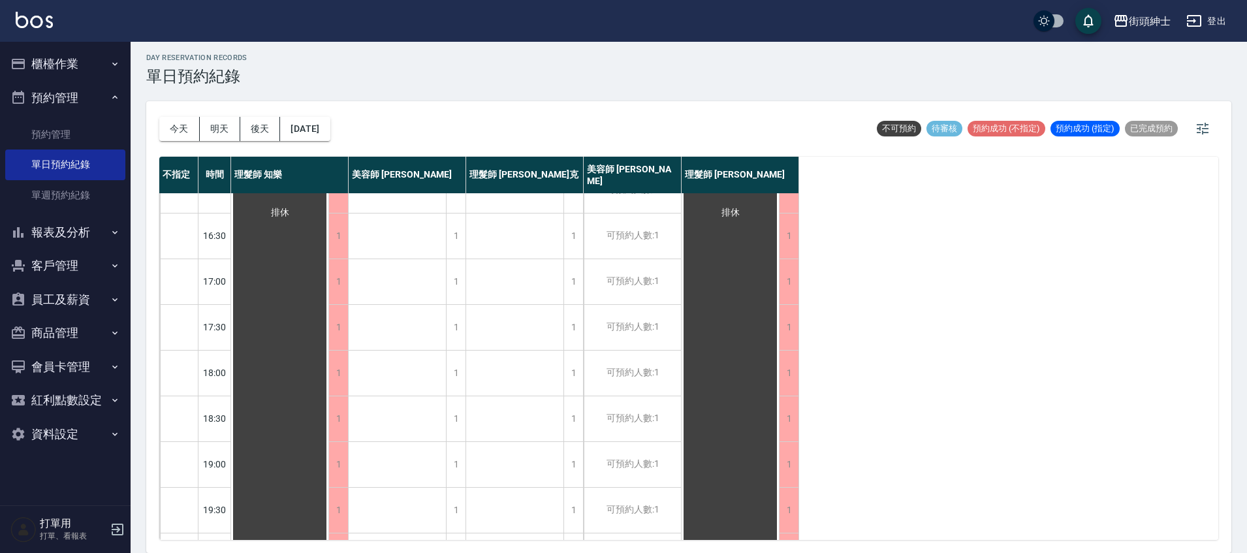
scroll to position [484, 0]
click at [322, 132] on button "[DATE]" at bounding box center [305, 129] width 50 height 24
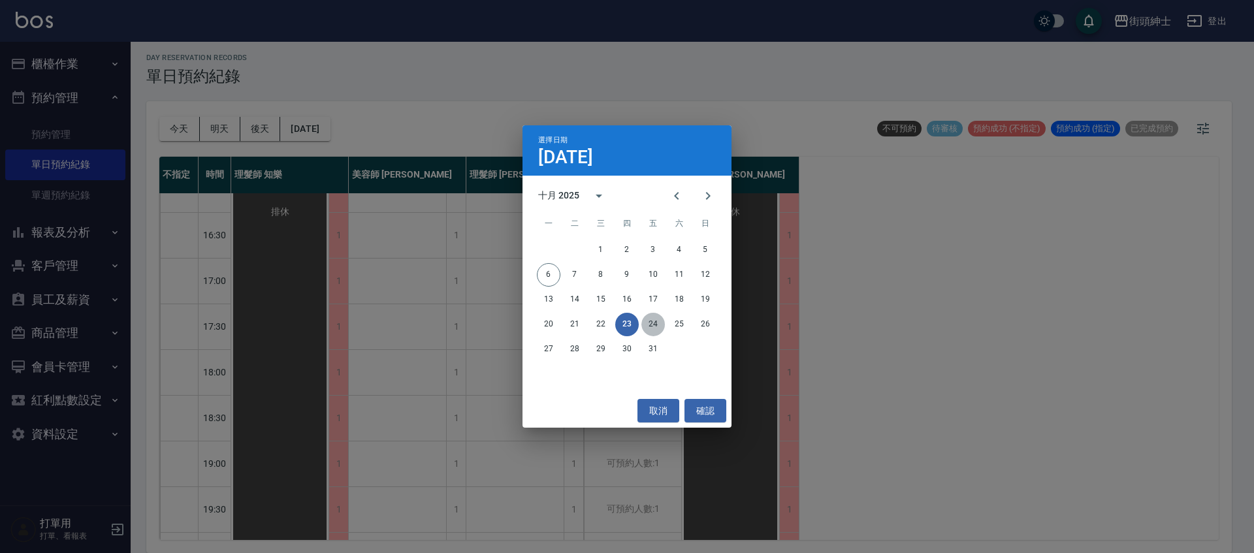
click at [643, 319] on button "24" at bounding box center [653, 325] width 24 height 24
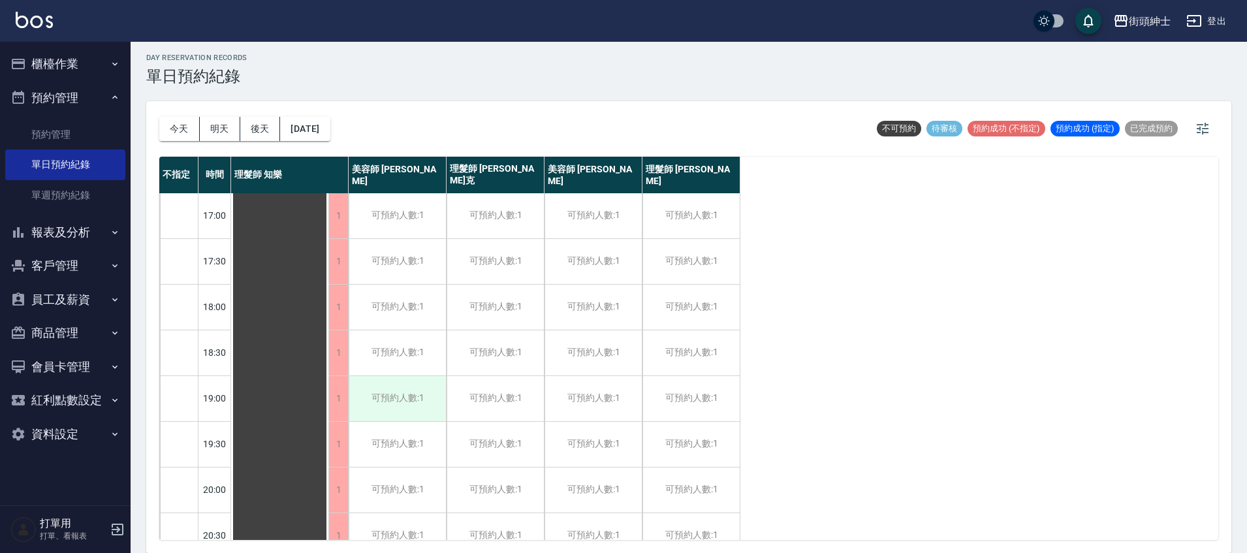
scroll to position [624, 0]
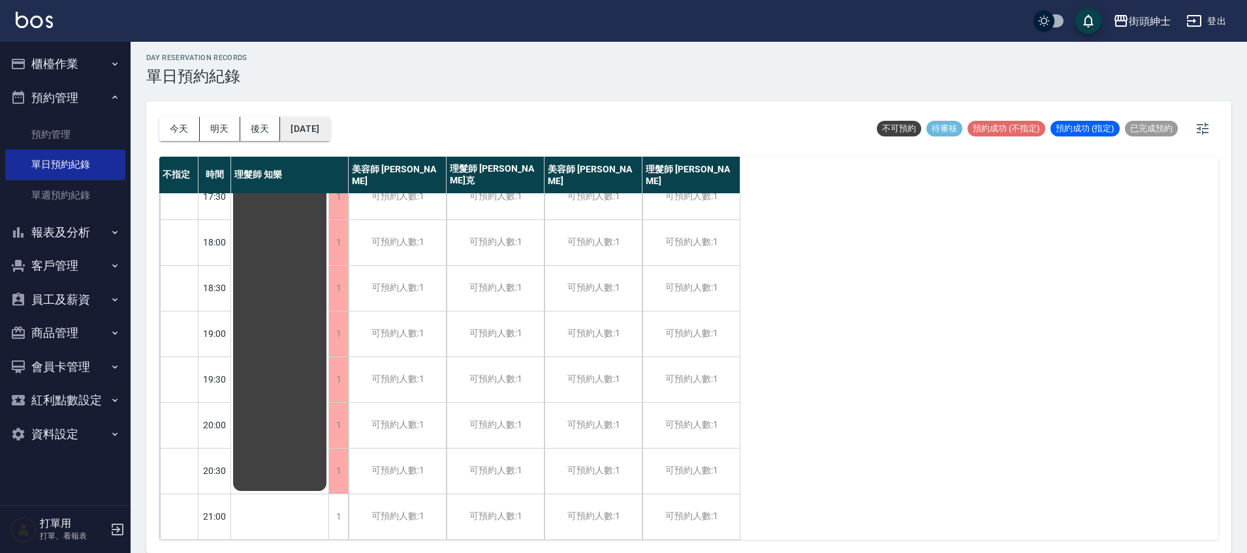
click at [330, 135] on button "[DATE]" at bounding box center [305, 129] width 50 height 24
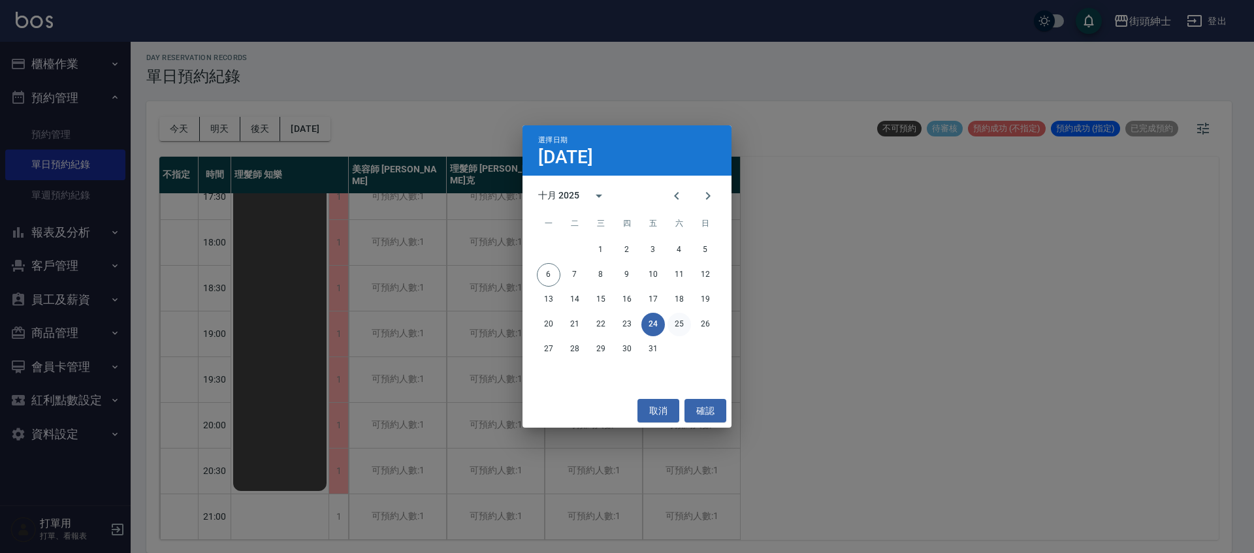
click at [686, 328] on button "25" at bounding box center [679, 325] width 24 height 24
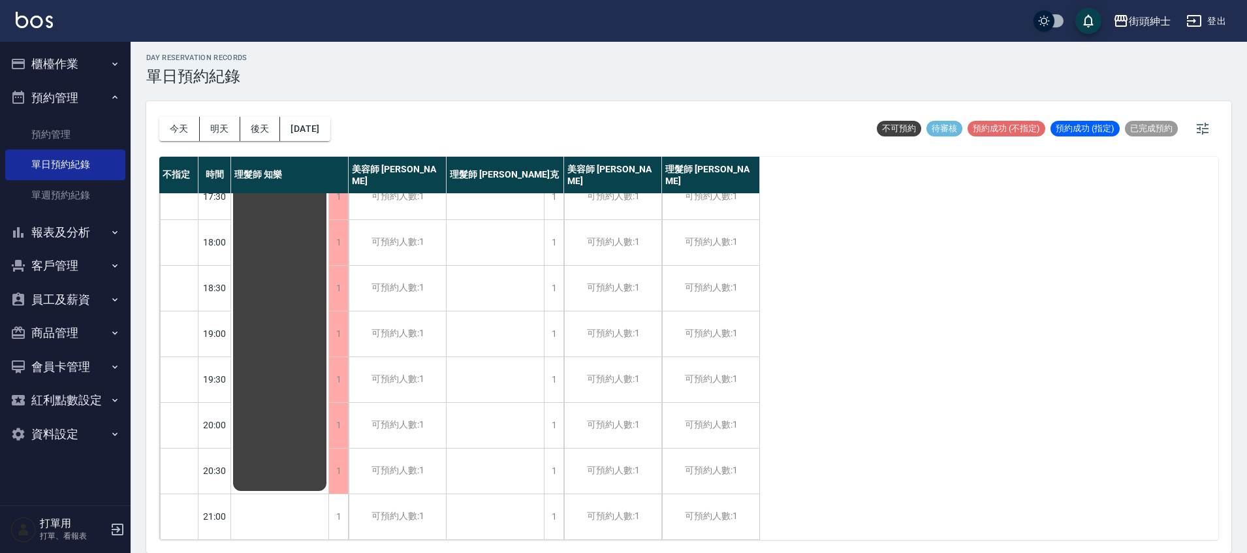
scroll to position [624, 0]
click at [178, 129] on button "今天" at bounding box center [179, 129] width 40 height 24
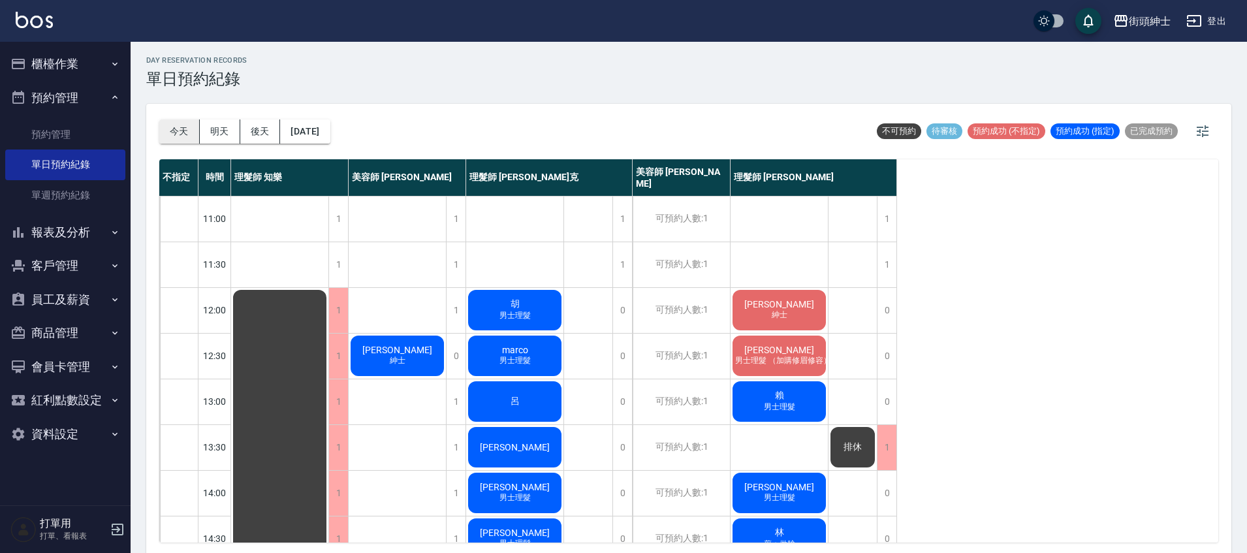
click at [189, 127] on button "今天" at bounding box center [179, 132] width 40 height 24
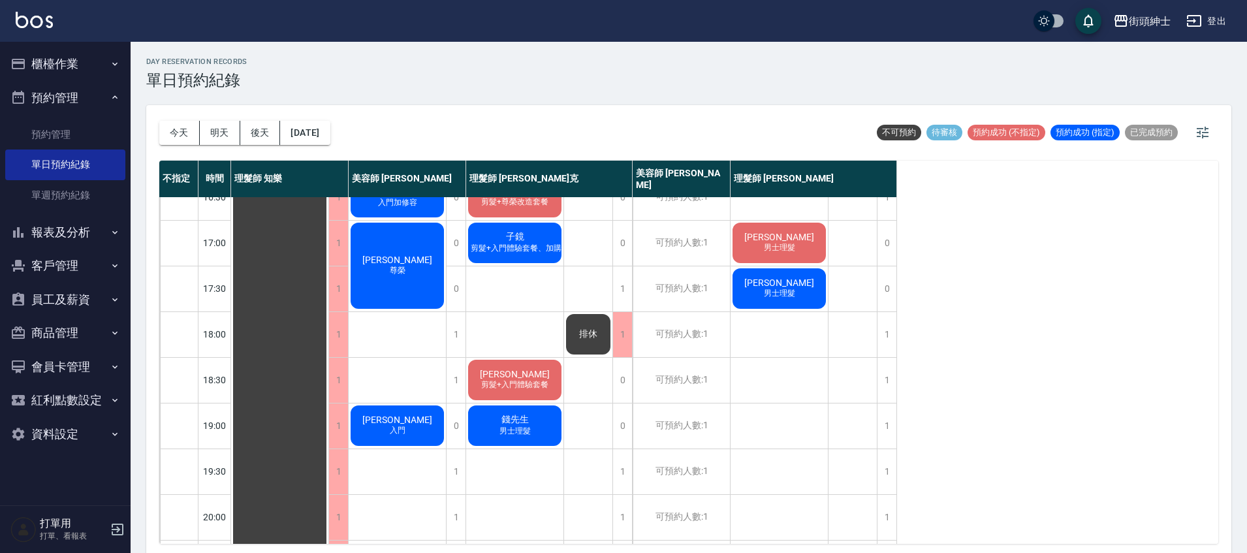
scroll to position [528, 0]
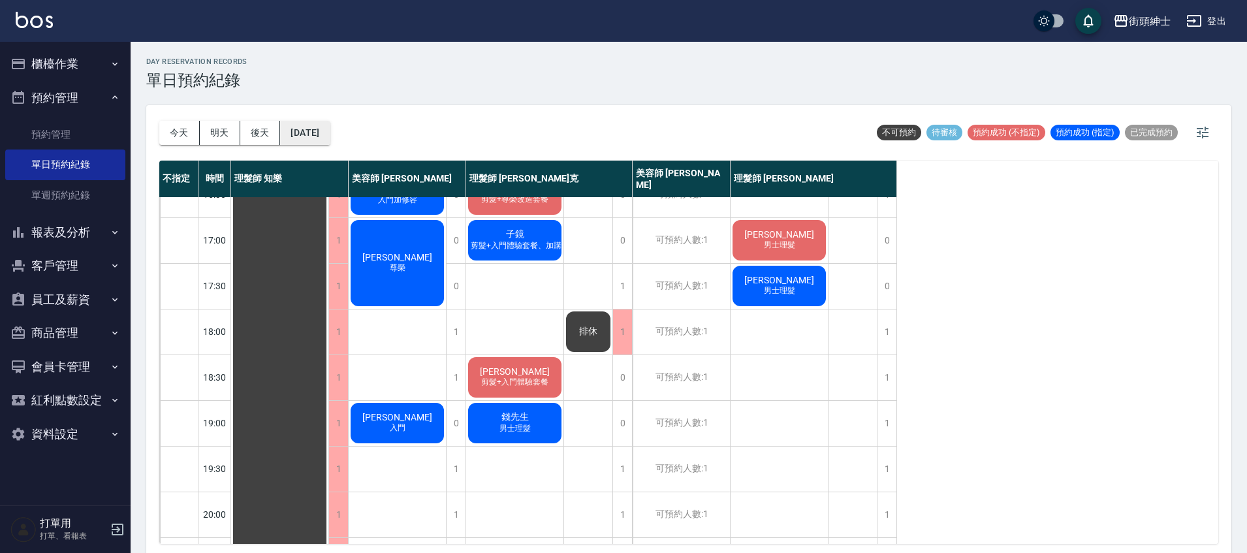
click at [327, 140] on button "[DATE]" at bounding box center [305, 133] width 50 height 24
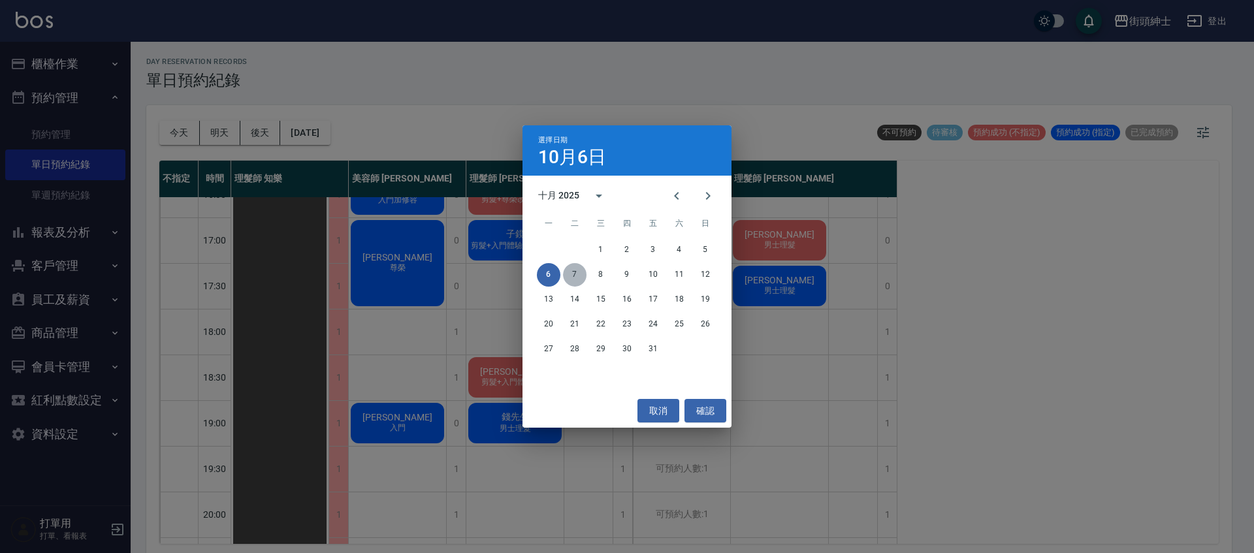
click at [583, 281] on button "7" at bounding box center [575, 275] width 24 height 24
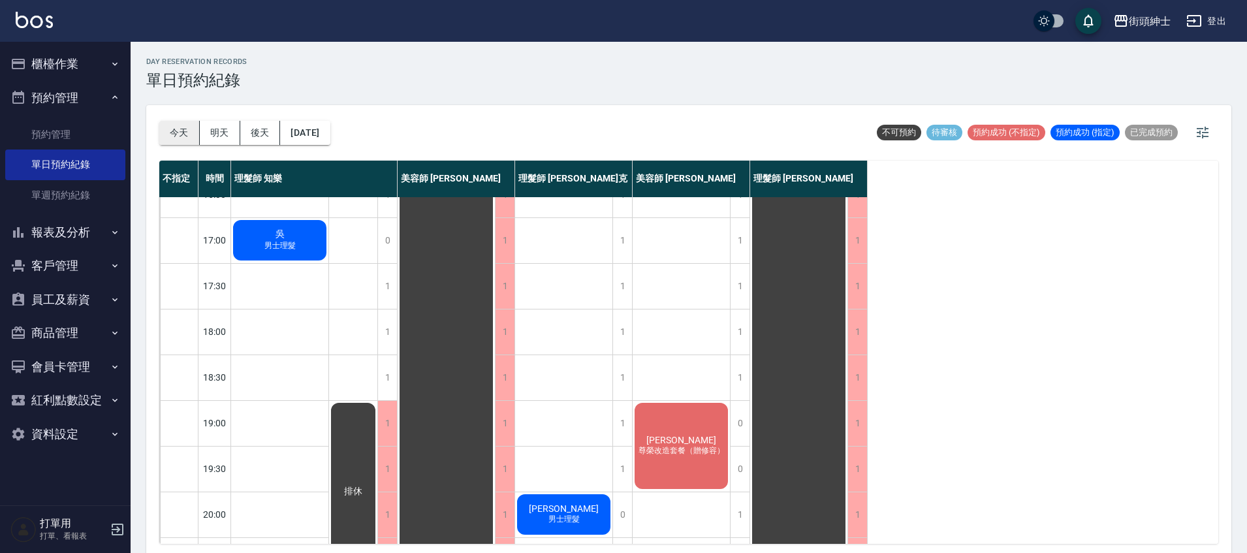
click at [191, 133] on button "今天" at bounding box center [179, 133] width 40 height 24
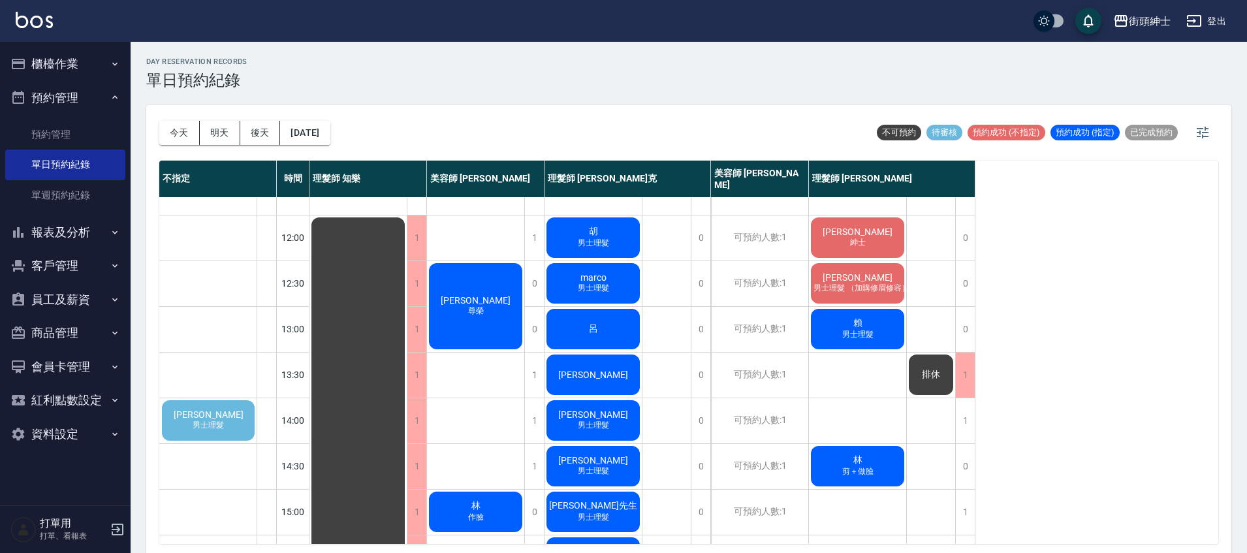
scroll to position [89, 0]
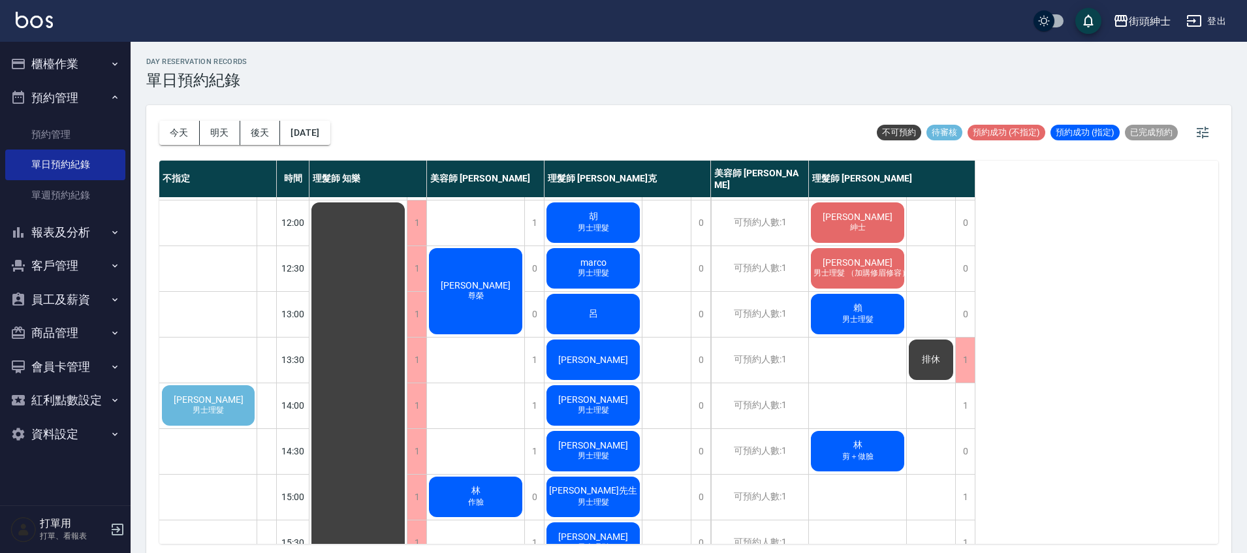
click at [206, 421] on div "[PERSON_NAME]理髮" at bounding box center [208, 405] width 97 height 44
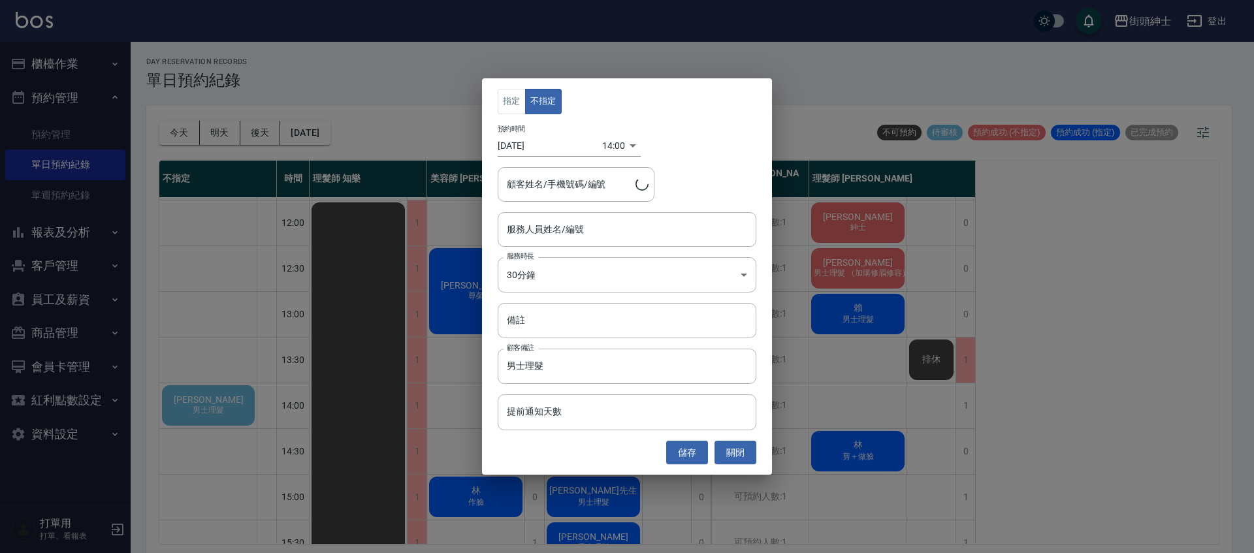
type input "[PERSON_NAME]/0921173831"
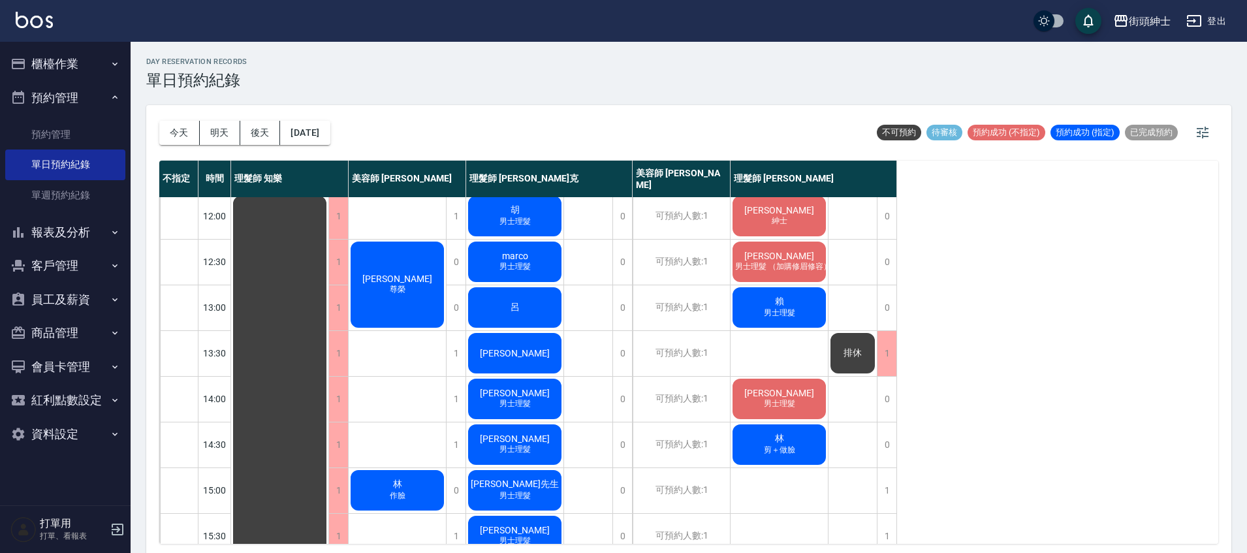
scroll to position [0, 0]
